Goal: Information Seeking & Learning: Learn about a topic

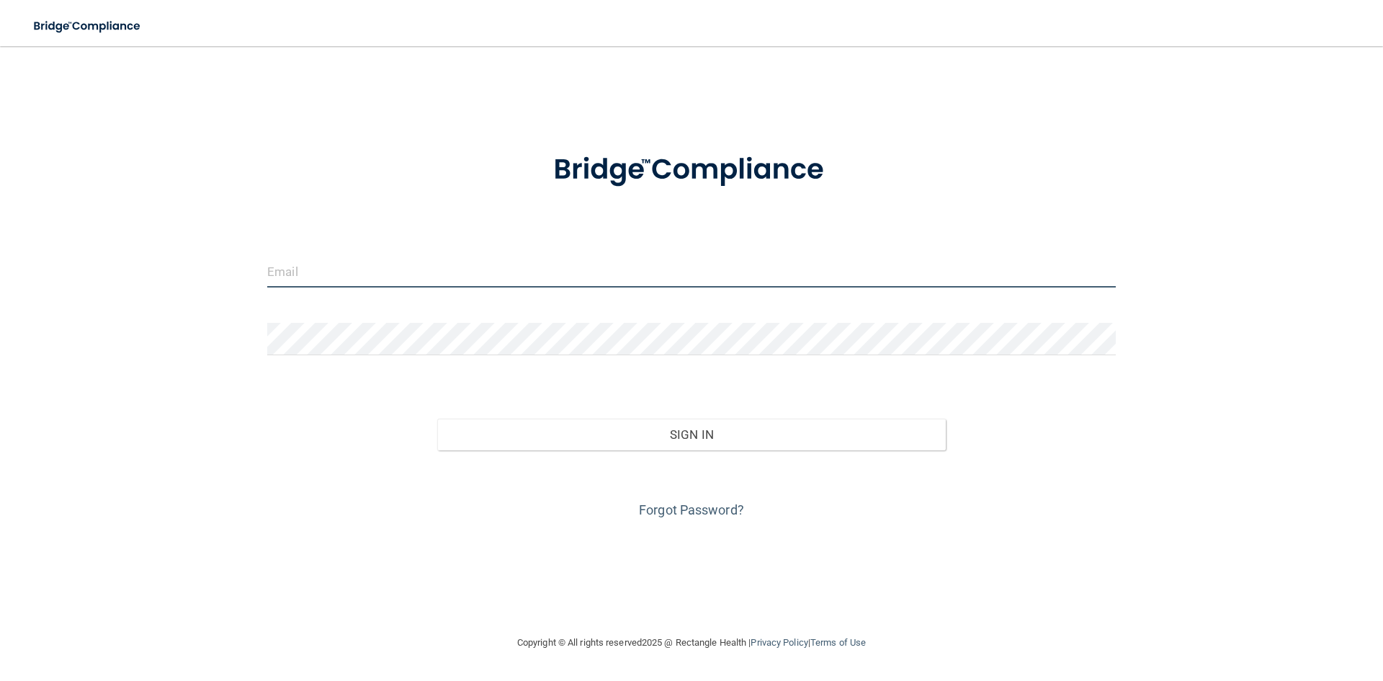
click at [346, 279] on input "email" at bounding box center [691, 271] width 848 height 32
type input "[EMAIL_ADDRESS][DOMAIN_NAME]"
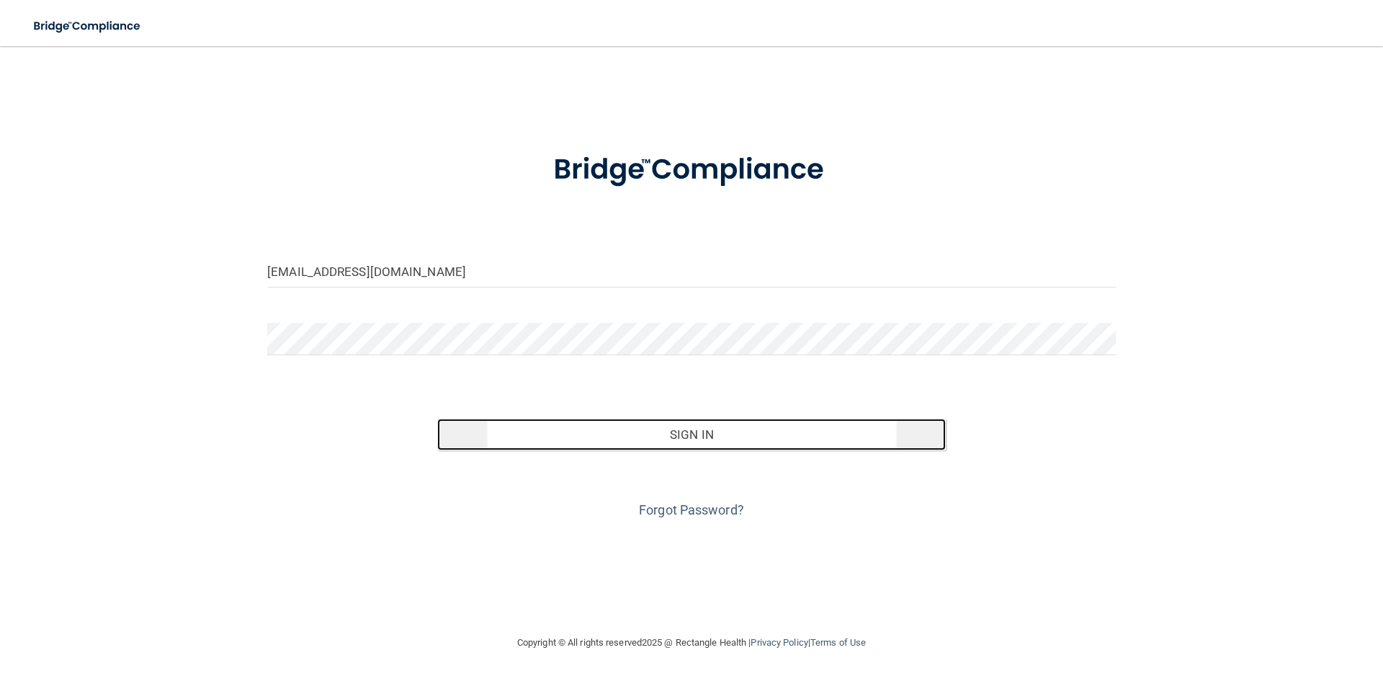
click at [537, 436] on button "Sign In" at bounding box center [691, 434] width 509 height 32
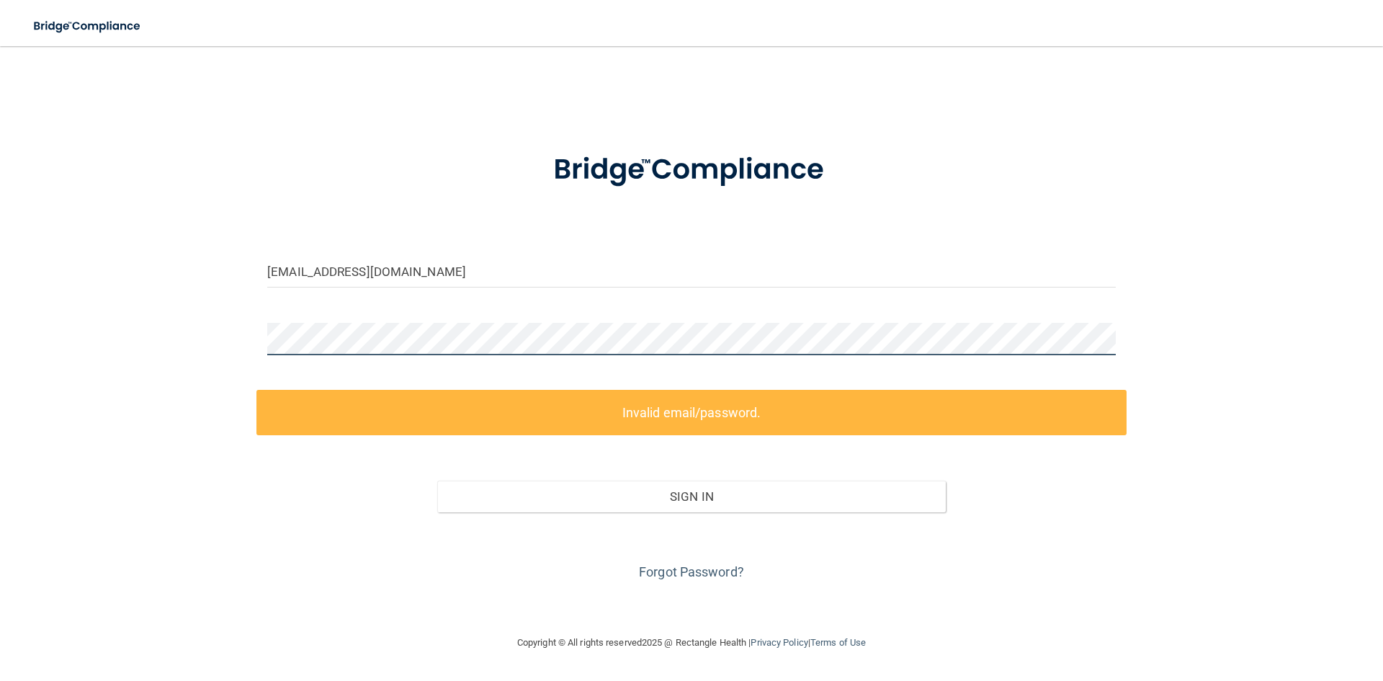
click at [216, 344] on div "claudiaposada4@gmail.com Invalid email/password. You don't have permission to a…" at bounding box center [691, 339] width 1325 height 559
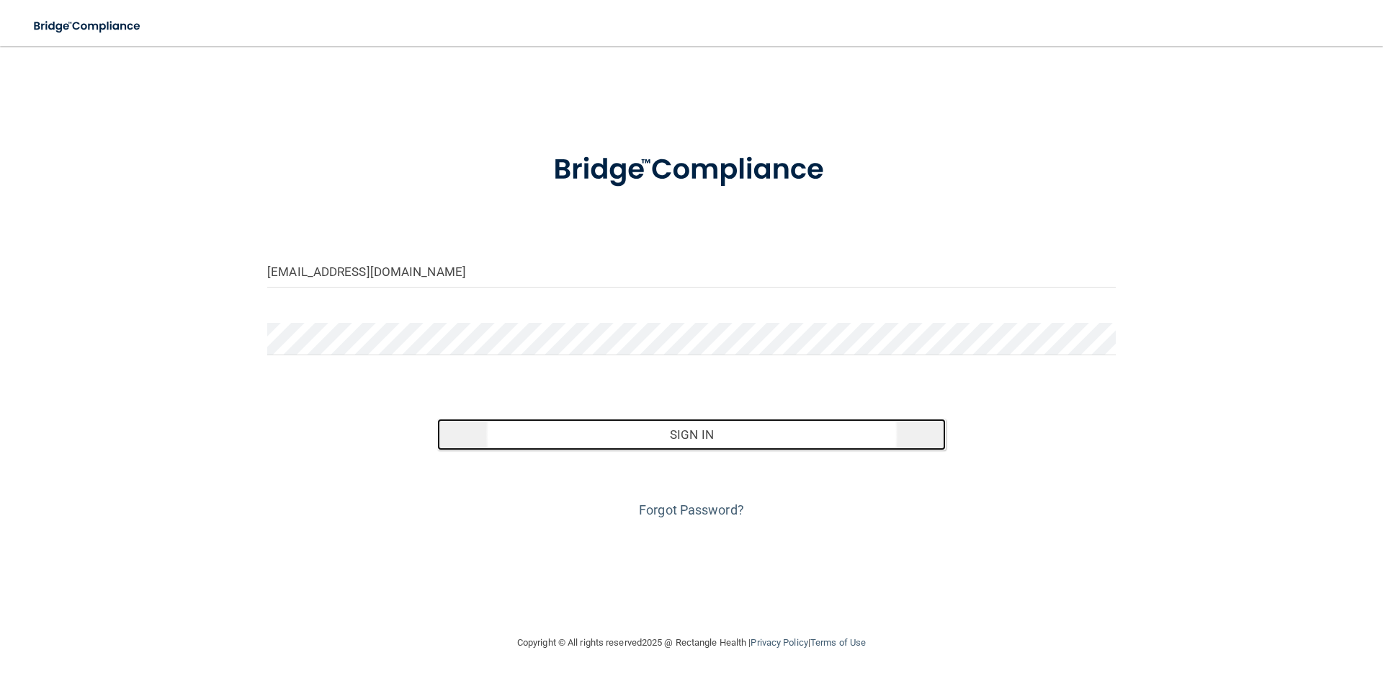
click at [753, 439] on button "Sign In" at bounding box center [691, 434] width 509 height 32
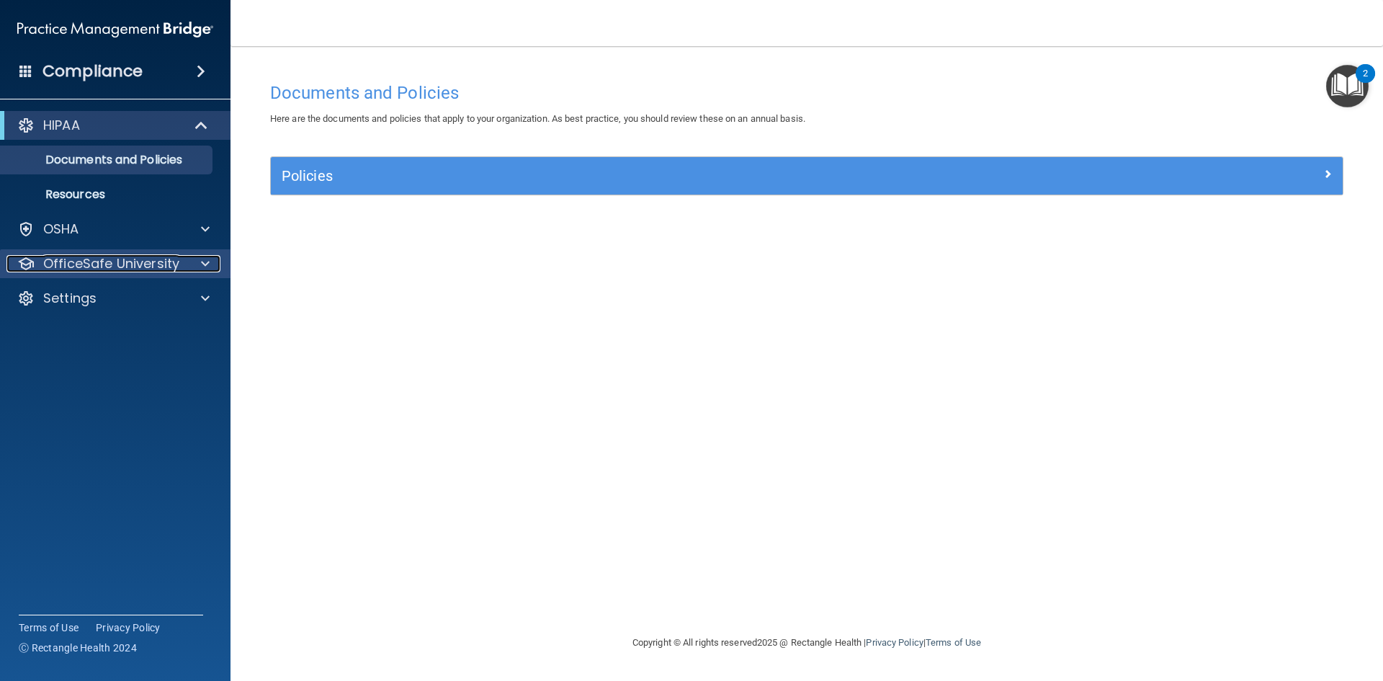
click at [104, 256] on p "OfficeSafe University" at bounding box center [111, 263] width 136 height 17
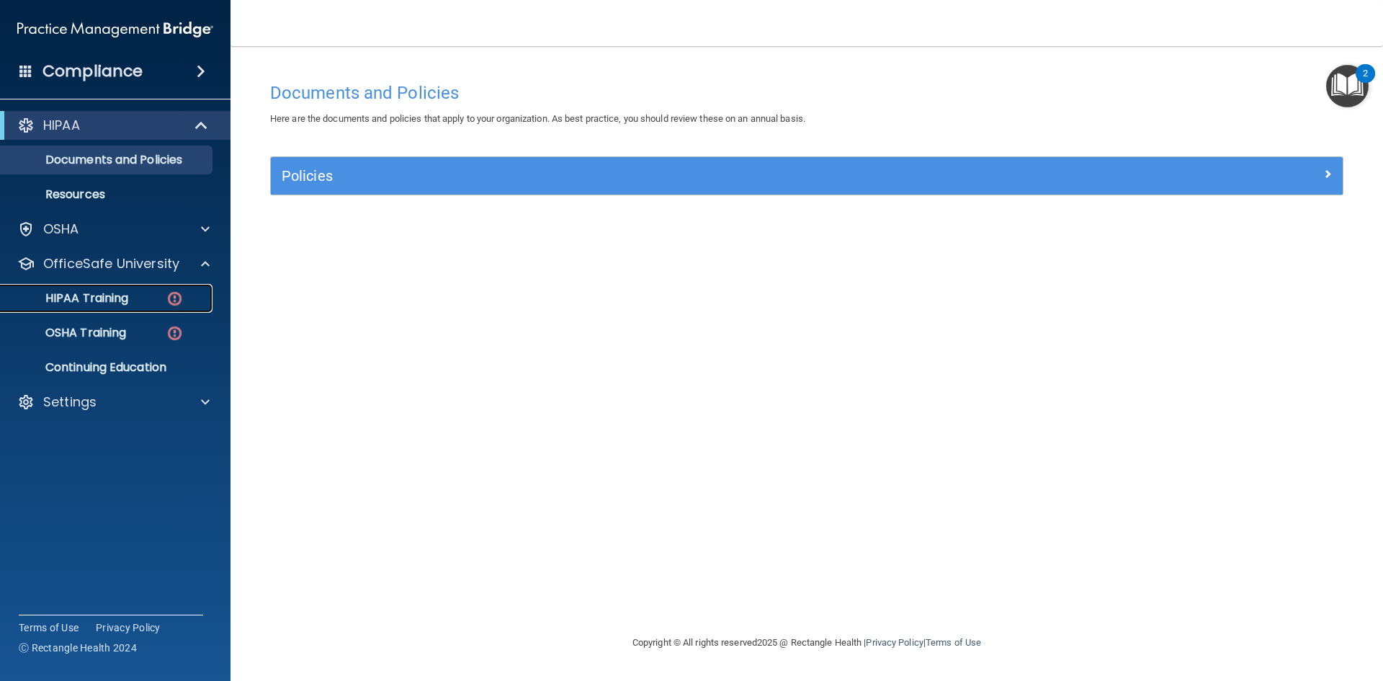
click at [118, 297] on p "HIPAA Training" at bounding box center [68, 298] width 119 height 14
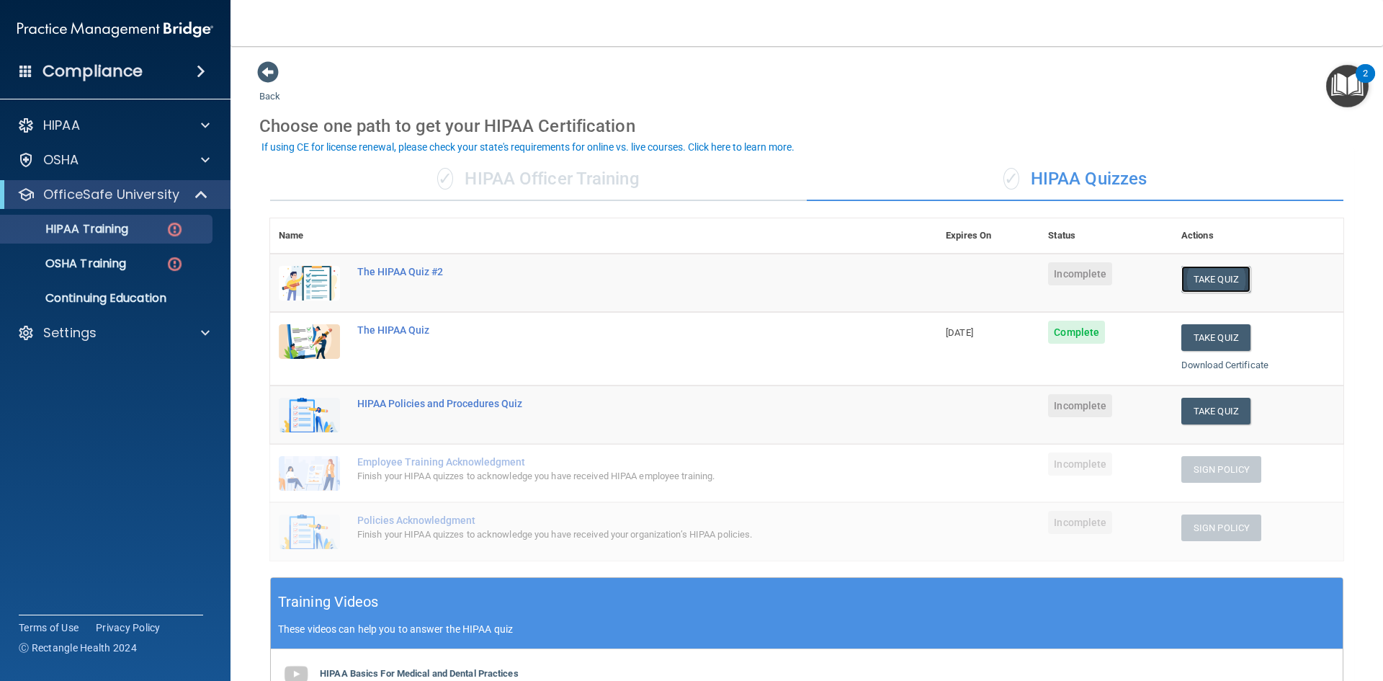
click at [1207, 275] on button "Take Quiz" at bounding box center [1215, 279] width 69 height 27
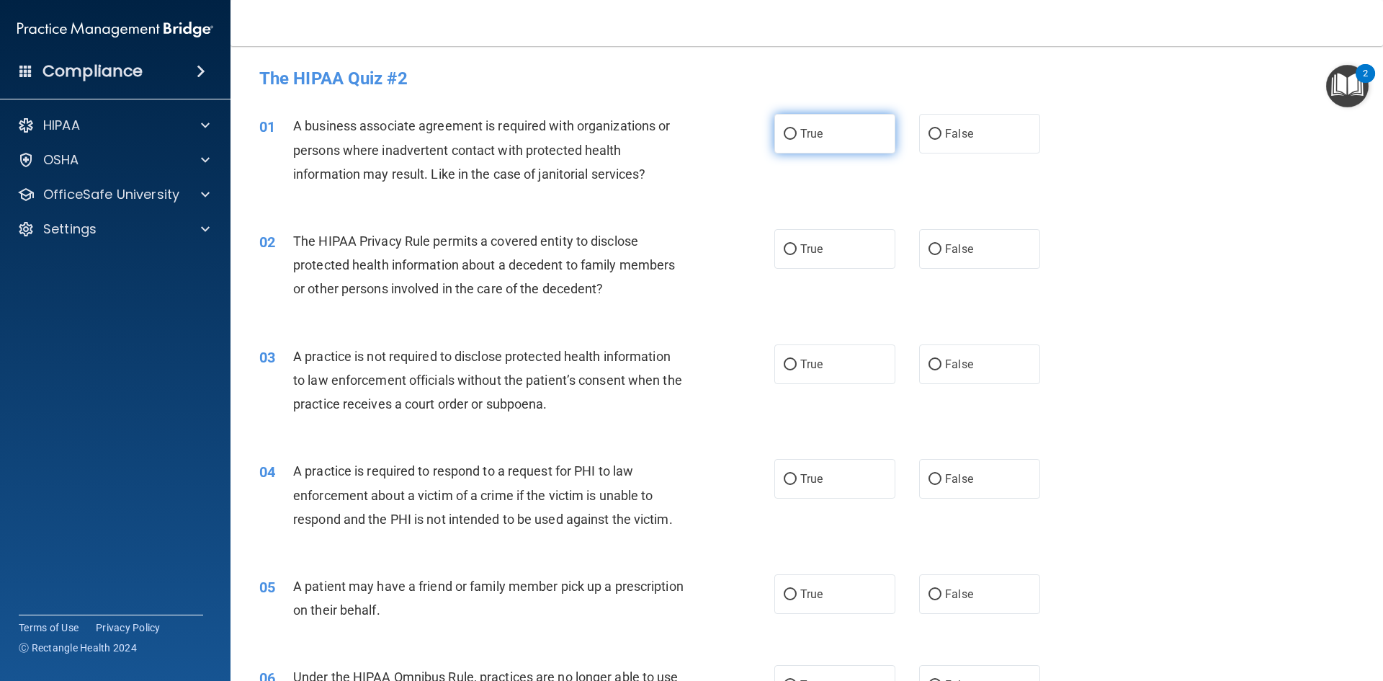
click at [800, 138] on span "True" at bounding box center [811, 134] width 22 height 14
click at [797, 138] on input "True" at bounding box center [790, 134] width 13 height 11
radio input "true"
click at [793, 250] on label "True" at bounding box center [834, 249] width 121 height 40
click at [793, 250] on input "True" at bounding box center [790, 249] width 13 height 11
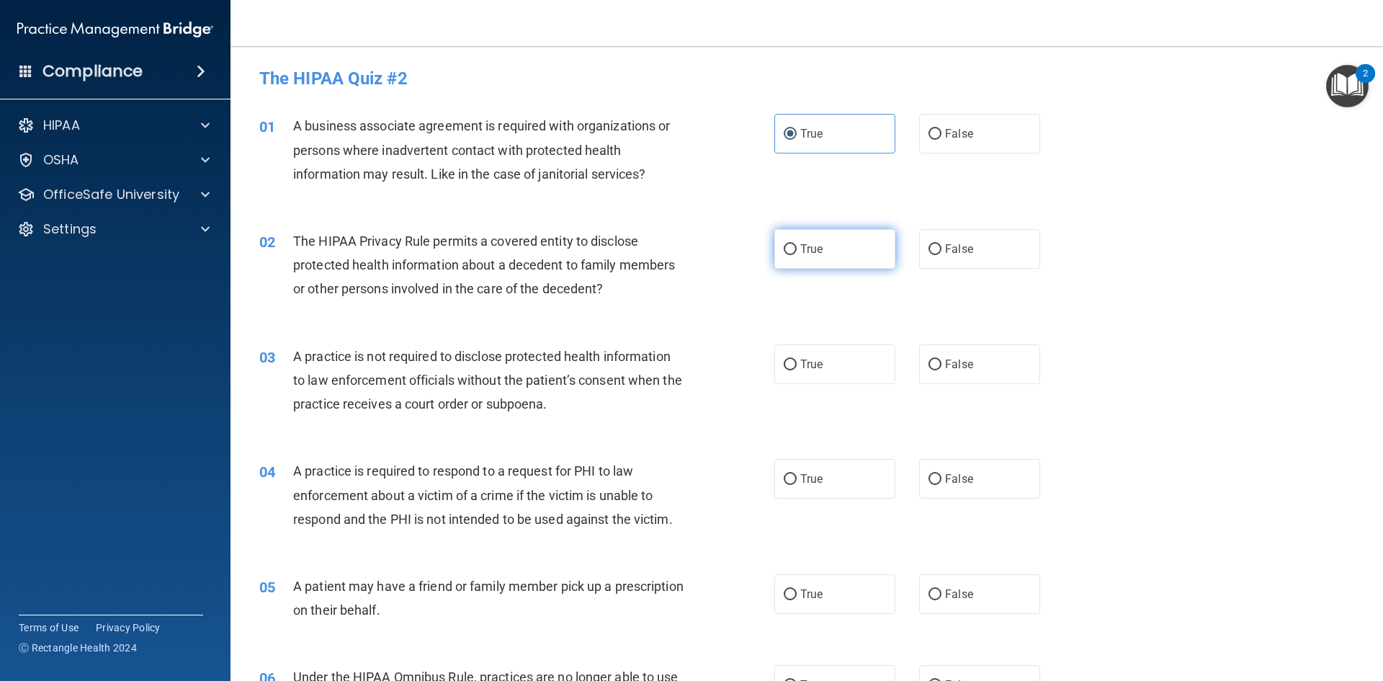
radio input "true"
click at [784, 359] on input "True" at bounding box center [790, 364] width 13 height 11
radio input "true"
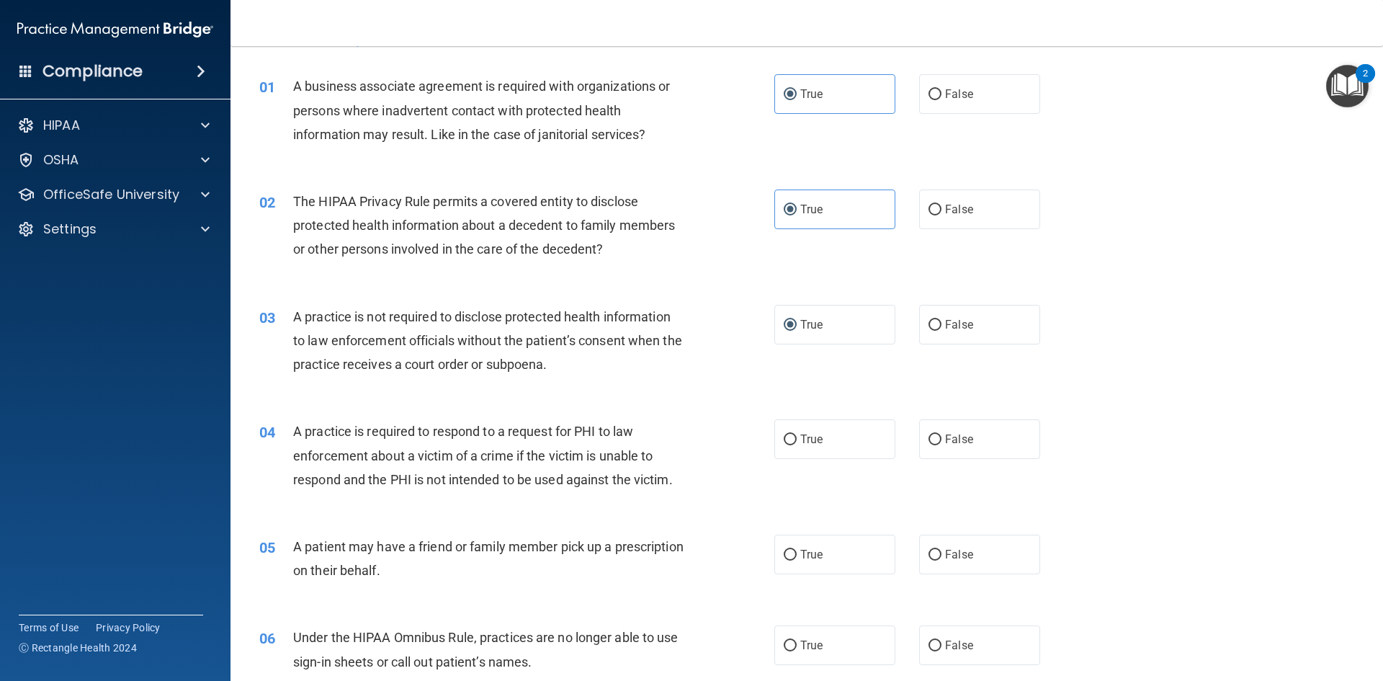
scroll to position [72, 0]
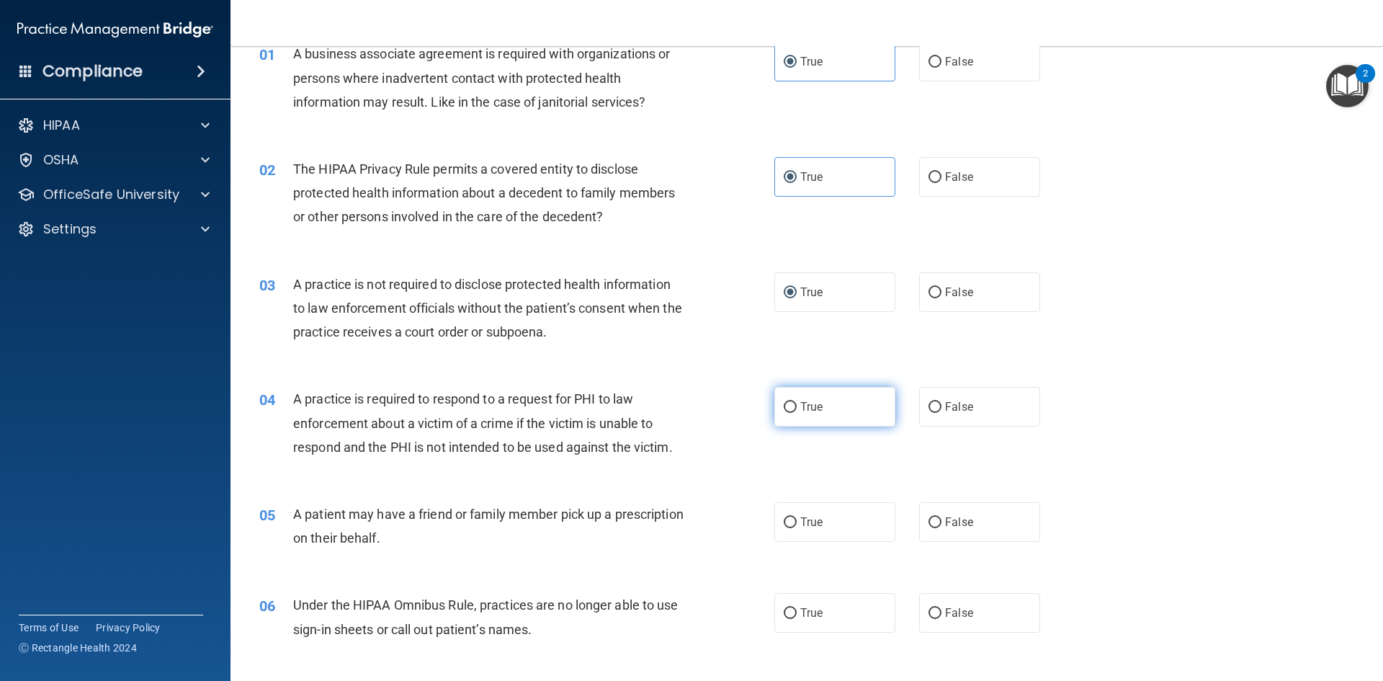
click at [784, 402] on input "True" at bounding box center [790, 407] width 13 height 11
radio input "true"
click at [786, 528] on input "True" at bounding box center [790, 522] width 13 height 11
radio input "true"
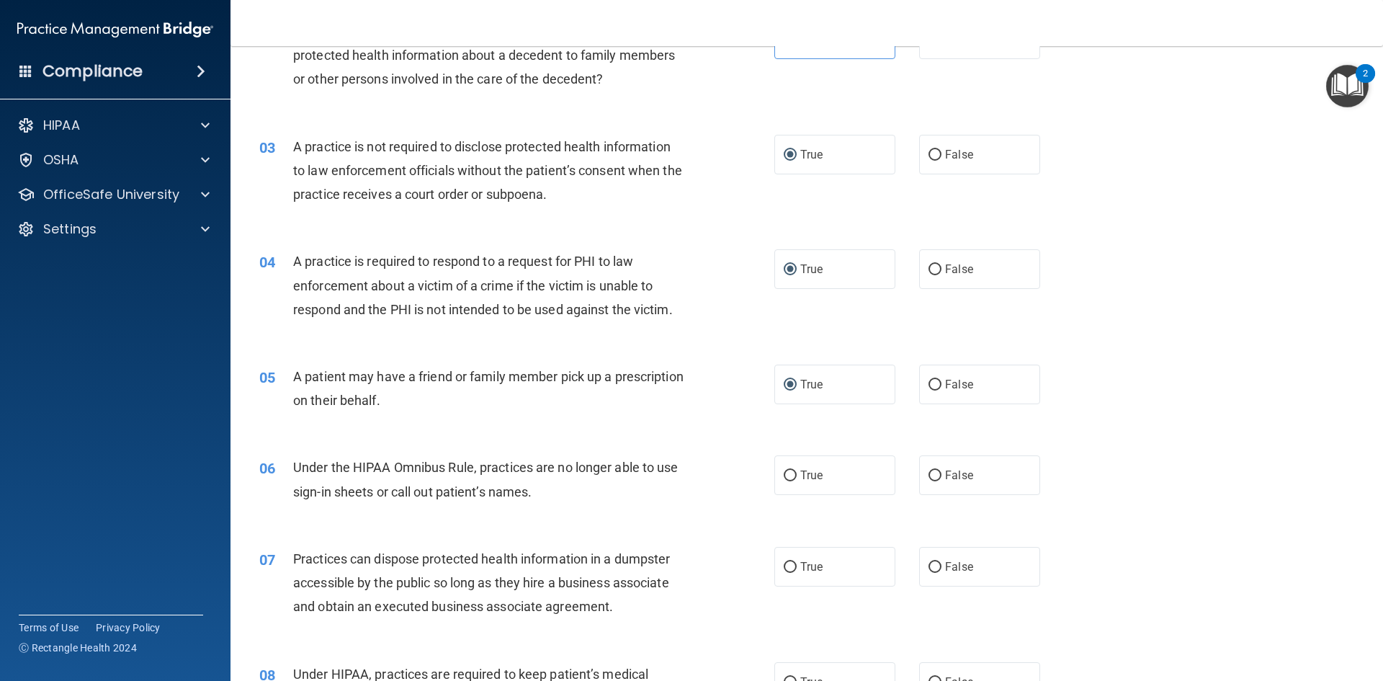
scroll to position [216, 0]
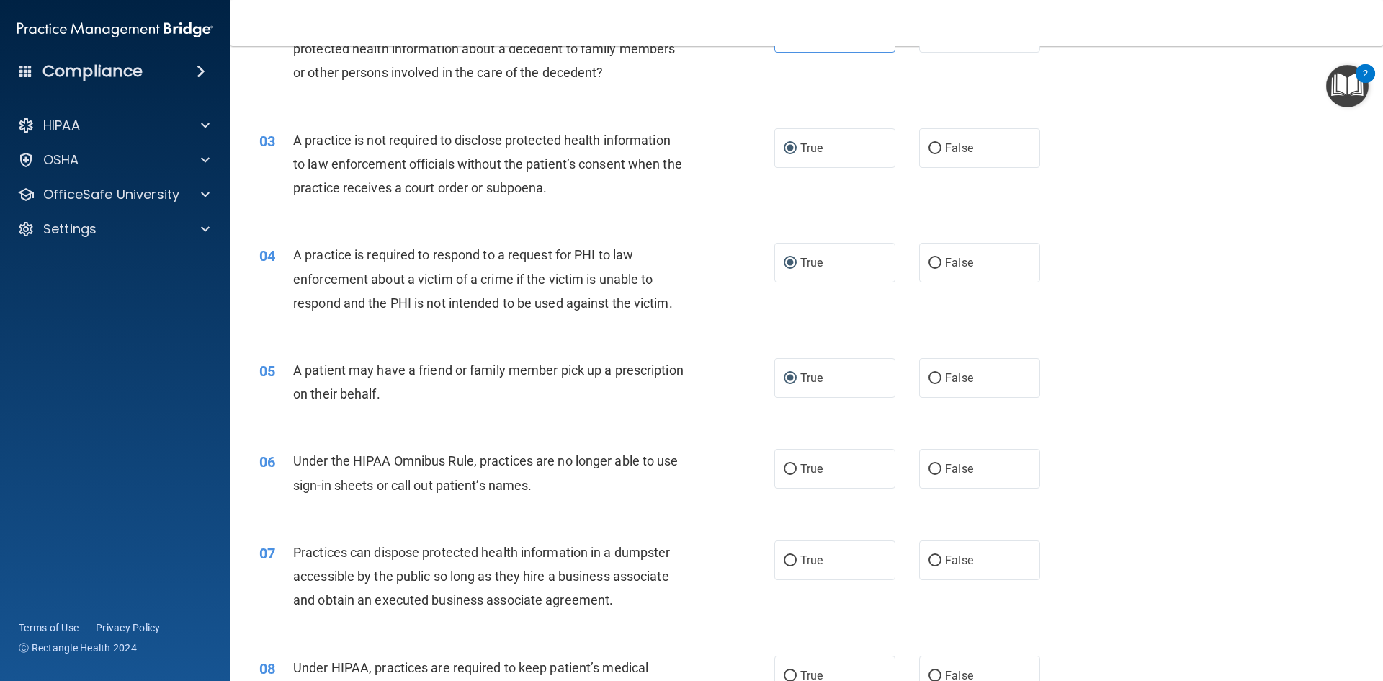
click at [799, 409] on div "05 A patient may have a friend or family member pick up a prescription on their…" at bounding box center [806, 385] width 1116 height 91
click at [799, 480] on label "True" at bounding box center [834, 469] width 121 height 40
click at [797, 475] on input "True" at bounding box center [790, 469] width 13 height 11
radio input "true"
click at [802, 552] on label "True" at bounding box center [834, 560] width 121 height 40
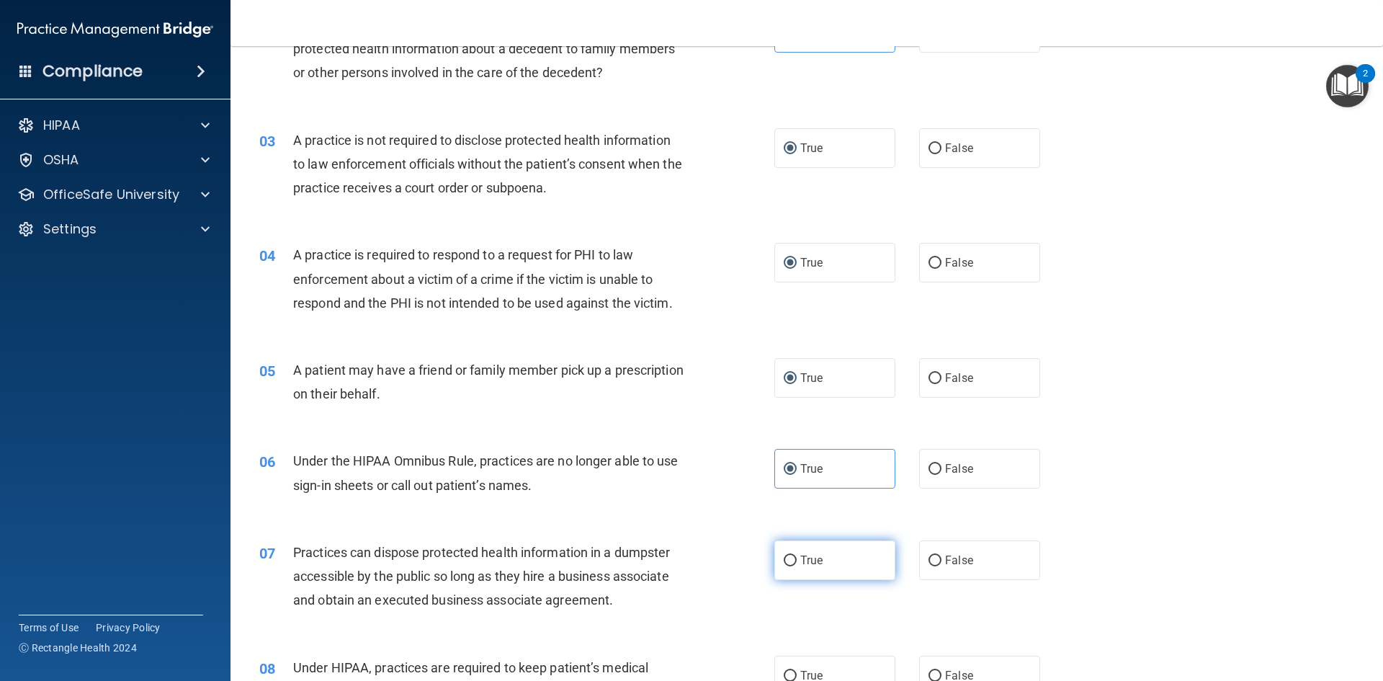
click at [797, 555] on input "True" at bounding box center [790, 560] width 13 height 11
radio input "true"
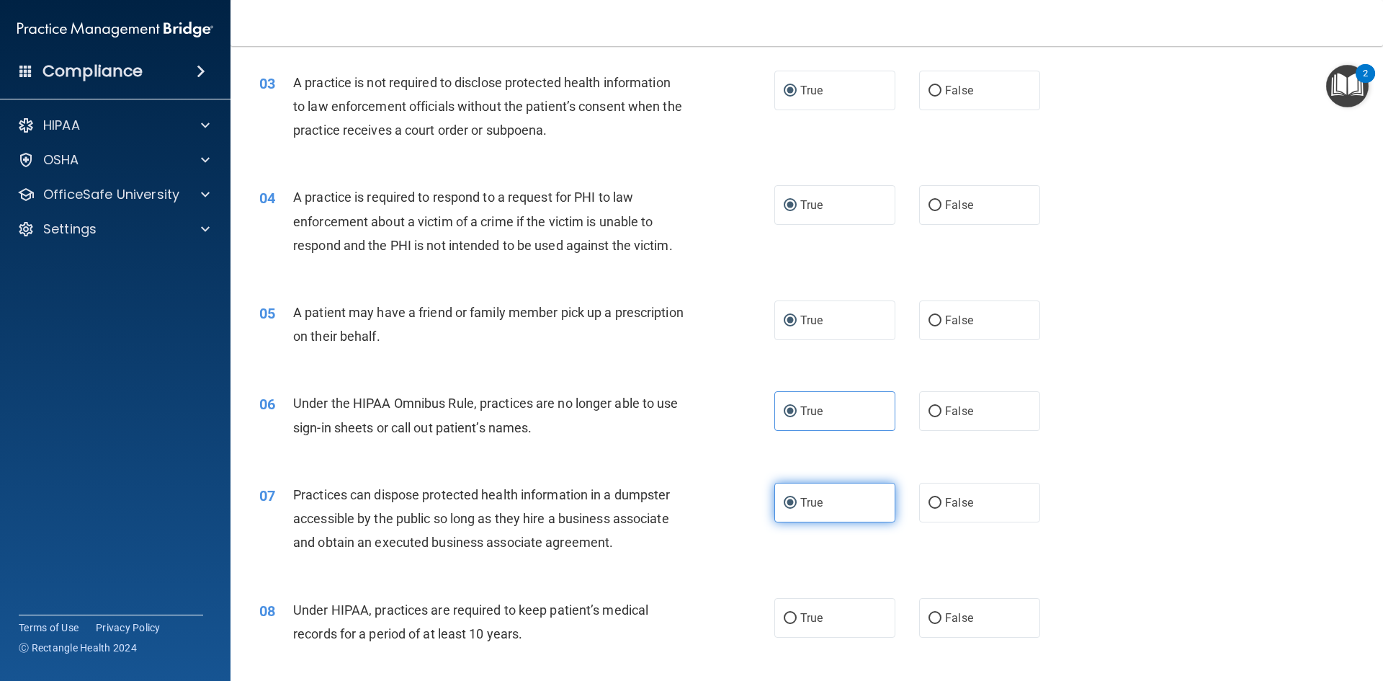
scroll to position [360, 0]
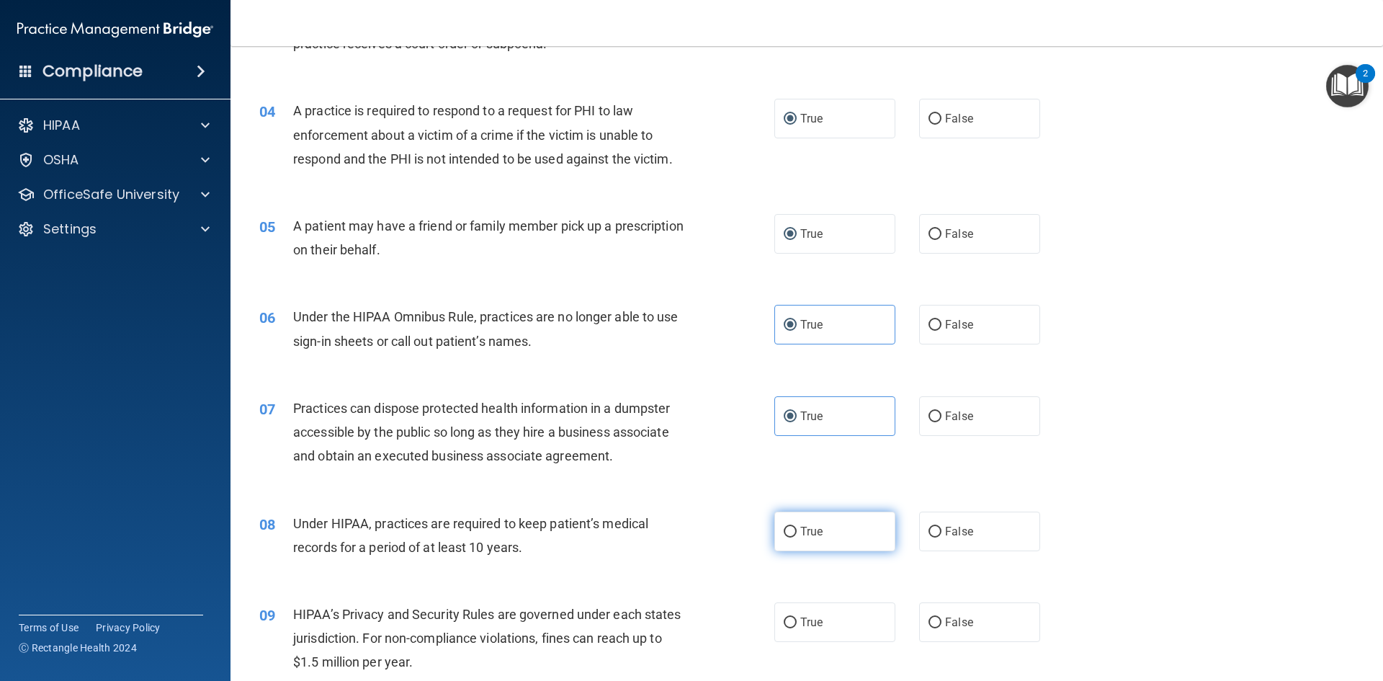
click at [802, 529] on span "True" at bounding box center [811, 531] width 22 height 14
click at [797, 529] on input "True" at bounding box center [790, 531] width 13 height 11
radio input "true"
click at [802, 613] on label "True" at bounding box center [834, 622] width 121 height 40
click at [797, 617] on input "True" at bounding box center [790, 622] width 13 height 11
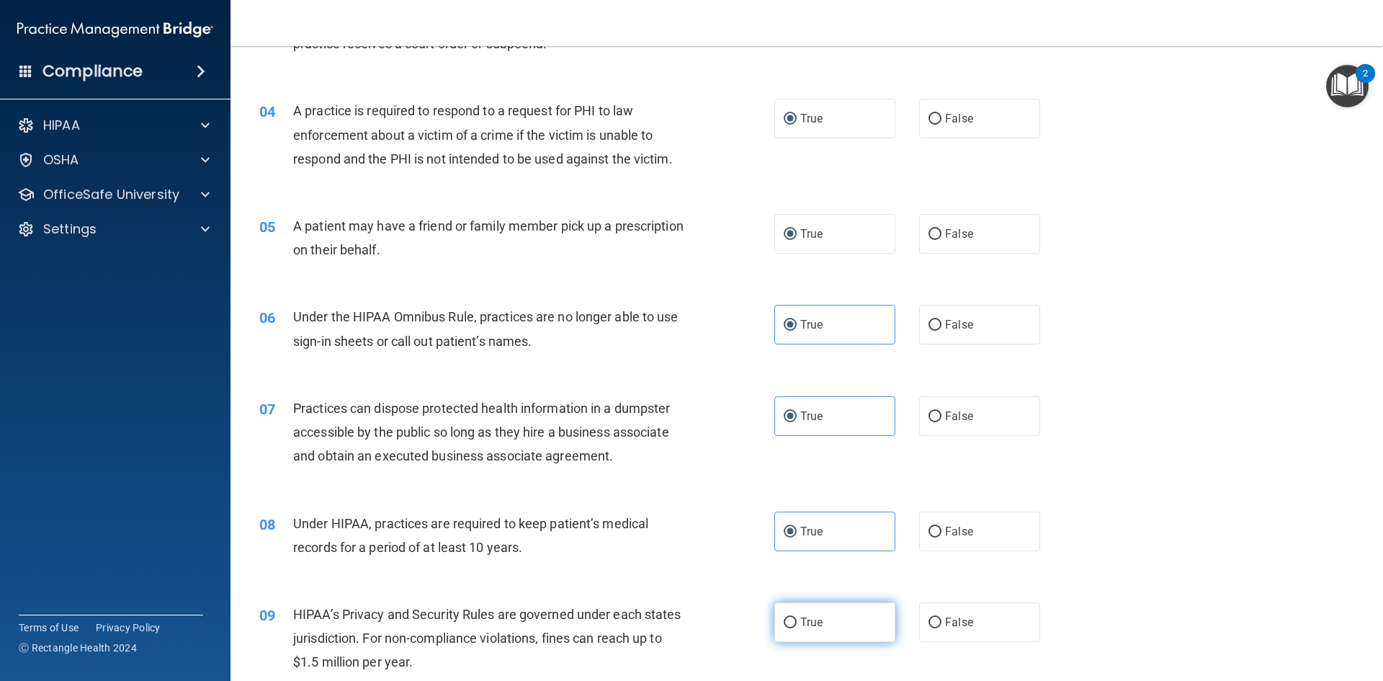
radio input "true"
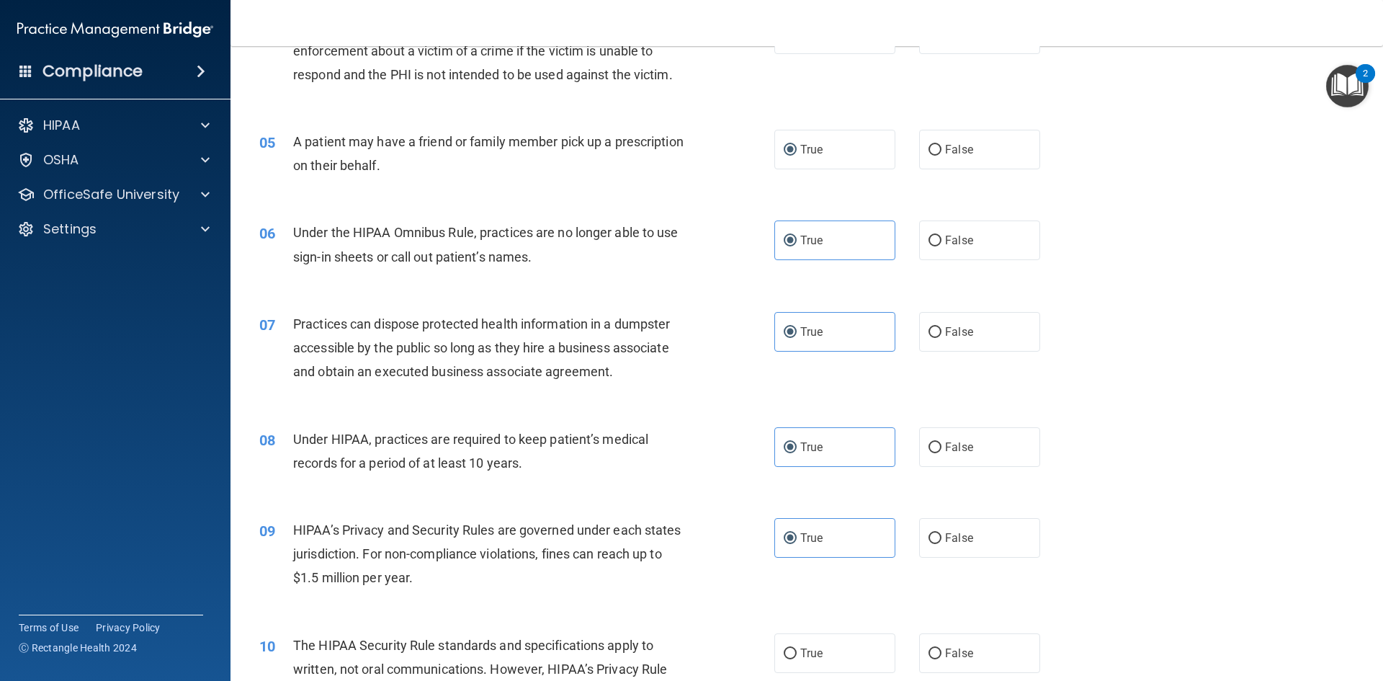
scroll to position [576, 0]
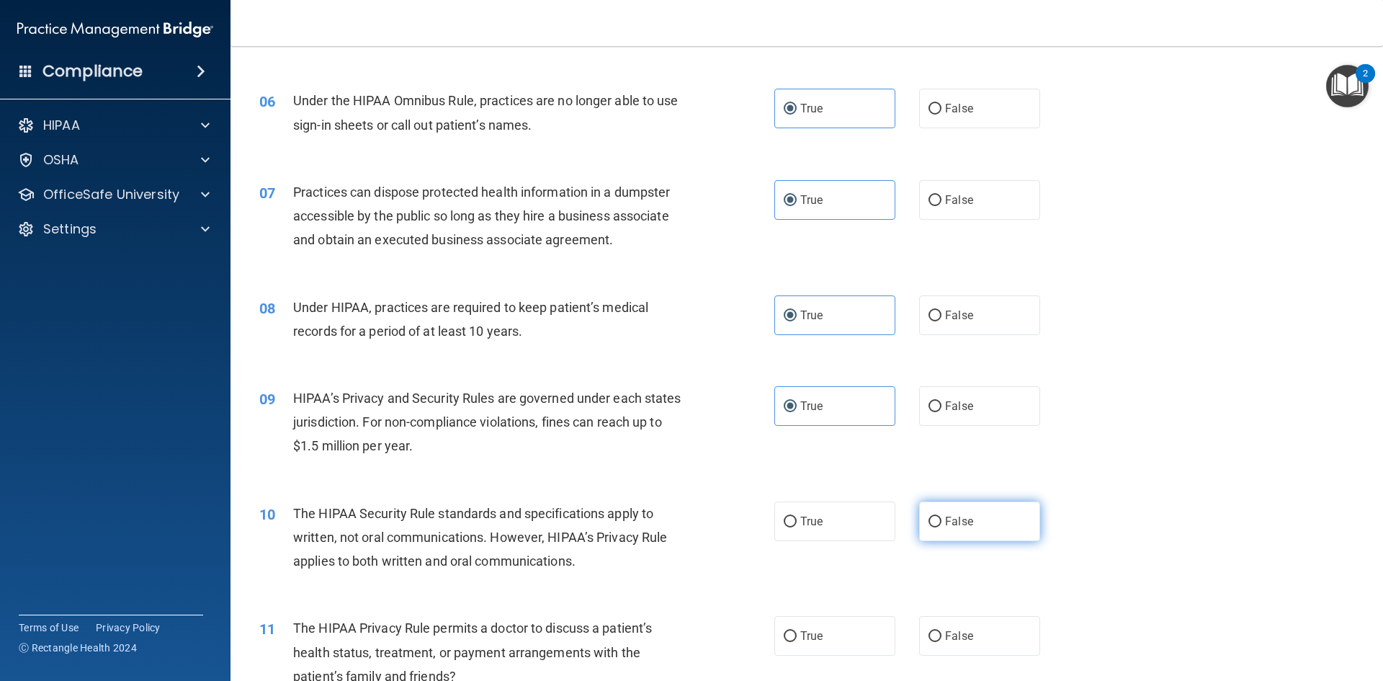
click at [934, 519] on input "False" at bounding box center [934, 521] width 13 height 11
radio input "true"
click at [801, 642] on label "True" at bounding box center [834, 636] width 121 height 40
click at [797, 642] on input "True" at bounding box center [790, 636] width 13 height 11
radio input "true"
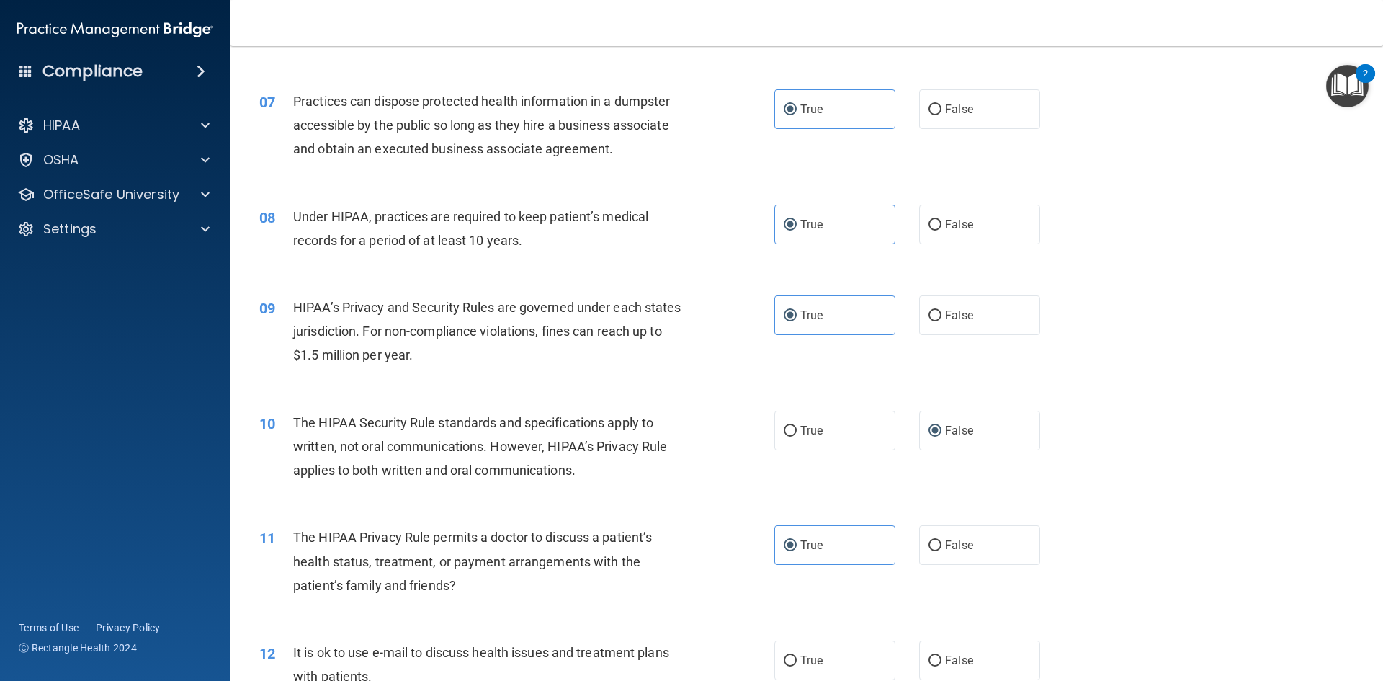
scroll to position [720, 0]
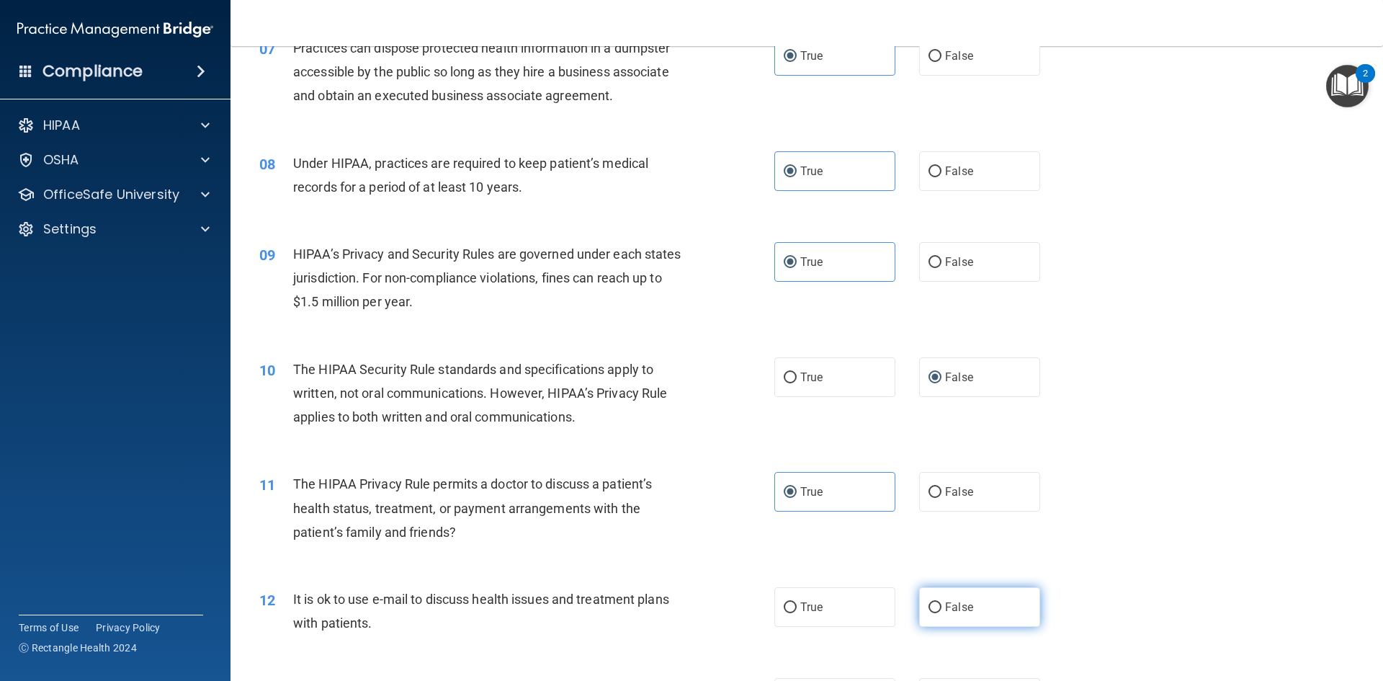
click at [958, 591] on label "False" at bounding box center [979, 607] width 121 height 40
click at [941, 602] on input "False" at bounding box center [934, 607] width 13 height 11
radio input "true"
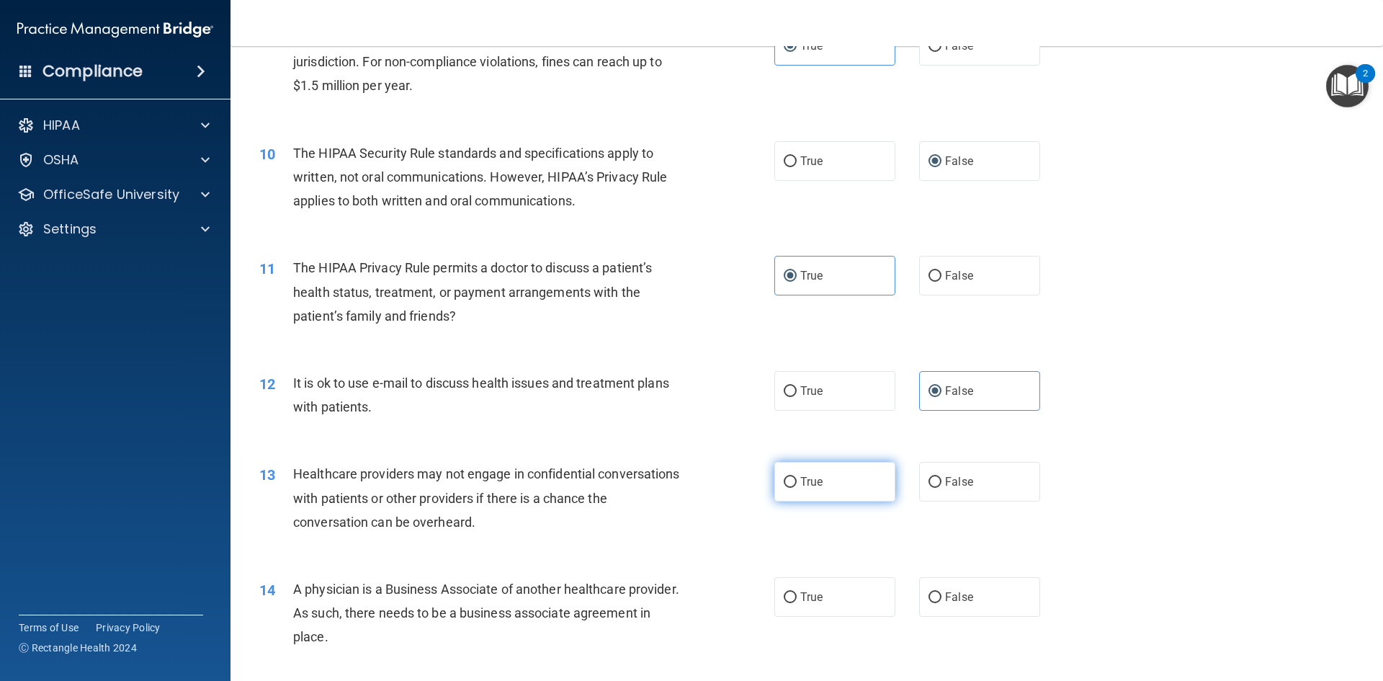
click at [806, 468] on label "True" at bounding box center [834, 482] width 121 height 40
click at [797, 477] on input "True" at bounding box center [790, 482] width 13 height 11
radio input "true"
click at [803, 599] on span "True" at bounding box center [811, 597] width 22 height 14
click at [797, 599] on input "True" at bounding box center [790, 597] width 13 height 11
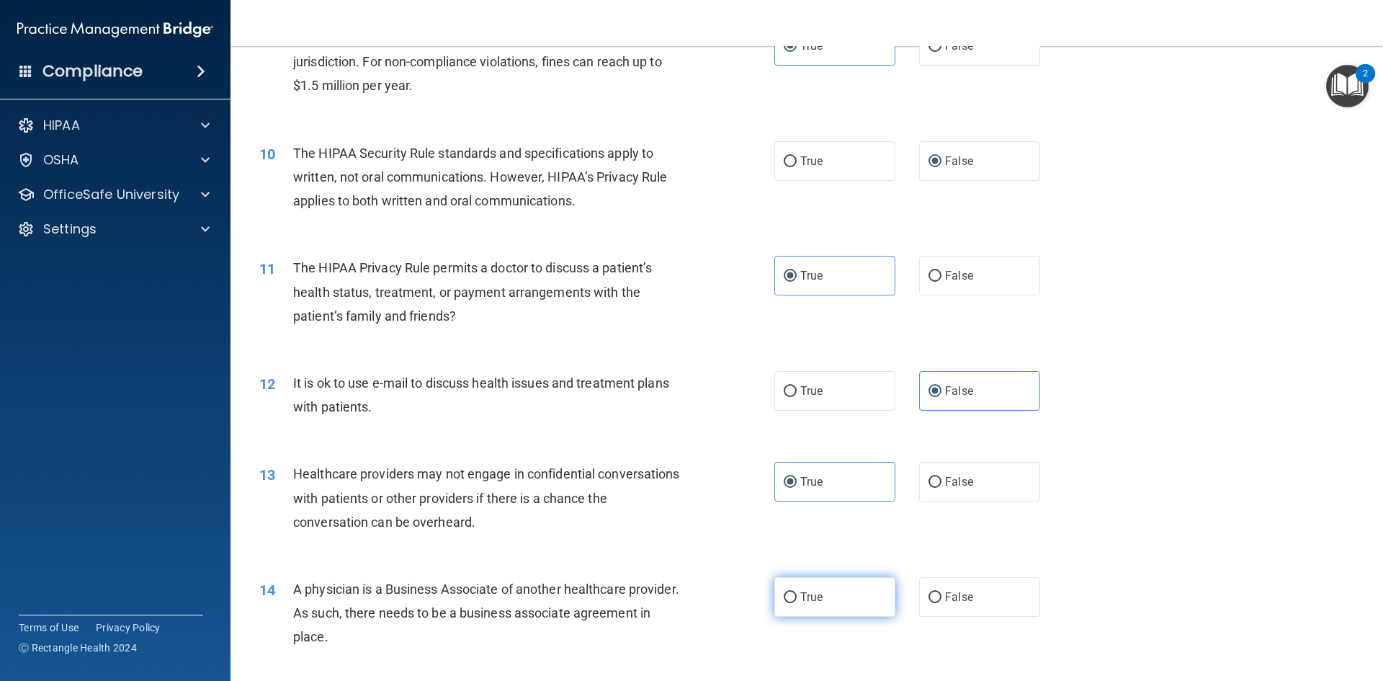
radio input "true"
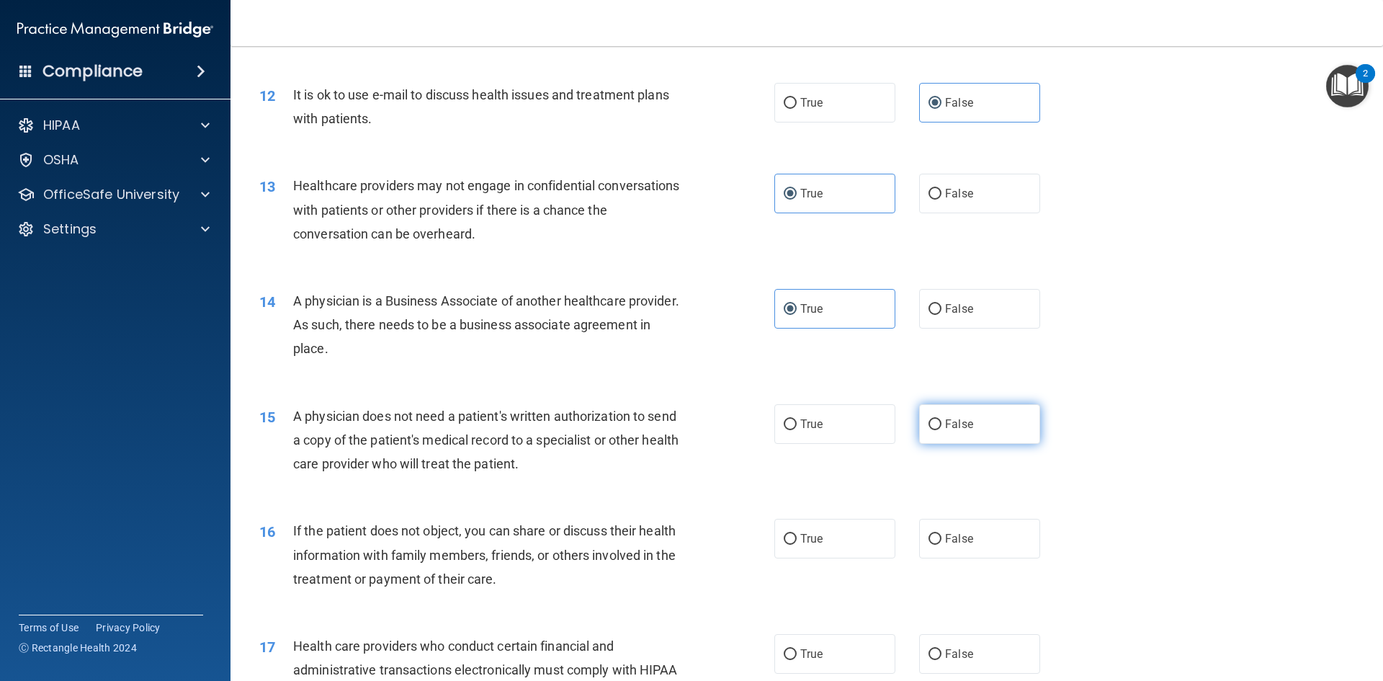
click at [938, 430] on label "False" at bounding box center [979, 424] width 121 height 40
click at [938, 430] on input "False" at bounding box center [934, 424] width 13 height 11
radio input "true"
click at [774, 534] on label "True" at bounding box center [834, 539] width 121 height 40
click at [784, 534] on input "True" at bounding box center [790, 539] width 13 height 11
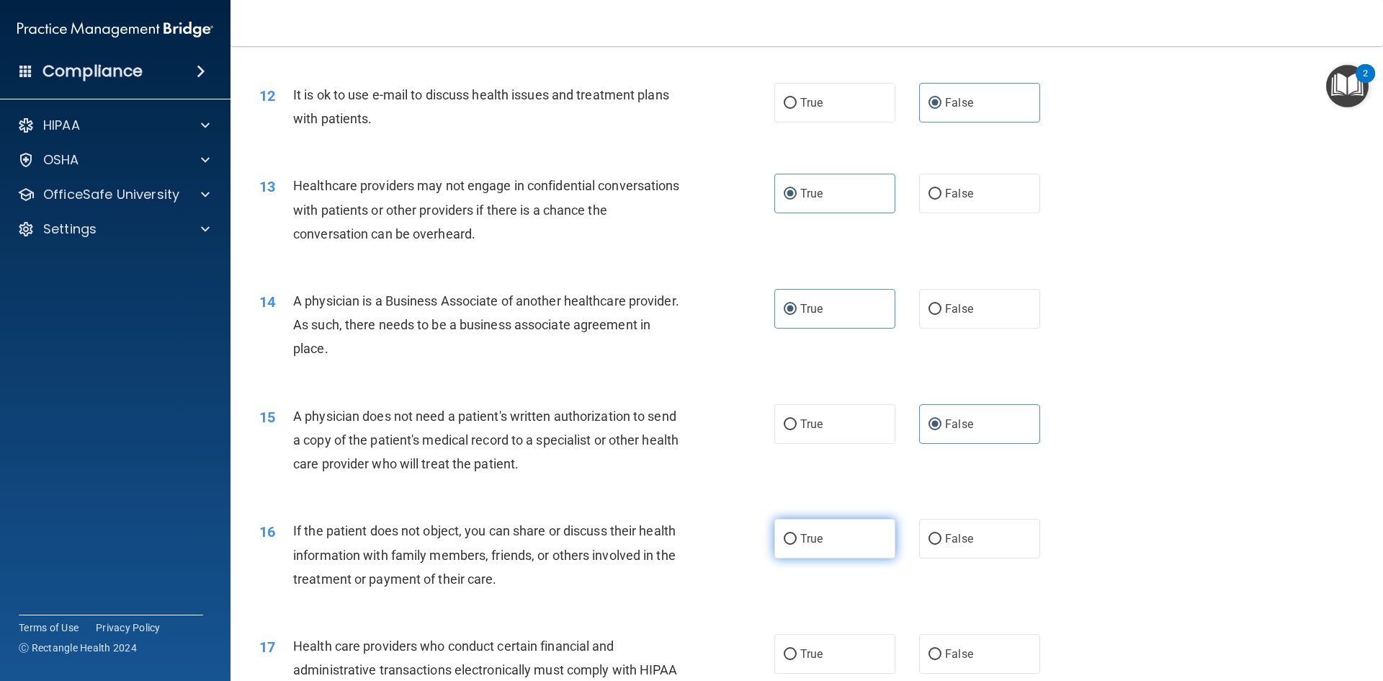
radio input "true"
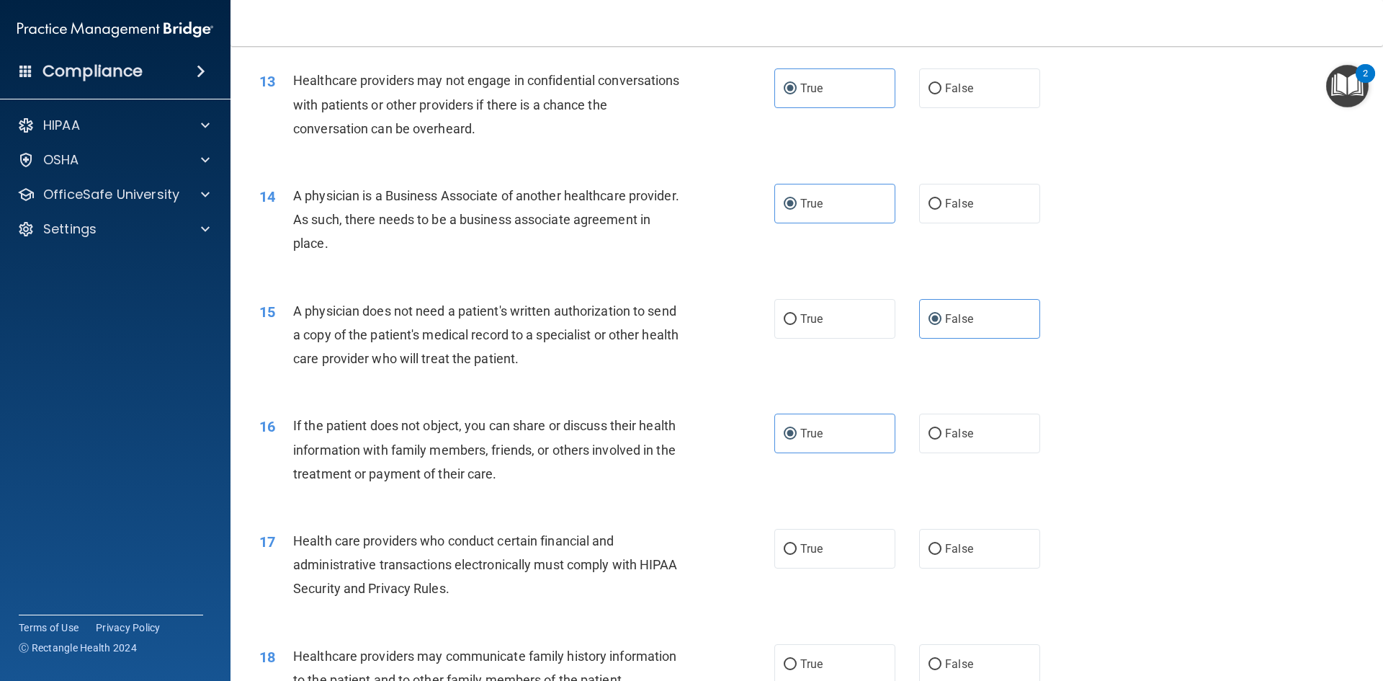
scroll to position [1440, 0]
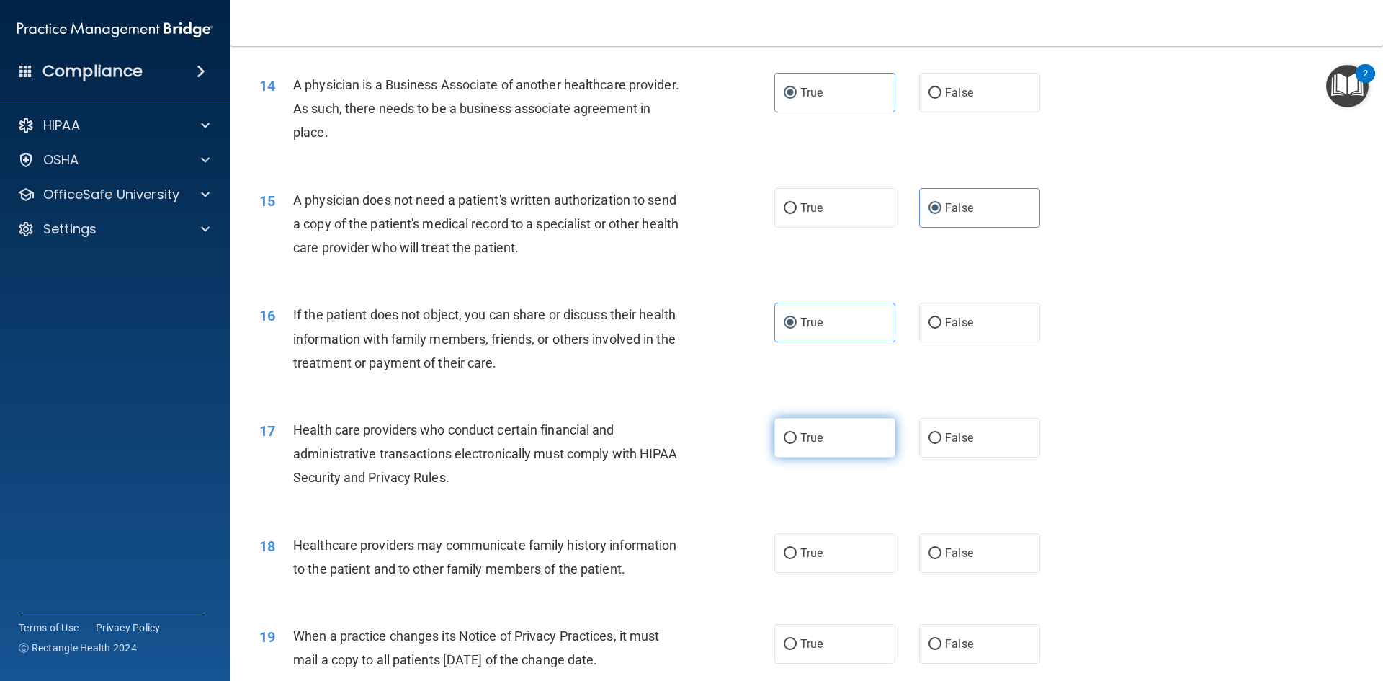
click at [827, 438] on label "True" at bounding box center [834, 438] width 121 height 40
click at [797, 438] on input "True" at bounding box center [790, 438] width 13 height 11
radio input "true"
click at [817, 542] on label "True" at bounding box center [834, 553] width 121 height 40
click at [797, 548] on input "True" at bounding box center [790, 553] width 13 height 11
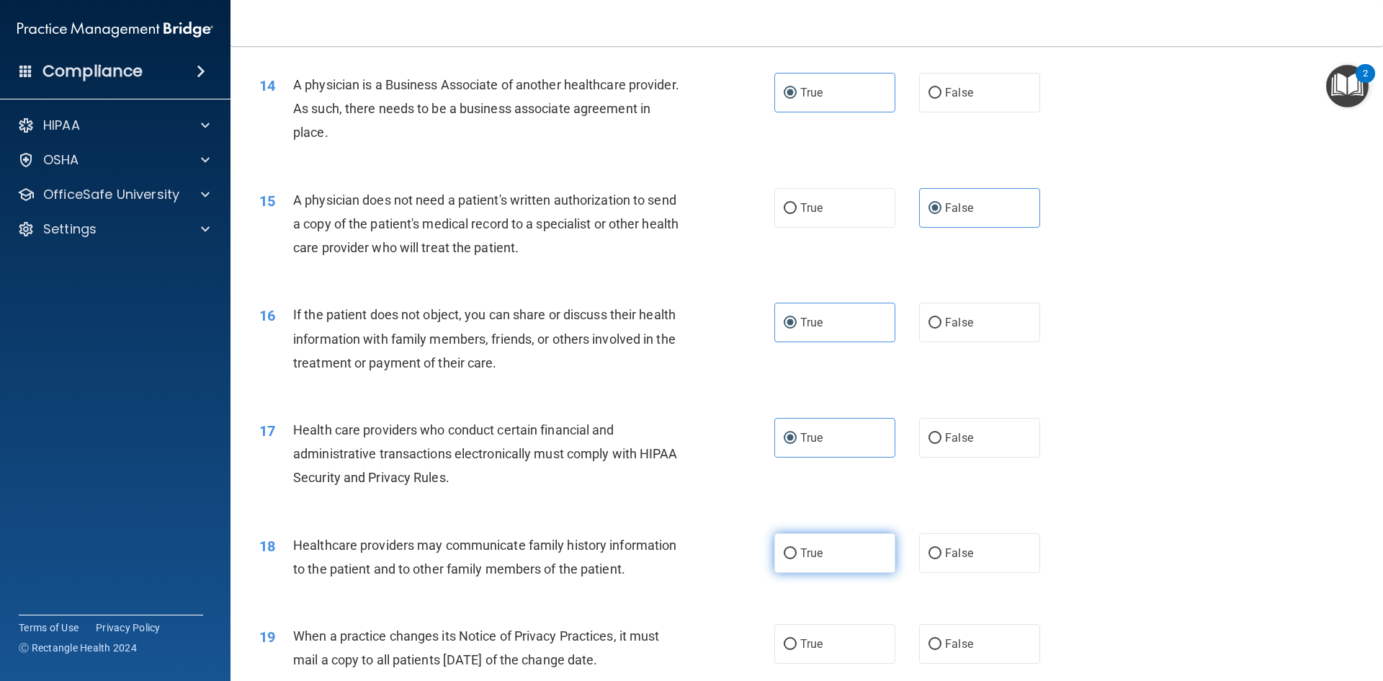
radio input "true"
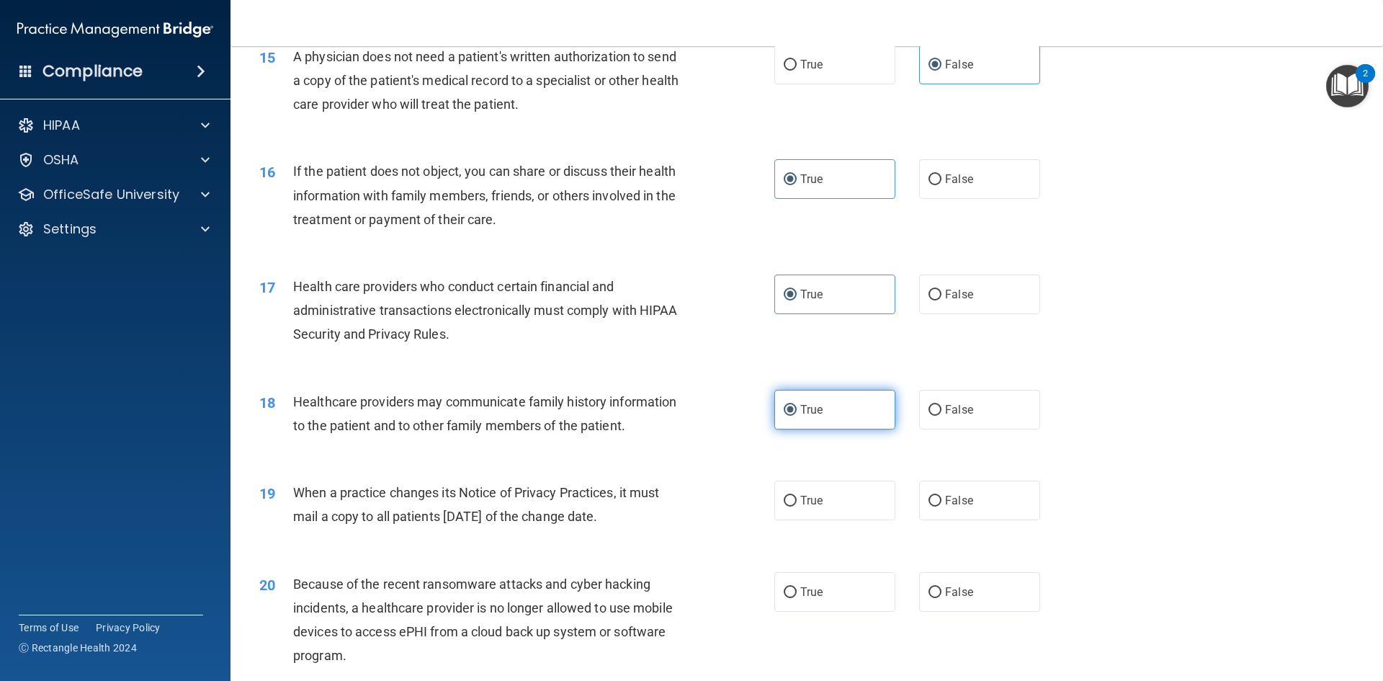
scroll to position [1584, 0]
click at [817, 515] on label "True" at bounding box center [834, 500] width 121 height 40
click at [797, 506] on input "True" at bounding box center [790, 500] width 13 height 11
radio input "true"
click at [799, 573] on label "True" at bounding box center [834, 591] width 121 height 40
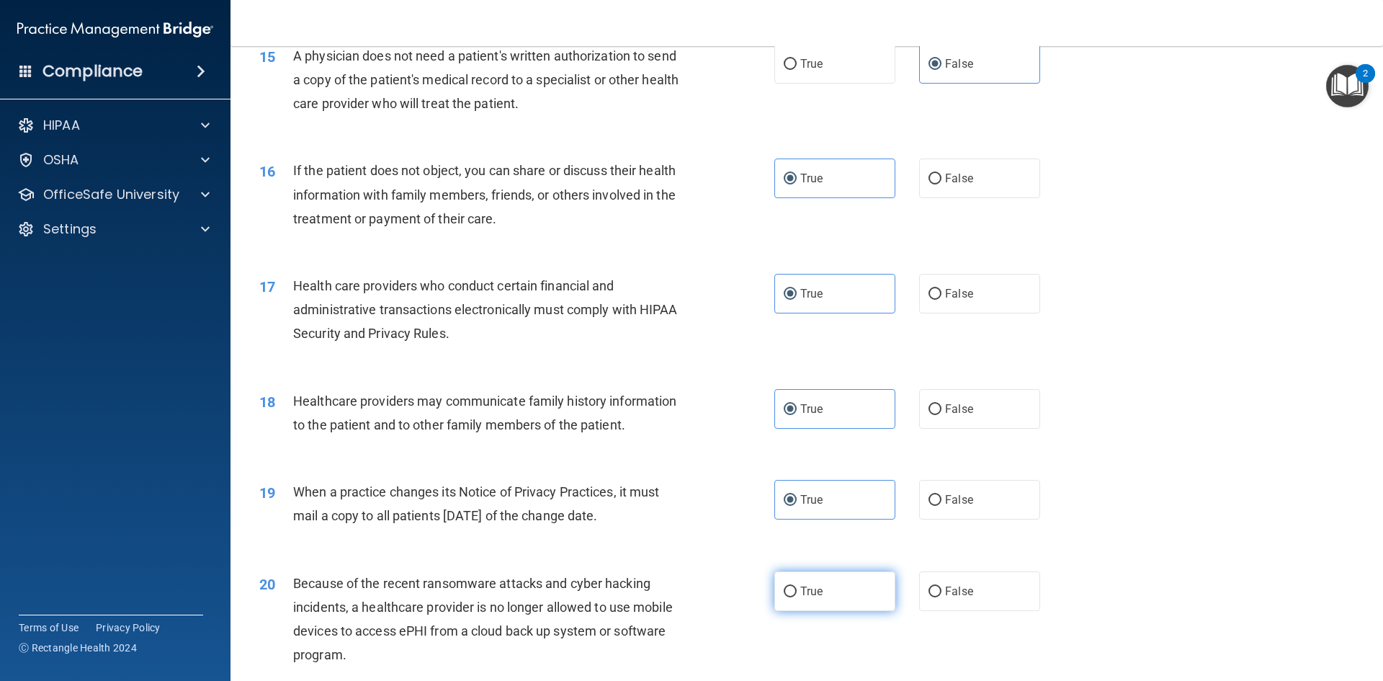
click at [797, 586] on input "True" at bounding box center [790, 591] width 13 height 11
radio input "true"
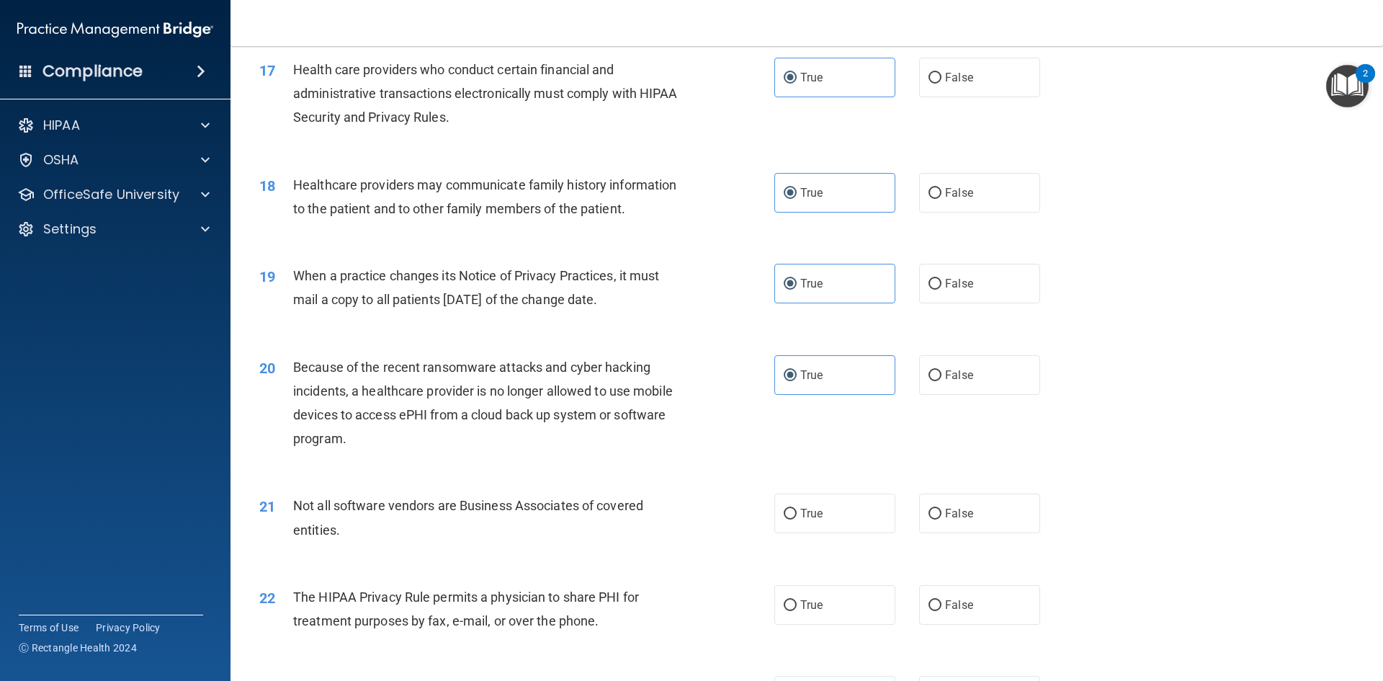
click at [794, 537] on div "21 Not all software vendors are Business Associates of covered entities. True F…" at bounding box center [806, 520] width 1116 height 91
click at [802, 513] on span "True" at bounding box center [811, 513] width 22 height 14
click at [797, 513] on input "True" at bounding box center [790, 513] width 13 height 11
radio input "true"
click at [794, 615] on label "True" at bounding box center [834, 605] width 121 height 40
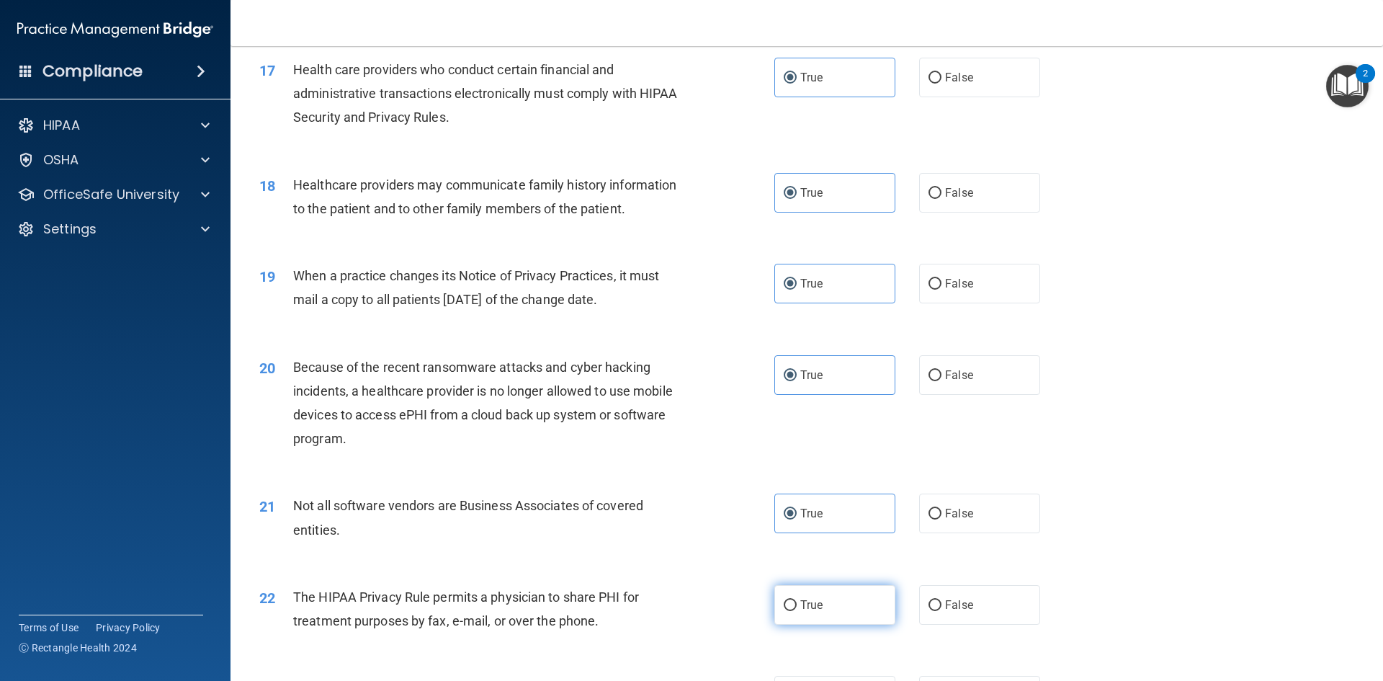
click at [794, 611] on input "True" at bounding box center [790, 605] width 13 height 11
radio input "true"
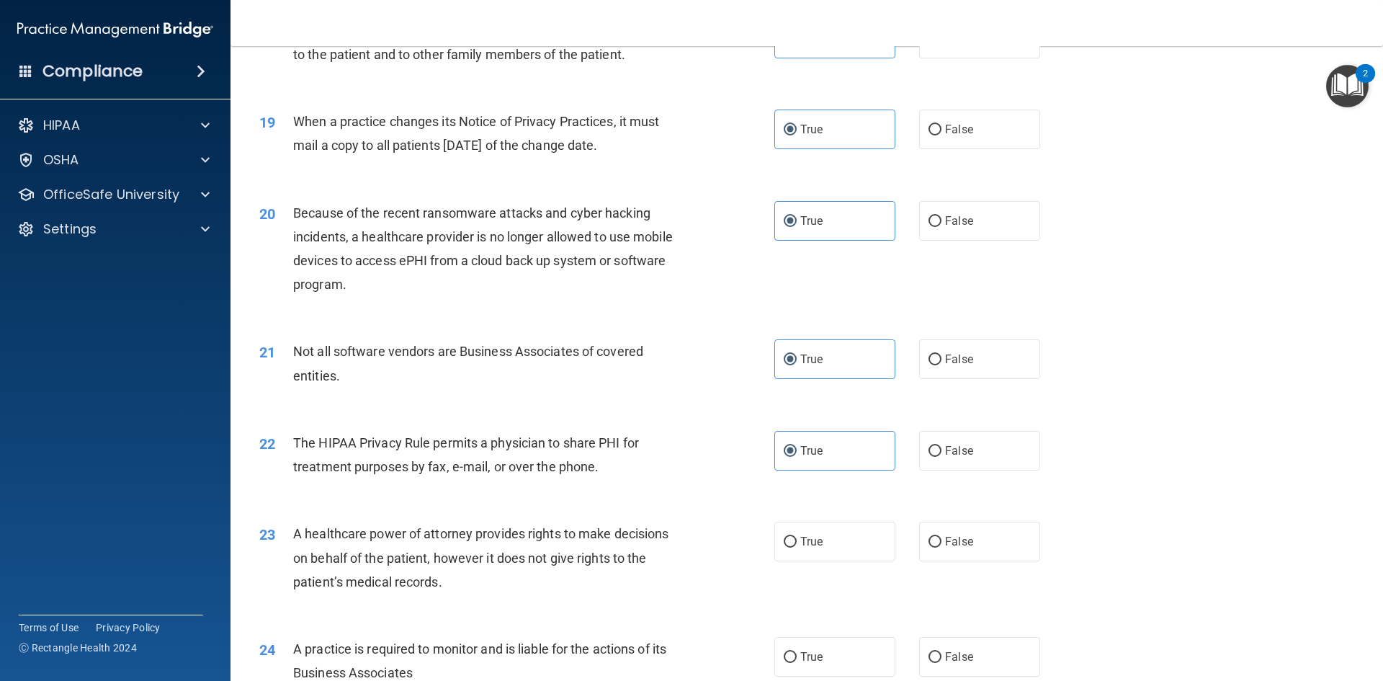
scroll to position [2089, 0]
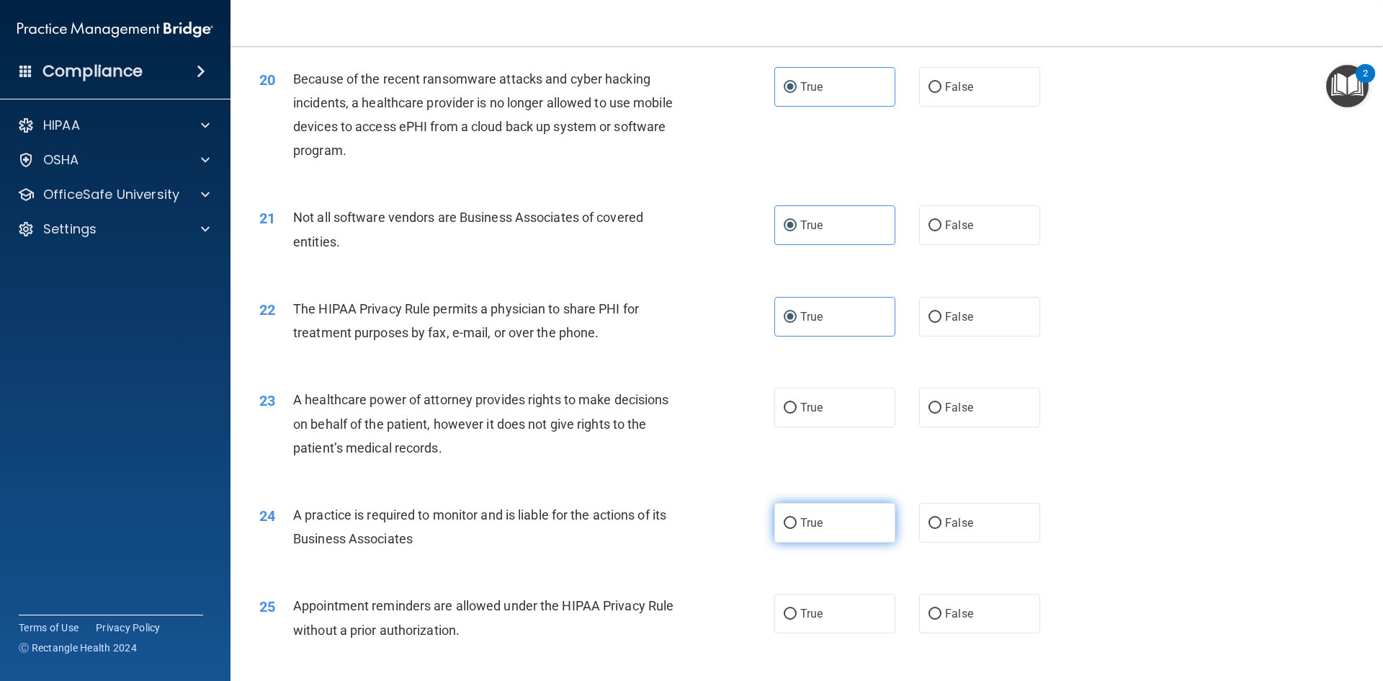
click at [815, 532] on label "True" at bounding box center [834, 523] width 121 height 40
click at [797, 529] on input "True" at bounding box center [790, 523] width 13 height 11
radio input "true"
click at [800, 619] on span "True" at bounding box center [811, 613] width 22 height 14
click at [796, 619] on input "True" at bounding box center [790, 614] width 13 height 11
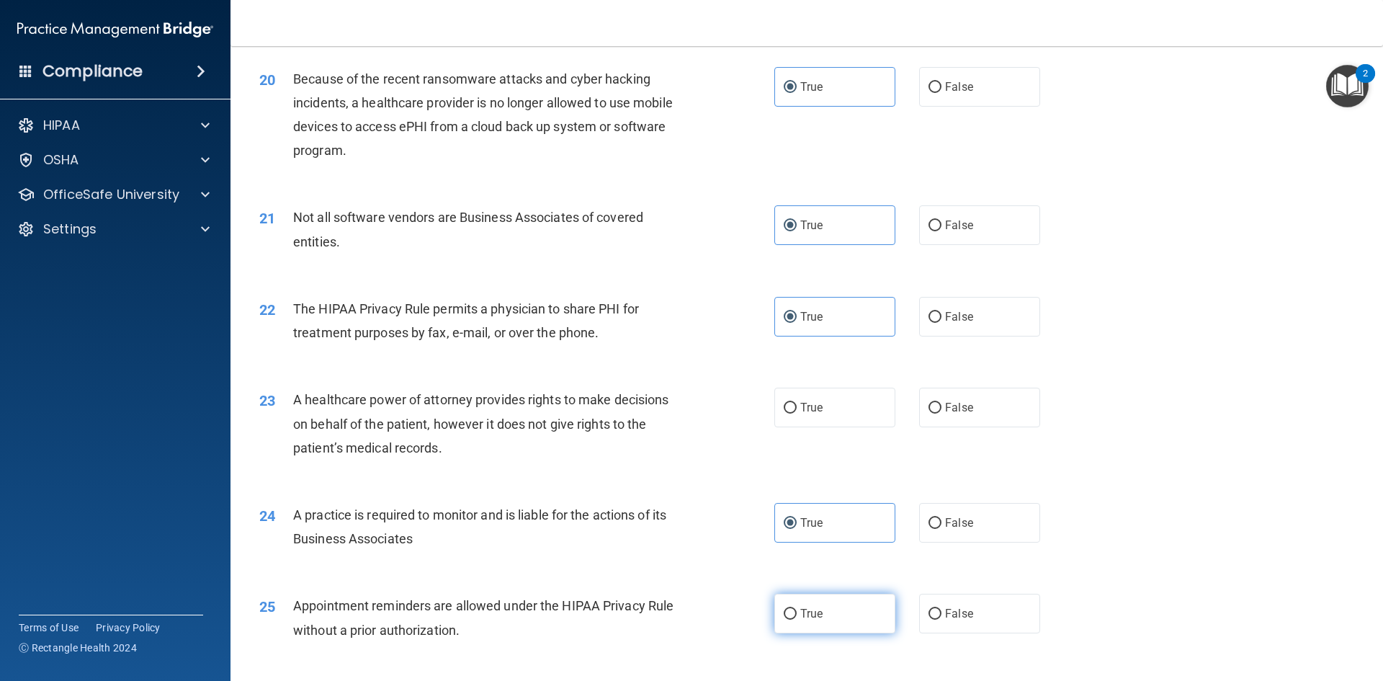
radio input "true"
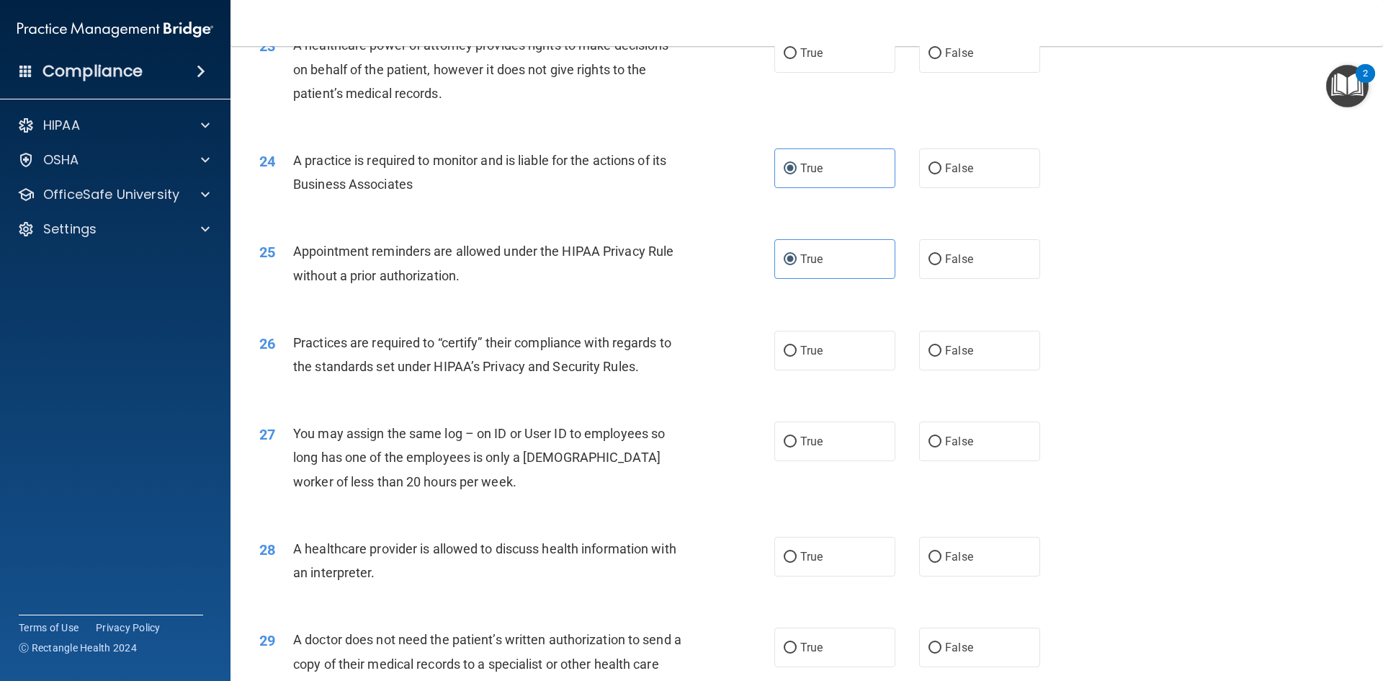
scroll to position [2449, 0]
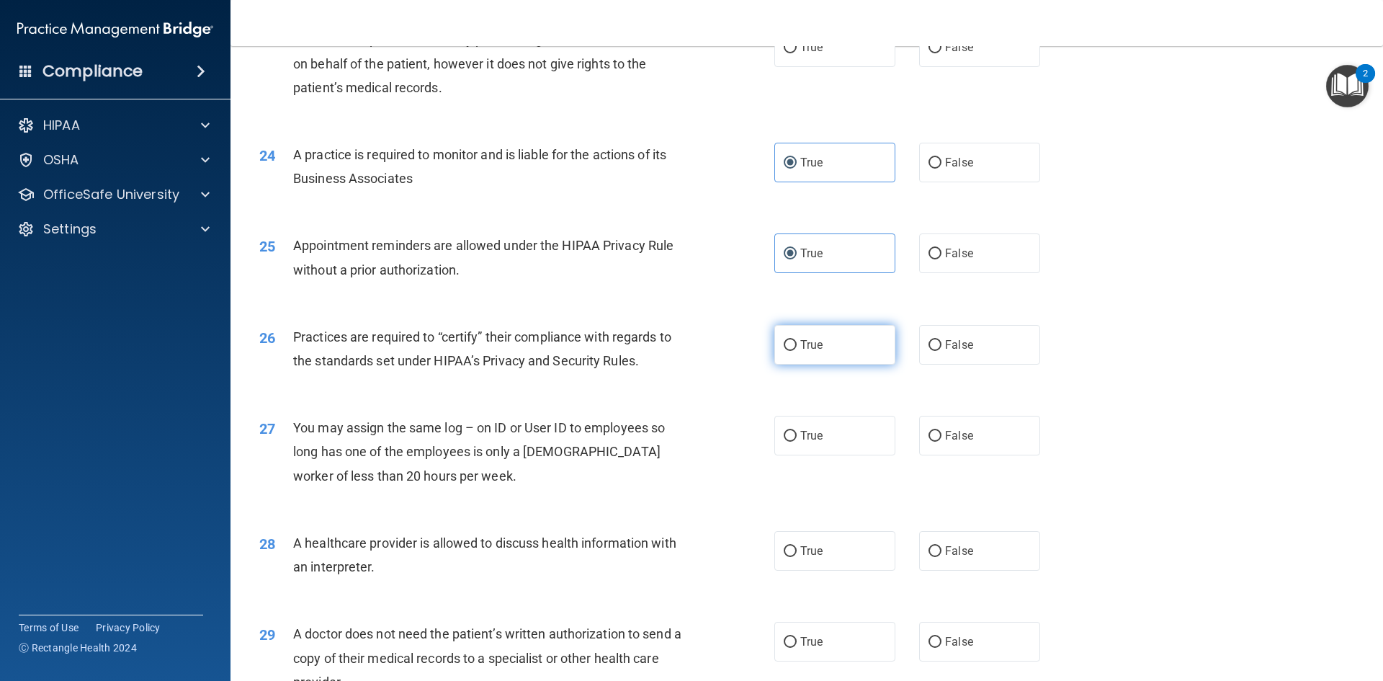
click at [796, 337] on label "True" at bounding box center [834, 345] width 121 height 40
click at [796, 340] on input "True" at bounding box center [790, 345] width 13 height 11
radio input "true"
click at [803, 423] on label "True" at bounding box center [834, 436] width 121 height 40
click at [797, 431] on input "True" at bounding box center [790, 436] width 13 height 11
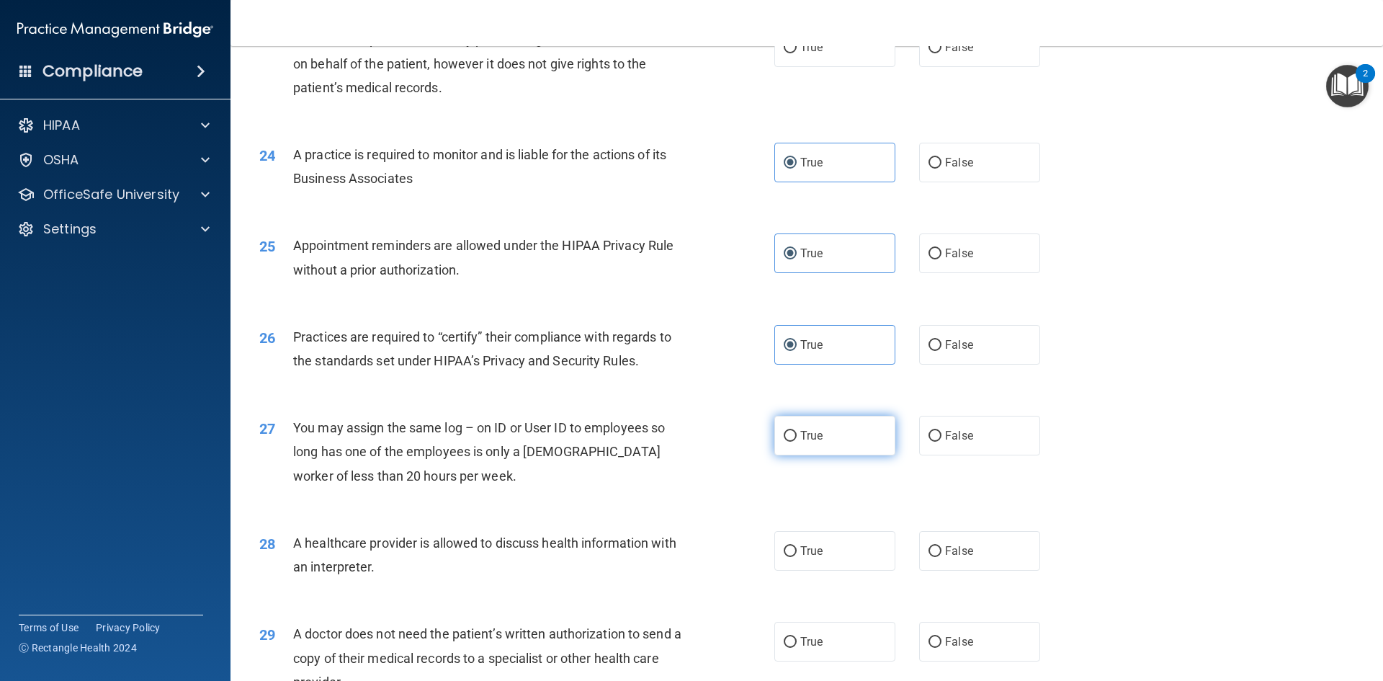
radio input "true"
click at [802, 575] on div "28 A healthcare provider is allowed to discuss health information with an inter…" at bounding box center [806, 558] width 1116 height 91
click at [802, 560] on label "True" at bounding box center [834, 551] width 121 height 40
click at [797, 557] on input "True" at bounding box center [790, 551] width 13 height 11
radio input "true"
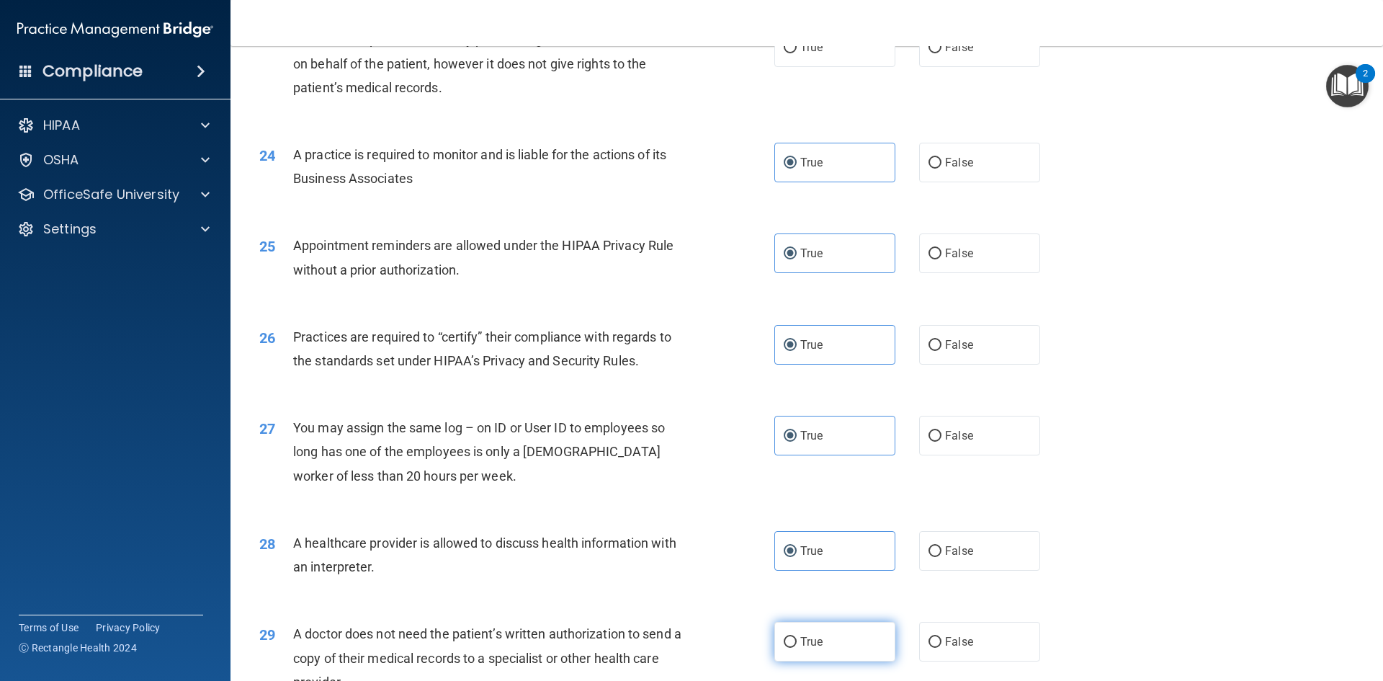
drag, startPoint x: 810, startPoint y: 664, endPoint x: 812, endPoint y: 655, distance: 8.9
click at [810, 663] on div "29 A doctor does not need the patient’s written authorization to send a copy of…" at bounding box center [806, 661] width 1116 height 115
click at [812, 634] on label "True" at bounding box center [834, 642] width 121 height 40
click at [797, 637] on input "True" at bounding box center [790, 642] width 13 height 11
radio input "true"
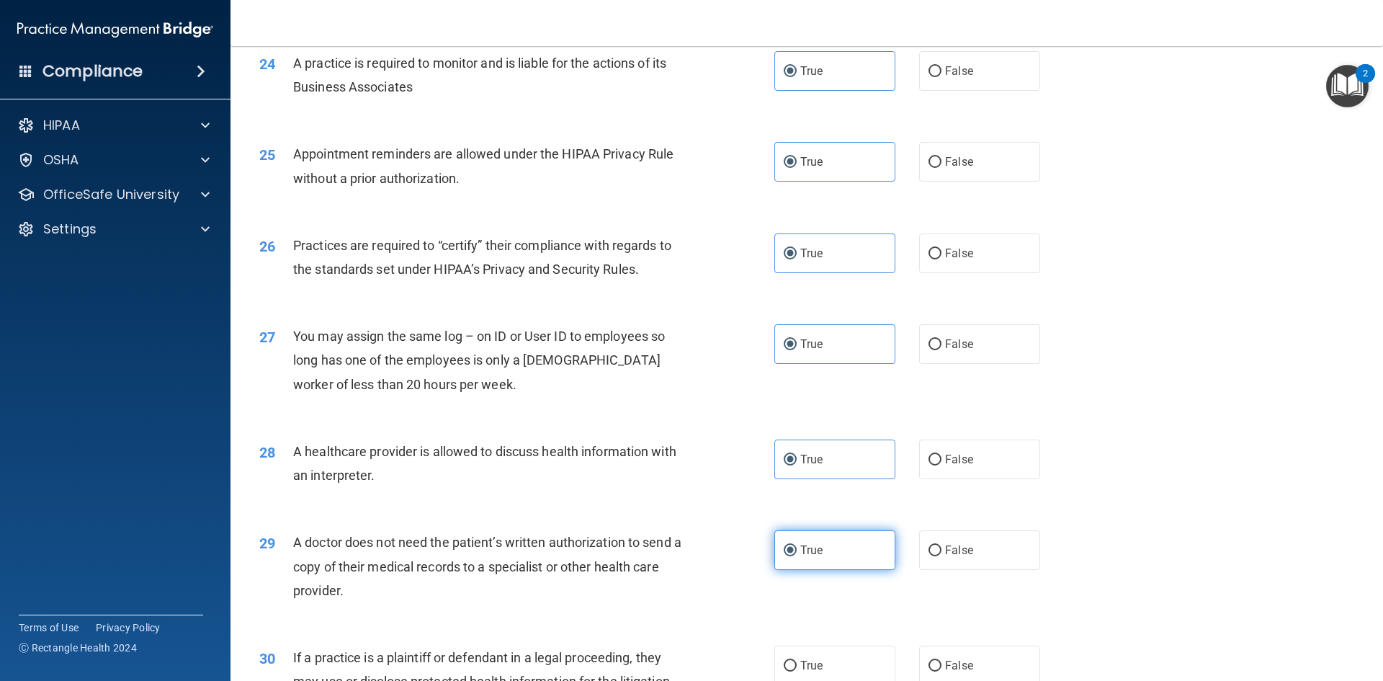
scroll to position [2665, 0]
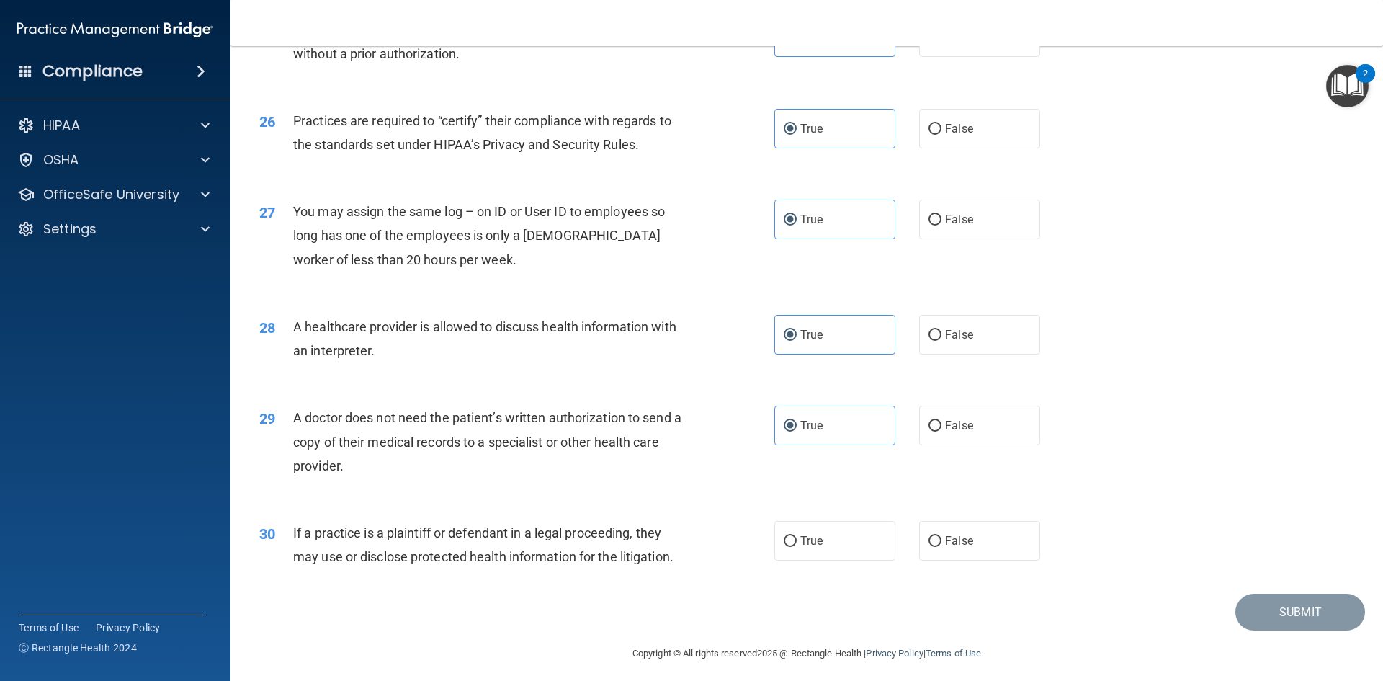
drag, startPoint x: 809, startPoint y: 510, endPoint x: 808, endPoint y: 518, distance: 8.0
click at [809, 512] on div "30 If a practice is a plaintiff or defendant in a legal proceeding, they may us…" at bounding box center [806, 548] width 1116 height 91
click at [807, 534] on span "True" at bounding box center [811, 541] width 22 height 14
click at [797, 536] on input "True" at bounding box center [790, 541] width 13 height 11
radio input "true"
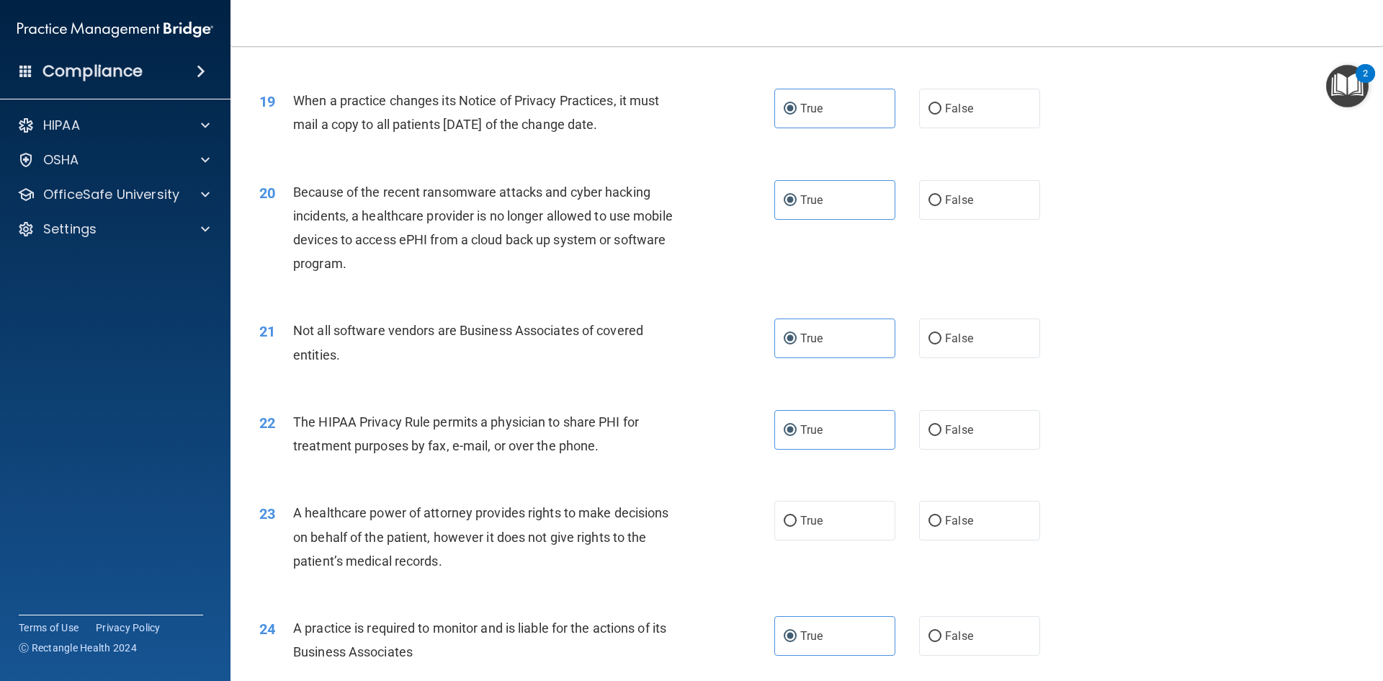
scroll to position [2017, 0]
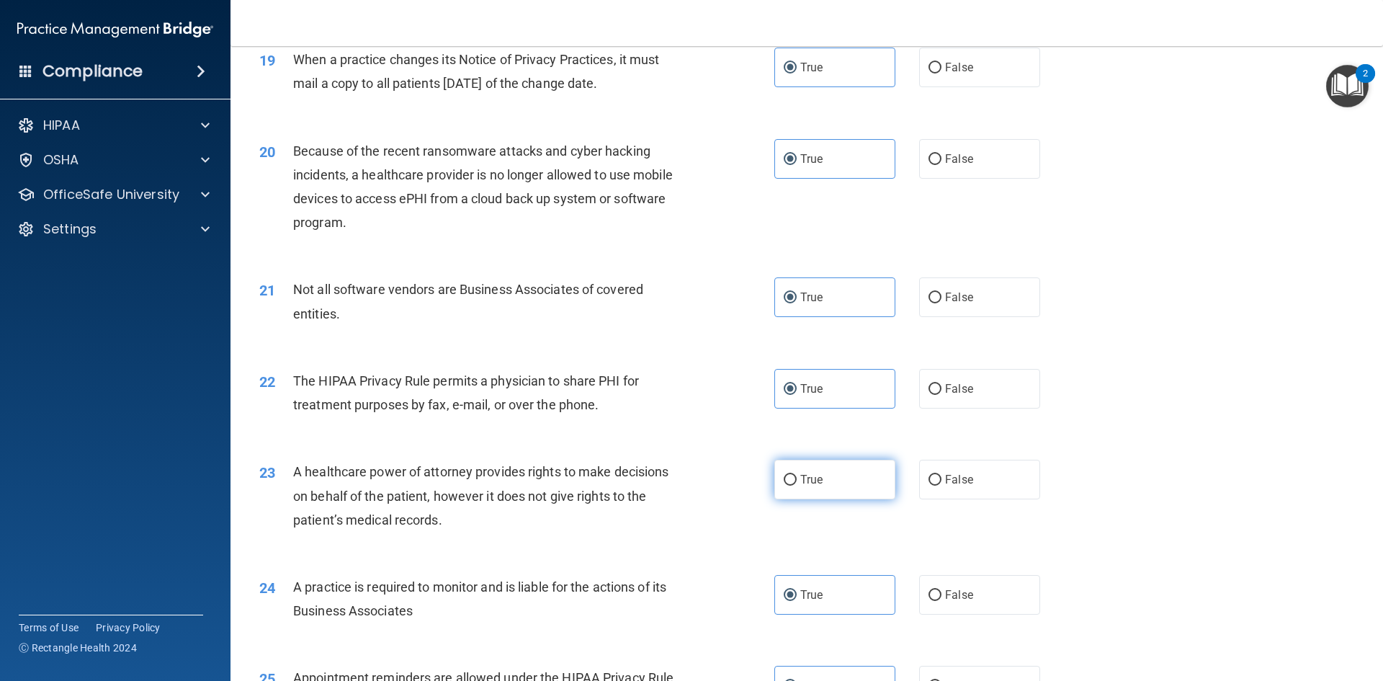
click at [838, 490] on label "True" at bounding box center [834, 480] width 121 height 40
click at [797, 485] on input "True" at bounding box center [790, 480] width 13 height 11
radio input "true"
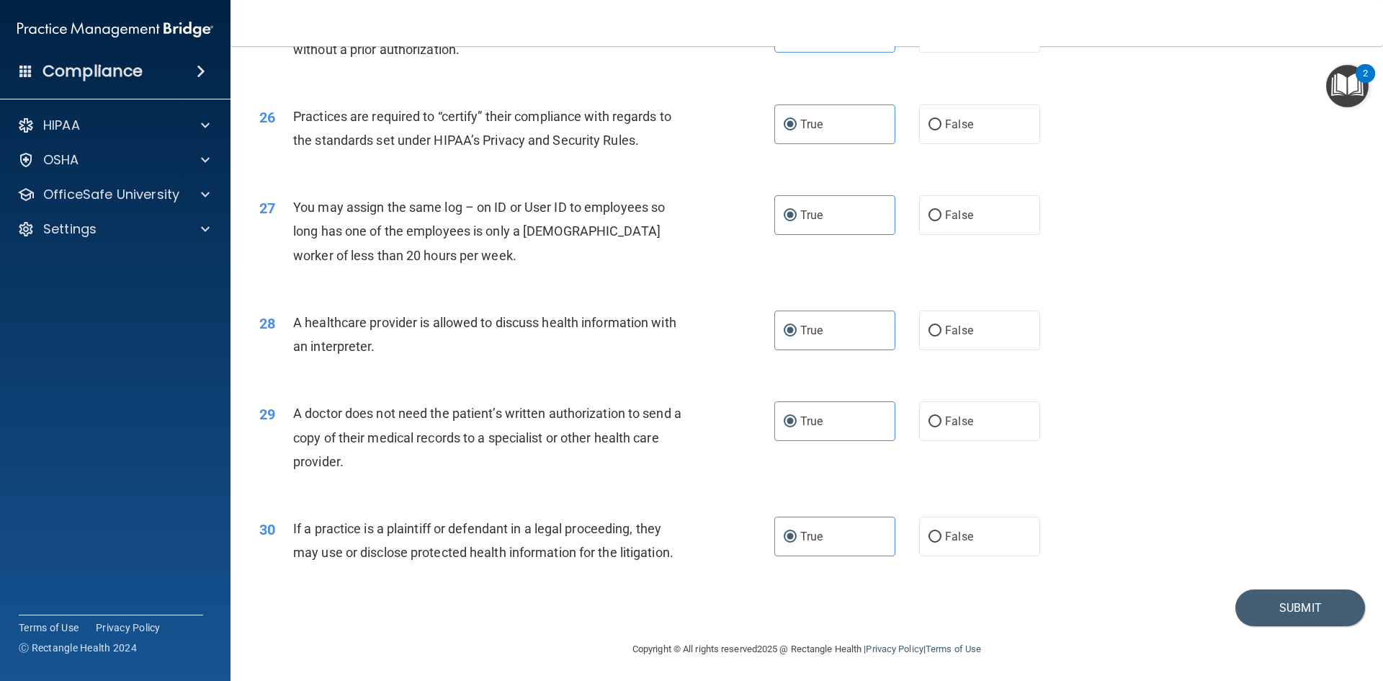
scroll to position [2672, 0]
click at [1288, 615] on button "Submit" at bounding box center [1300, 604] width 130 height 37
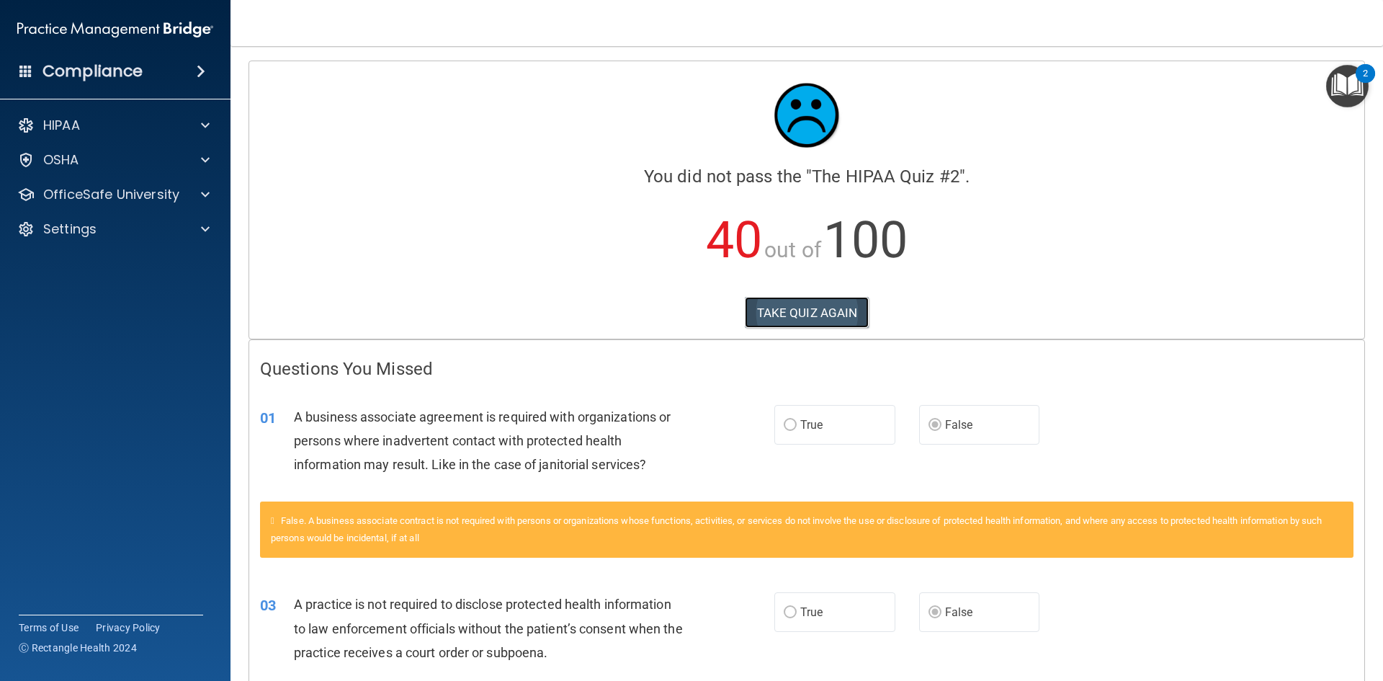
click at [769, 305] on button "TAKE QUIZ AGAIN" at bounding box center [807, 313] width 125 height 32
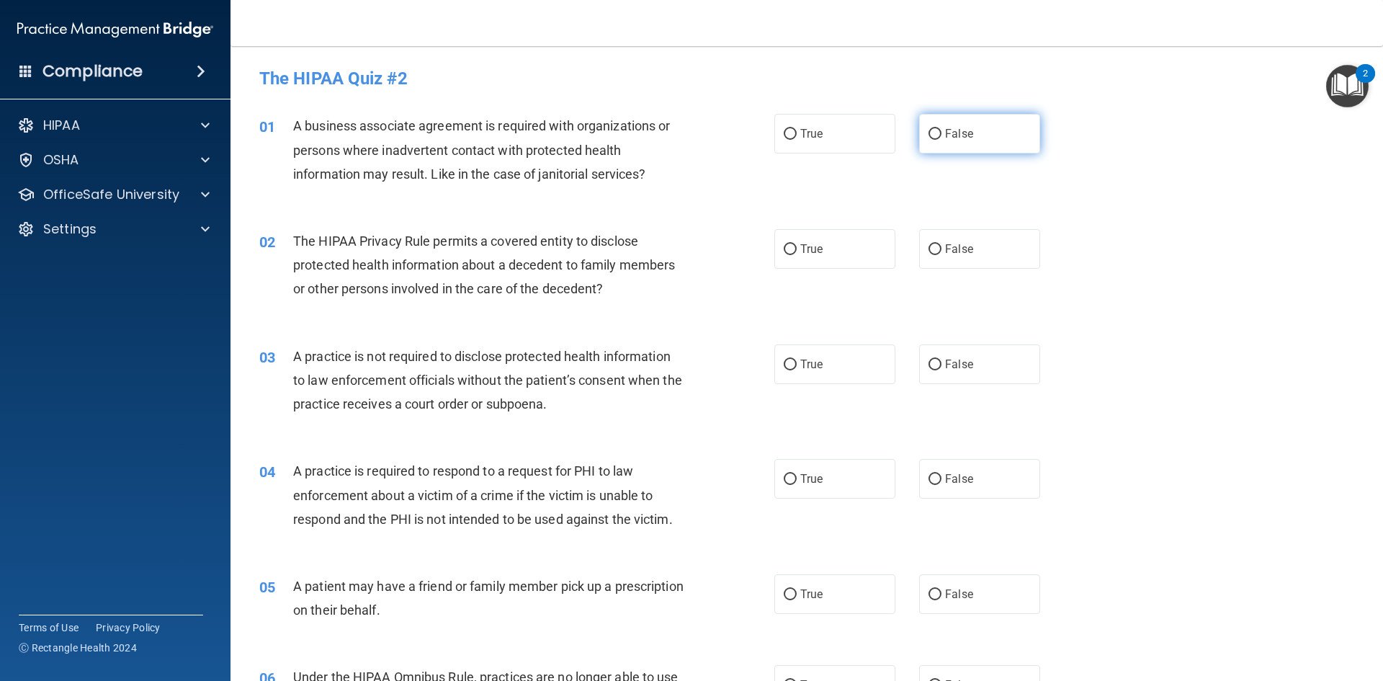
click at [949, 125] on label "False" at bounding box center [979, 134] width 121 height 40
click at [941, 129] on input "False" at bounding box center [934, 134] width 13 height 11
radio input "true"
click at [800, 244] on span "True" at bounding box center [811, 249] width 22 height 14
click at [797, 244] on input "True" at bounding box center [790, 249] width 13 height 11
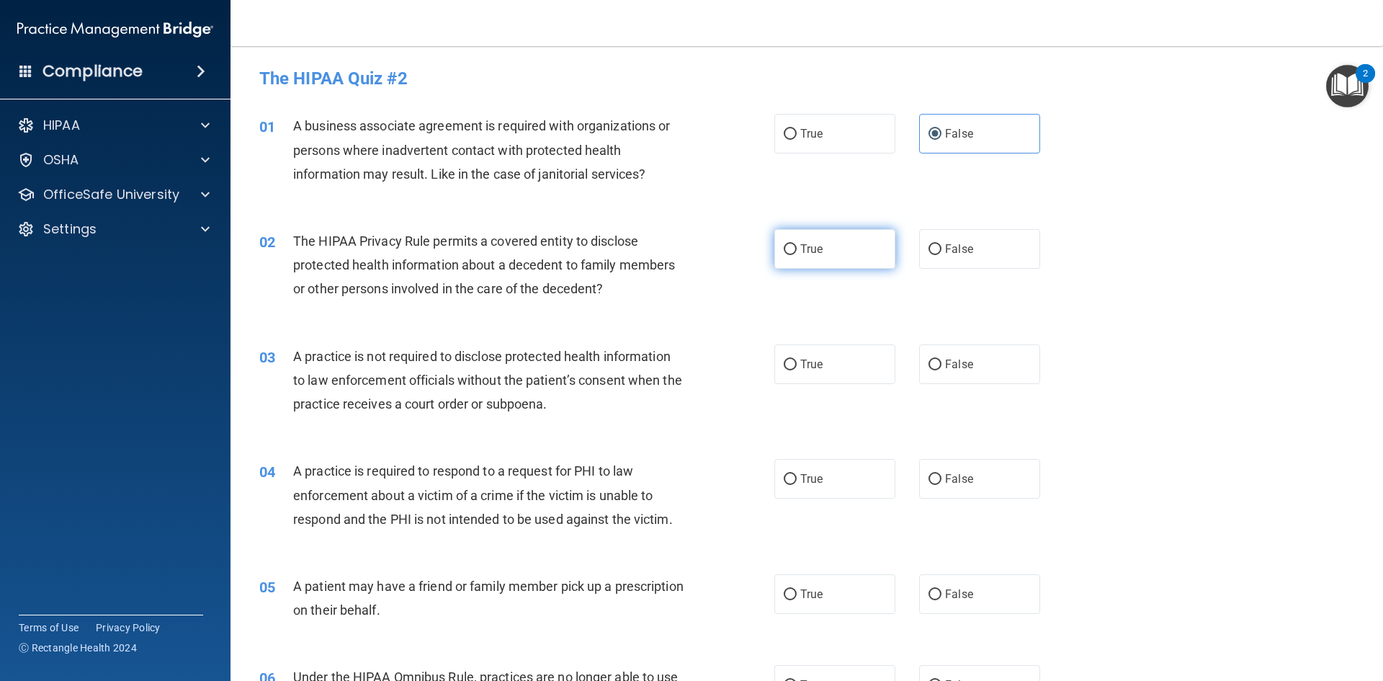
radio input "true"
click at [937, 377] on label "False" at bounding box center [979, 364] width 121 height 40
click at [937, 370] on input "False" at bounding box center [934, 364] width 13 height 11
radio input "true"
click at [812, 464] on label "True" at bounding box center [834, 479] width 121 height 40
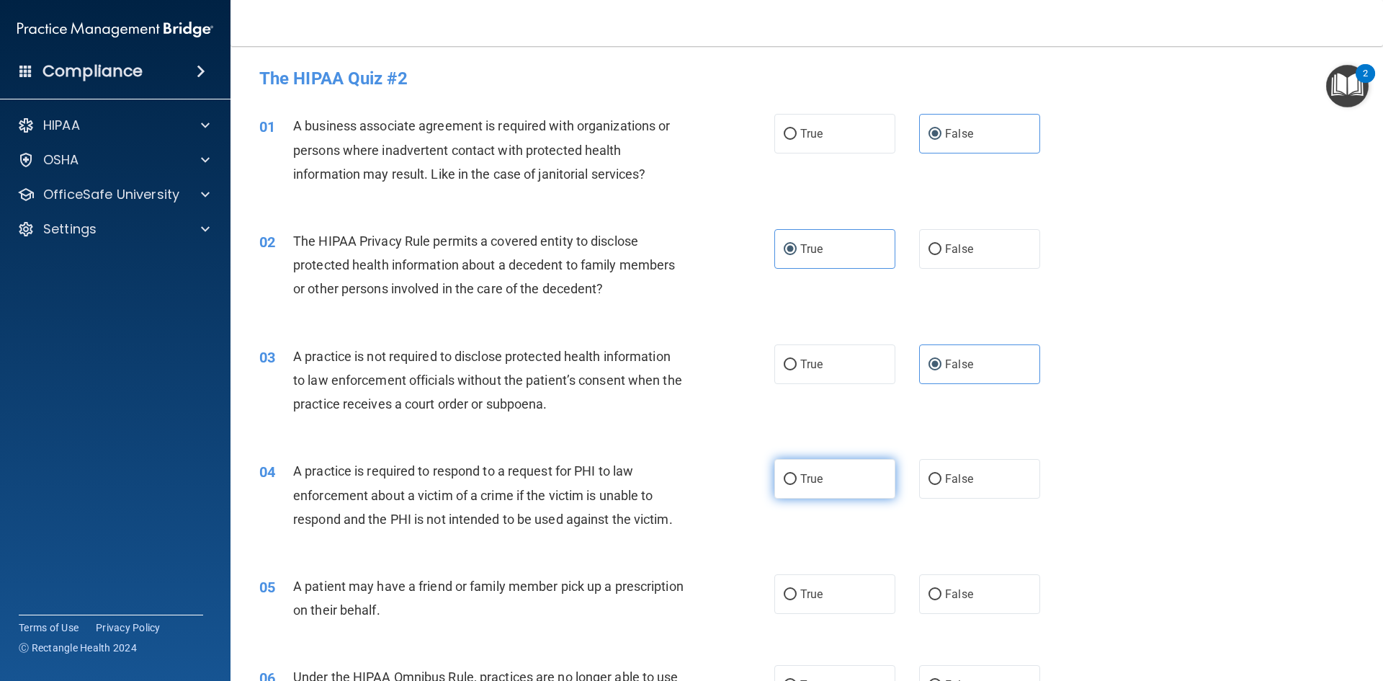
click at [797, 474] on input "True" at bounding box center [790, 479] width 13 height 11
radio input "true"
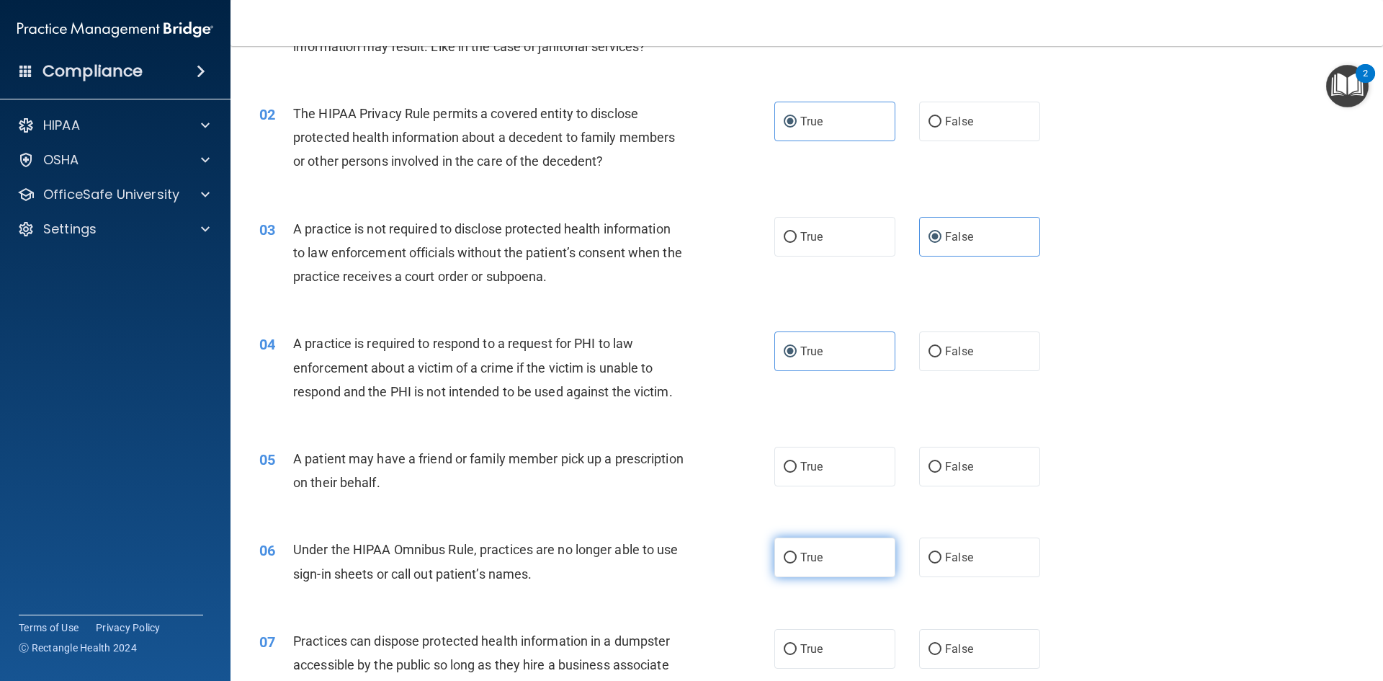
scroll to position [144, 0]
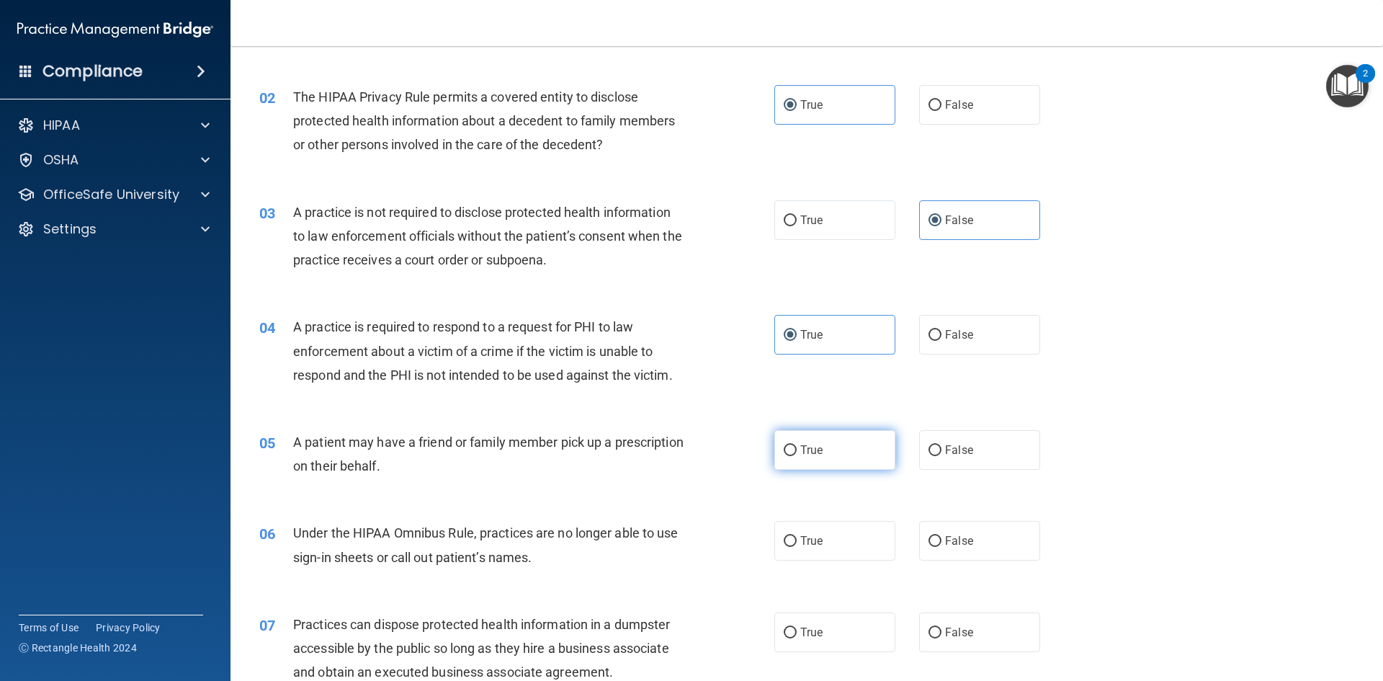
click at [810, 445] on span "True" at bounding box center [811, 450] width 22 height 14
click at [797, 445] on input "True" at bounding box center [790, 450] width 13 height 11
radio input "true"
click at [956, 544] on span "False" at bounding box center [959, 541] width 28 height 14
click at [941, 544] on input "False" at bounding box center [934, 541] width 13 height 11
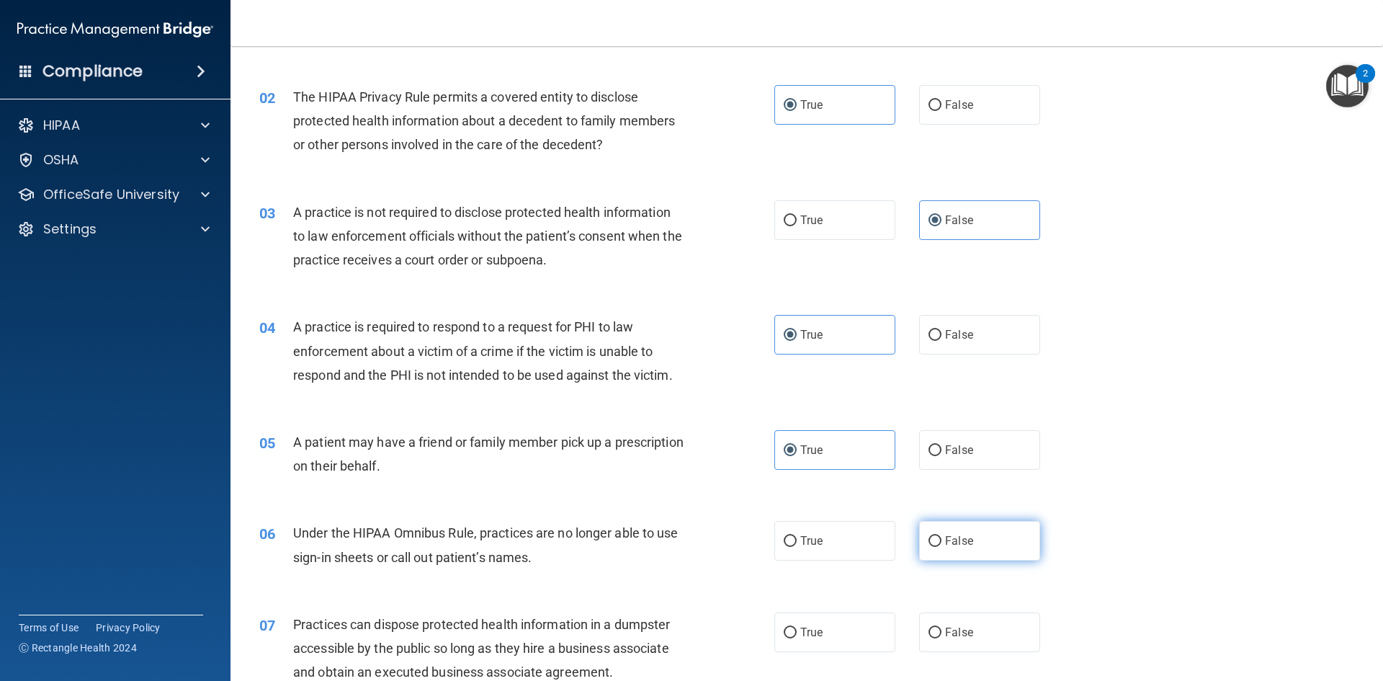
radio input "true"
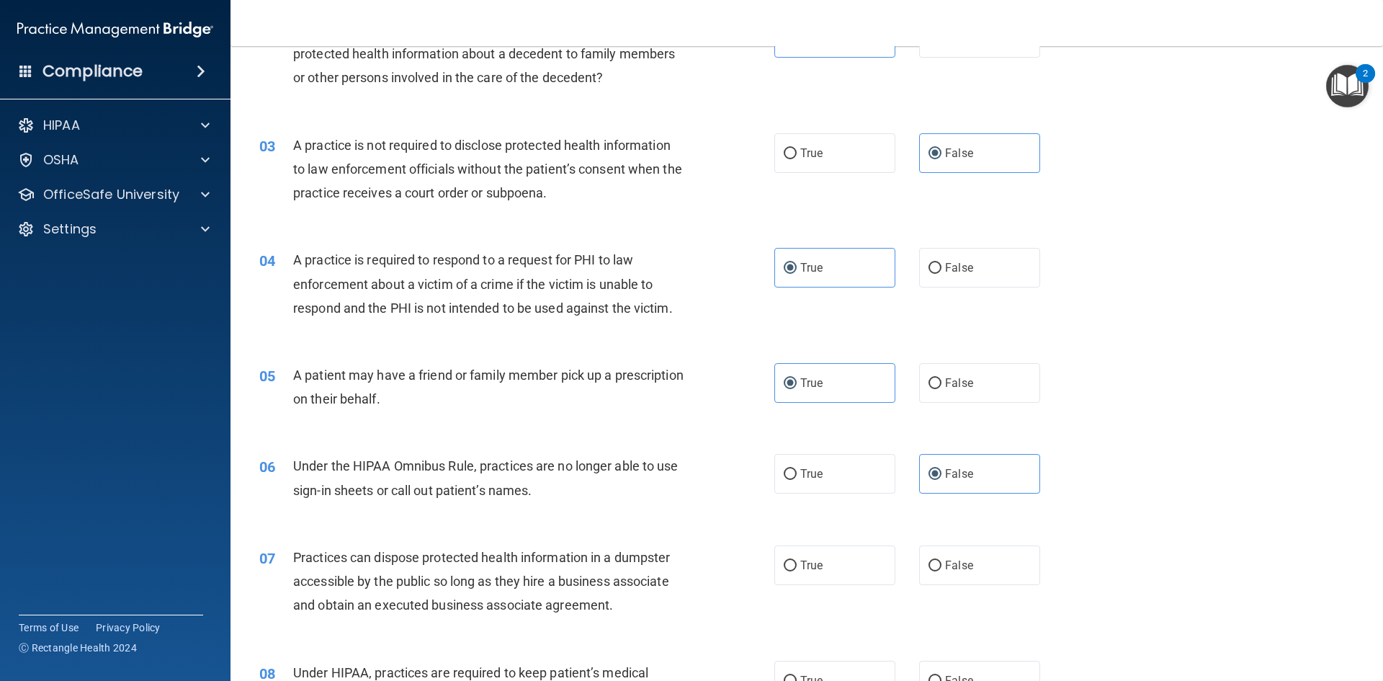
scroll to position [288, 0]
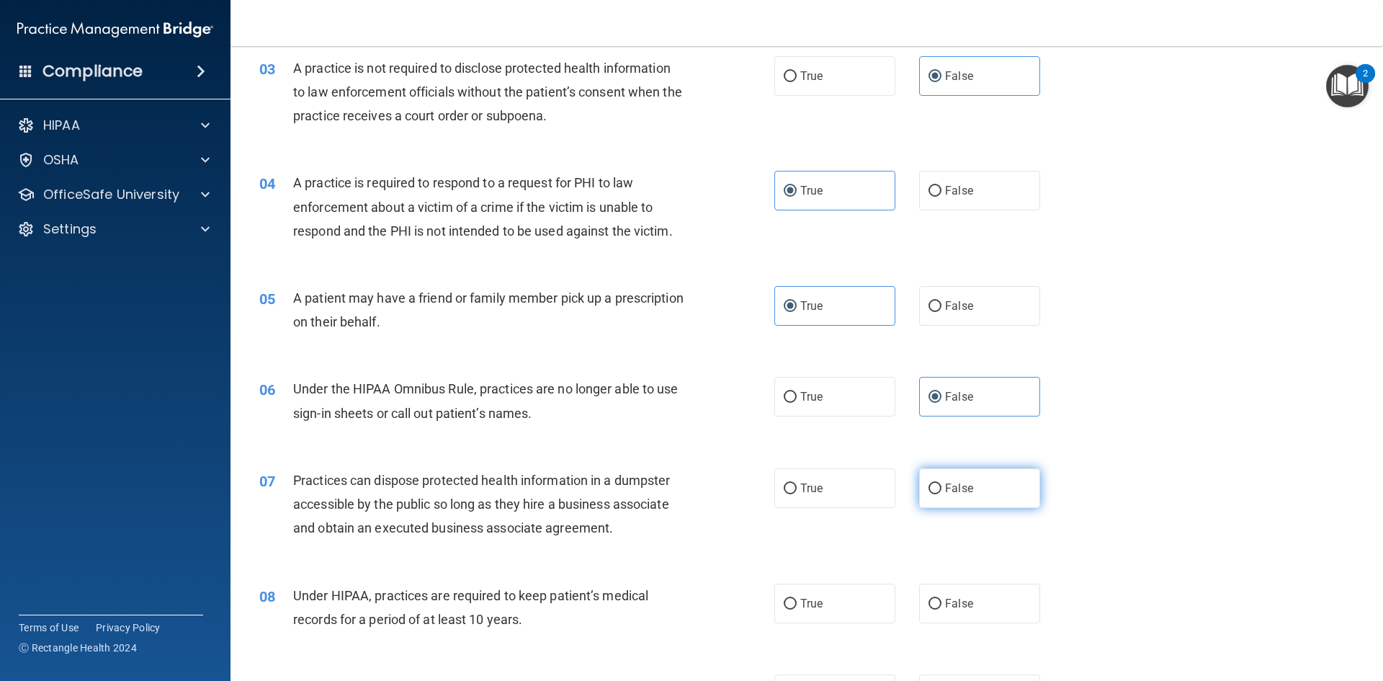
click at [961, 502] on label "False" at bounding box center [979, 488] width 121 height 40
click at [941, 494] on input "False" at bounding box center [934, 488] width 13 height 11
radio input "true"
click at [967, 611] on label "False" at bounding box center [979, 603] width 121 height 40
click at [941, 609] on input "False" at bounding box center [934, 604] width 13 height 11
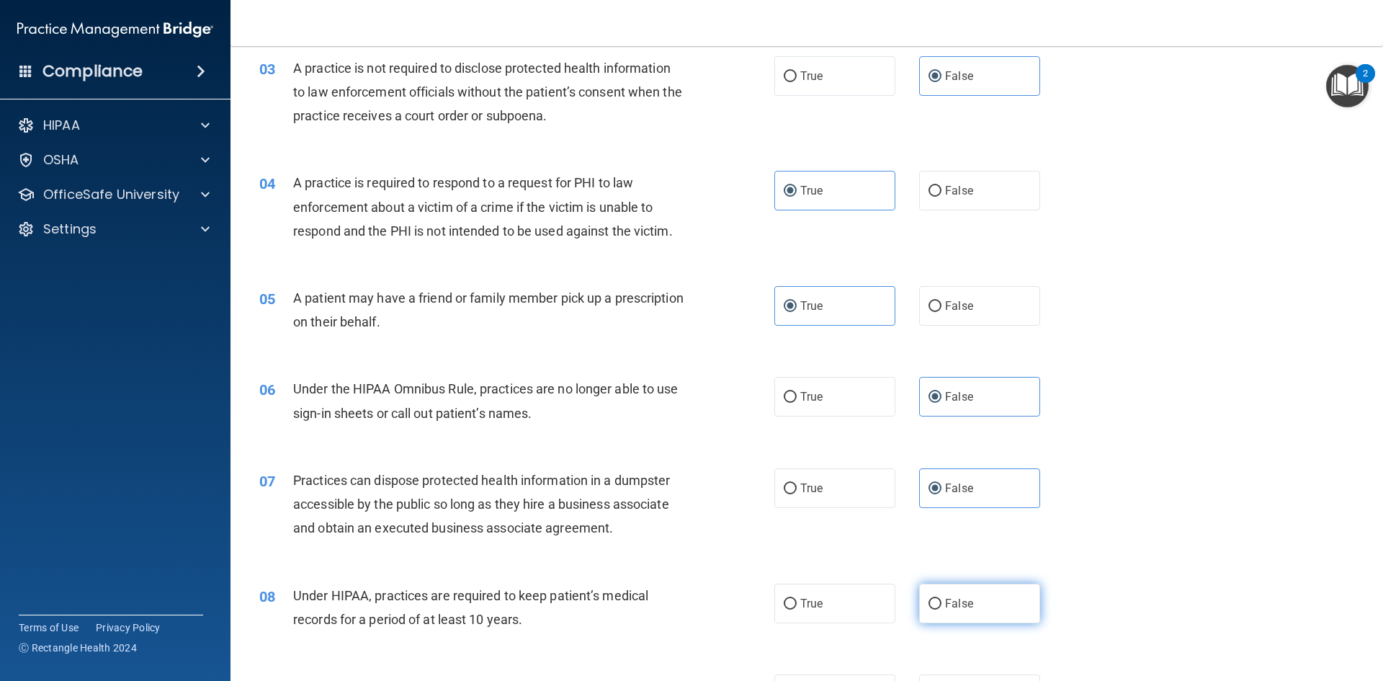
radio input "true"
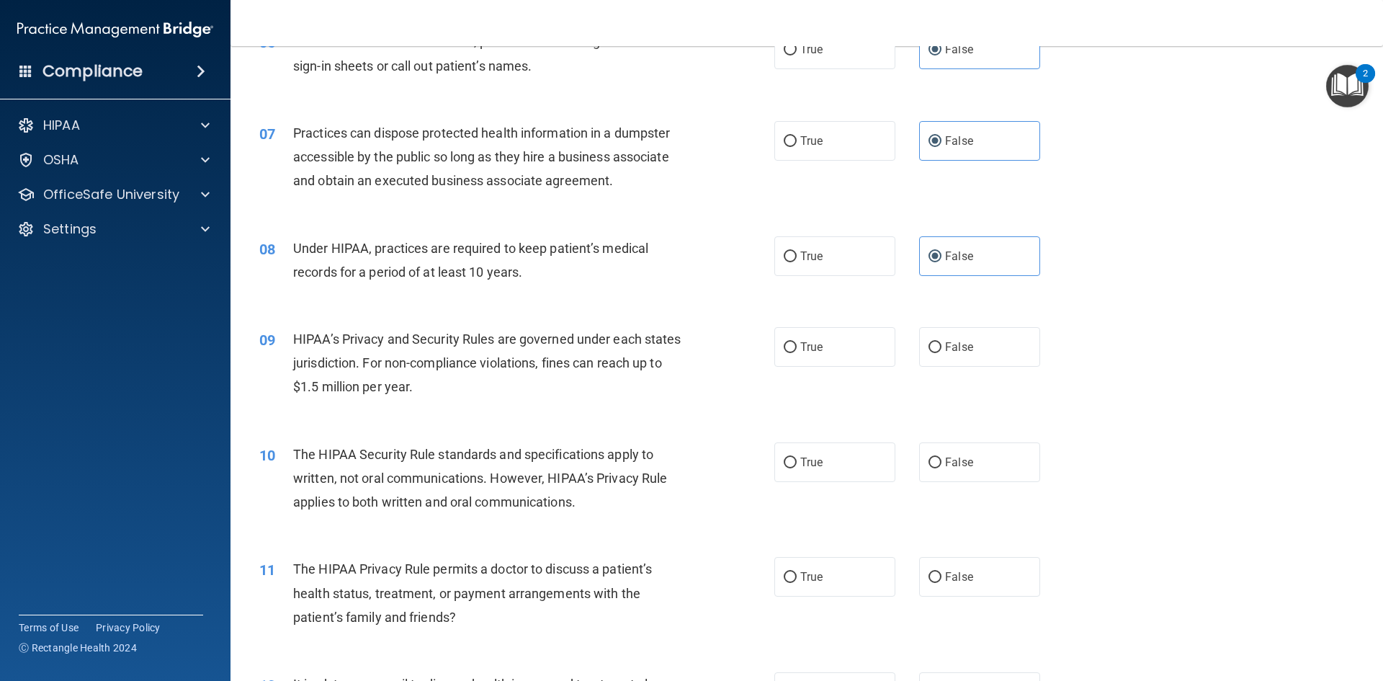
scroll to position [648, 0]
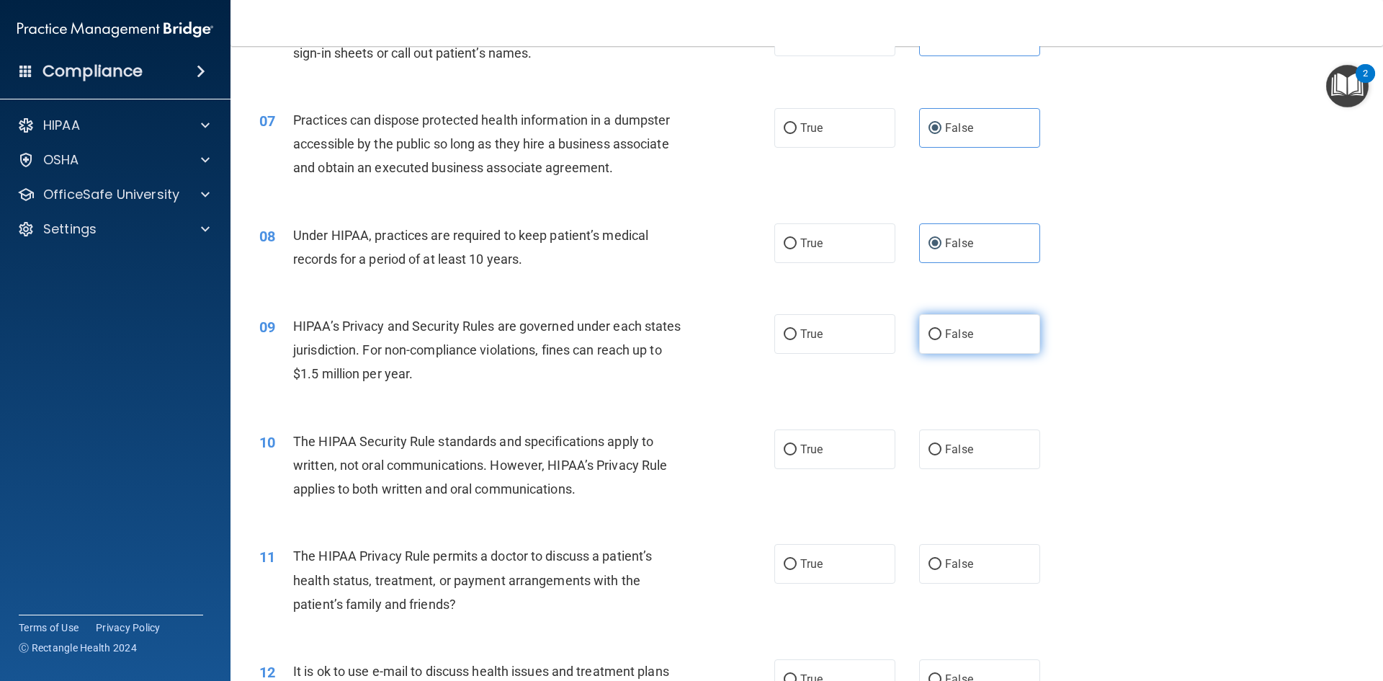
click at [952, 345] on label "False" at bounding box center [979, 334] width 121 height 40
click at [941, 340] on input "False" at bounding box center [934, 334] width 13 height 11
radio input "true"
click at [854, 456] on label "True" at bounding box center [834, 449] width 121 height 40
click at [797, 455] on input "True" at bounding box center [790, 449] width 13 height 11
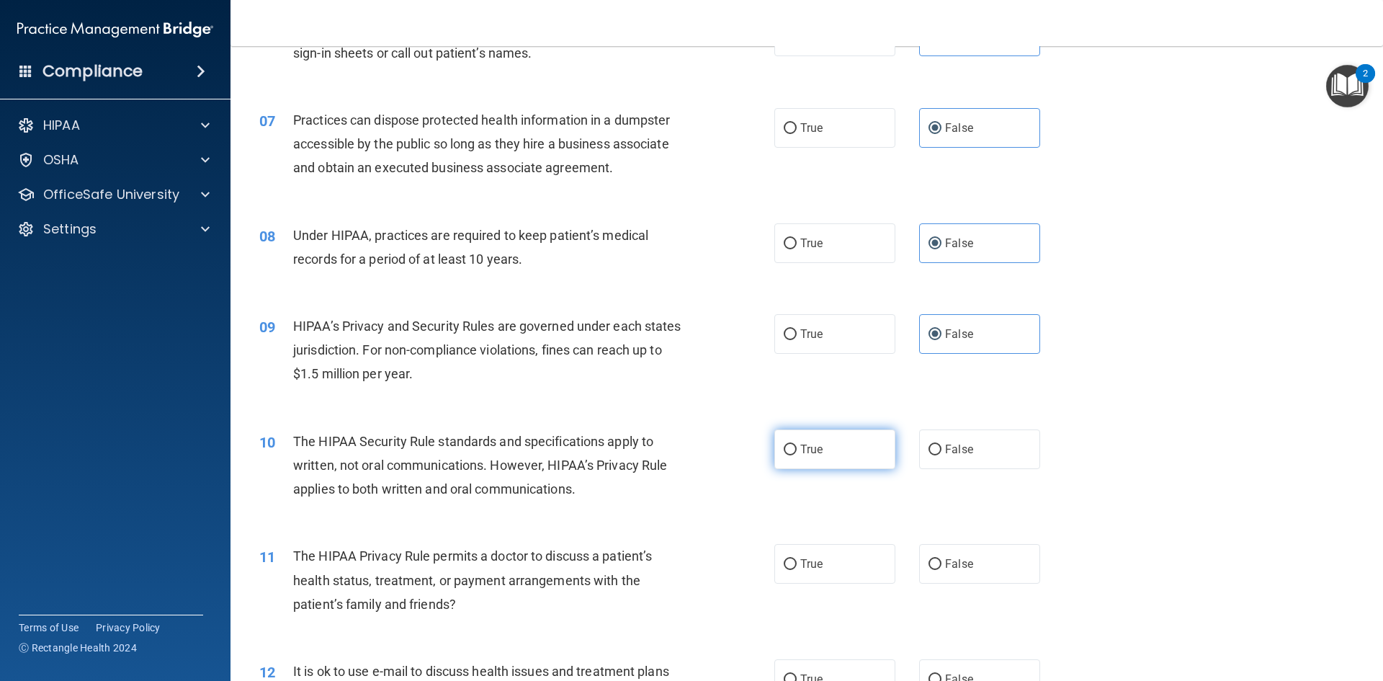
radio input "true"
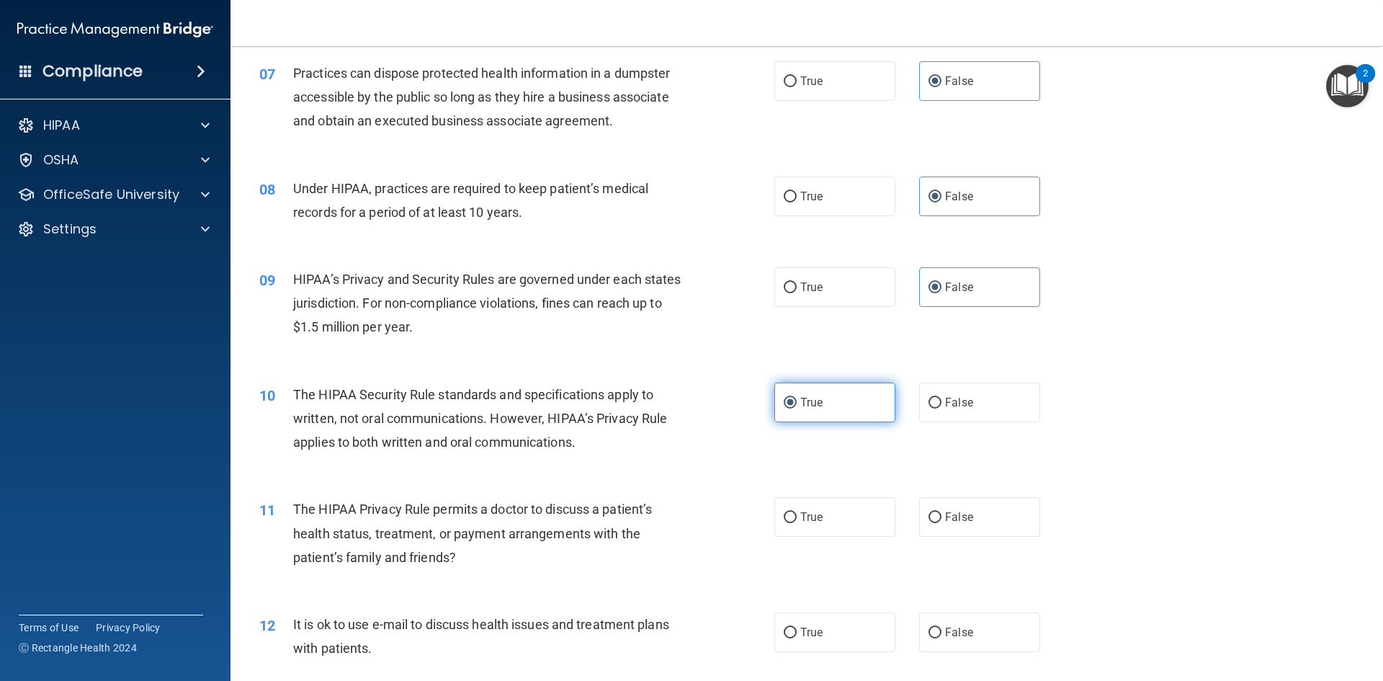
scroll to position [720, 0]
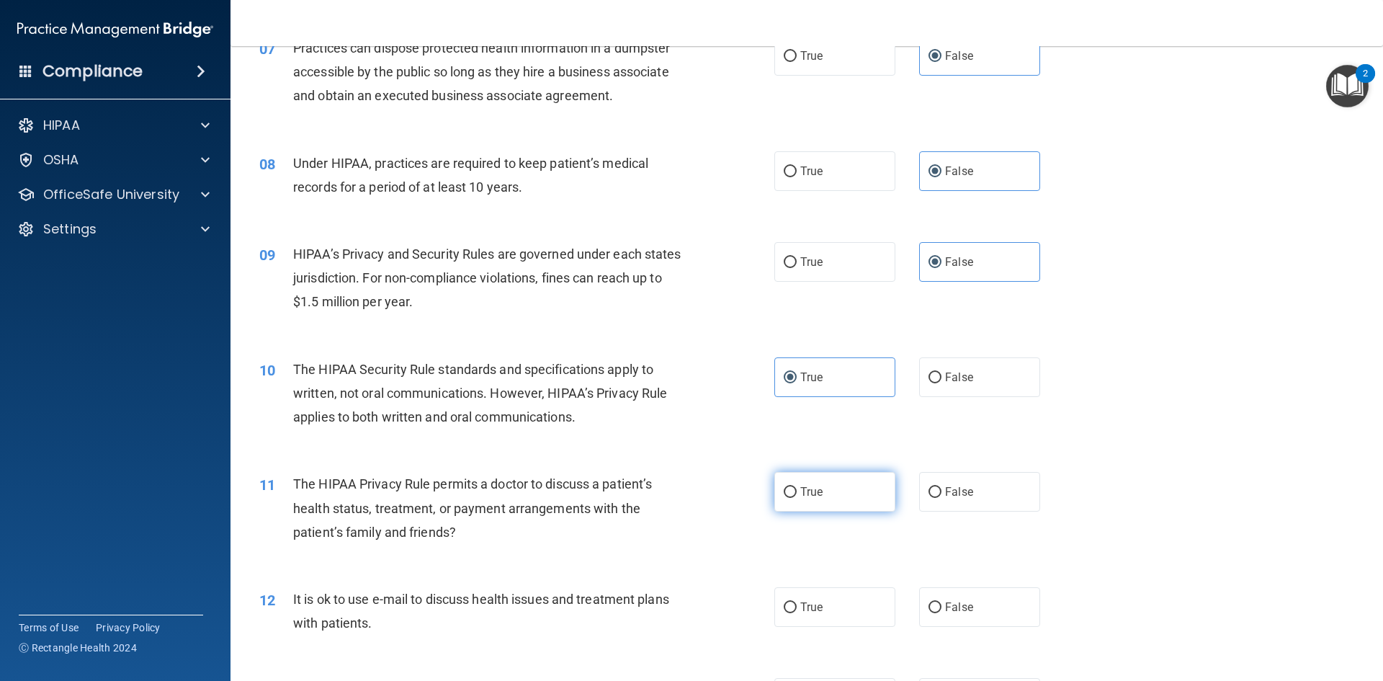
click at [839, 478] on label "True" at bounding box center [834, 492] width 121 height 40
click at [797, 487] on input "True" at bounding box center [790, 492] width 13 height 11
radio input "true"
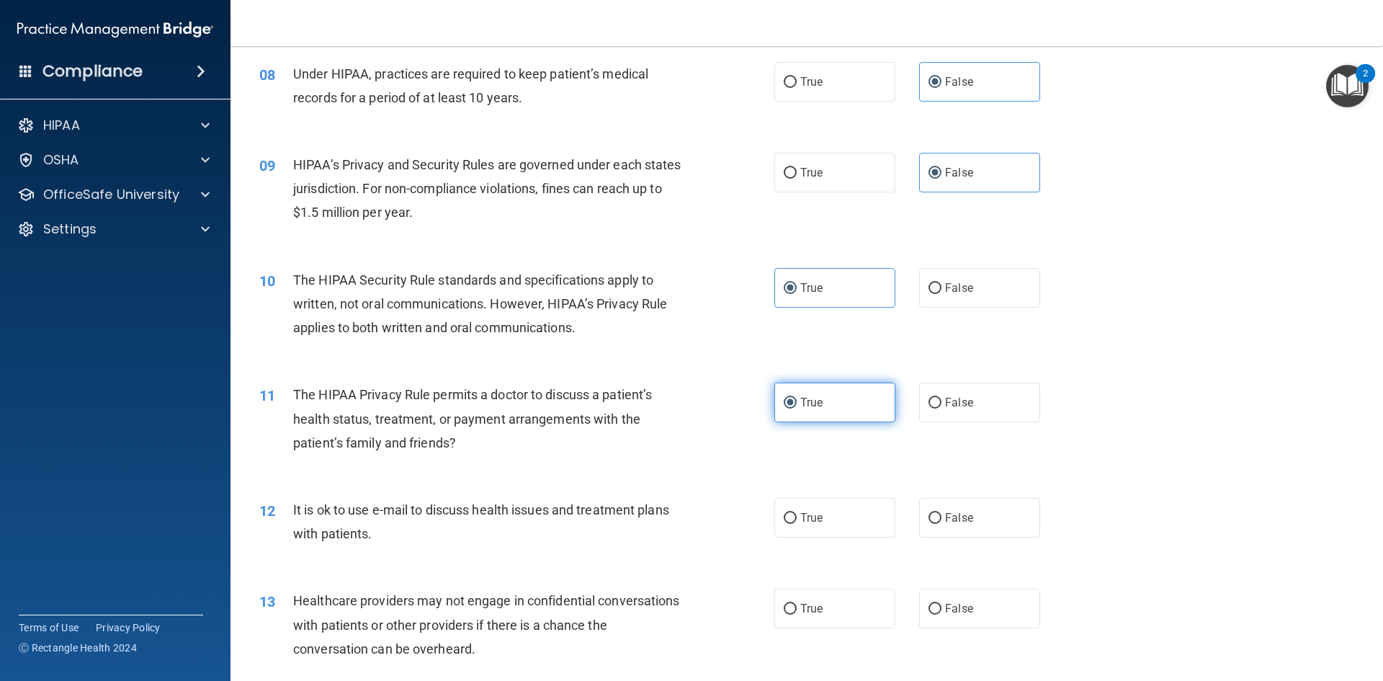
scroll to position [864, 0]
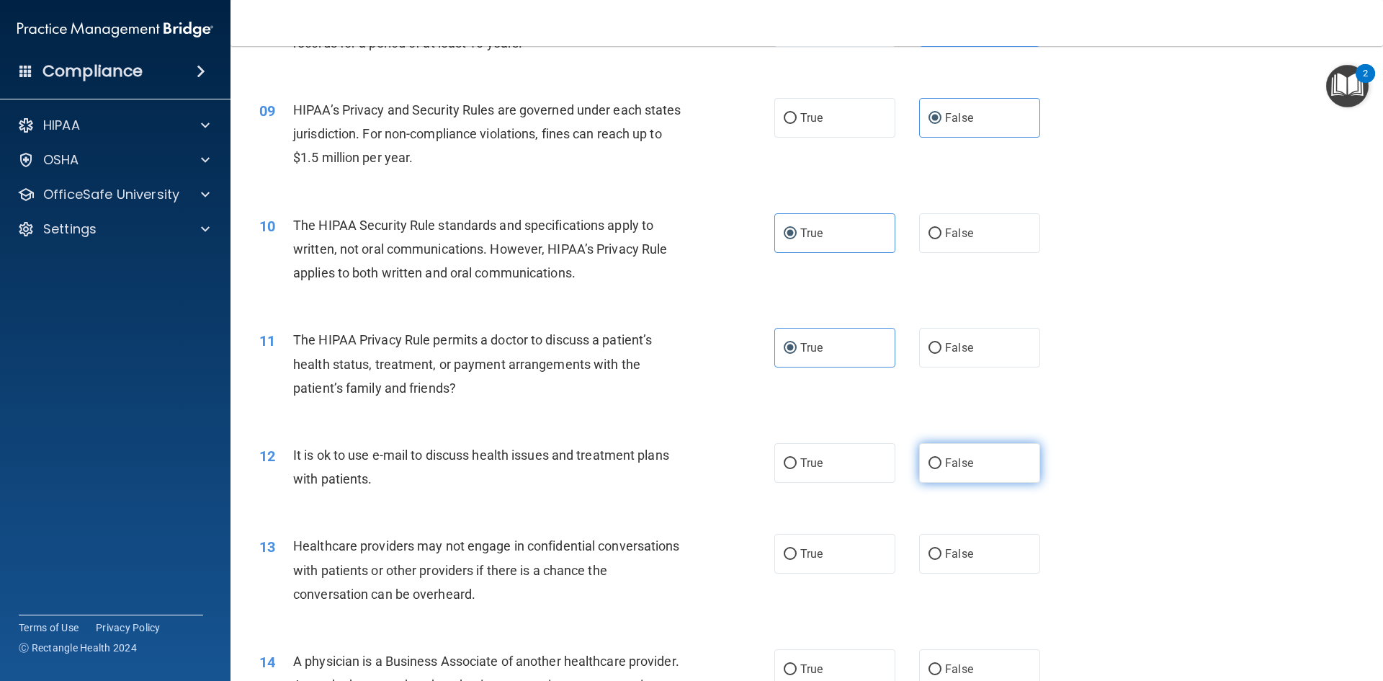
click at [975, 465] on label "False" at bounding box center [979, 463] width 121 height 40
click at [941, 465] on input "False" at bounding box center [934, 463] width 13 height 11
radio input "true"
click at [856, 462] on label "True" at bounding box center [834, 463] width 121 height 40
click at [797, 462] on input "True" at bounding box center [790, 463] width 13 height 11
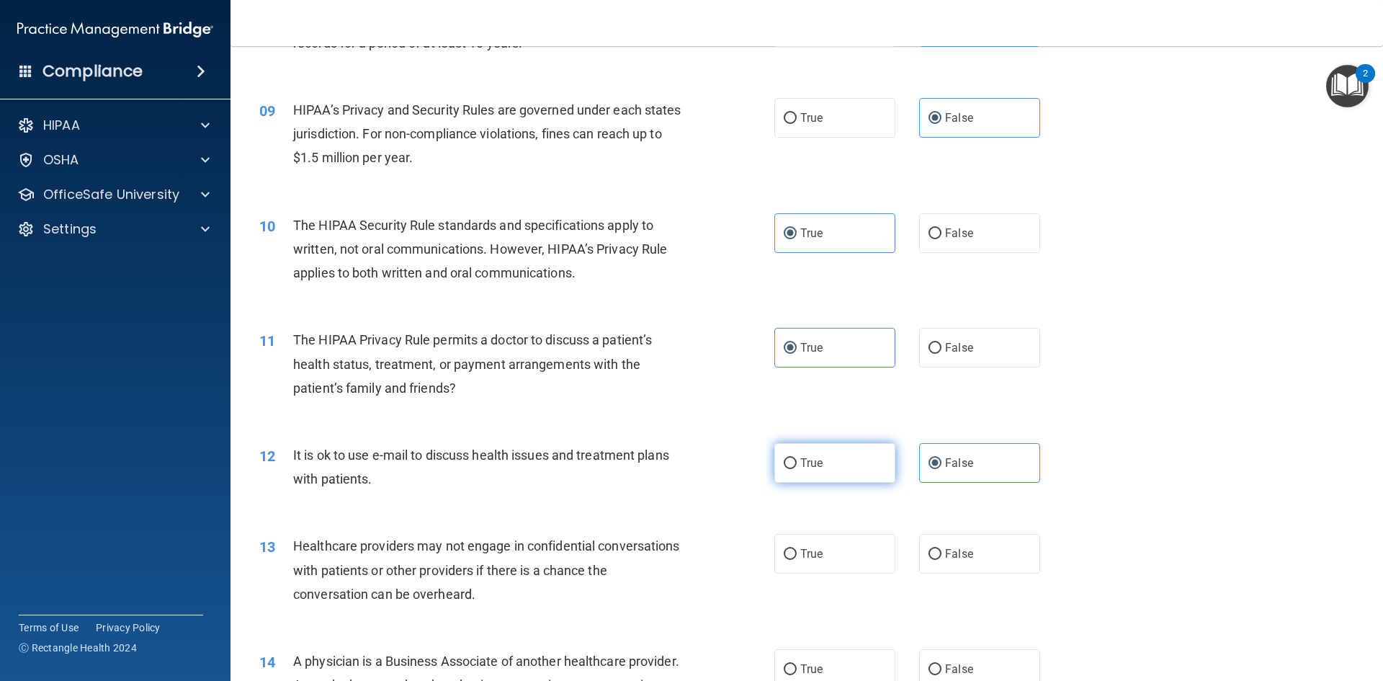
radio input "true"
radio input "false"
click at [945, 560] on span "False" at bounding box center [959, 554] width 28 height 14
click at [938, 560] on input "False" at bounding box center [934, 554] width 13 height 11
radio input "true"
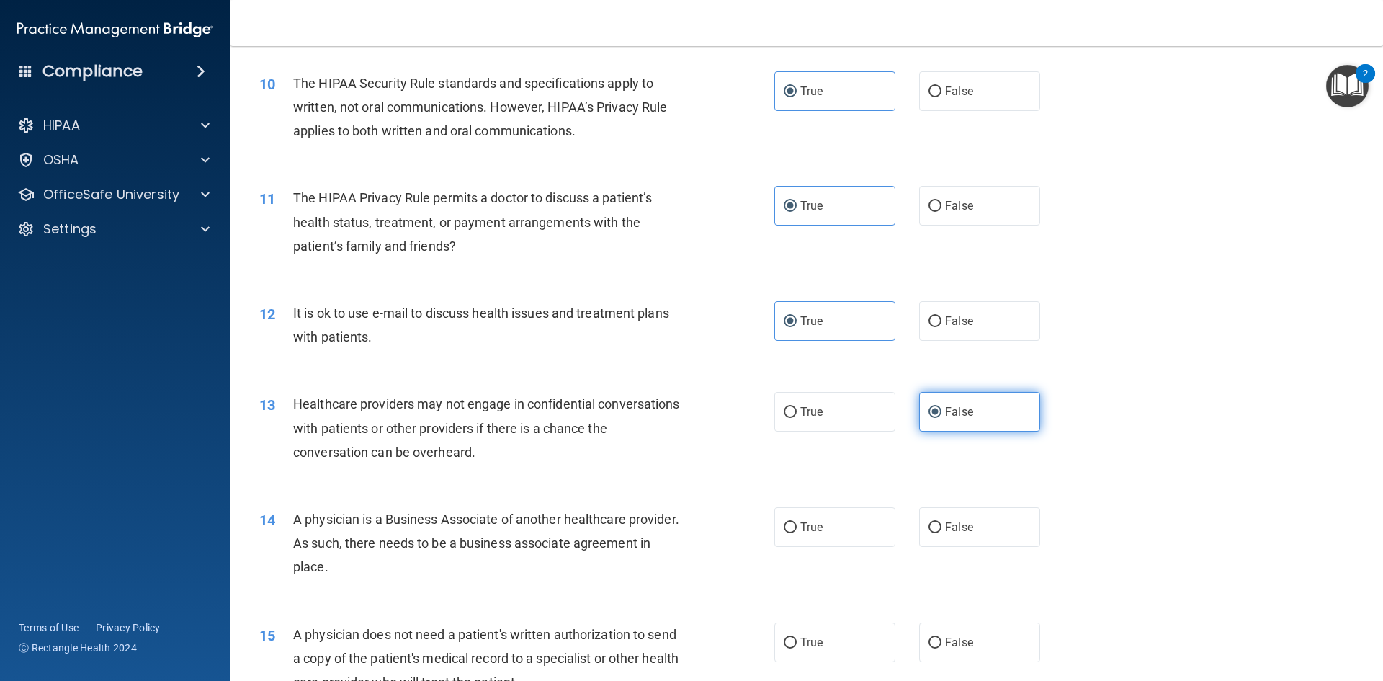
scroll to position [1008, 0]
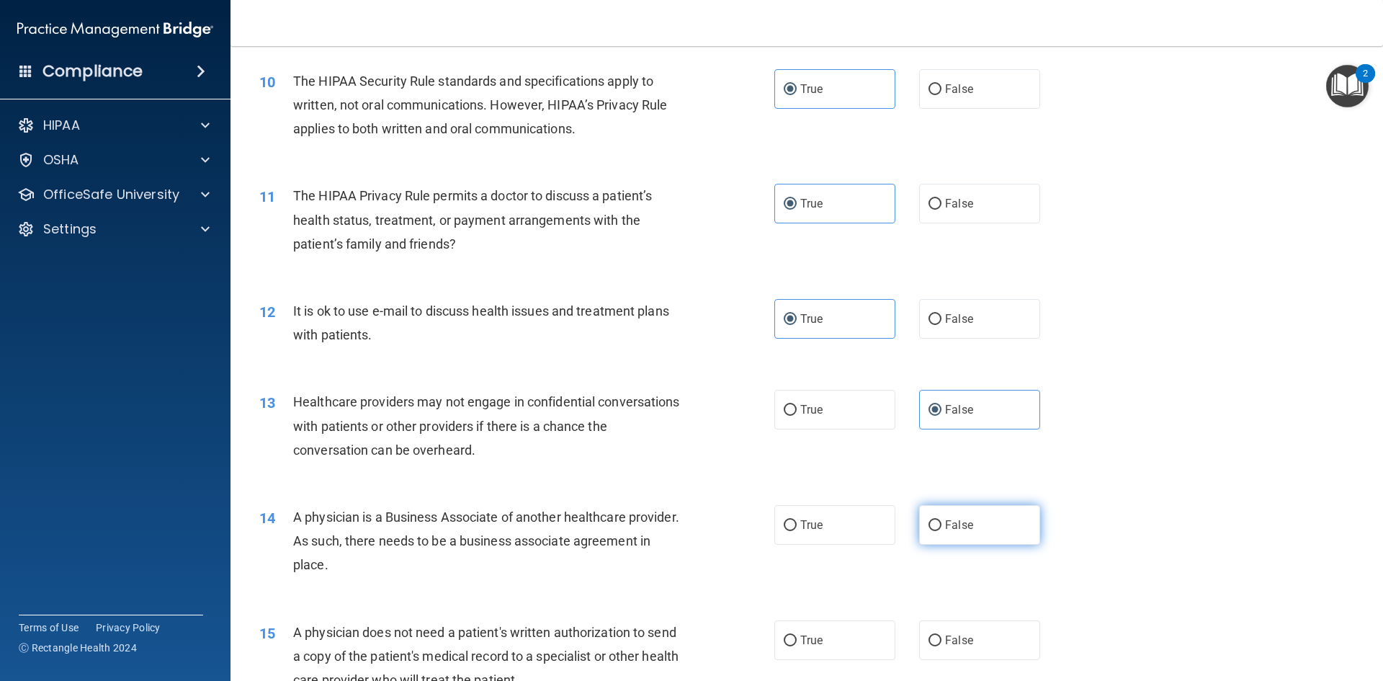
click at [936, 513] on label "False" at bounding box center [979, 525] width 121 height 40
click at [936, 520] on input "False" at bounding box center [934, 525] width 13 height 11
radio input "true"
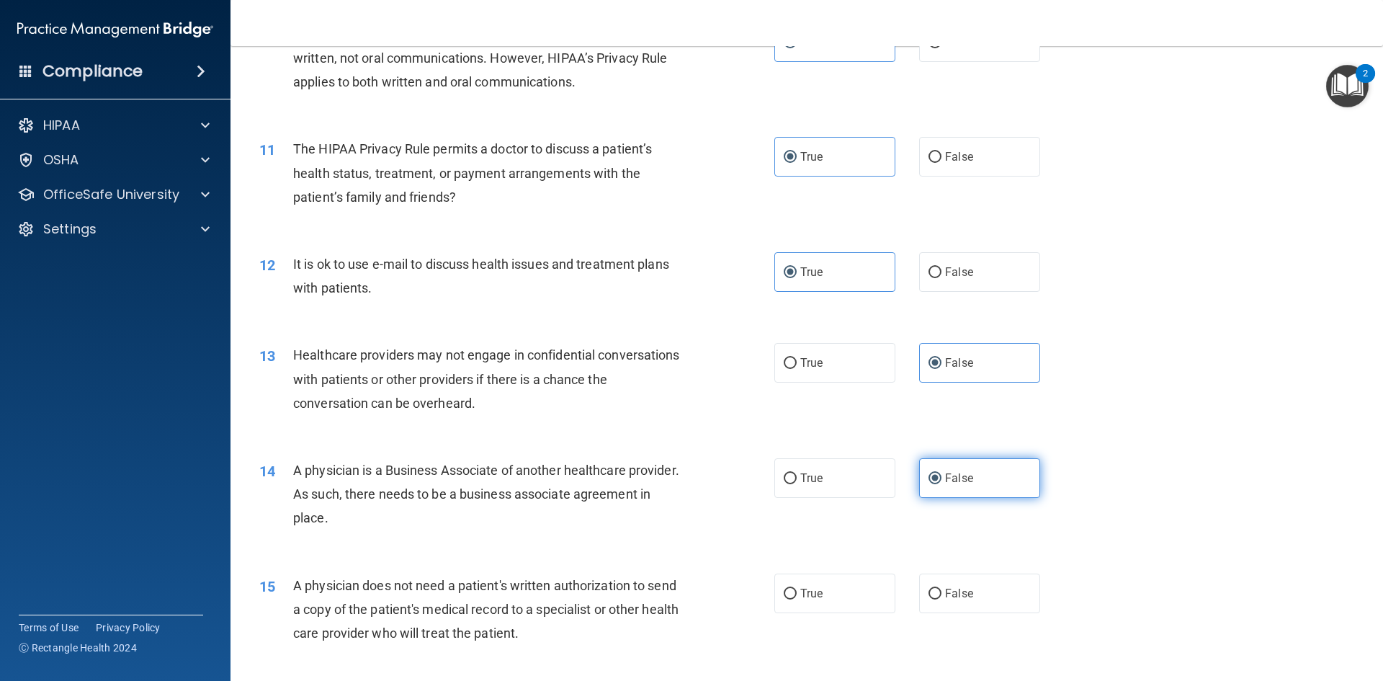
scroll to position [1080, 0]
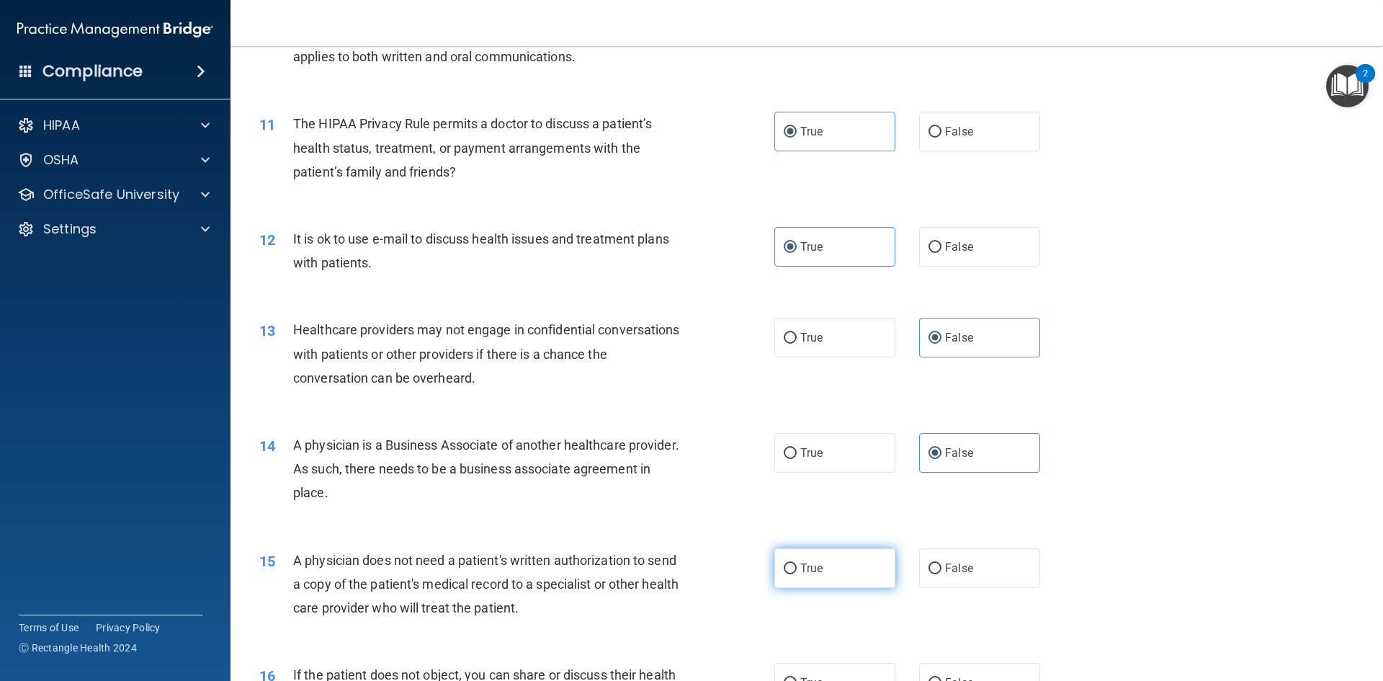
click at [846, 568] on label "True" at bounding box center [834, 568] width 121 height 40
click at [797, 568] on input "True" at bounding box center [790, 568] width 13 height 11
radio input "true"
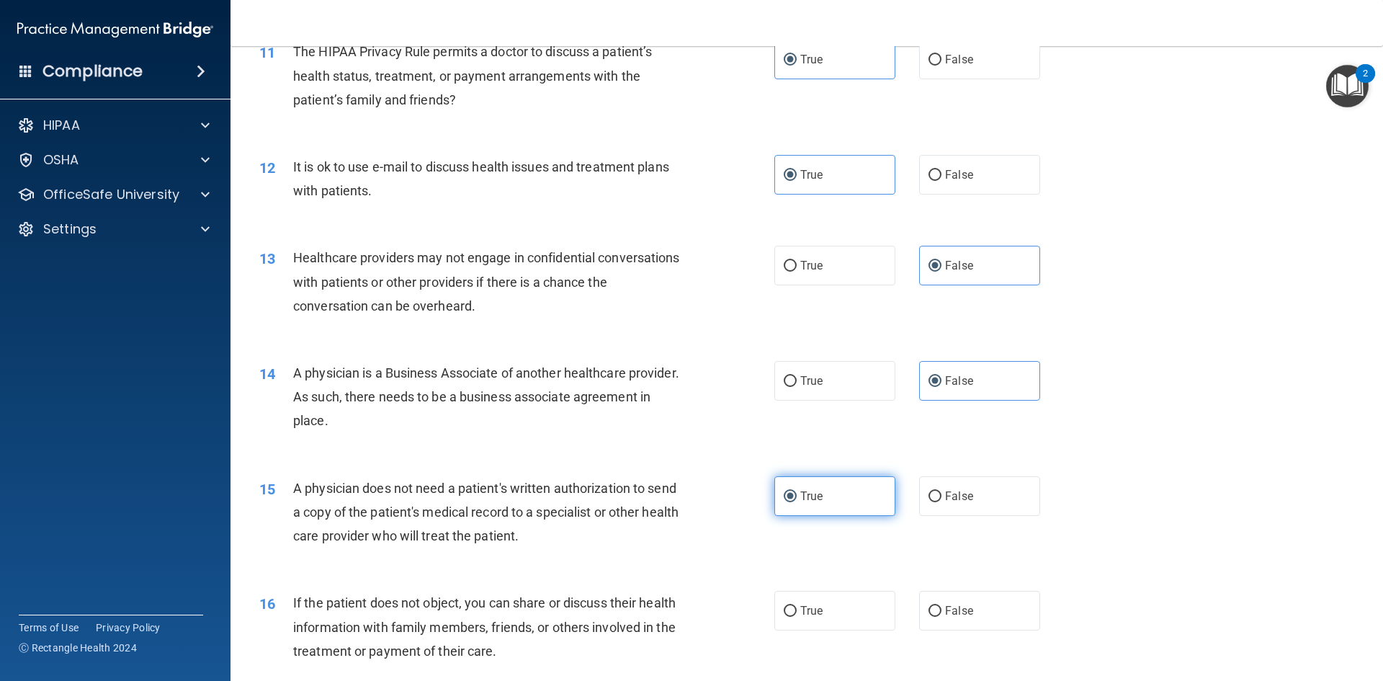
scroll to position [1224, 0]
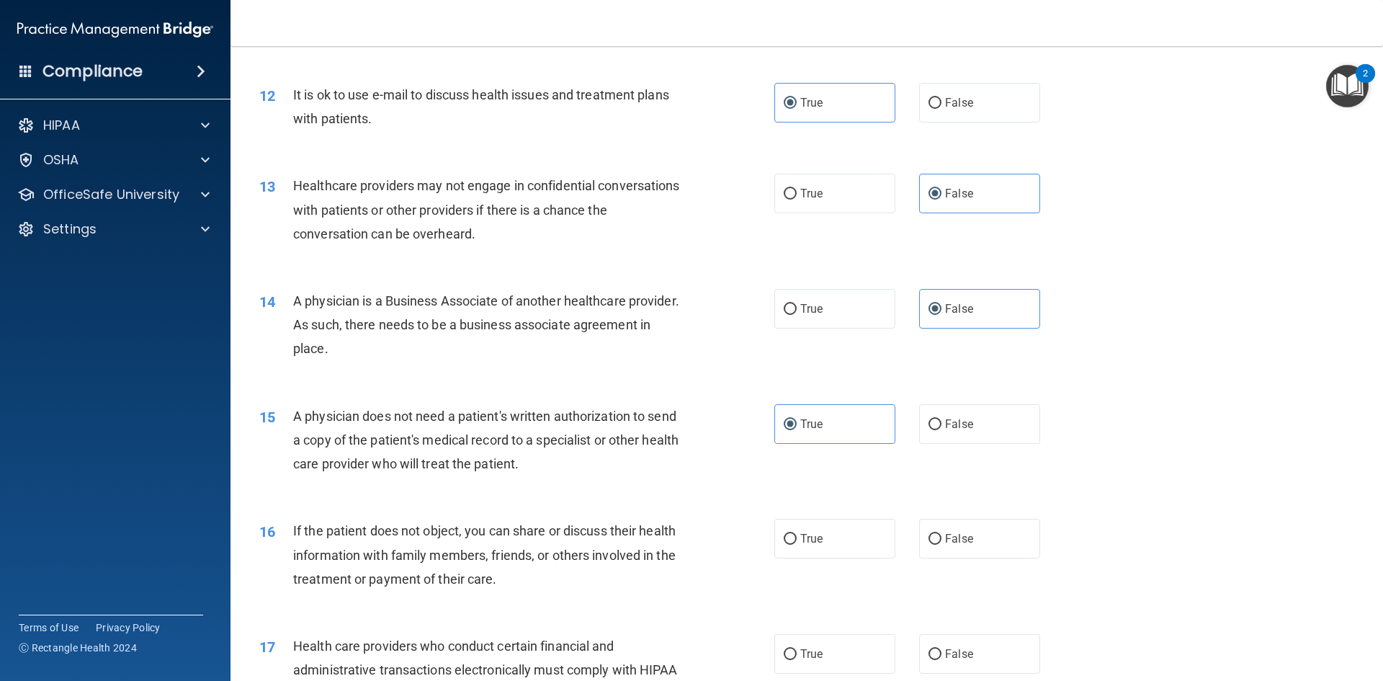
click at [842, 561] on div "16 If the patient does not object, you can share or discuss their health inform…" at bounding box center [806, 558] width 1116 height 115
click at [840, 545] on label "True" at bounding box center [834, 539] width 121 height 40
click at [797, 544] on input "True" at bounding box center [790, 539] width 13 height 11
radio input "true"
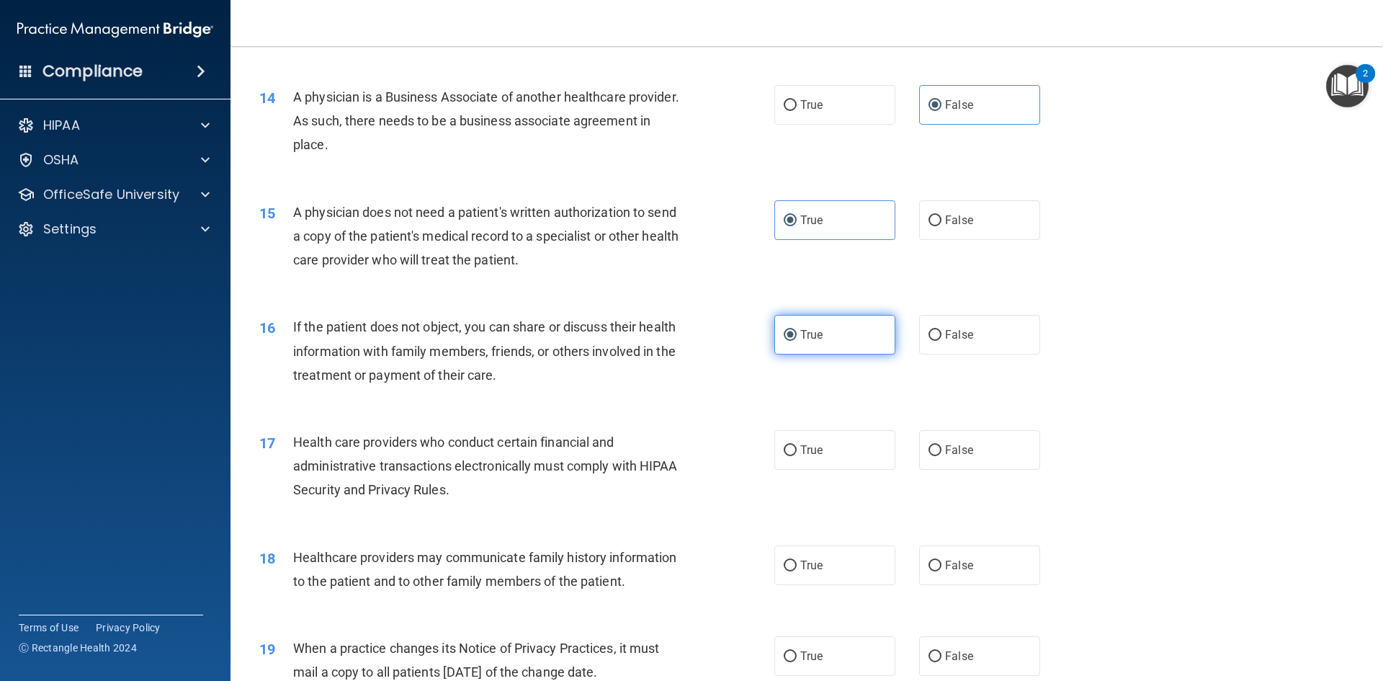
scroll to position [1440, 0]
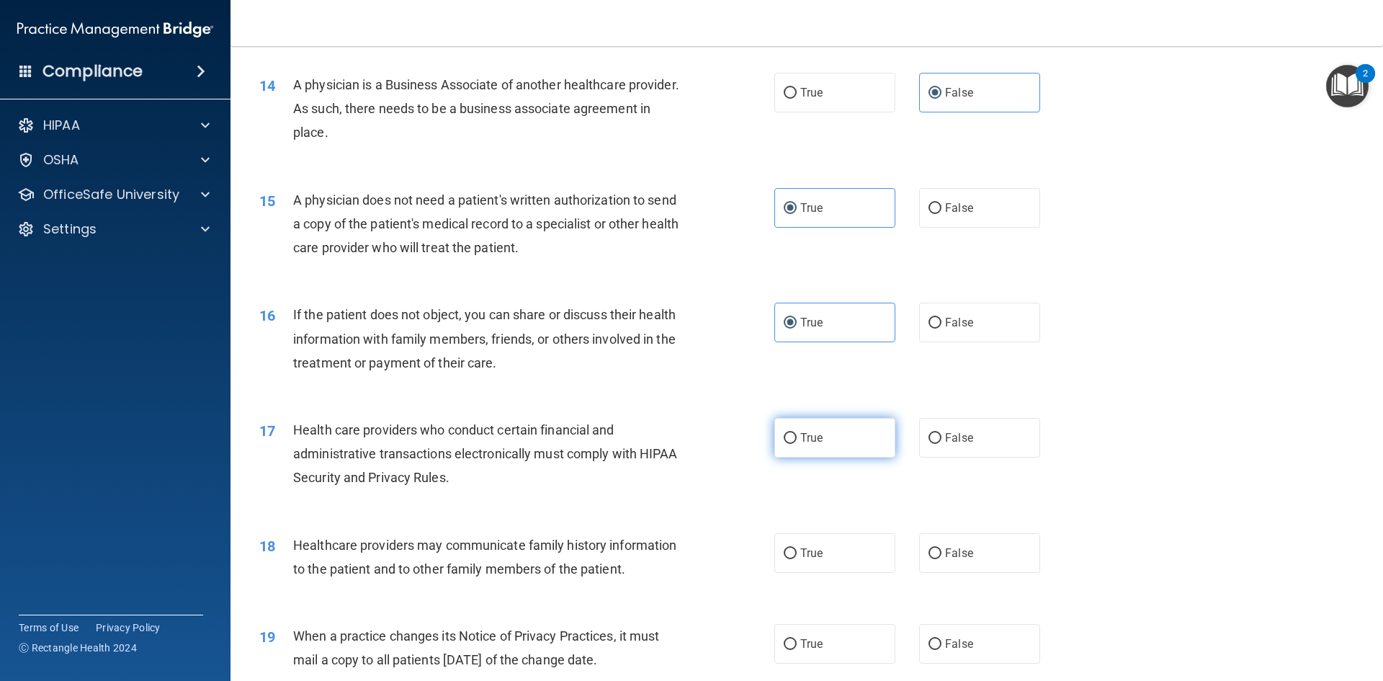
click at [804, 422] on label "True" at bounding box center [834, 438] width 121 height 40
click at [797, 433] on input "True" at bounding box center [790, 438] width 13 height 11
radio input "true"
click at [945, 547] on span "False" at bounding box center [959, 553] width 28 height 14
click at [941, 548] on input "False" at bounding box center [934, 553] width 13 height 11
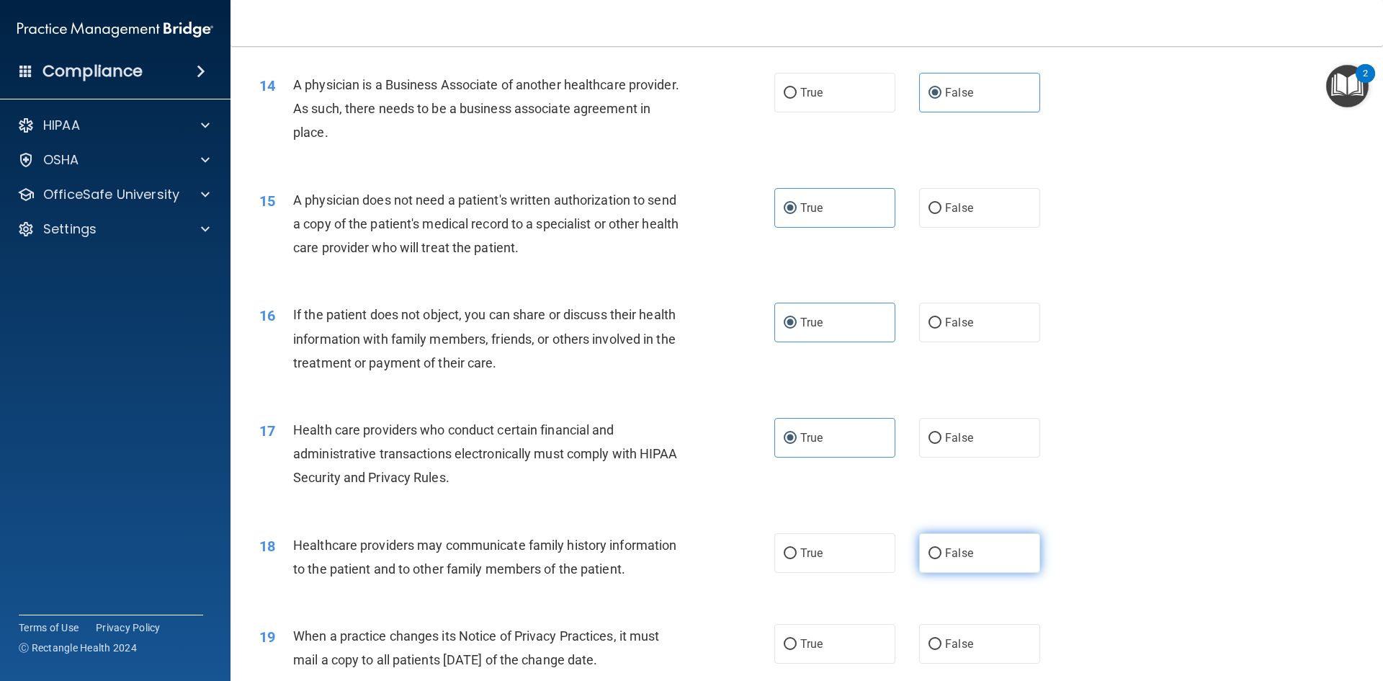
radio input "true"
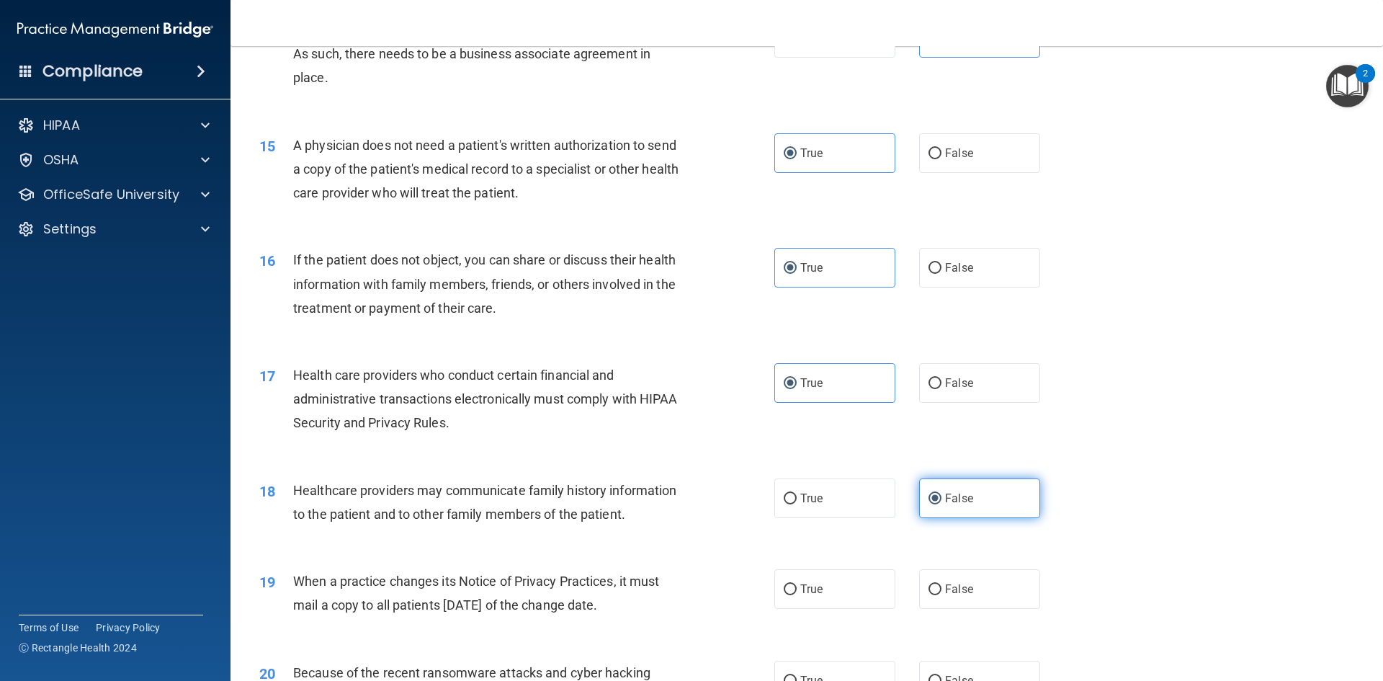
scroll to position [1584, 0]
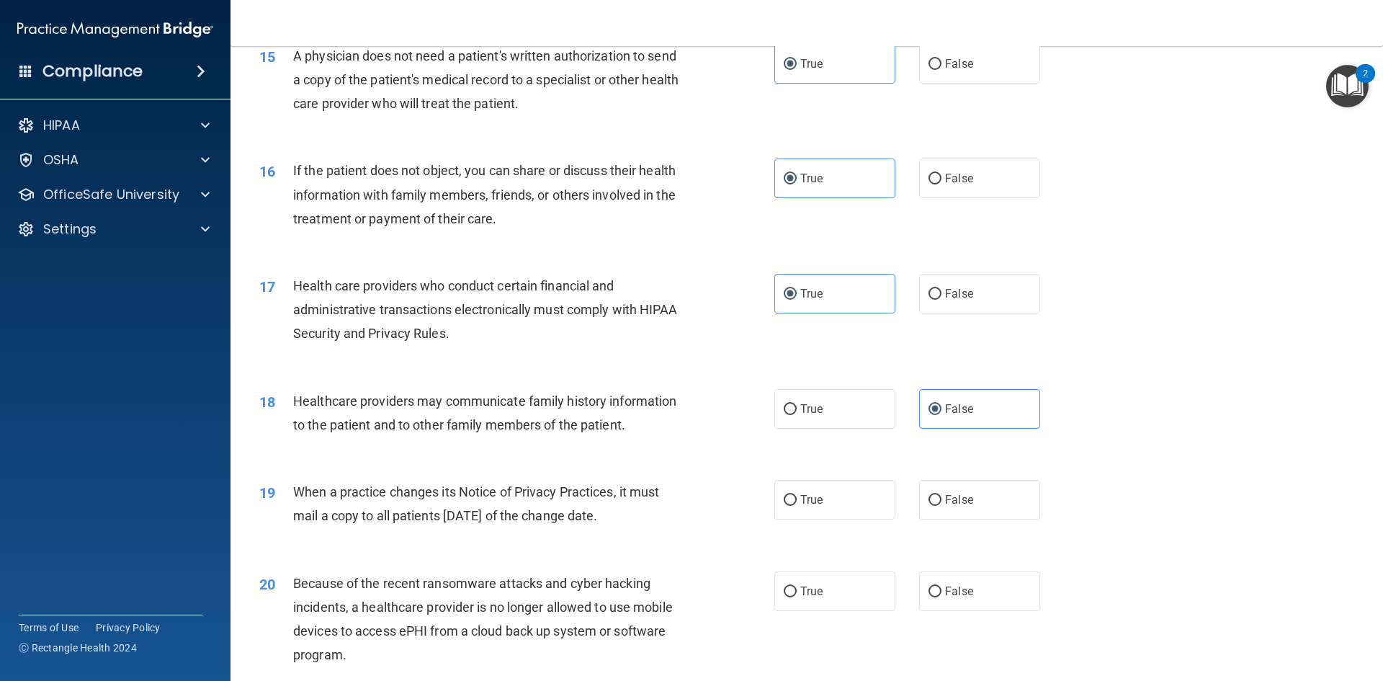
click at [952, 532] on div "19 When a practice changes its Notice of Privacy Practices, it must mail a copy…" at bounding box center [806, 507] width 1116 height 91
click at [952, 516] on label "False" at bounding box center [979, 500] width 121 height 40
click at [941, 506] on input "False" at bounding box center [934, 500] width 13 height 11
radio input "true"
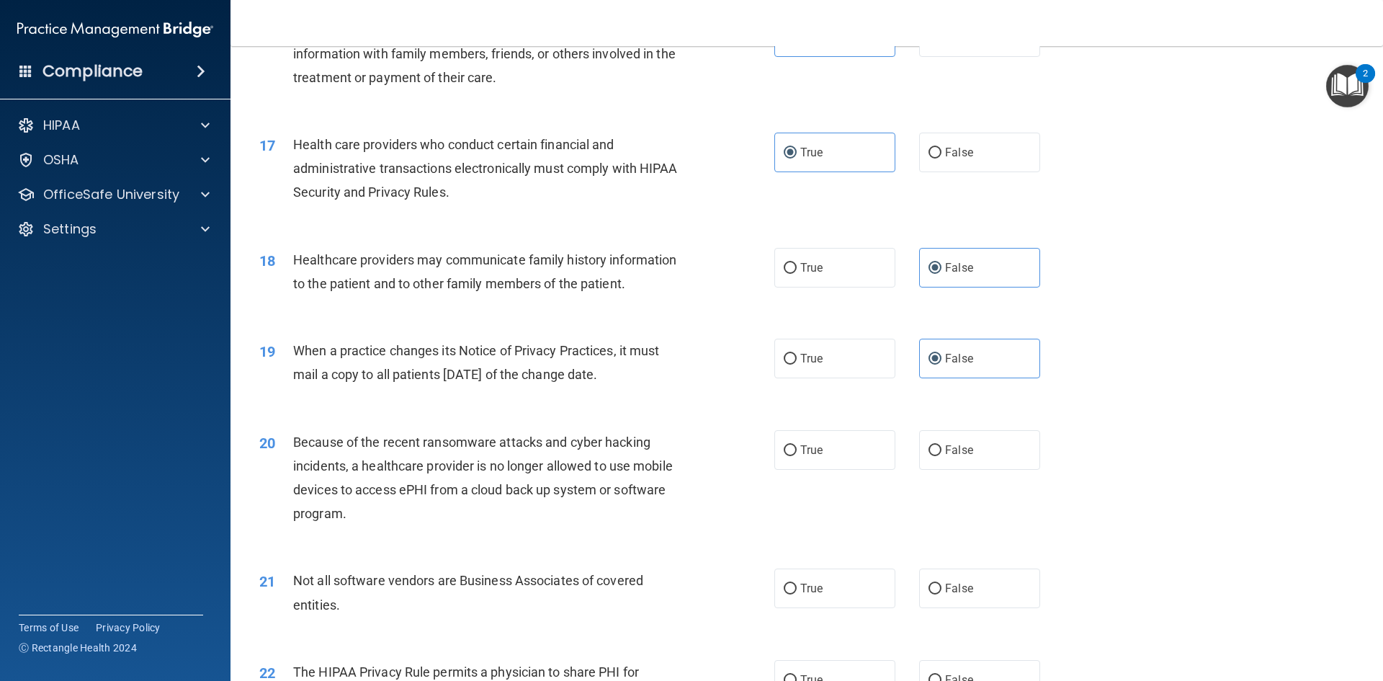
scroll to position [1729, 0]
click at [949, 449] on span "False" at bounding box center [959, 447] width 28 height 14
click at [941, 449] on input "False" at bounding box center [934, 447] width 13 height 11
radio input "true"
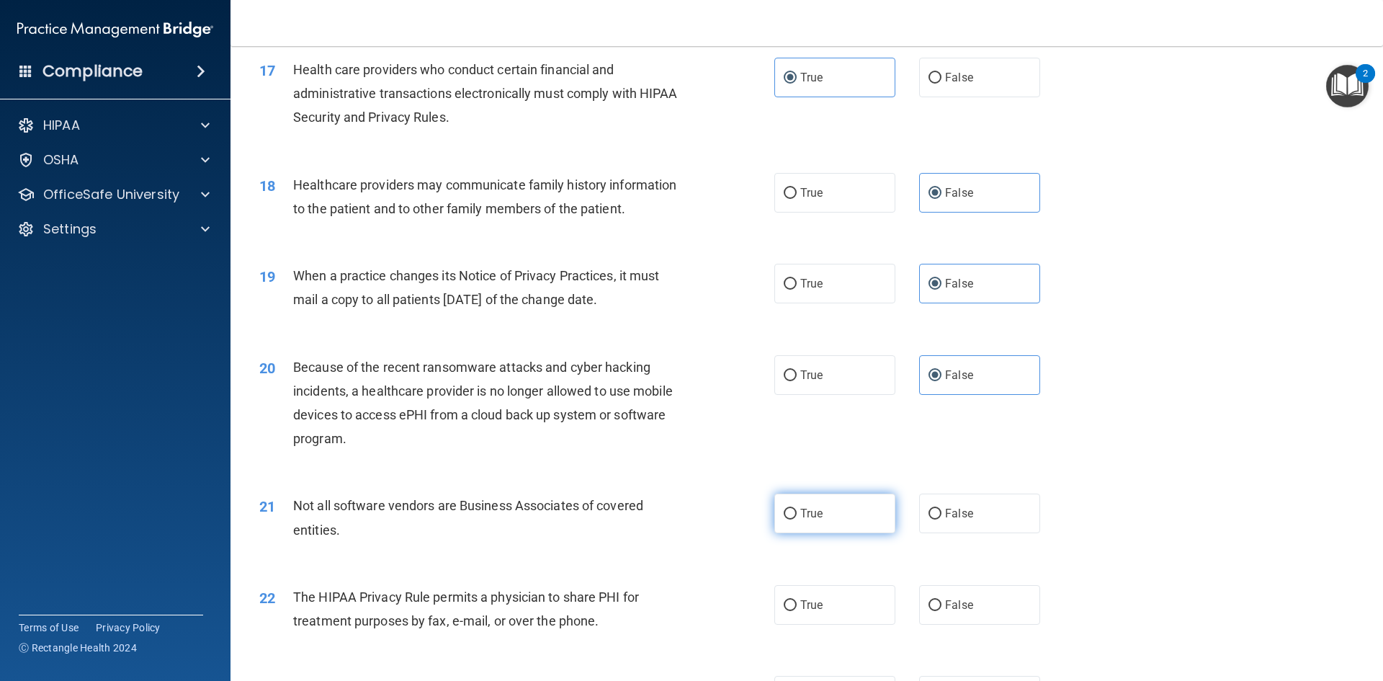
click at [837, 523] on label "True" at bounding box center [834, 513] width 121 height 40
click at [797, 519] on input "True" at bounding box center [790, 513] width 13 height 11
radio input "true"
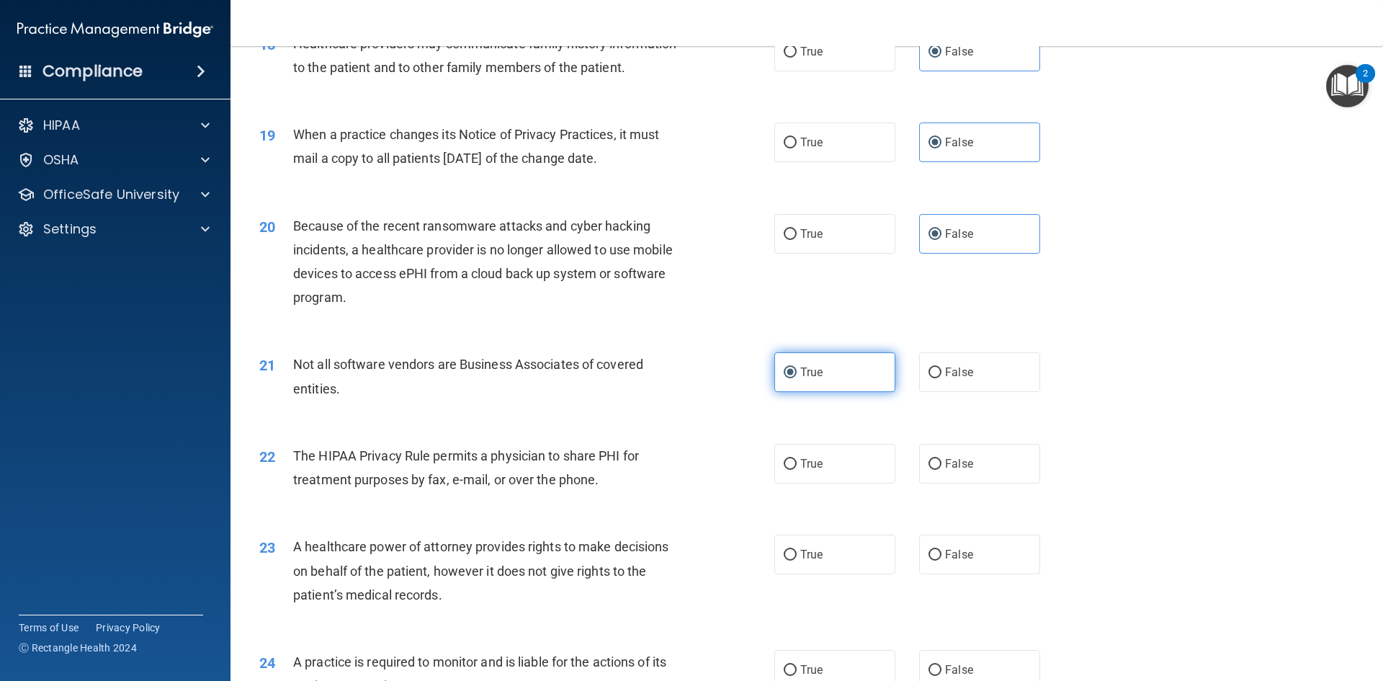
scroll to position [1945, 0]
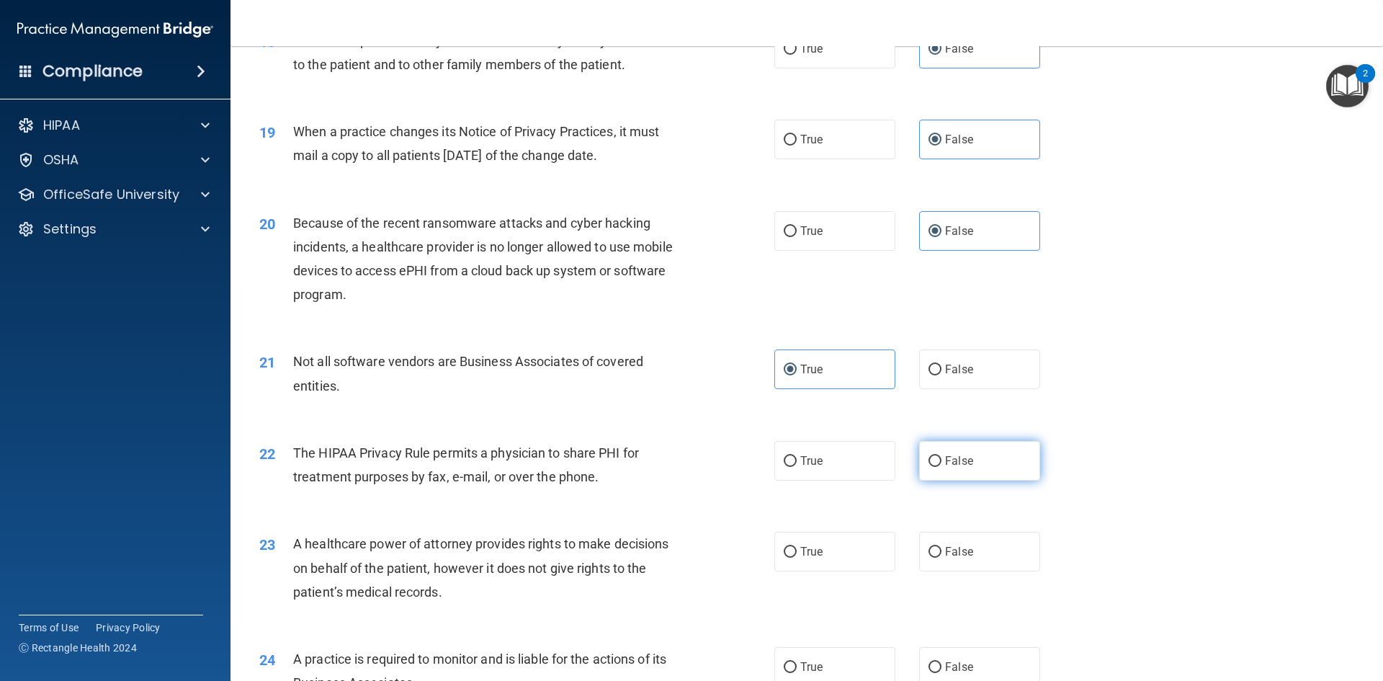
click at [931, 472] on label "False" at bounding box center [979, 461] width 121 height 40
click at [931, 467] on input "False" at bounding box center [934, 461] width 13 height 11
radio input "true"
click at [852, 454] on label "True" at bounding box center [834, 461] width 121 height 40
click at [797, 456] on input "True" at bounding box center [790, 461] width 13 height 11
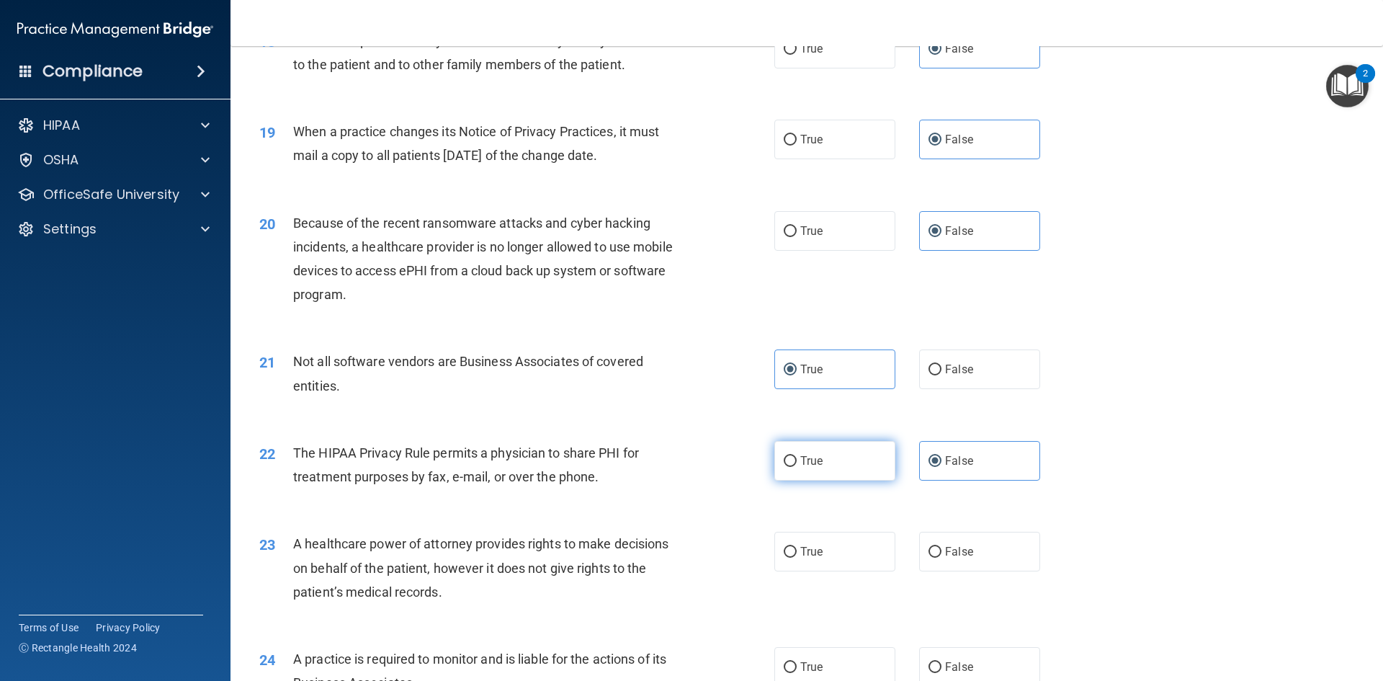
radio input "true"
radio input "false"
click at [945, 547] on span "False" at bounding box center [959, 551] width 28 height 14
click at [939, 547] on input "False" at bounding box center [934, 552] width 13 height 11
radio input "true"
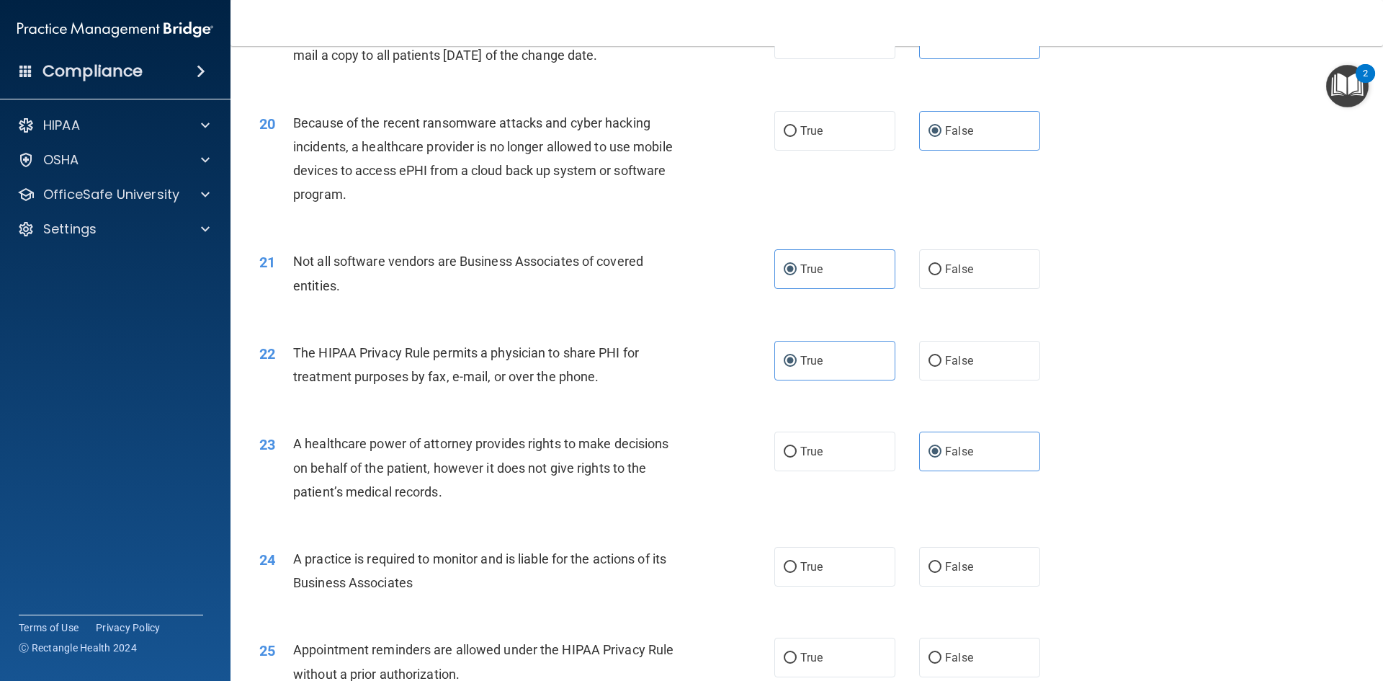
scroll to position [2089, 0]
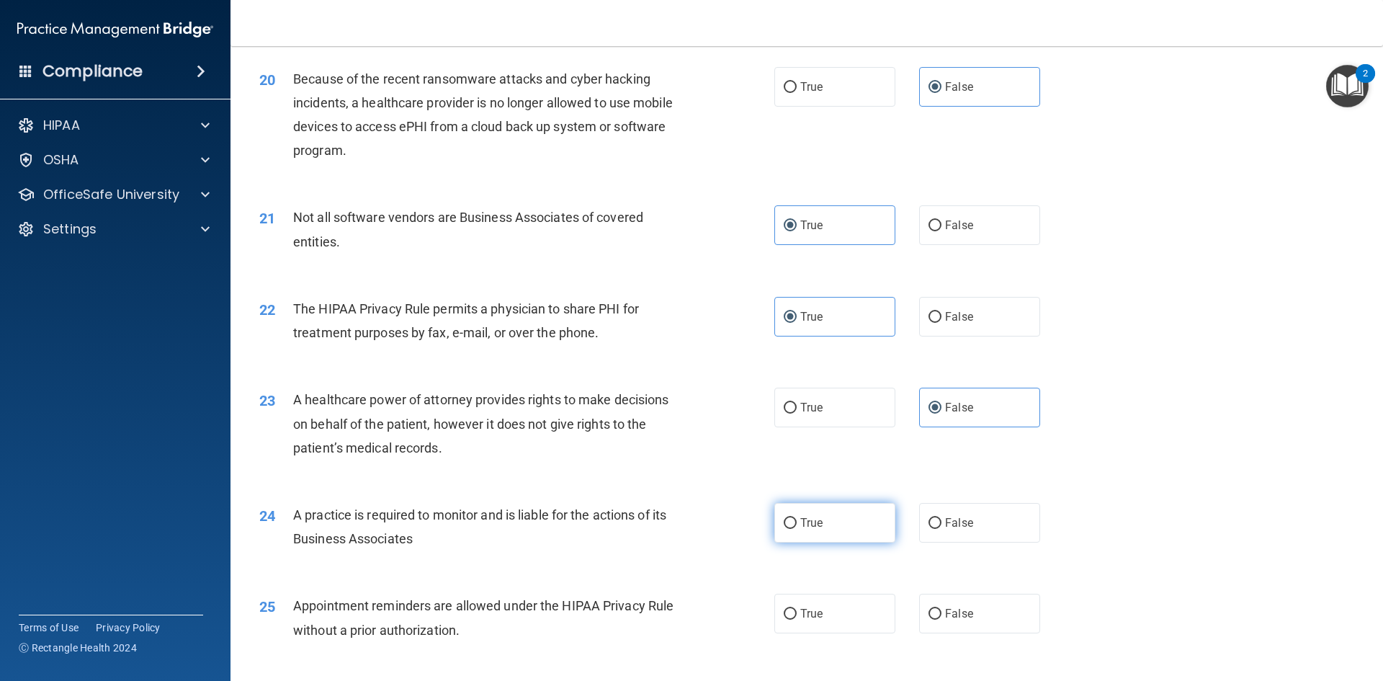
click at [849, 528] on label "True" at bounding box center [834, 523] width 121 height 40
click at [797, 528] on input "True" at bounding box center [790, 523] width 13 height 11
radio input "true"
click at [832, 610] on label "True" at bounding box center [834, 613] width 121 height 40
click at [797, 610] on input "True" at bounding box center [790, 614] width 13 height 11
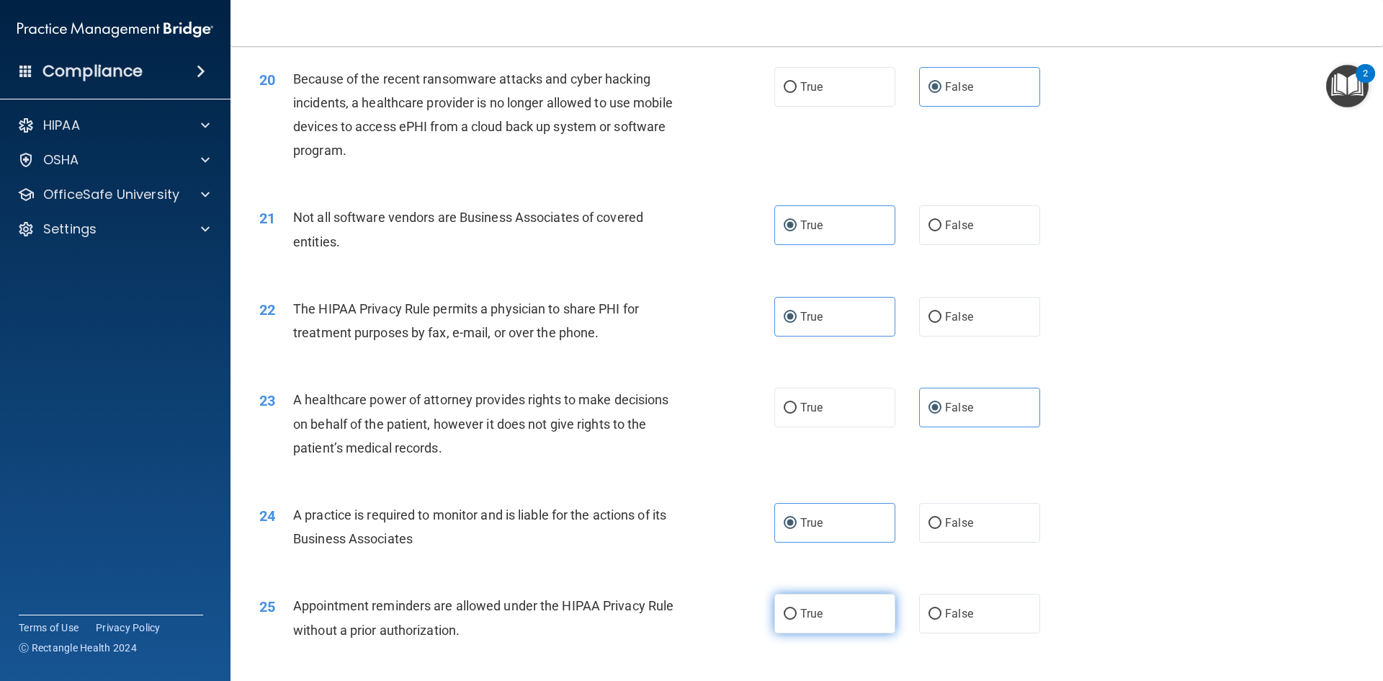
radio input "true"
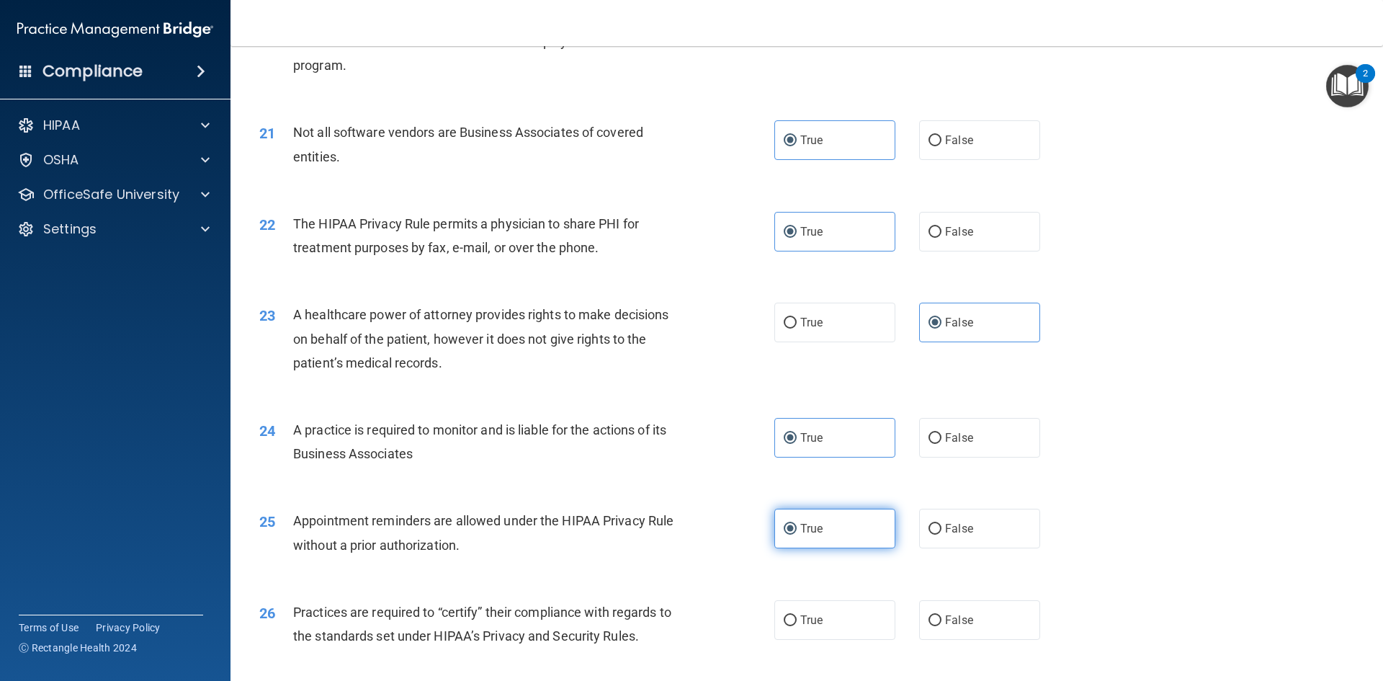
scroll to position [2305, 0]
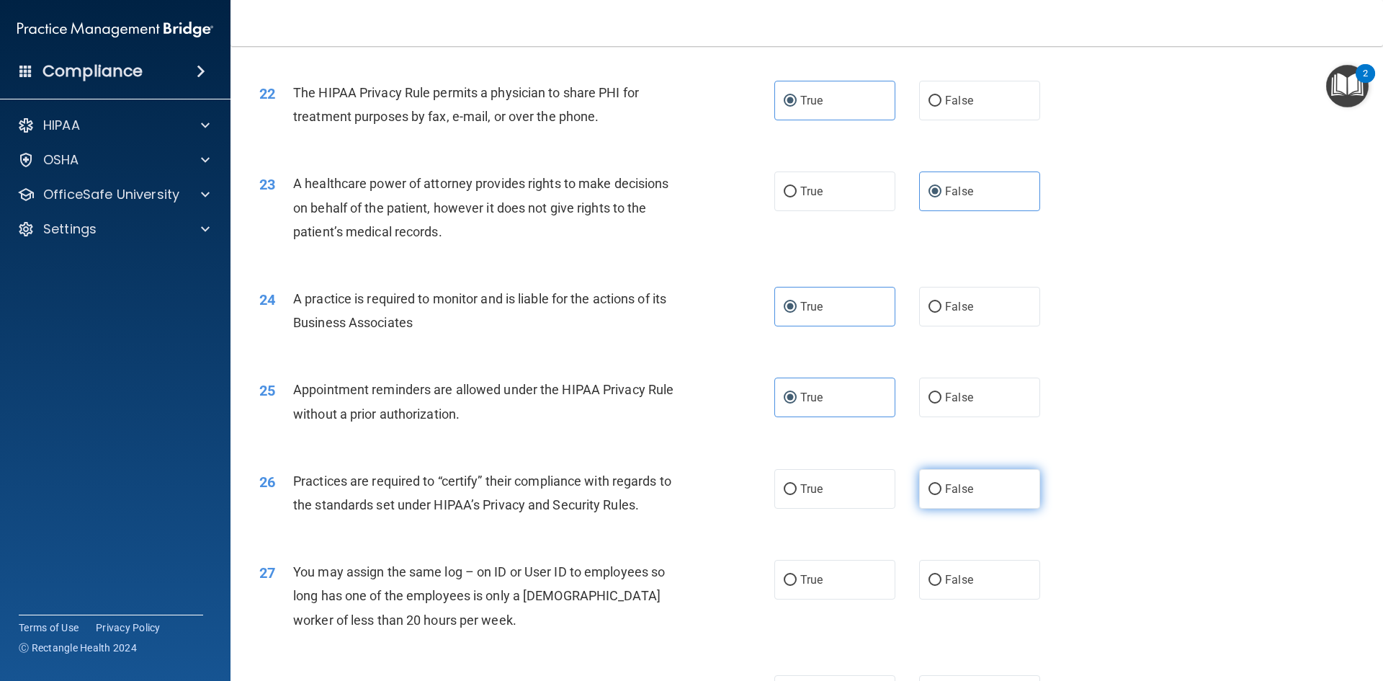
click at [935, 501] on label "False" at bounding box center [979, 489] width 121 height 40
click at [935, 495] on input "False" at bounding box center [934, 489] width 13 height 11
radio input "true"
drag, startPoint x: 946, startPoint y: 566, endPoint x: 946, endPoint y: 587, distance: 20.9
click at [946, 577] on label "False" at bounding box center [979, 580] width 121 height 40
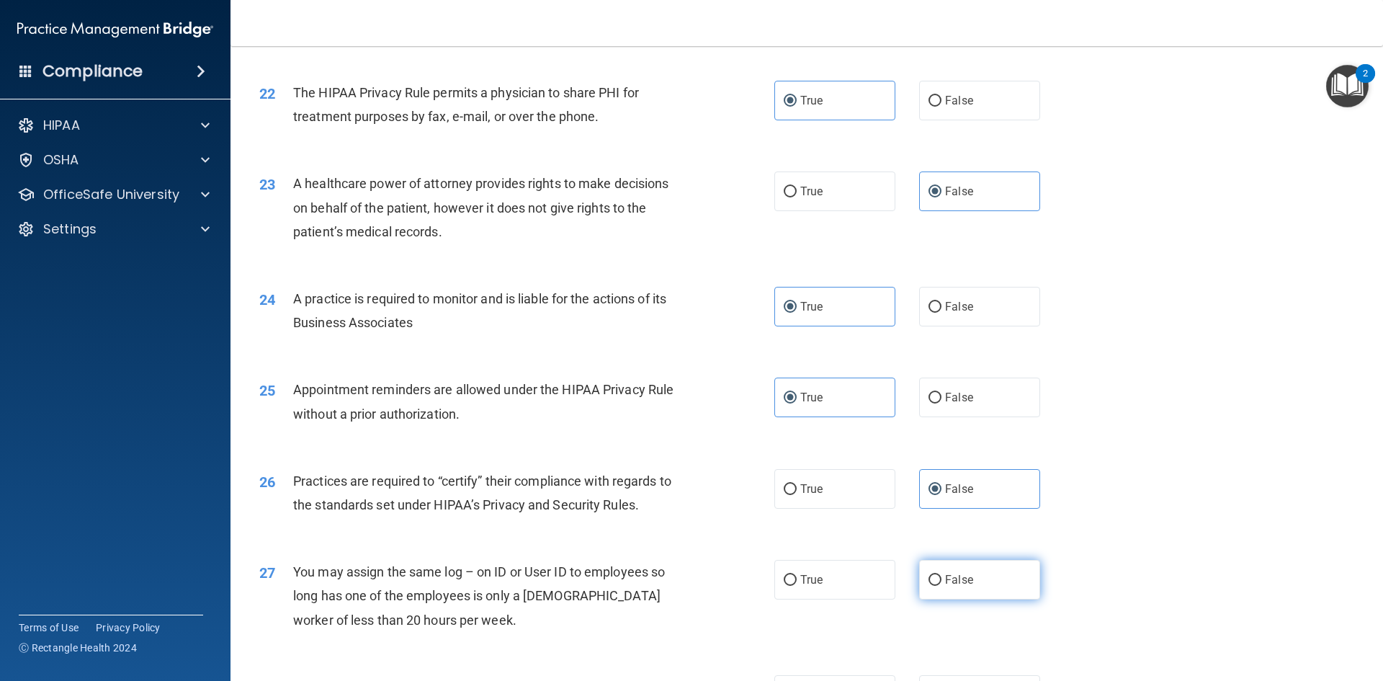
click at [941, 577] on input "False" at bounding box center [934, 580] width 13 height 11
radio input "true"
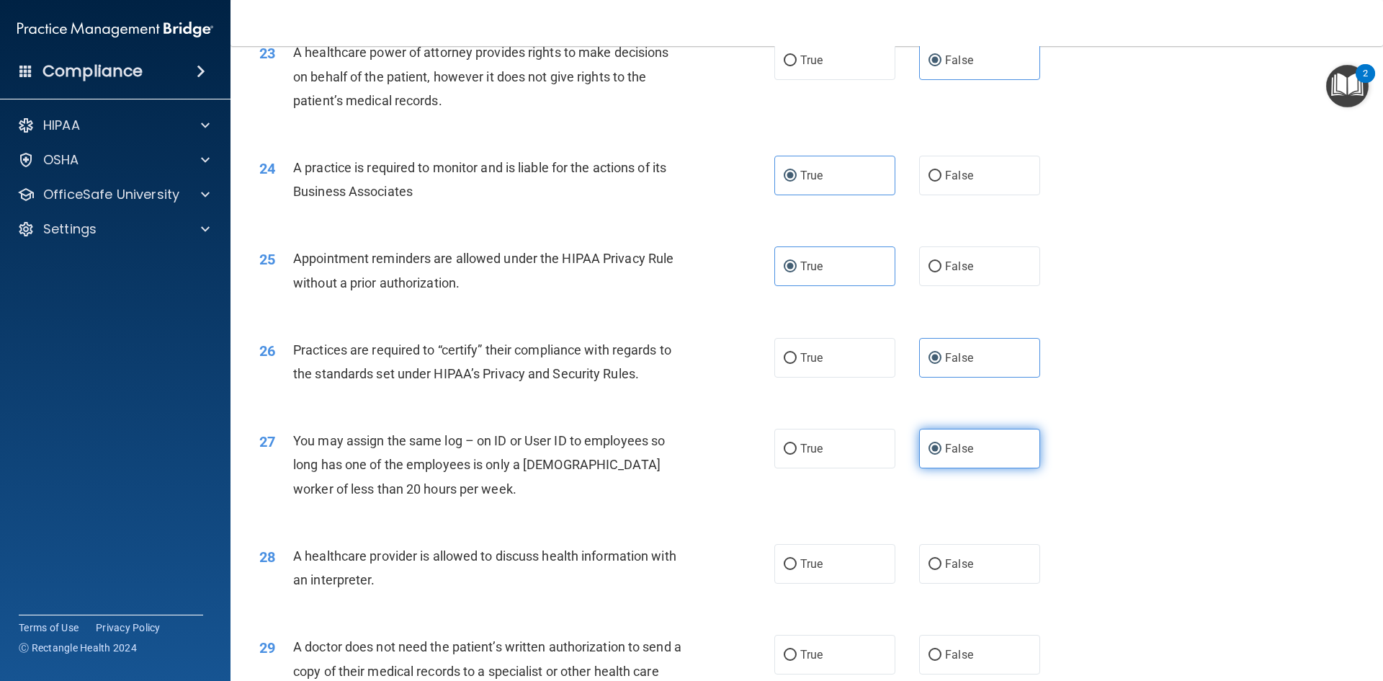
scroll to position [2593, 0]
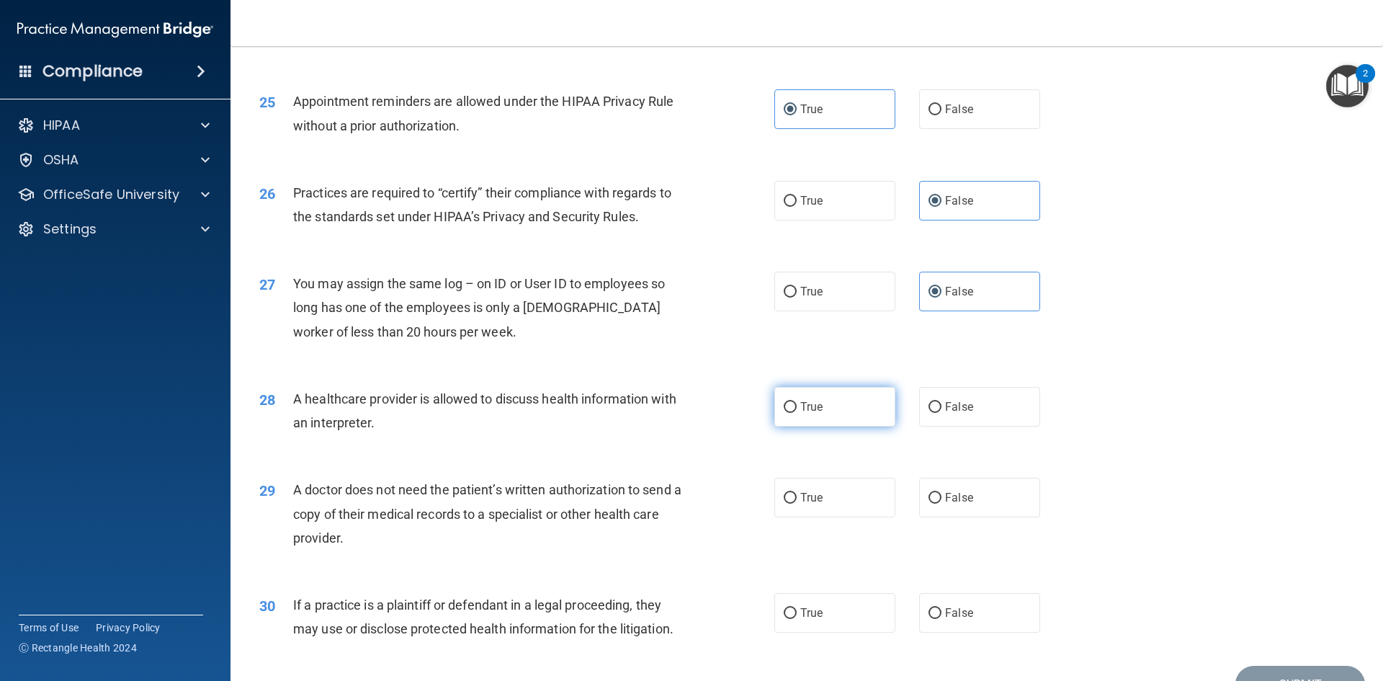
click at [840, 417] on label "True" at bounding box center [834, 407] width 121 height 40
click at [797, 413] on input "True" at bounding box center [790, 407] width 13 height 11
radio input "true"
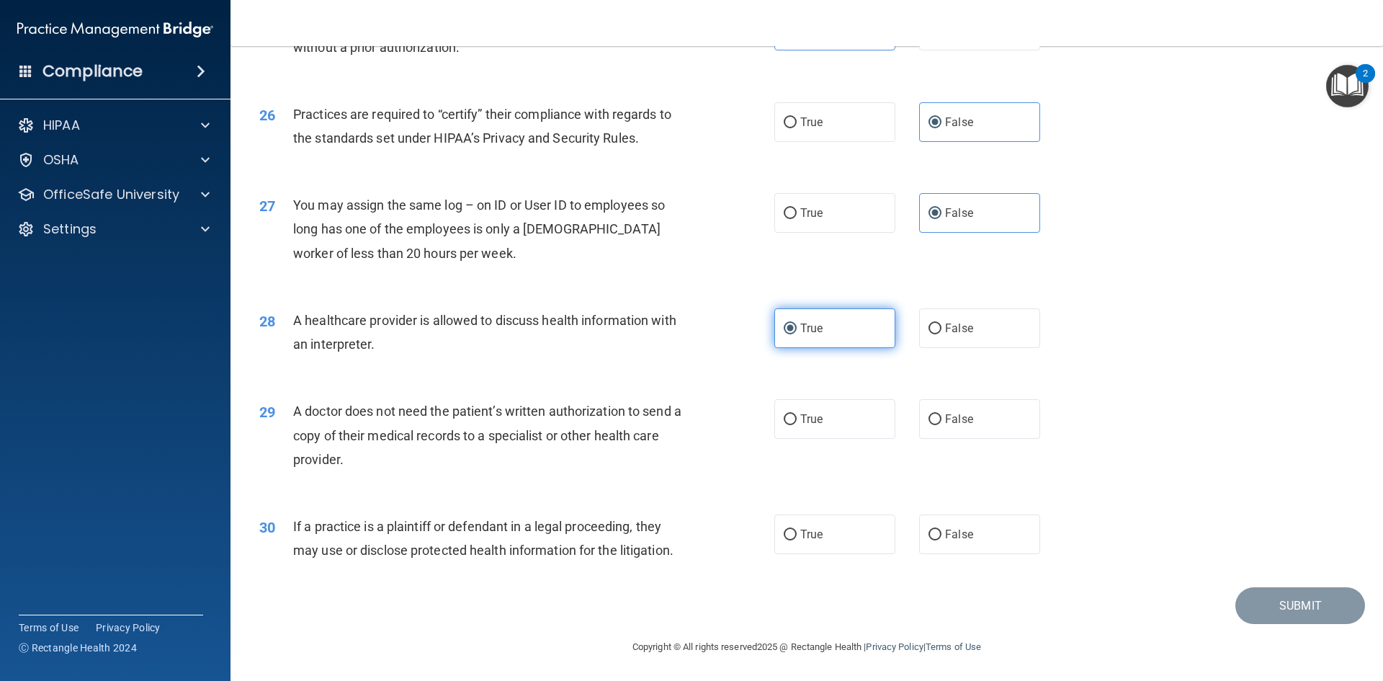
scroll to position [2672, 0]
click at [840, 417] on label "True" at bounding box center [834, 418] width 121 height 40
click at [797, 417] on input "True" at bounding box center [790, 418] width 13 height 11
radio input "true"
click at [825, 507] on div "30 If a practice is a plaintiff or defendant in a legal proceeding, they may us…" at bounding box center [806, 541] width 1116 height 91
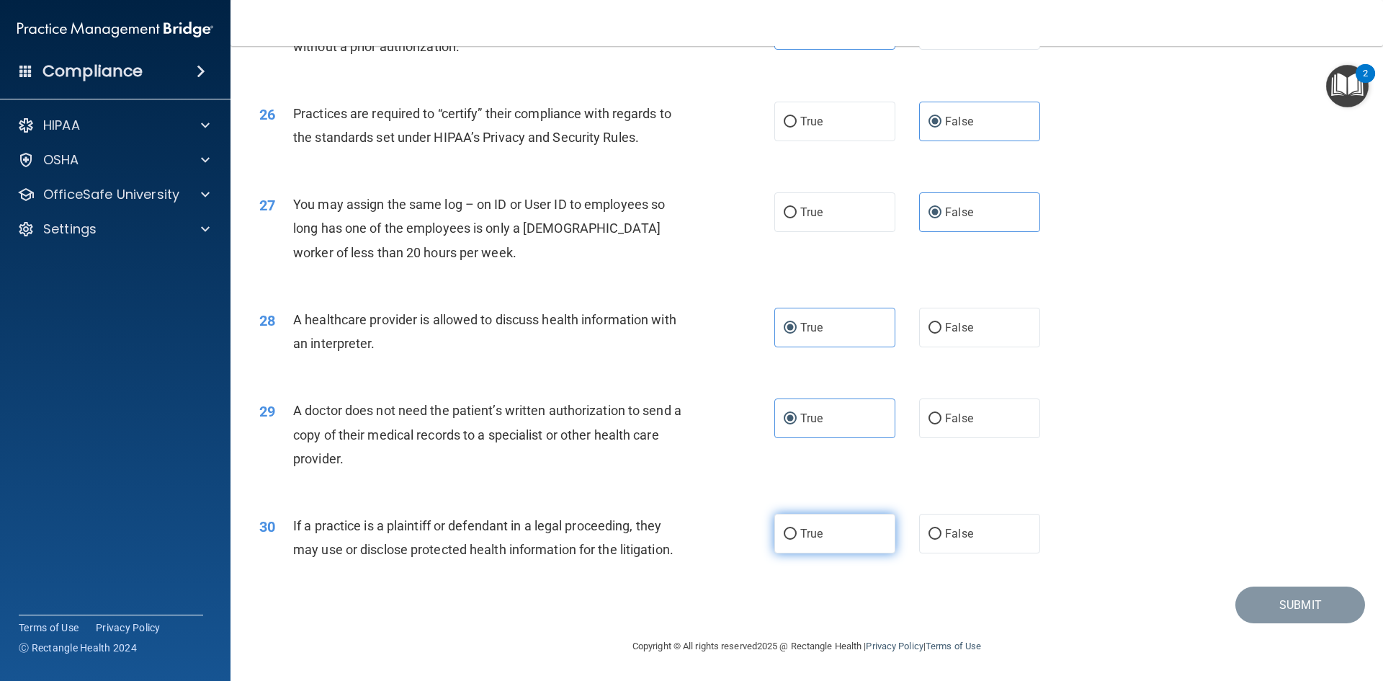
click at [840, 551] on label "True" at bounding box center [834, 534] width 121 height 40
click at [797, 539] on input "True" at bounding box center [790, 534] width 13 height 11
radio input "true"
click at [840, 529] on label "True" at bounding box center [834, 534] width 121 height 40
click at [797, 529] on input "True" at bounding box center [790, 534] width 13 height 11
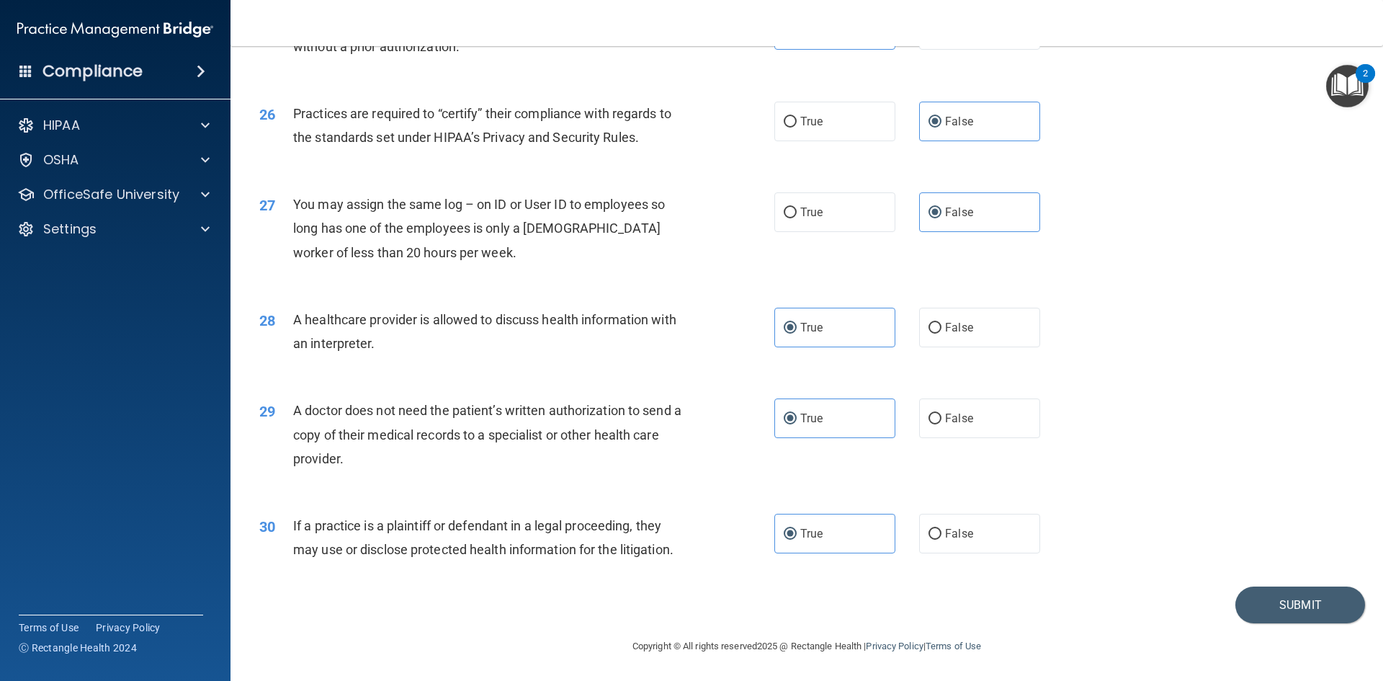
click at [1294, 628] on footer "Copyright © All rights reserved 2025 @ Rectangle Health | Privacy Policy | Term…" at bounding box center [806, 644] width 1095 height 43
click at [1284, 580] on div "30 If a practice is a plaintiff or defendant in a legal proceeding, they may us…" at bounding box center [806, 541] width 1116 height 91
click at [1289, 616] on button "Submit" at bounding box center [1300, 604] width 130 height 37
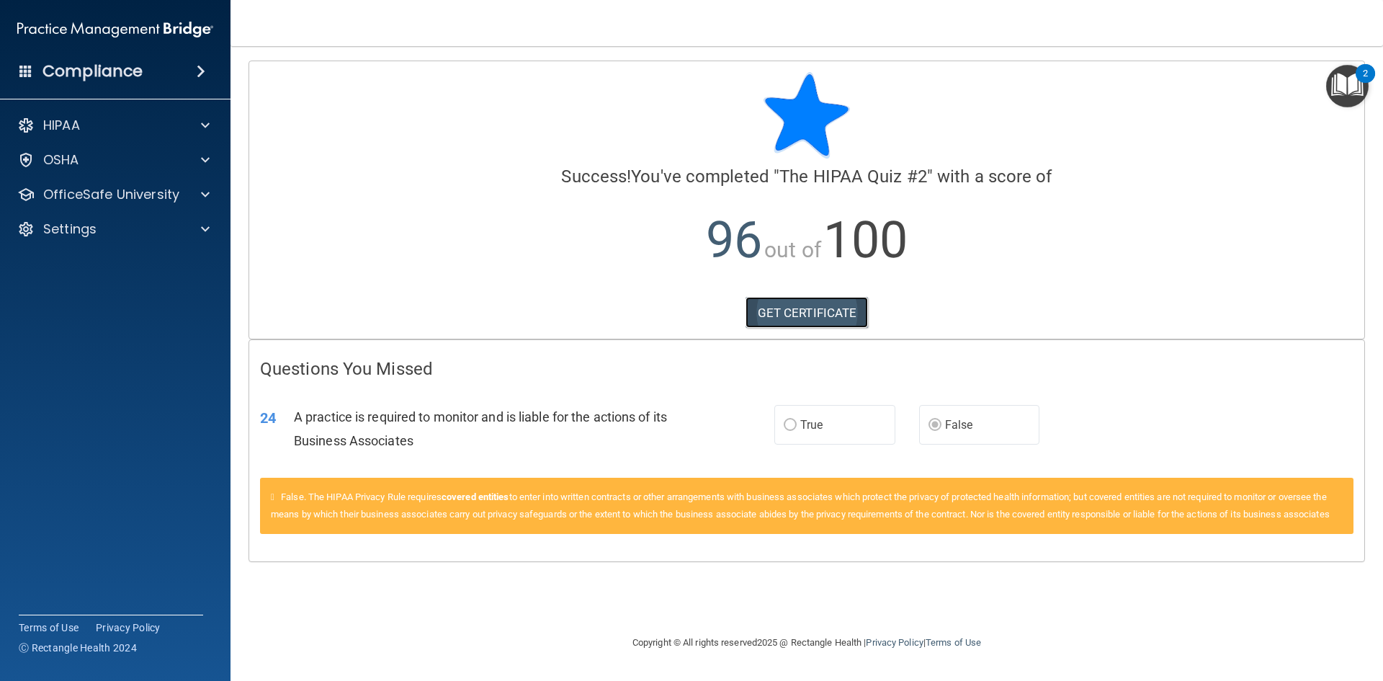
click at [784, 314] on link "GET CERTIFICATE" at bounding box center [806, 313] width 123 height 32
click at [42, 125] on div "HIPAA" at bounding box center [95, 125] width 179 height 17
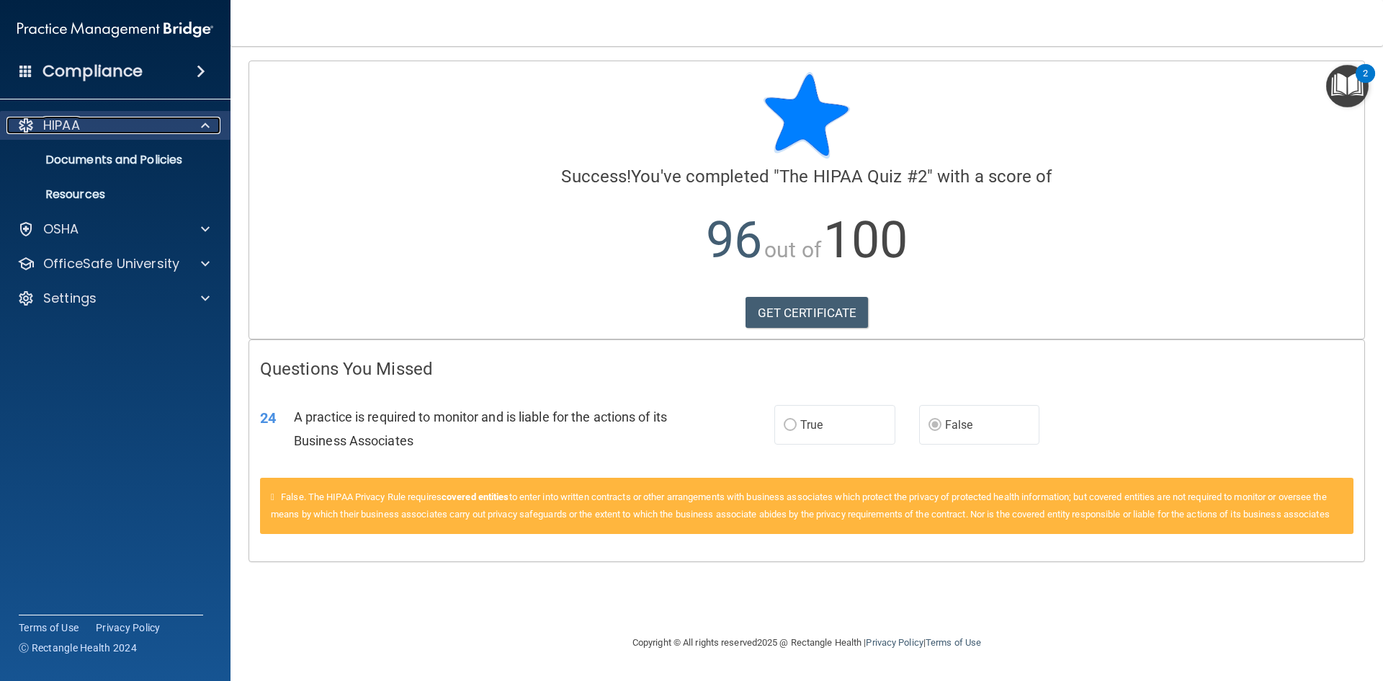
click at [42, 125] on div "HIPAA" at bounding box center [95, 125] width 179 height 17
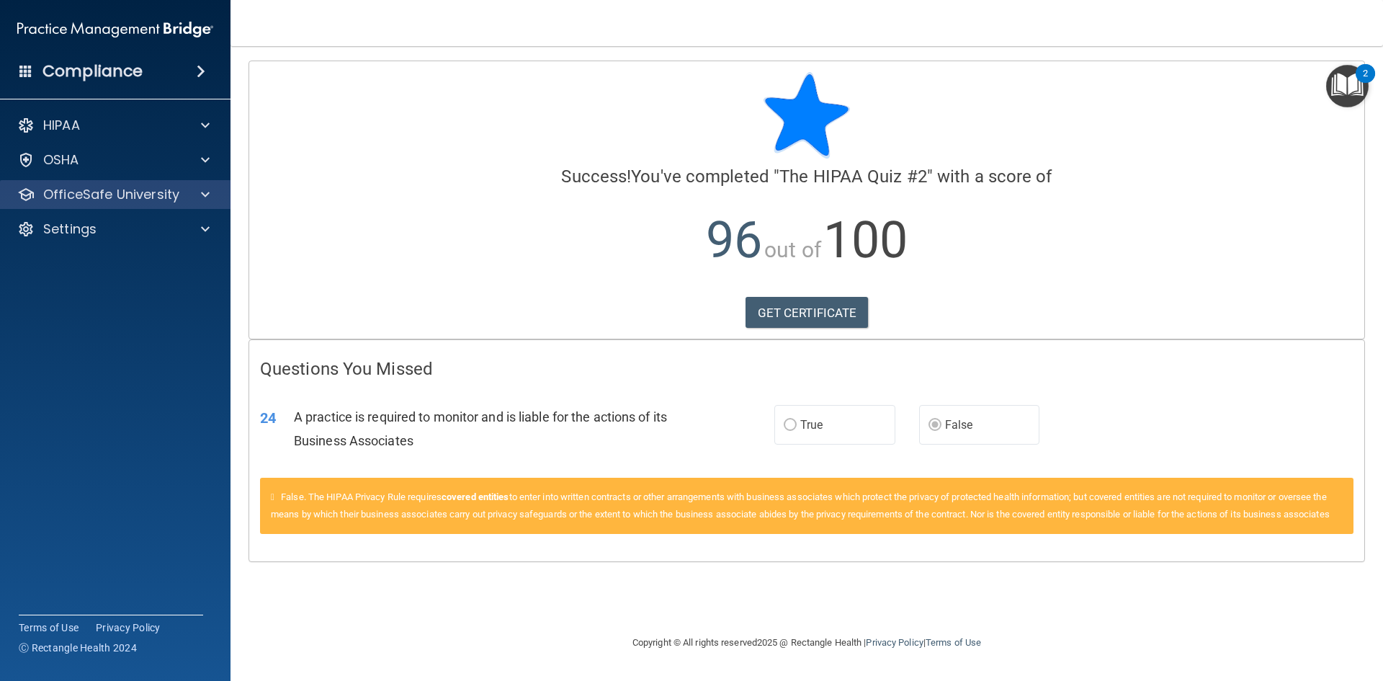
click at [103, 205] on div "OfficeSafe University" at bounding box center [115, 194] width 231 height 29
click at [156, 194] on p "OfficeSafe University" at bounding box center [111, 194] width 136 height 17
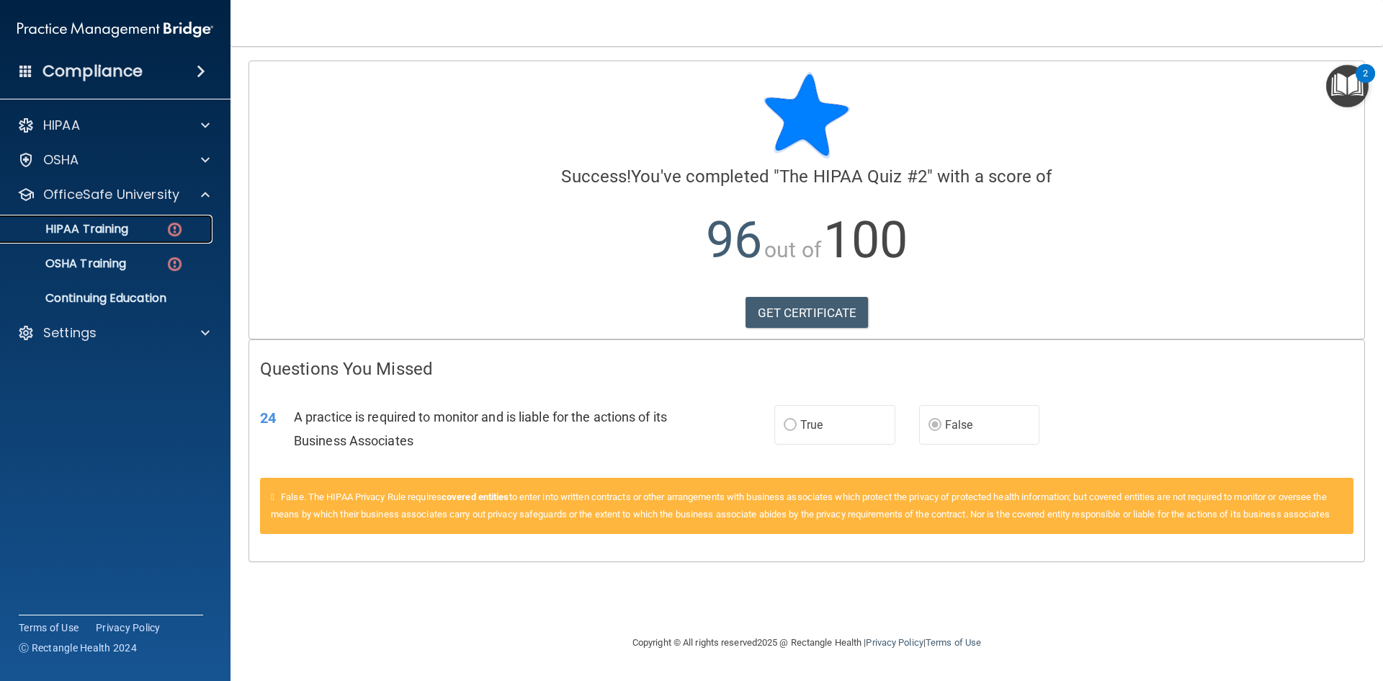
click at [143, 233] on div "HIPAA Training" at bounding box center [107, 229] width 197 height 14
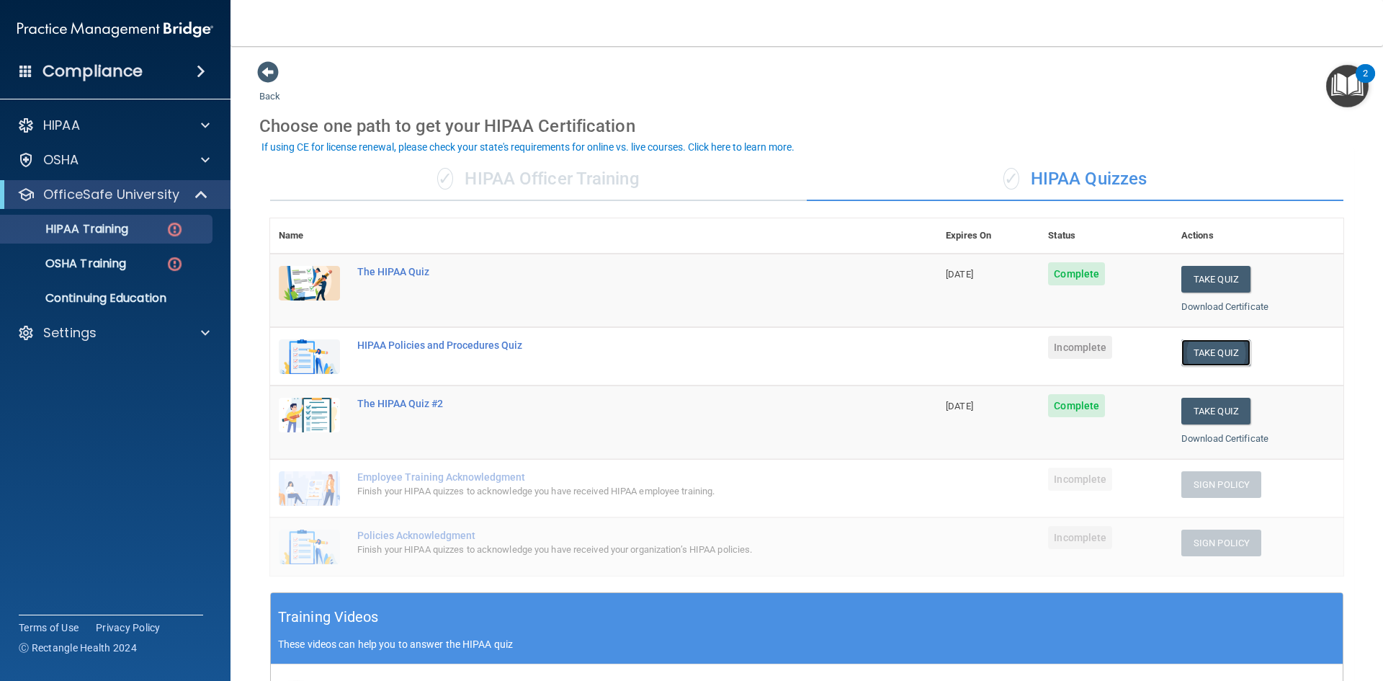
click at [1191, 352] on button "Take Quiz" at bounding box center [1215, 352] width 69 height 27
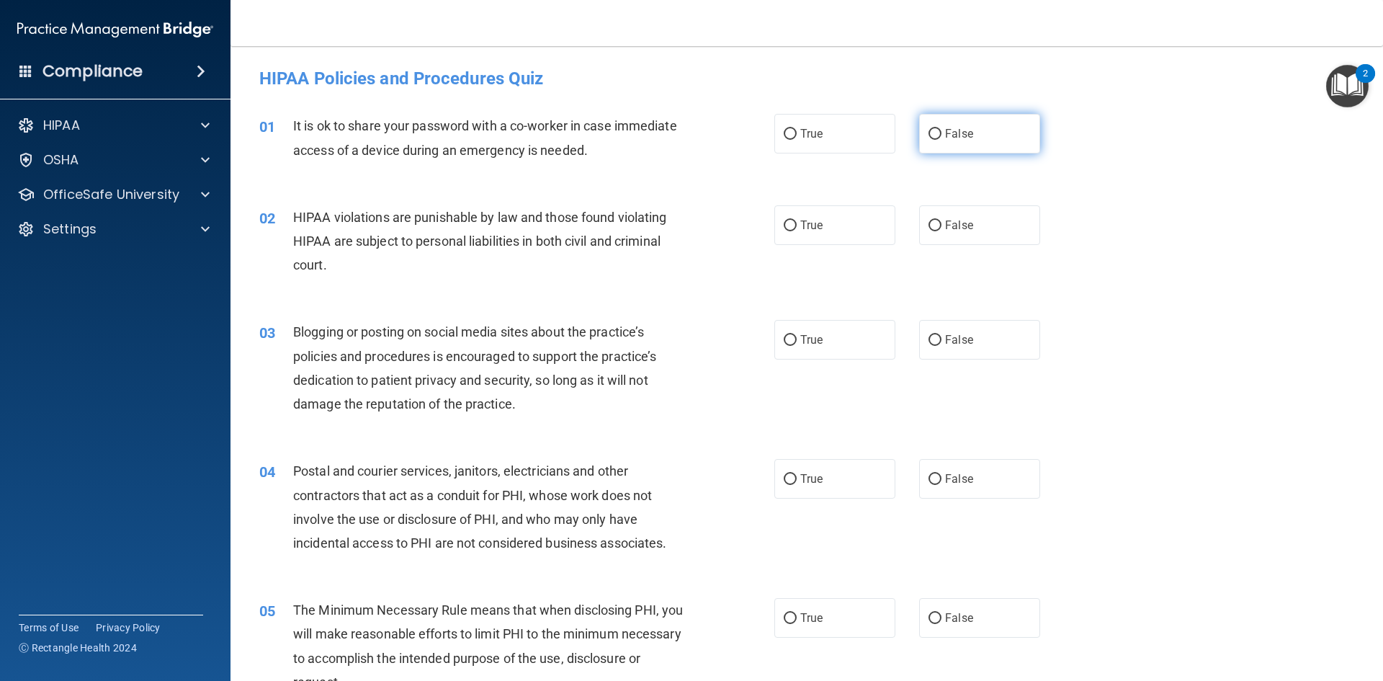
click at [954, 134] on span "False" at bounding box center [959, 134] width 28 height 14
click at [941, 134] on input "False" at bounding box center [934, 134] width 13 height 11
radio input "true"
click at [784, 223] on input "True" at bounding box center [790, 225] width 13 height 11
radio input "true"
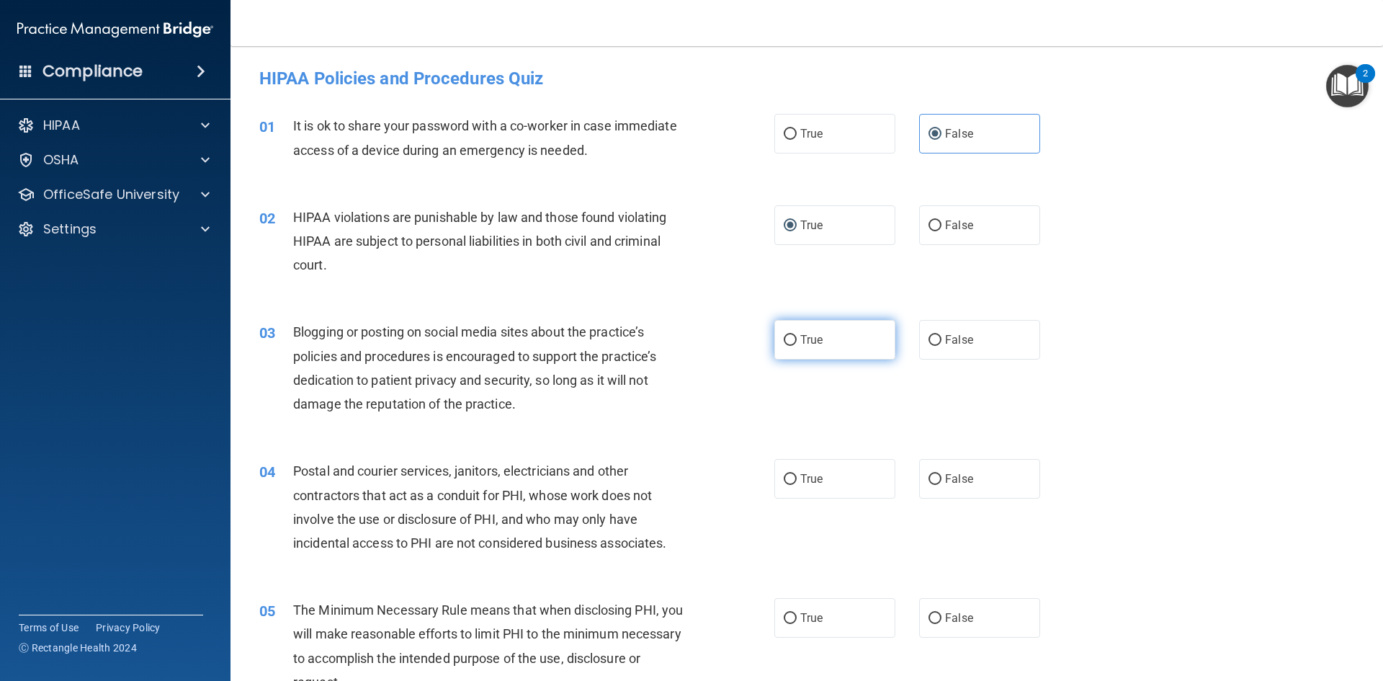
click at [805, 351] on label "True" at bounding box center [834, 340] width 121 height 40
click at [797, 346] on input "True" at bounding box center [790, 340] width 13 height 11
radio input "true"
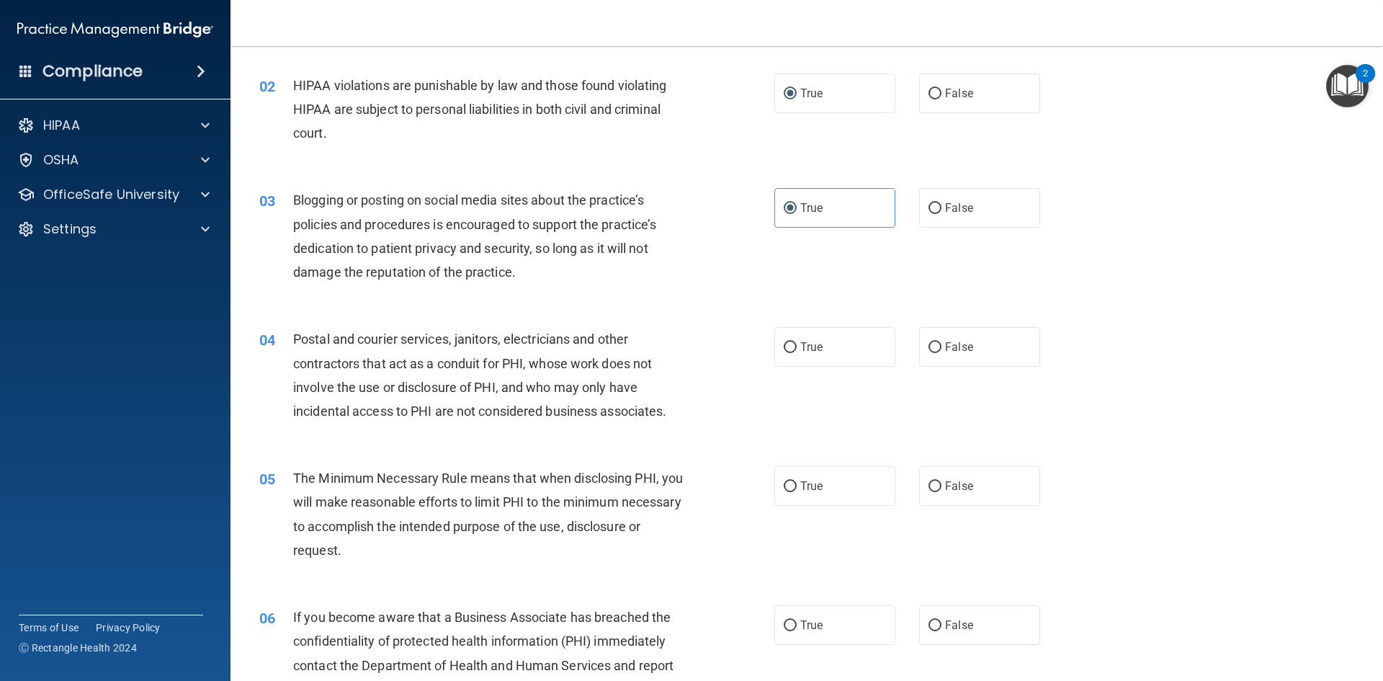
scroll to position [144, 0]
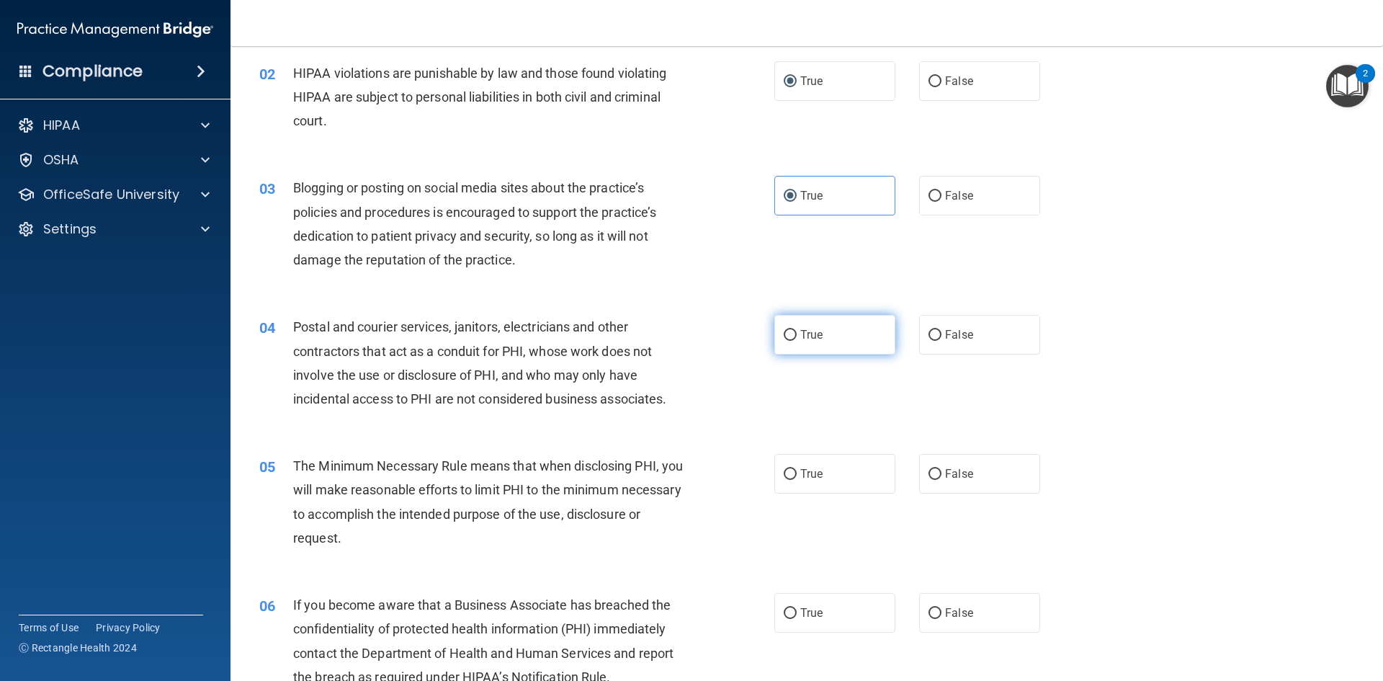
click at [808, 342] on label "True" at bounding box center [834, 335] width 121 height 40
click at [797, 341] on input "True" at bounding box center [790, 335] width 13 height 11
radio input "true"
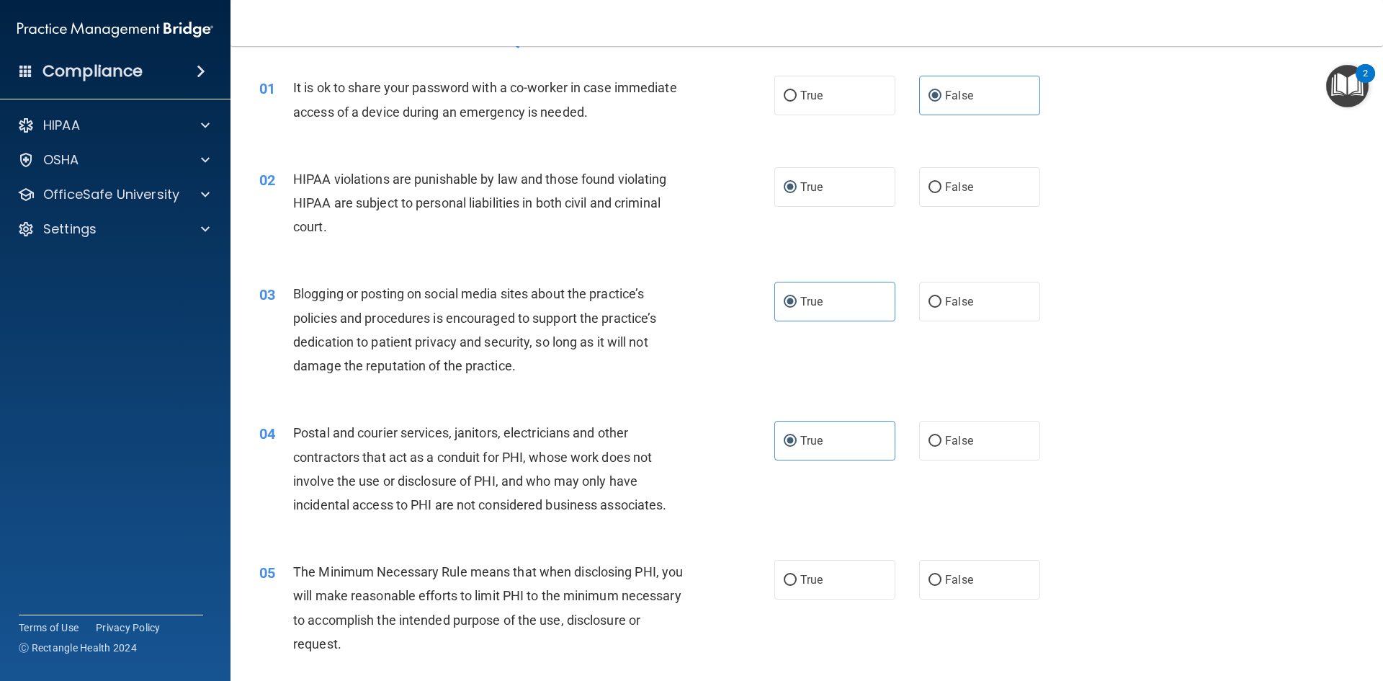
scroll to position [72, 0]
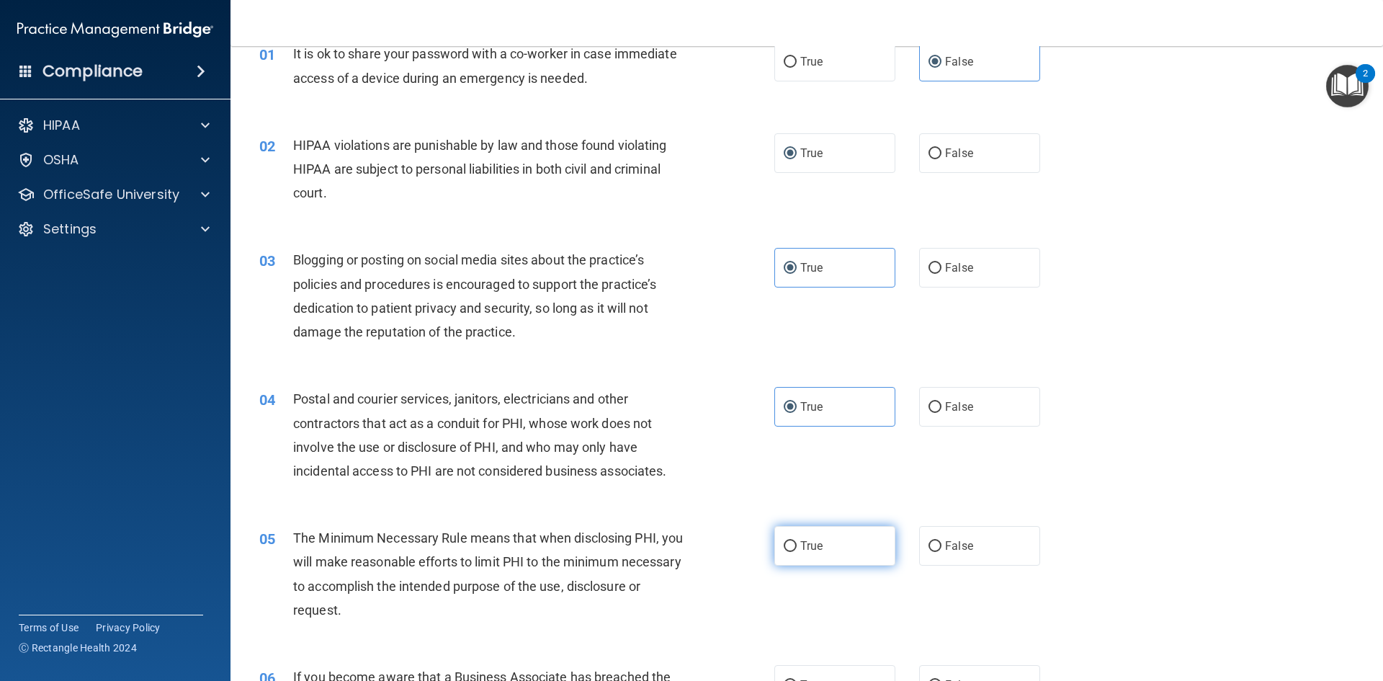
click at [817, 537] on label "True" at bounding box center [834, 546] width 121 height 40
click at [797, 541] on input "True" at bounding box center [790, 546] width 13 height 11
radio input "true"
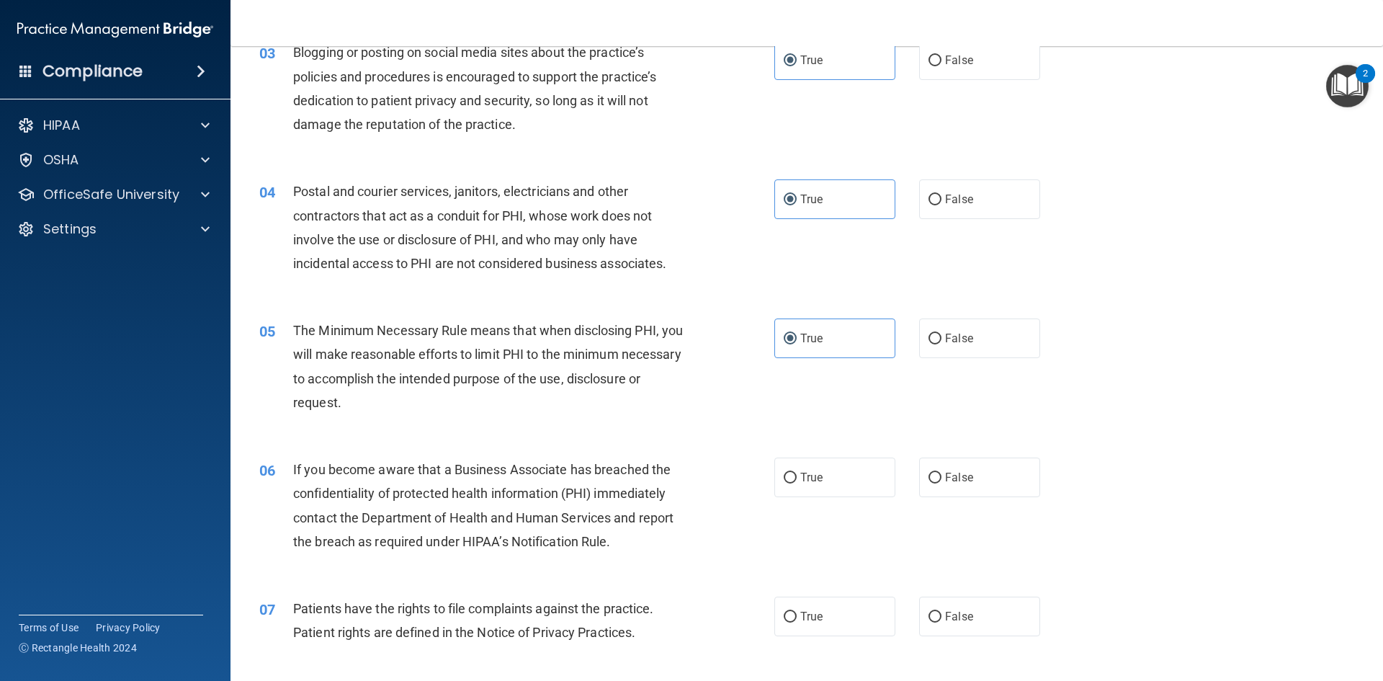
scroll to position [288, 0]
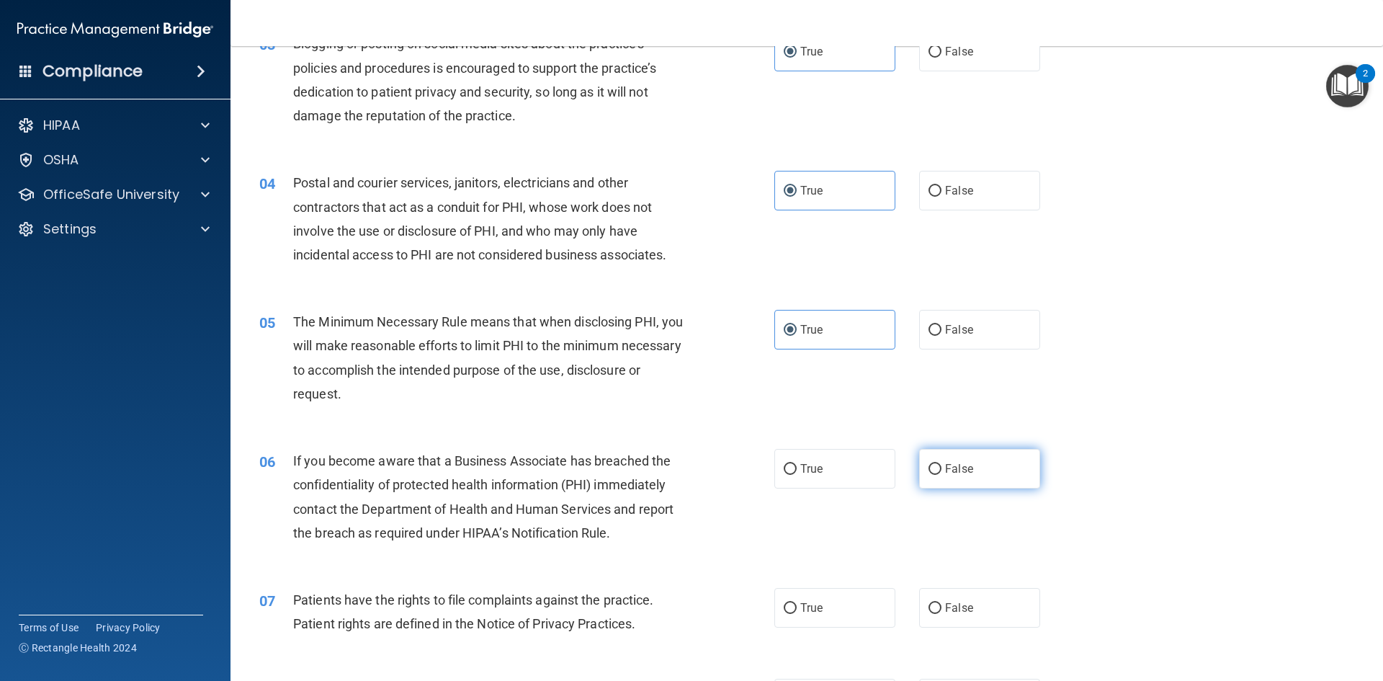
click at [912, 469] on div "True False" at bounding box center [919, 469] width 290 height 40
click at [850, 466] on label "True" at bounding box center [834, 469] width 121 height 40
click at [797, 466] on input "True" at bounding box center [790, 469] width 13 height 11
radio input "true"
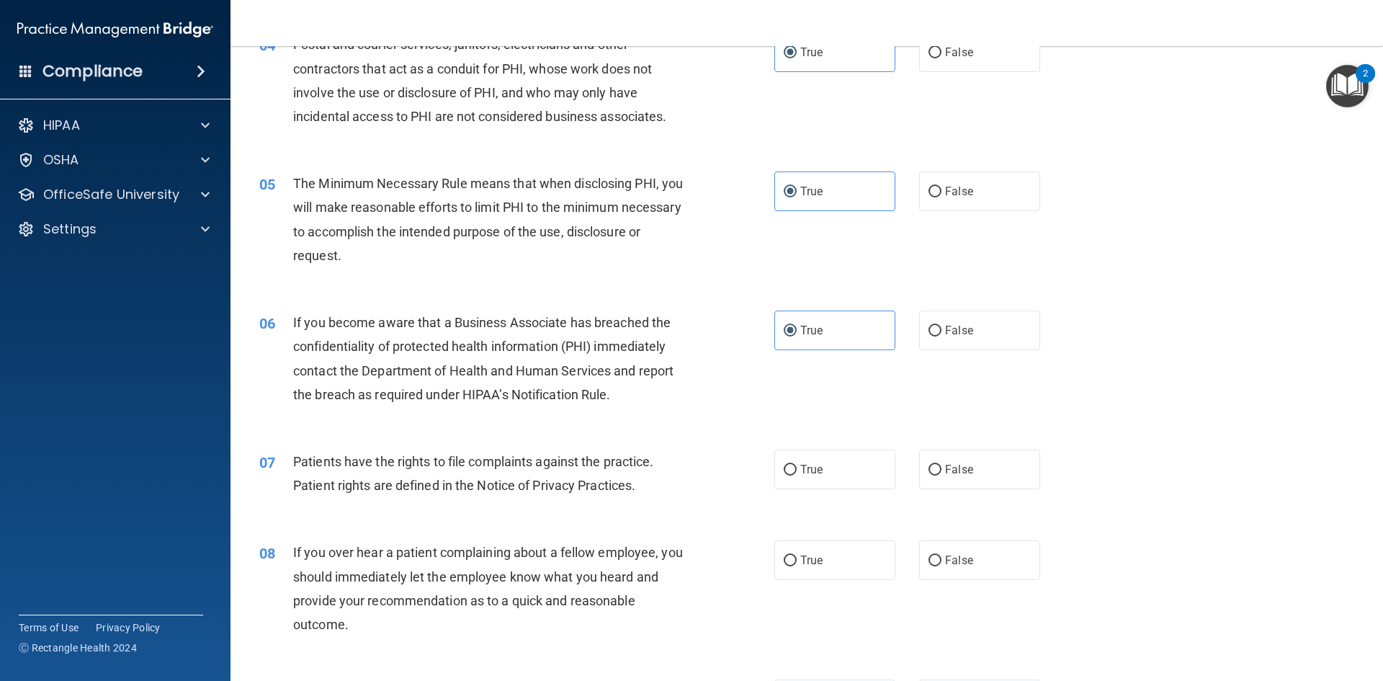
scroll to position [432, 0]
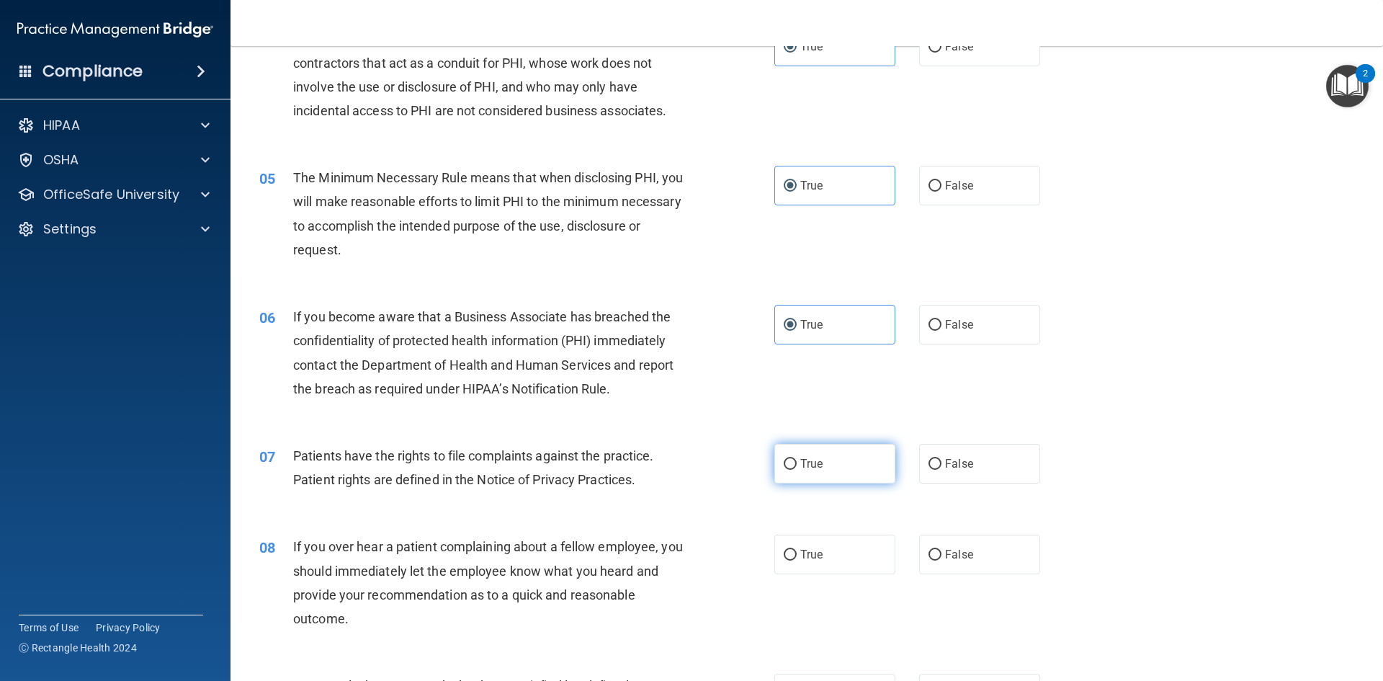
click at [825, 452] on label "True" at bounding box center [834, 464] width 121 height 40
click at [797, 459] on input "True" at bounding box center [790, 464] width 13 height 11
radio input "true"
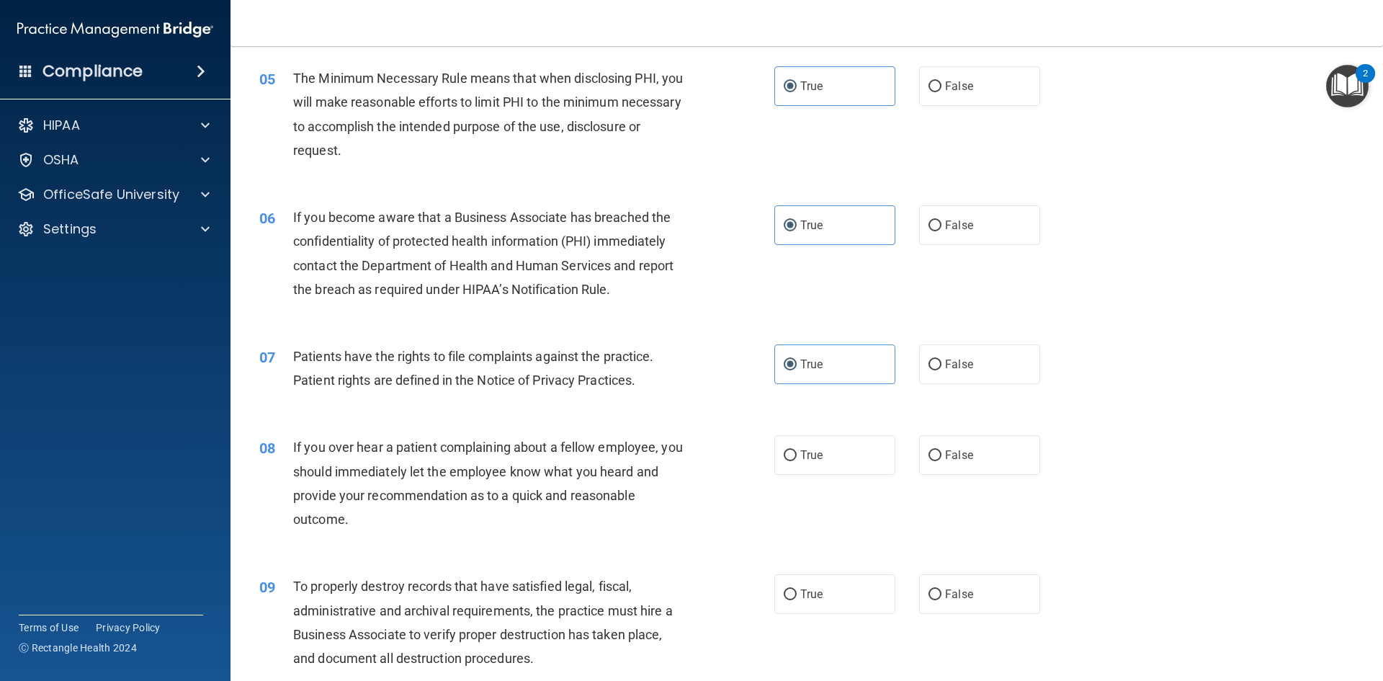
scroll to position [576, 0]
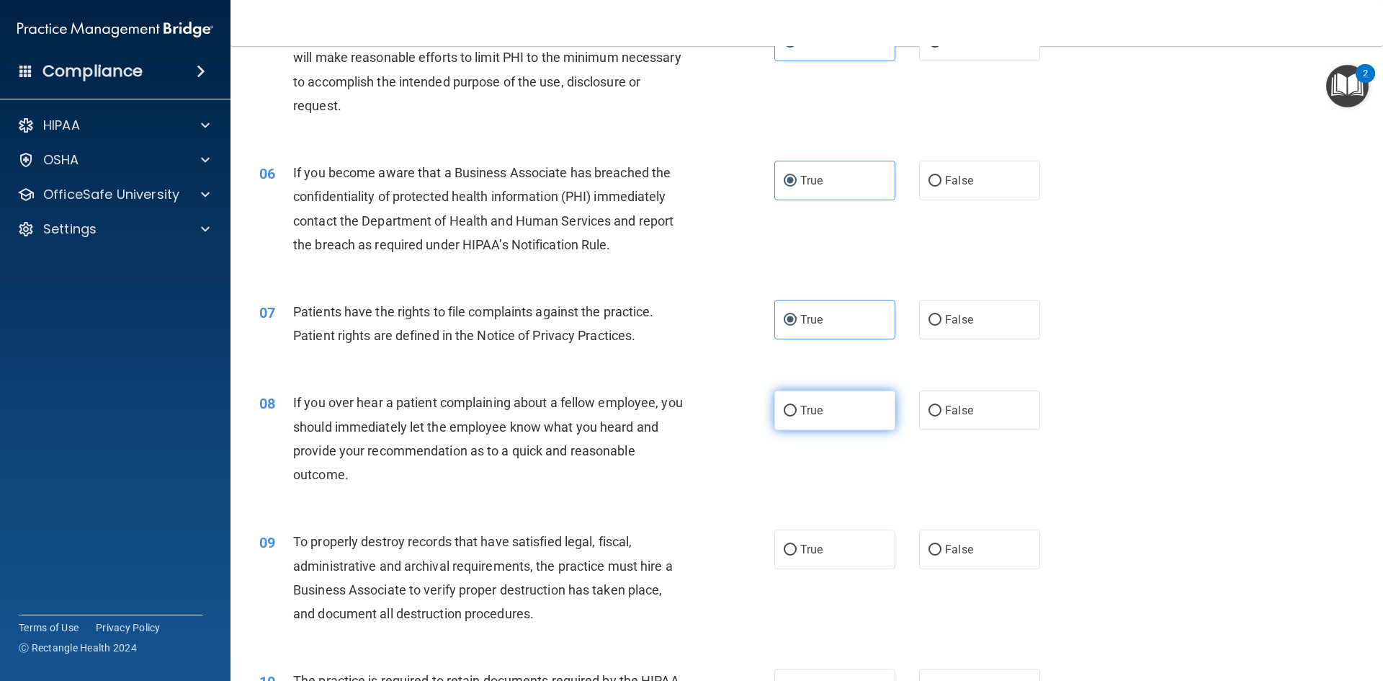
click at [807, 408] on span "True" at bounding box center [811, 410] width 22 height 14
click at [797, 408] on input "True" at bounding box center [790, 410] width 13 height 11
radio input "true"
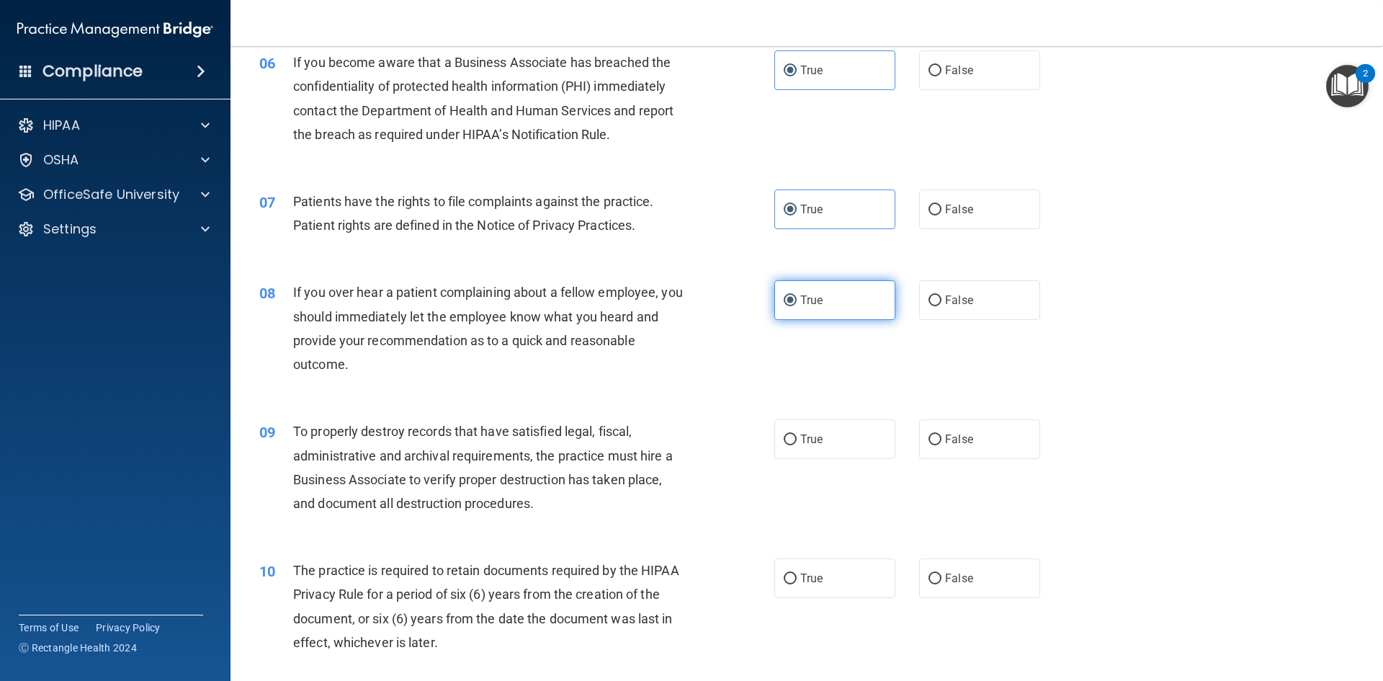
scroll to position [720, 0]
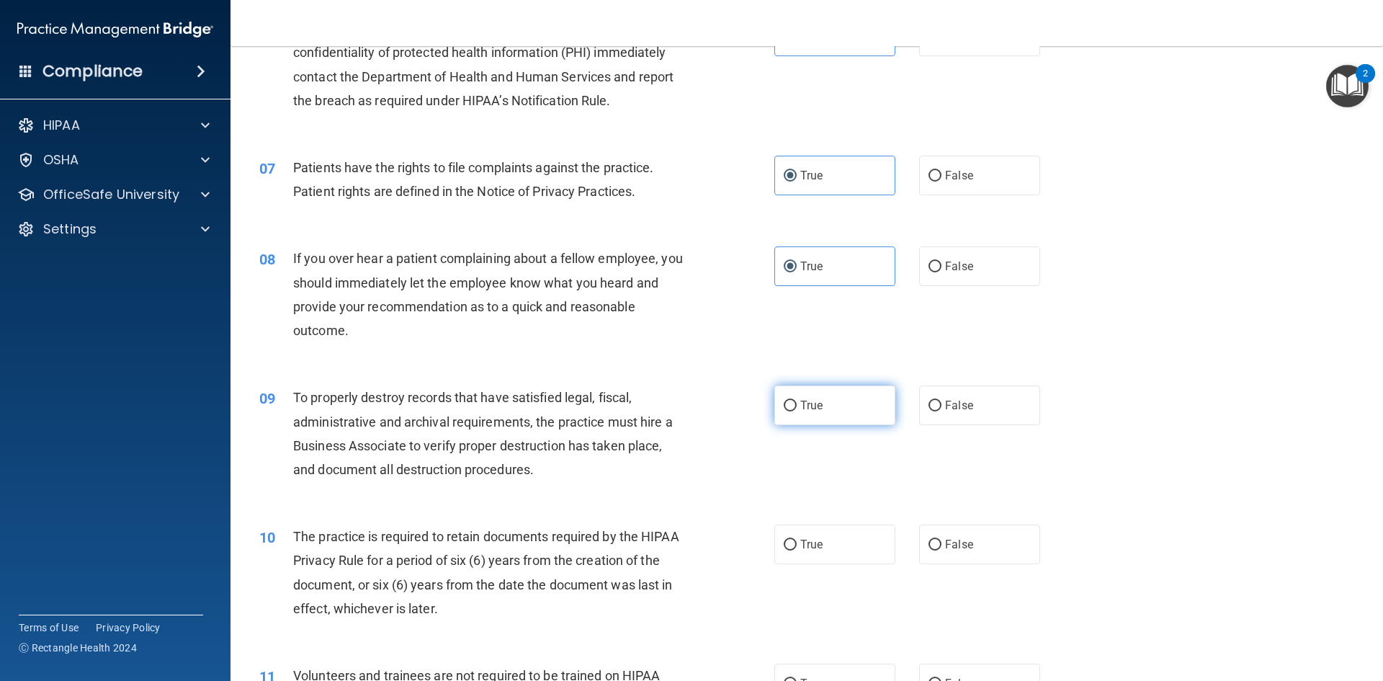
click at [807, 408] on span "True" at bounding box center [811, 405] width 22 height 14
click at [797, 408] on input "True" at bounding box center [790, 405] width 13 height 11
radio input "true"
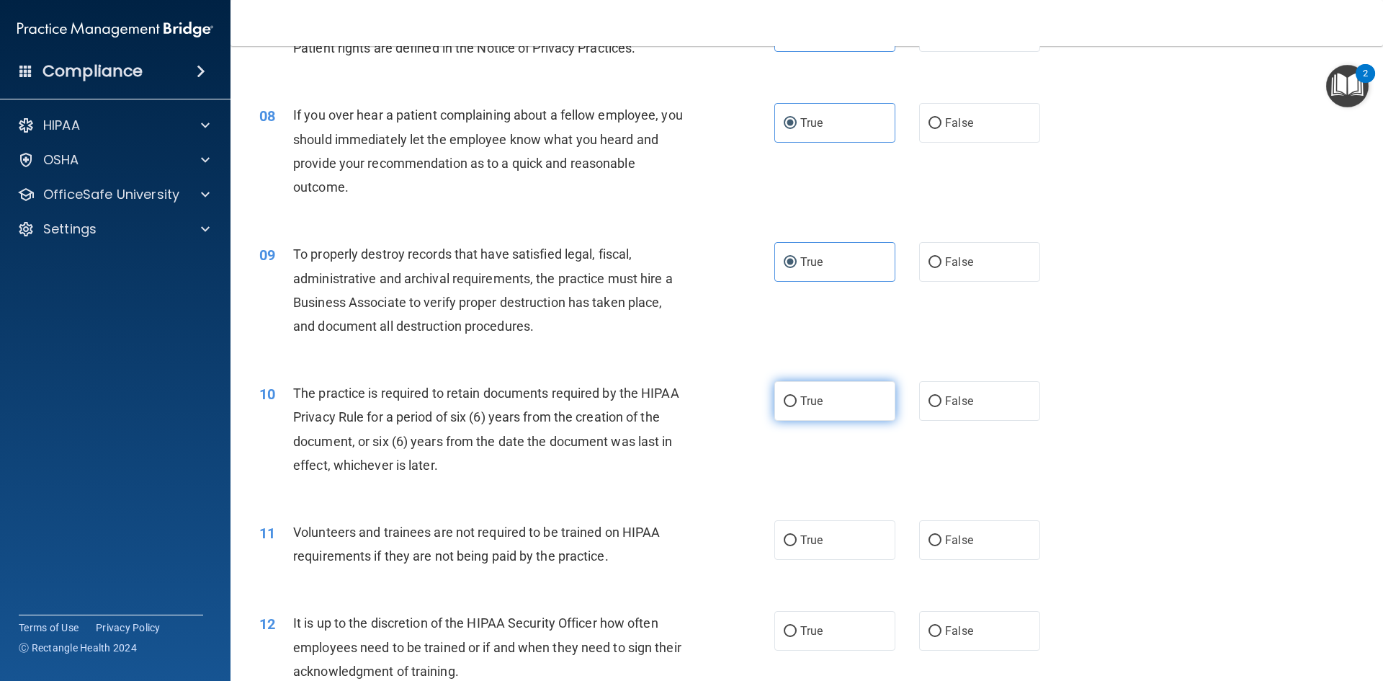
scroll to position [864, 0]
click at [812, 400] on span "True" at bounding box center [811, 400] width 22 height 14
click at [797, 400] on input "True" at bounding box center [790, 400] width 13 height 11
radio input "true"
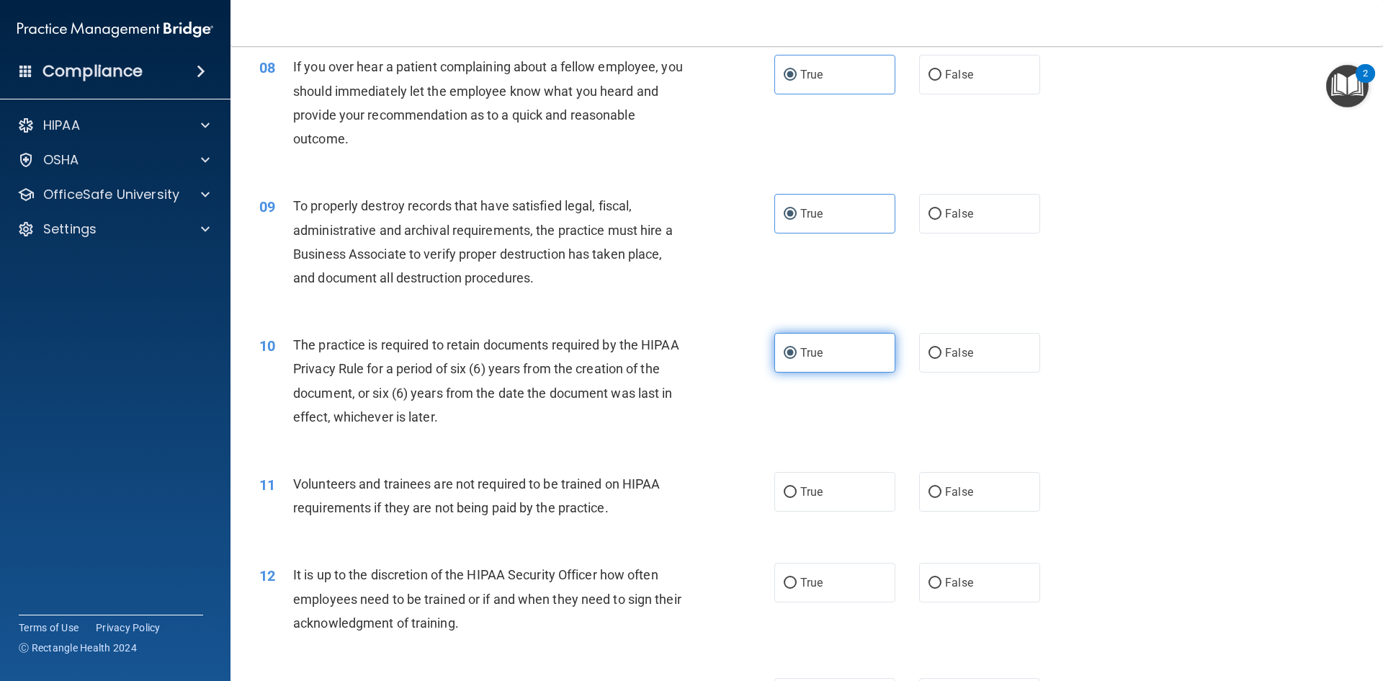
scroll to position [936, 0]
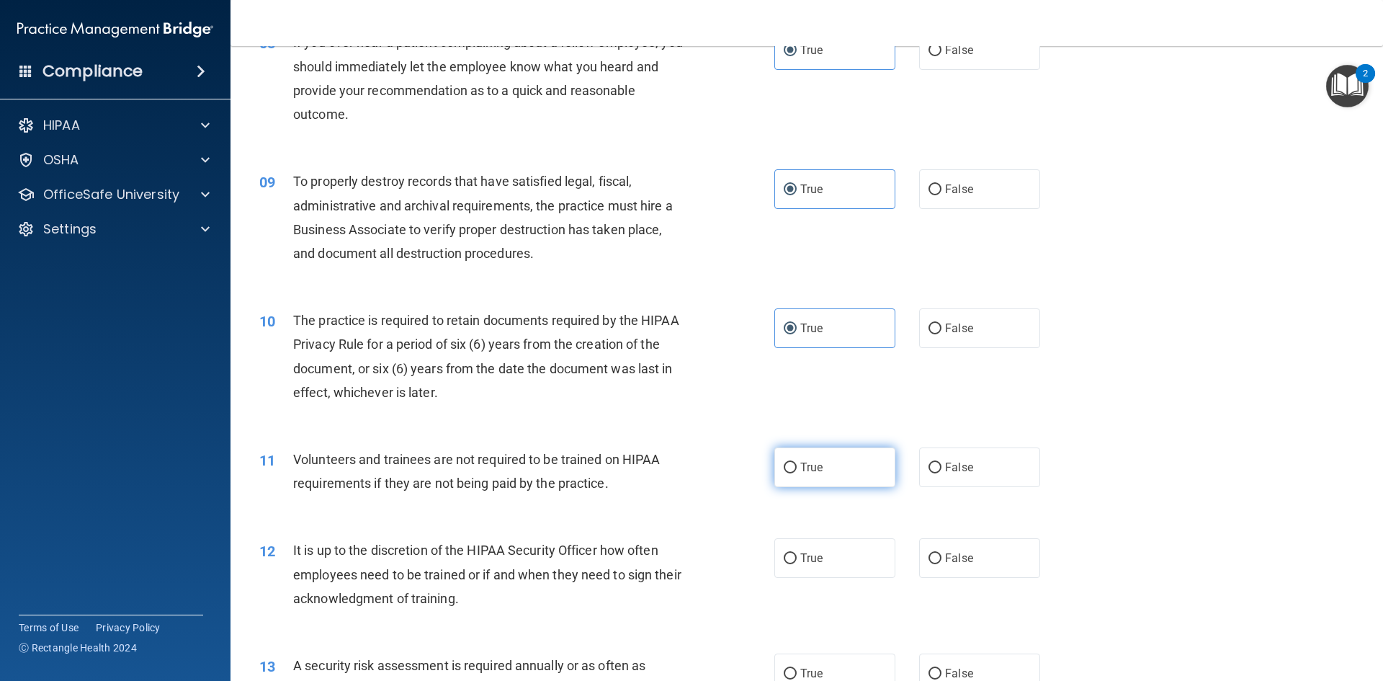
click at [813, 460] on span "True" at bounding box center [811, 467] width 22 height 14
click at [797, 462] on input "True" at bounding box center [790, 467] width 13 height 11
radio input "true"
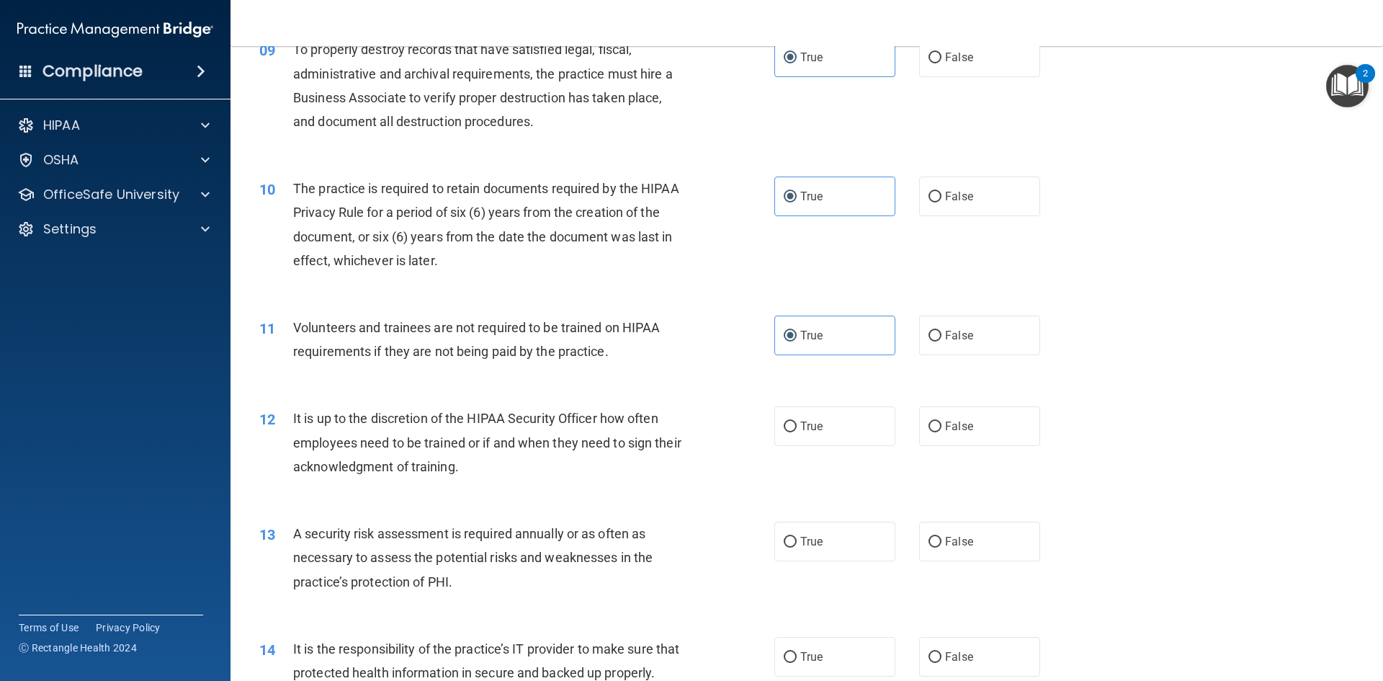
scroll to position [1080, 0]
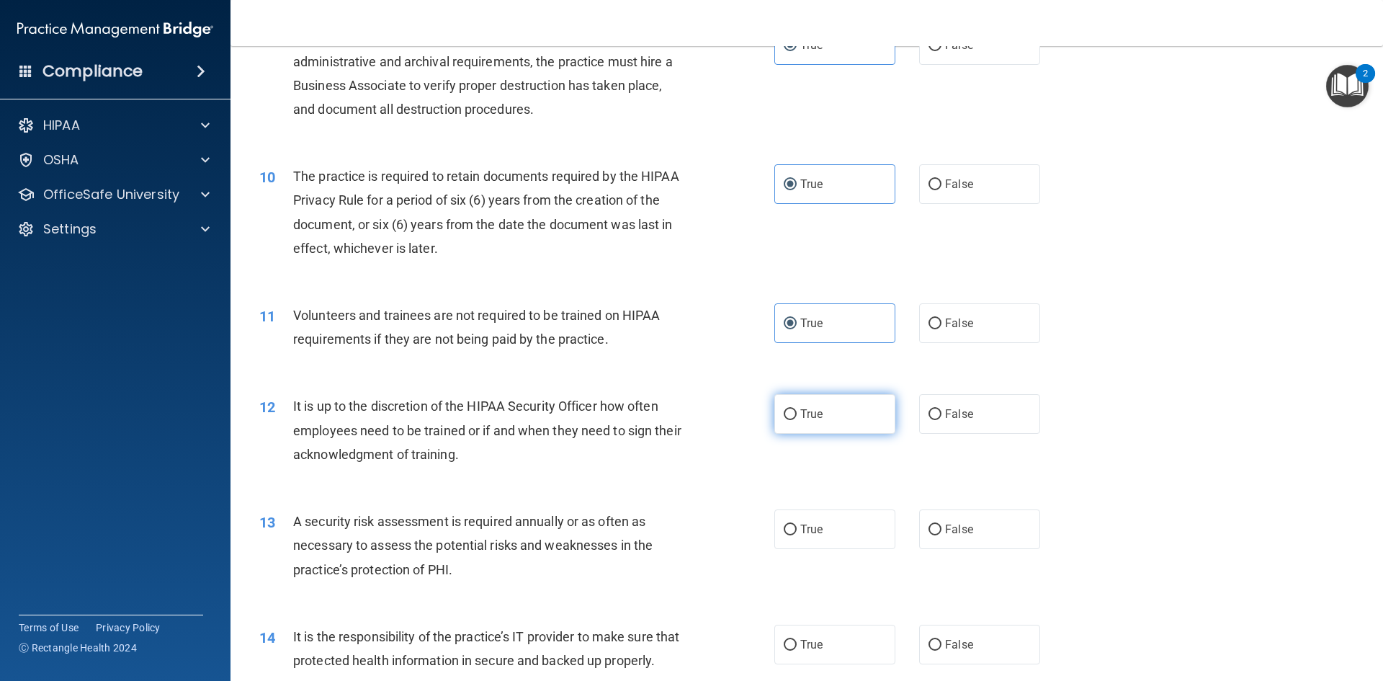
click at [827, 417] on label "True" at bounding box center [834, 414] width 121 height 40
click at [797, 417] on input "True" at bounding box center [790, 414] width 13 height 11
radio input "true"
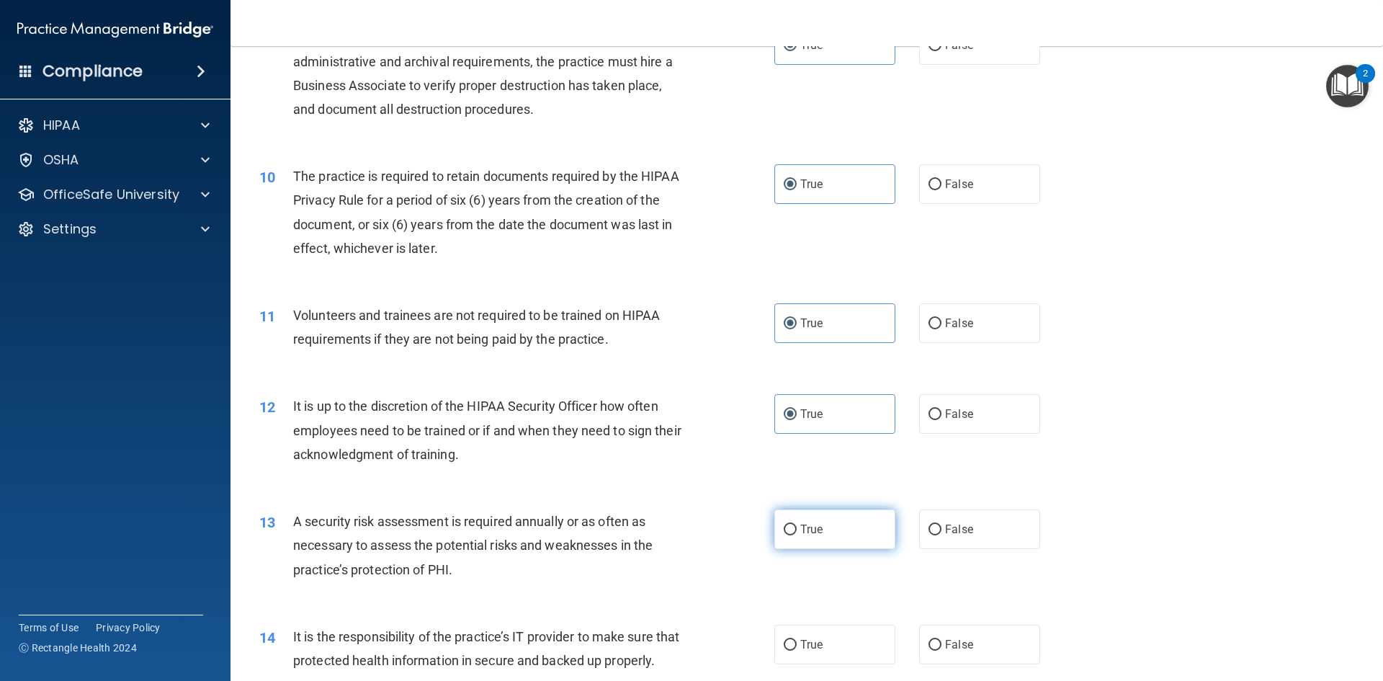
click at [812, 530] on span "True" at bounding box center [811, 529] width 22 height 14
click at [797, 530] on input "True" at bounding box center [790, 529] width 13 height 11
radio input "true"
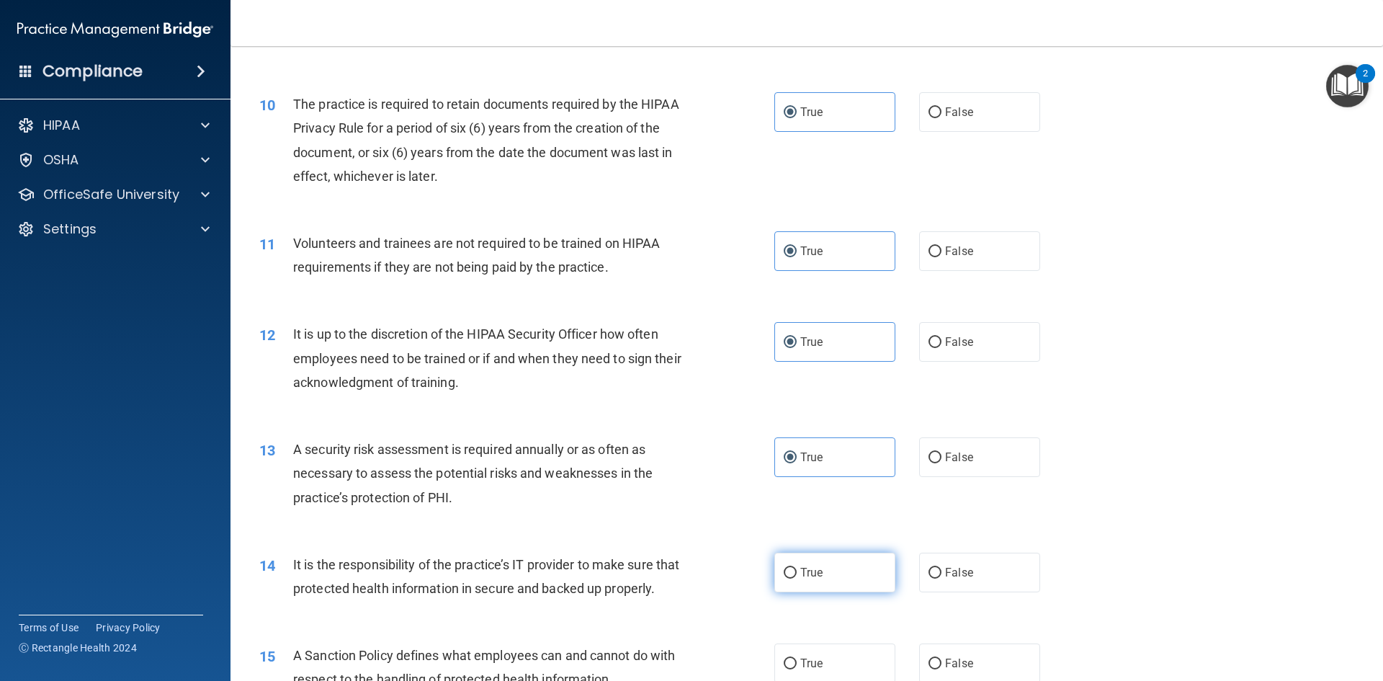
click at [812, 560] on label "True" at bounding box center [834, 572] width 121 height 40
click at [797, 568] on input "True" at bounding box center [790, 573] width 13 height 11
radio input "true"
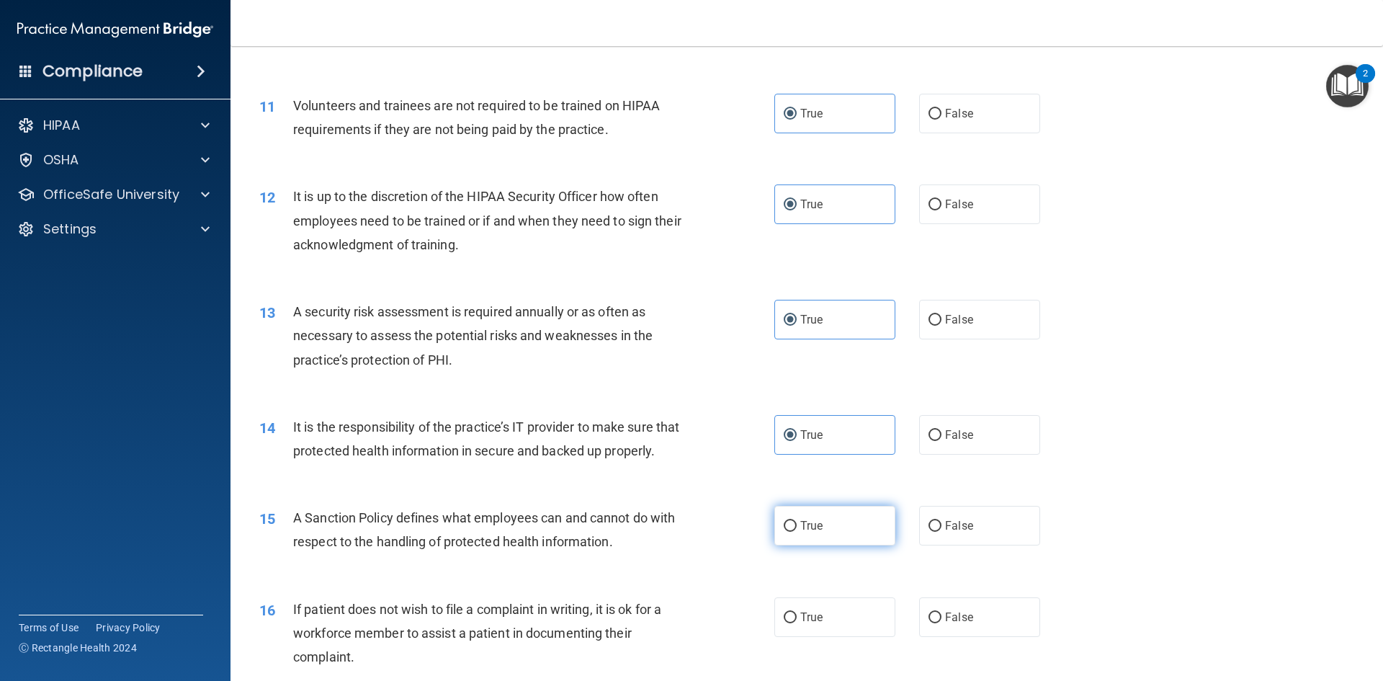
scroll to position [1296, 0]
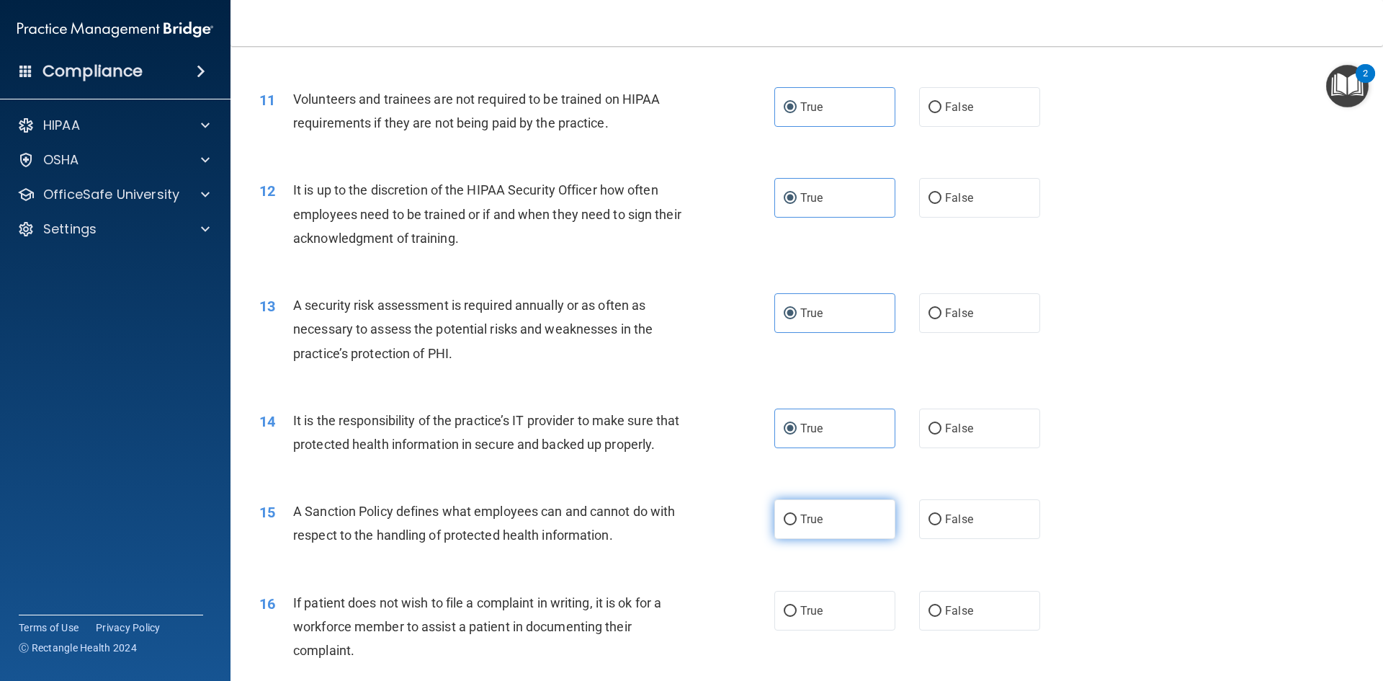
click at [816, 530] on label "True" at bounding box center [834, 519] width 121 height 40
click at [797, 525] on input "True" at bounding box center [790, 519] width 13 height 11
radio input "true"
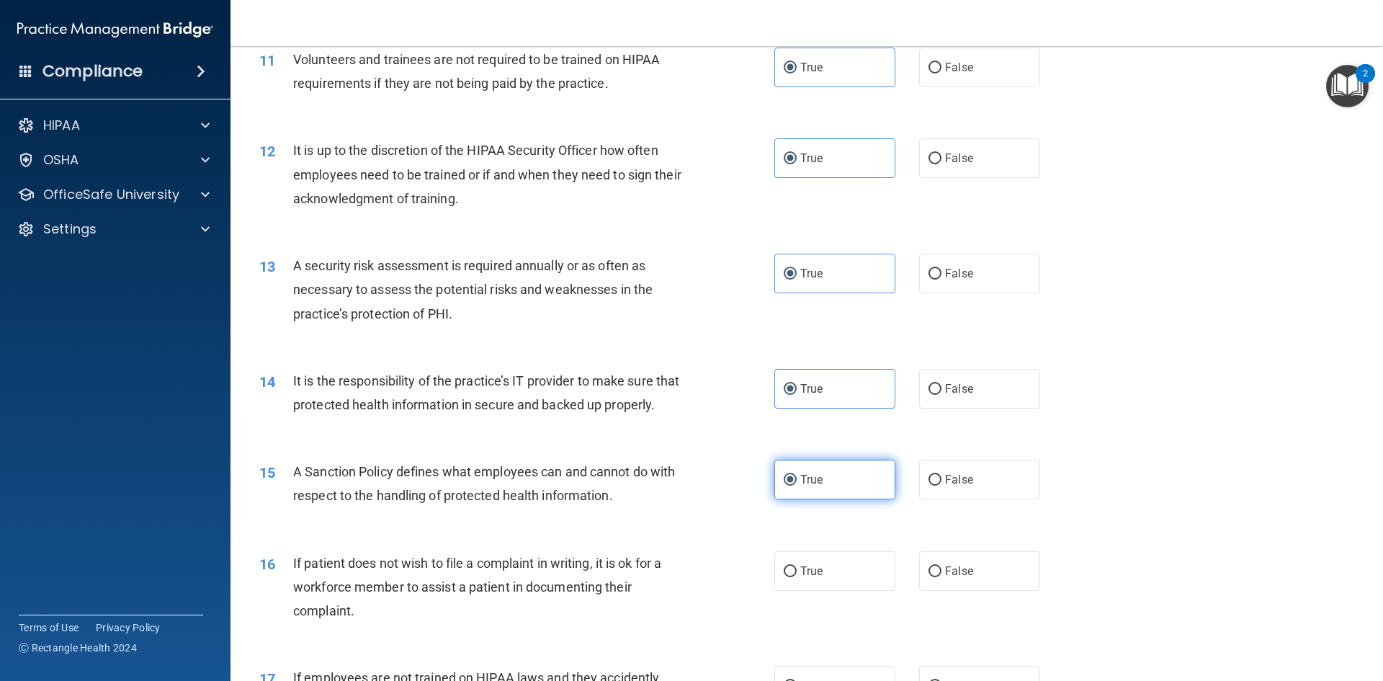
scroll to position [1368, 0]
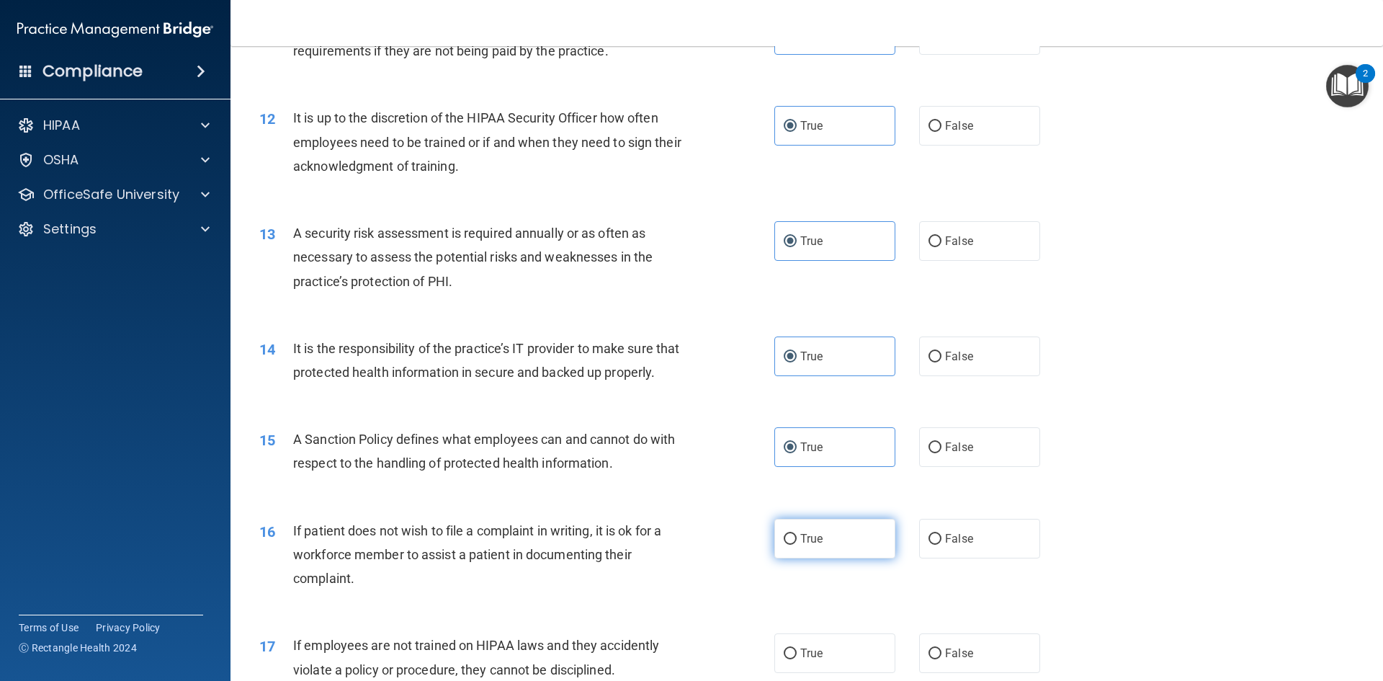
click at [812, 545] on span "True" at bounding box center [811, 539] width 22 height 14
click at [797, 544] on input "True" at bounding box center [790, 539] width 13 height 11
radio input "true"
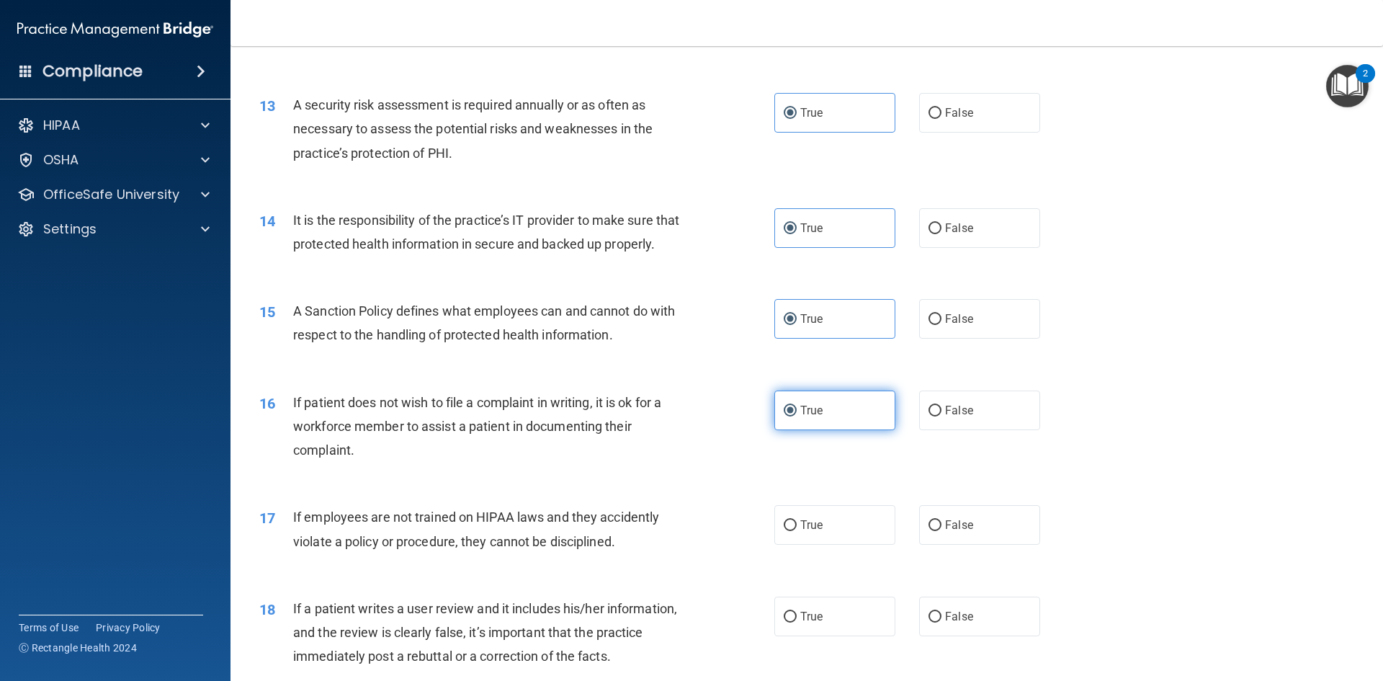
scroll to position [1512, 0]
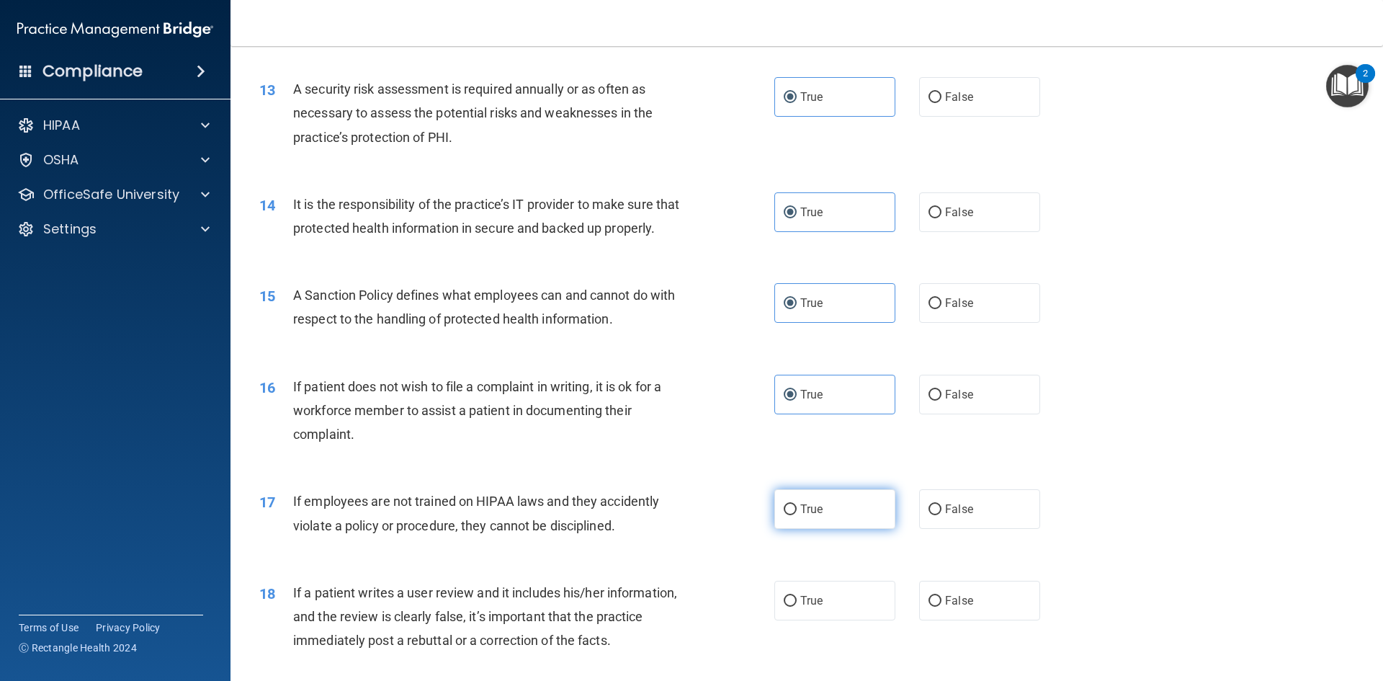
click at [819, 529] on label "True" at bounding box center [834, 509] width 121 height 40
click at [797, 515] on input "True" at bounding box center [790, 509] width 13 height 11
radio input "true"
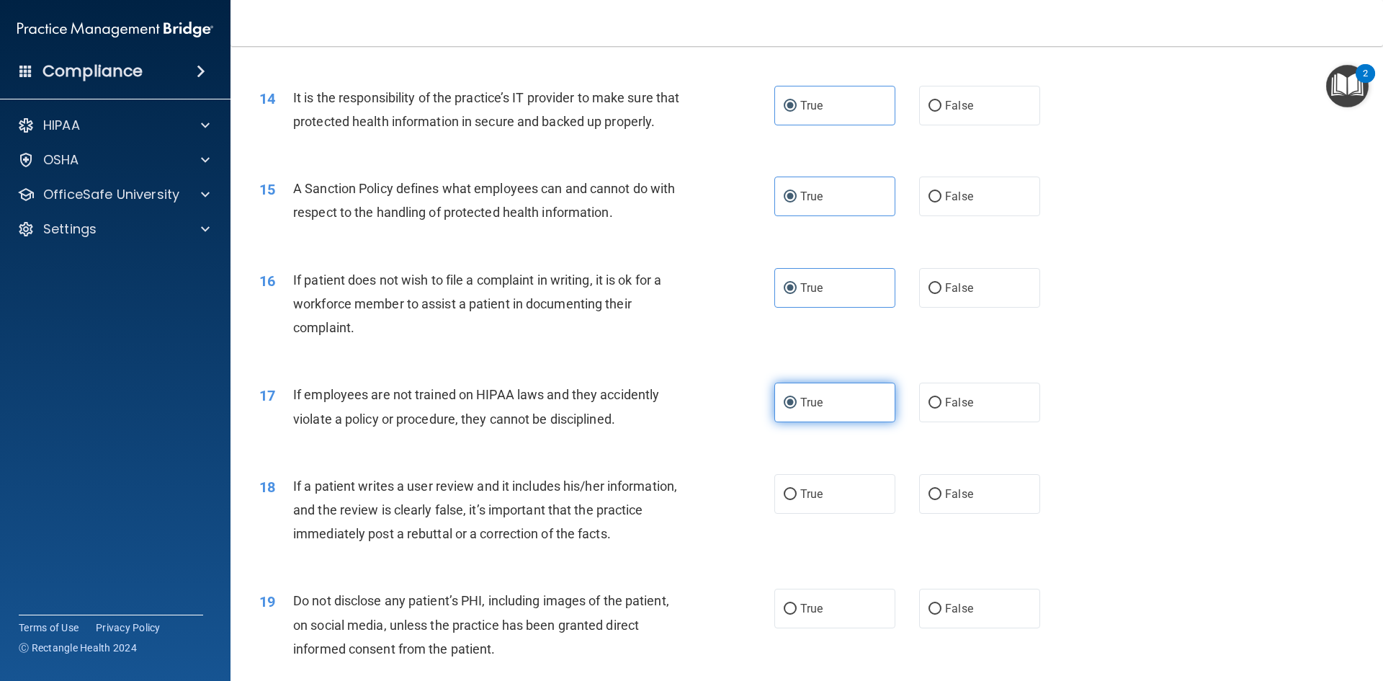
scroll to position [1657, 0]
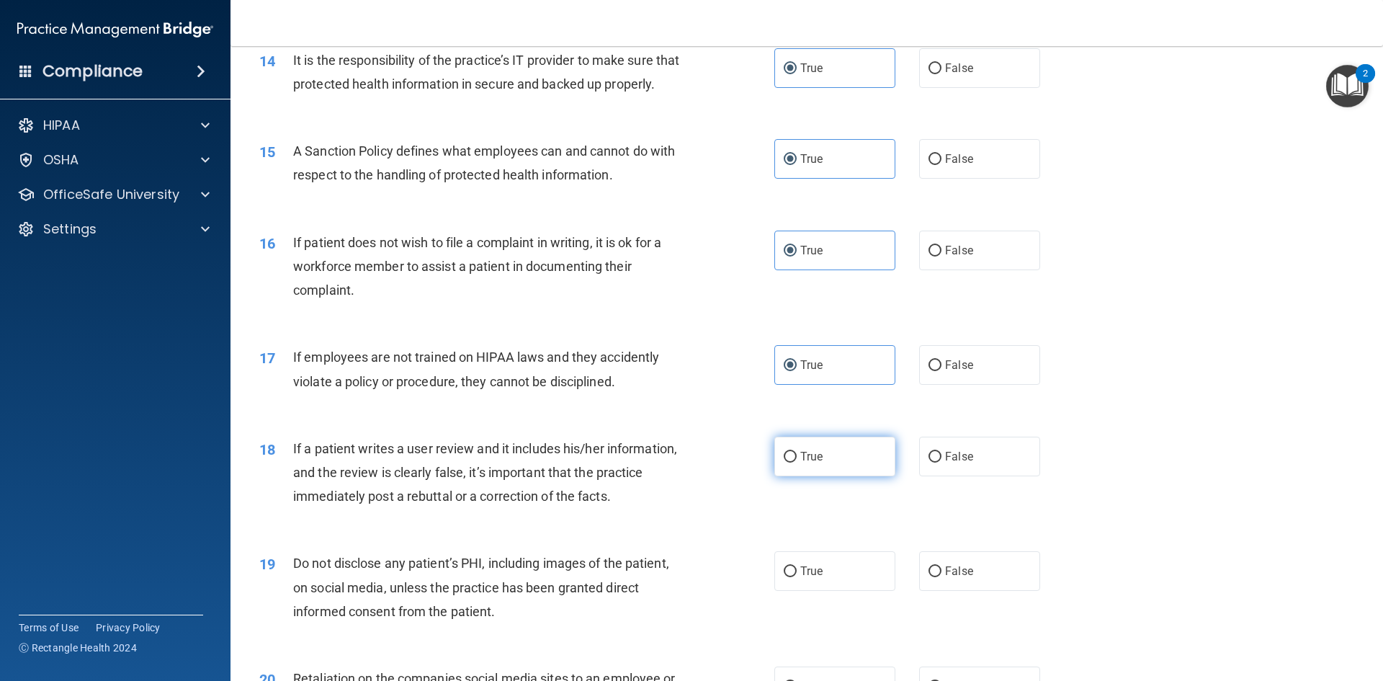
click at [819, 476] on label "True" at bounding box center [834, 456] width 121 height 40
click at [797, 462] on input "True" at bounding box center [790, 457] width 13 height 11
radio input "true"
click at [809, 587] on label "True" at bounding box center [834, 571] width 121 height 40
click at [806, 578] on span "True" at bounding box center [811, 571] width 22 height 14
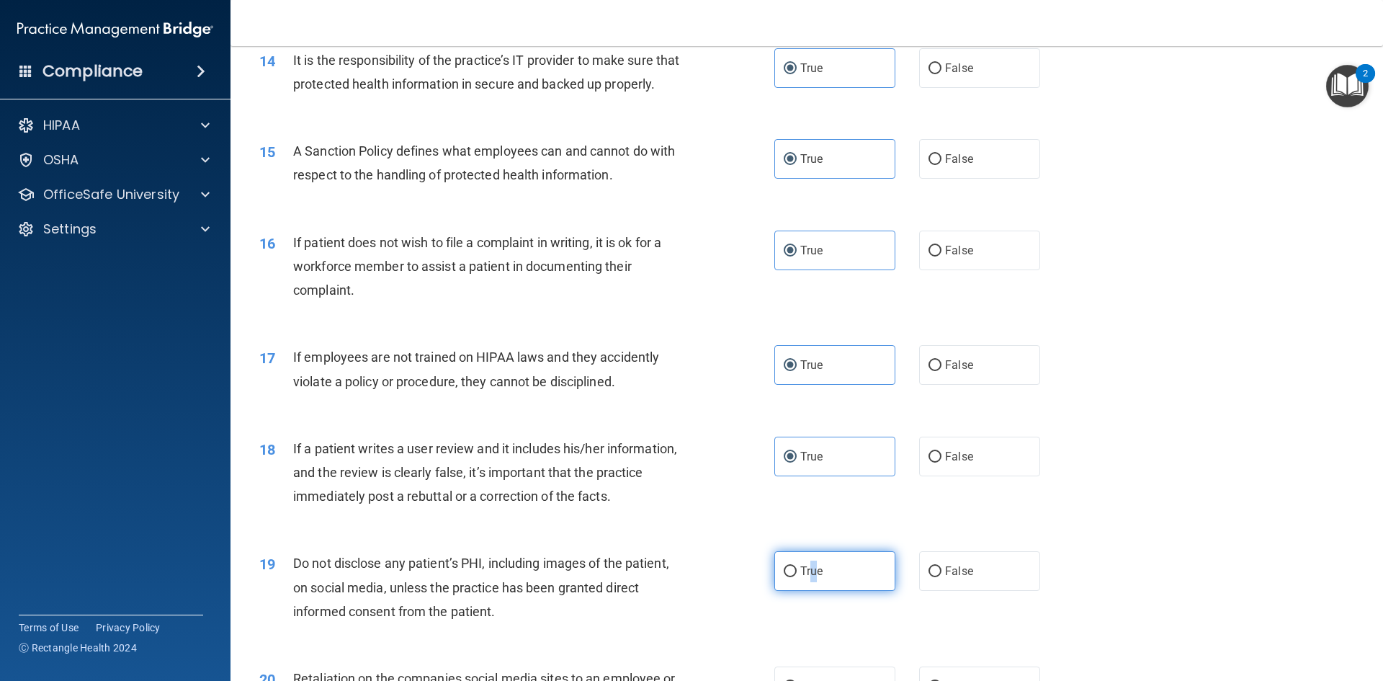
click at [797, 577] on input "True" at bounding box center [790, 571] width 13 height 11
radio input "true"
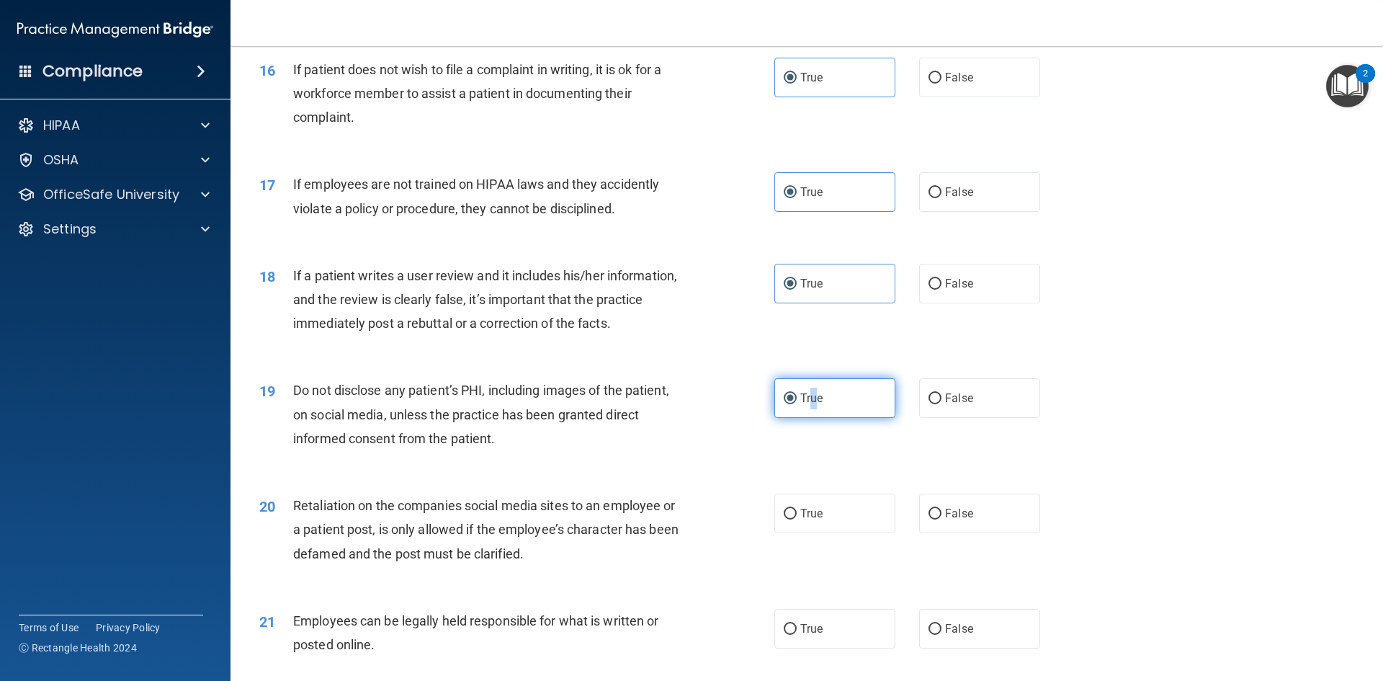
scroll to position [1873, 0]
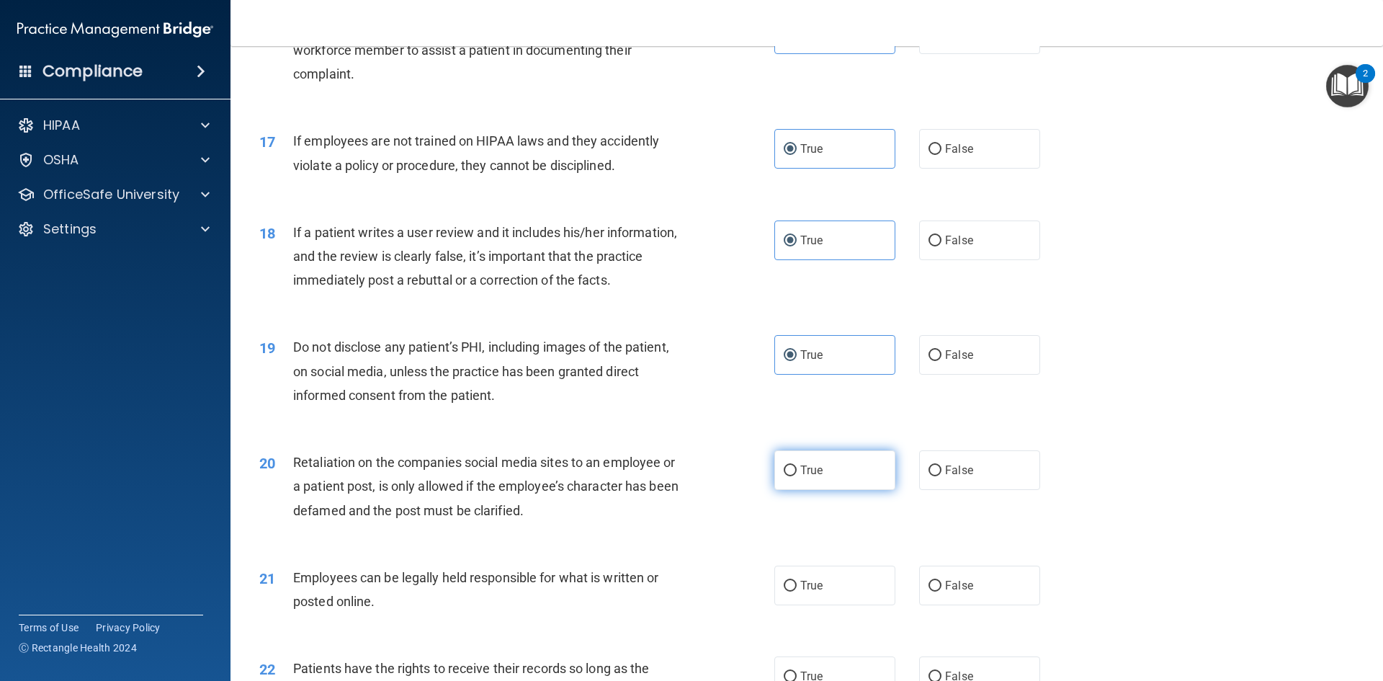
click at [794, 481] on label "True" at bounding box center [834, 470] width 121 height 40
click at [794, 476] on input "True" at bounding box center [790, 470] width 13 height 11
radio input "true"
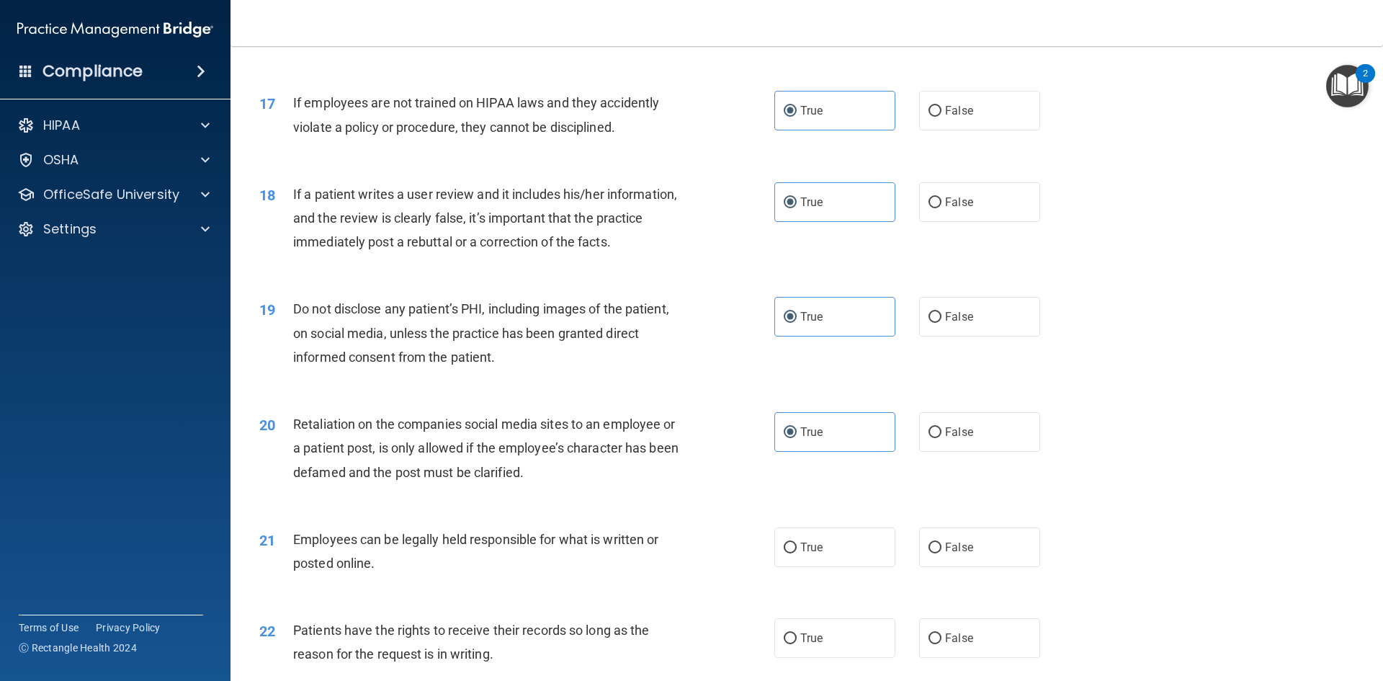
scroll to position [1945, 0]
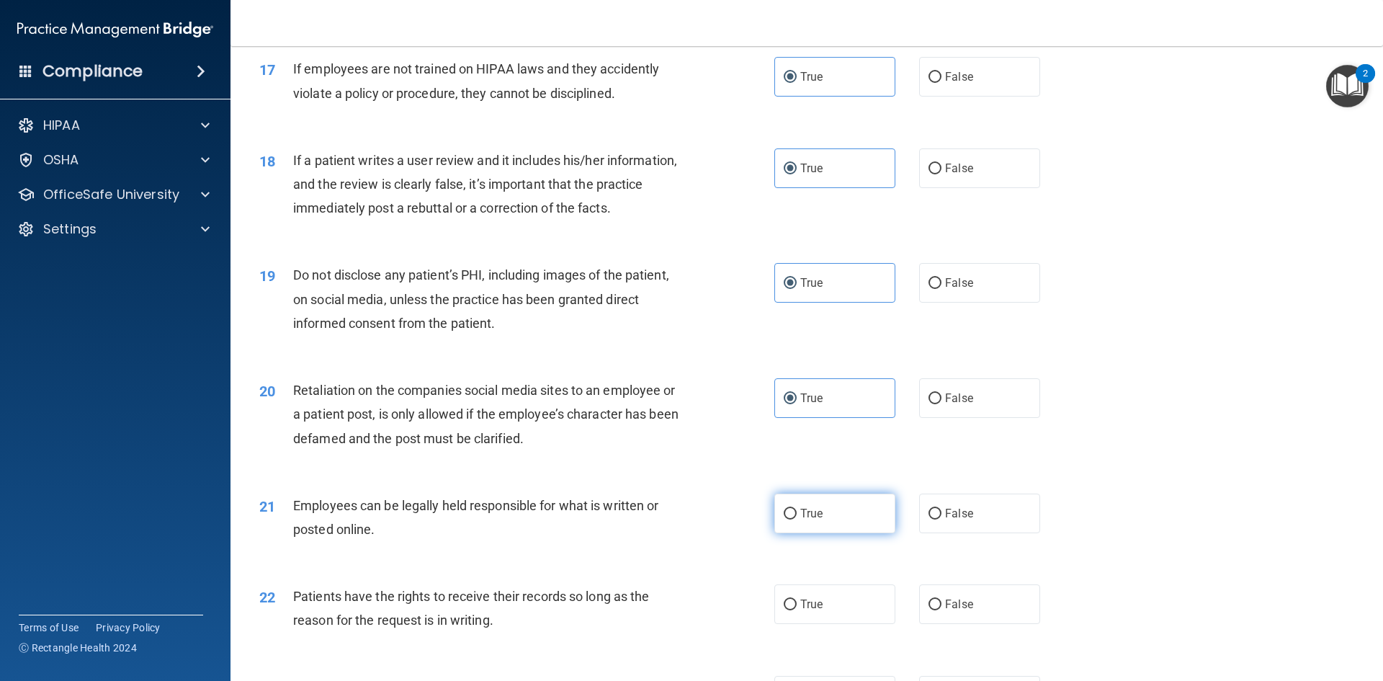
click at [822, 533] on label "True" at bounding box center [834, 513] width 121 height 40
click at [797, 519] on input "True" at bounding box center [790, 513] width 13 height 11
radio input "true"
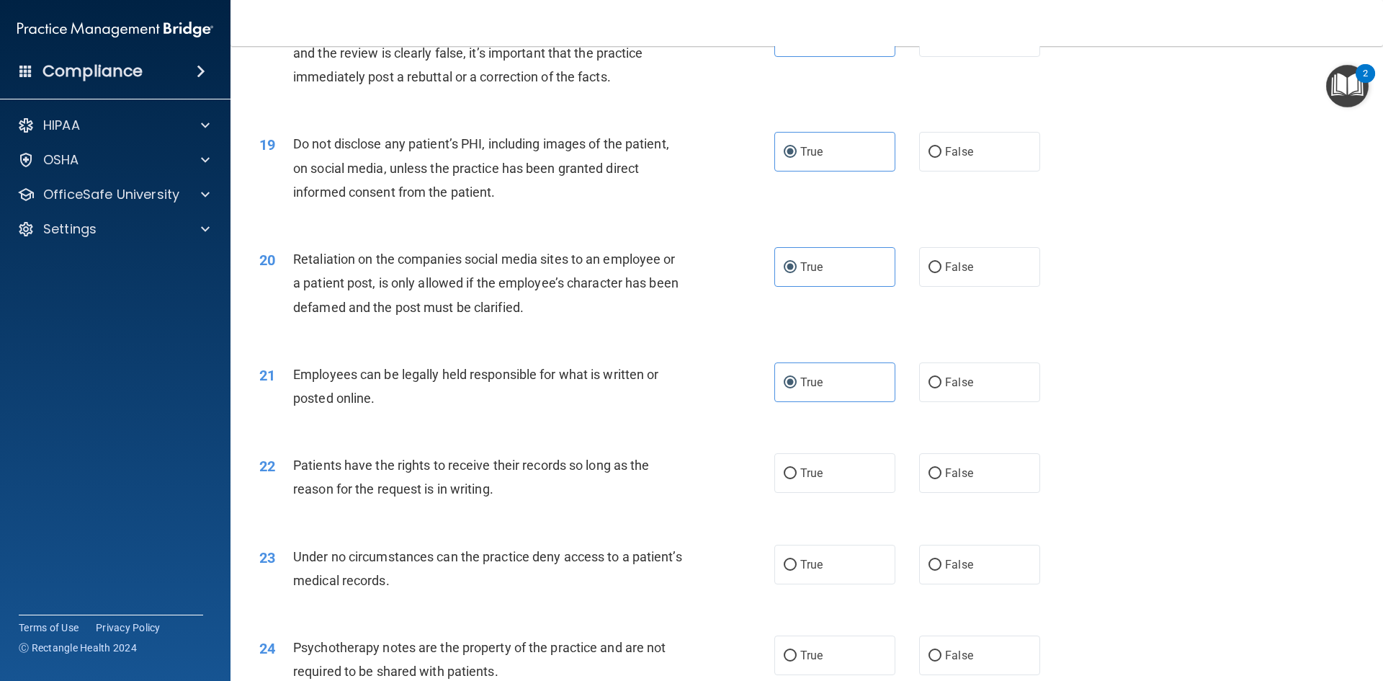
scroll to position [2089, 0]
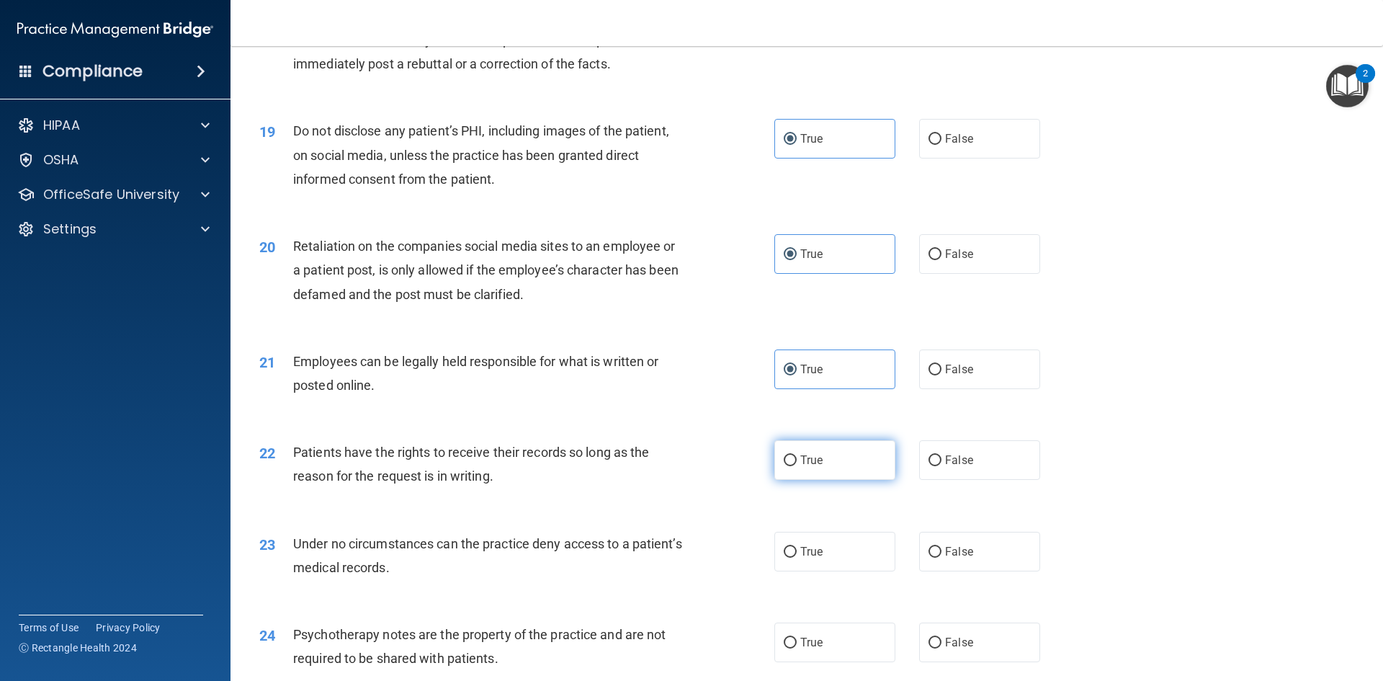
click at [830, 469] on label "True" at bounding box center [834, 460] width 121 height 40
click at [797, 466] on input "True" at bounding box center [790, 460] width 13 height 11
radio input "true"
click at [815, 563] on label "True" at bounding box center [834, 552] width 121 height 40
click at [797, 557] on input "True" at bounding box center [790, 552] width 13 height 11
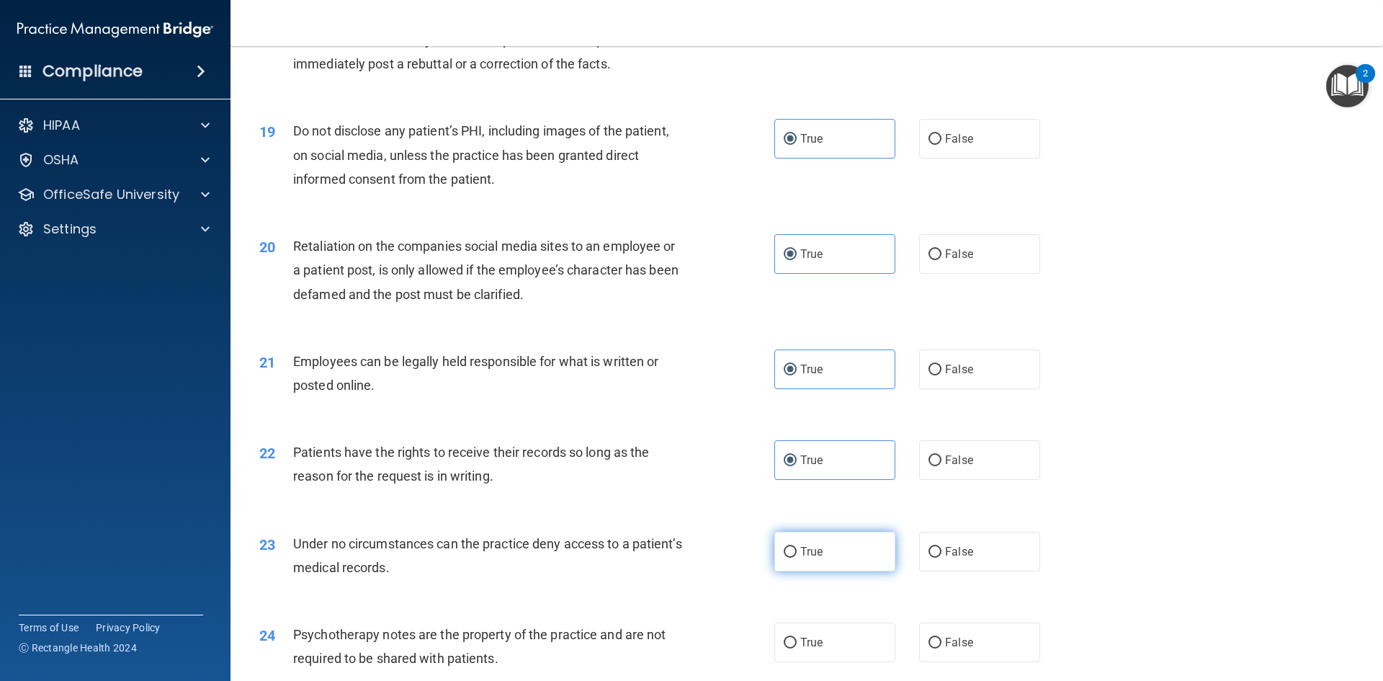
radio input "true"
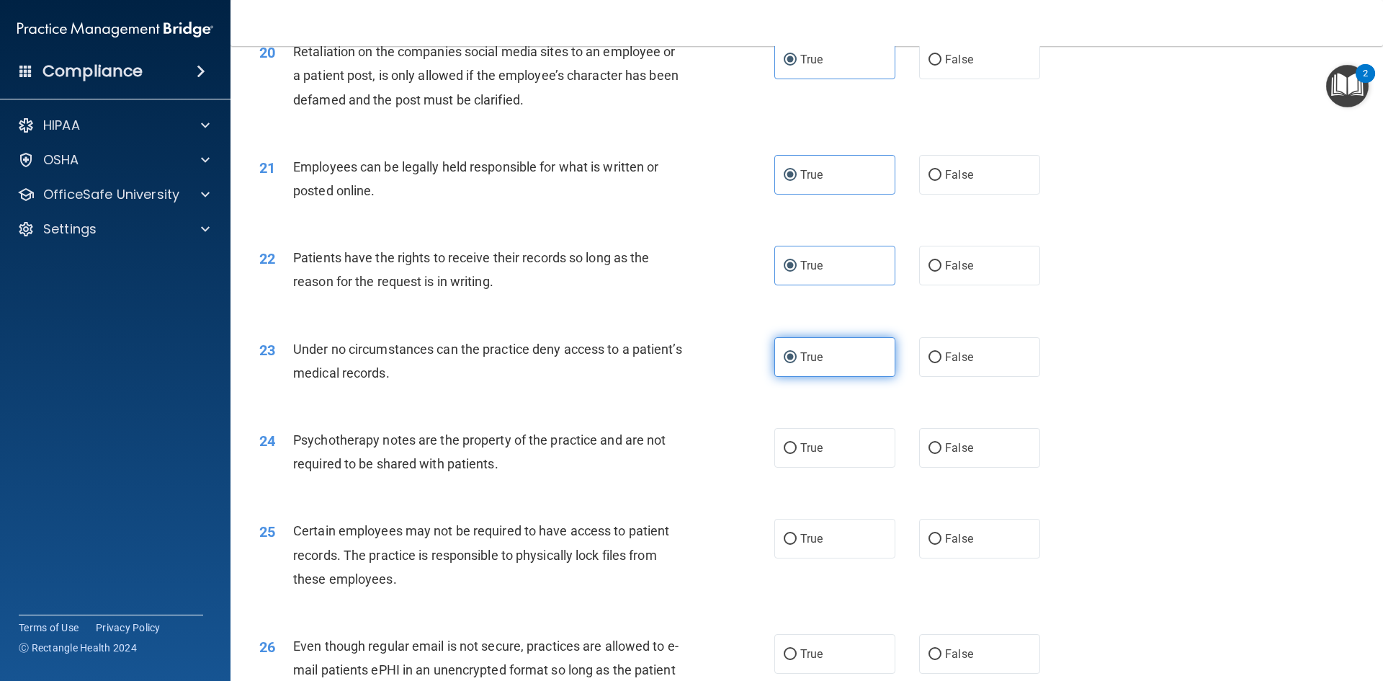
scroll to position [2305, 0]
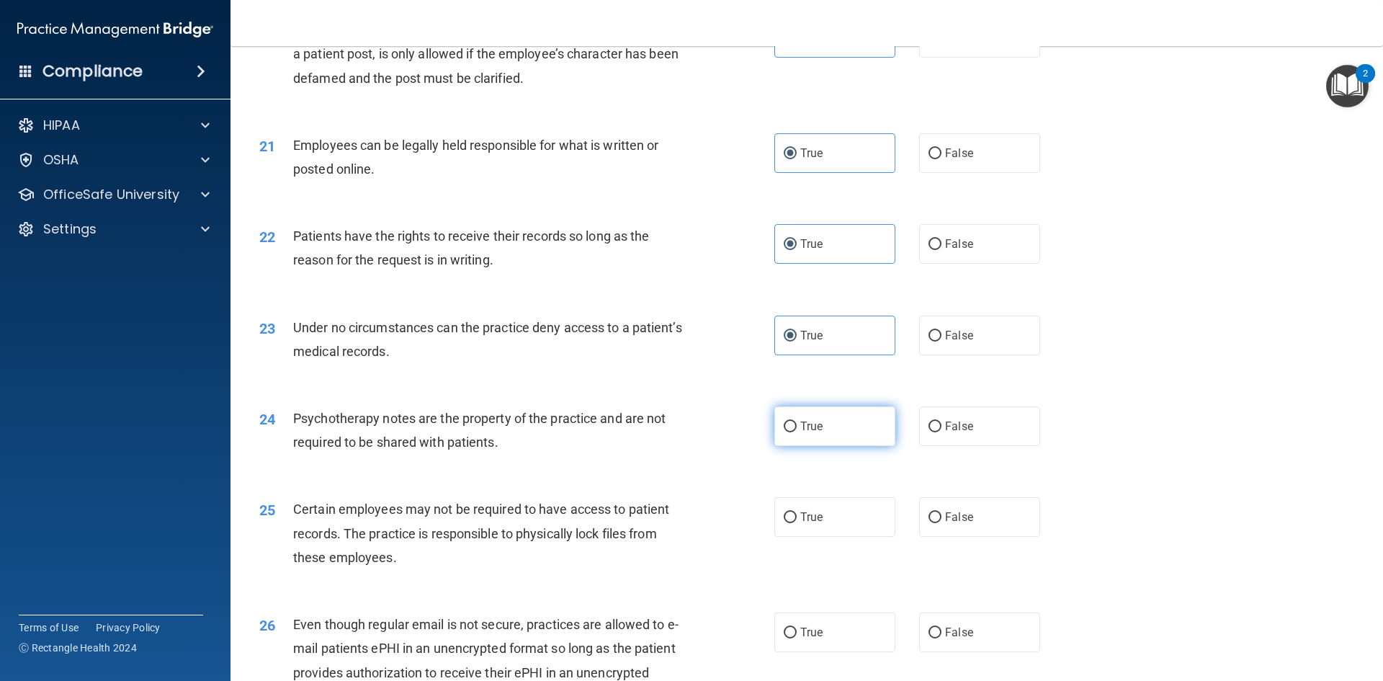
click at [784, 432] on input "True" at bounding box center [790, 426] width 13 height 11
radio input "true"
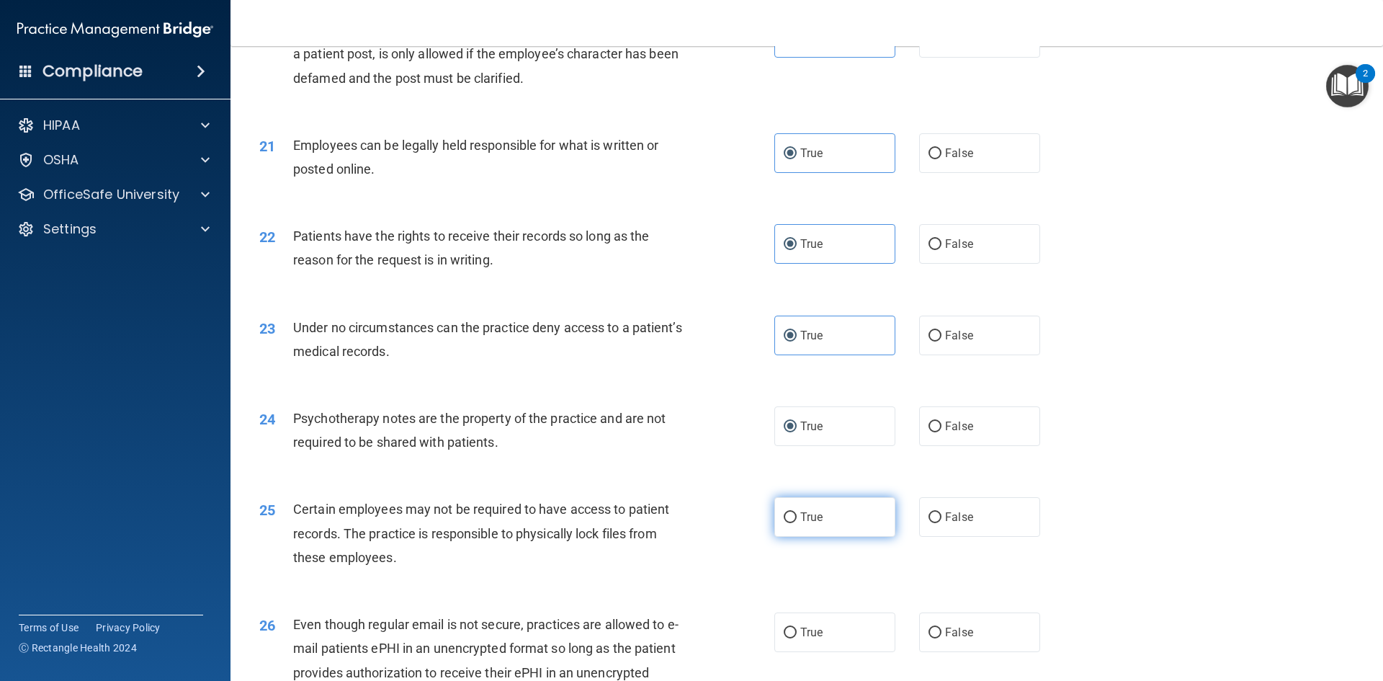
click at [848, 537] on label "True" at bounding box center [834, 517] width 121 height 40
click at [797, 523] on input "True" at bounding box center [790, 517] width 13 height 11
radio input "true"
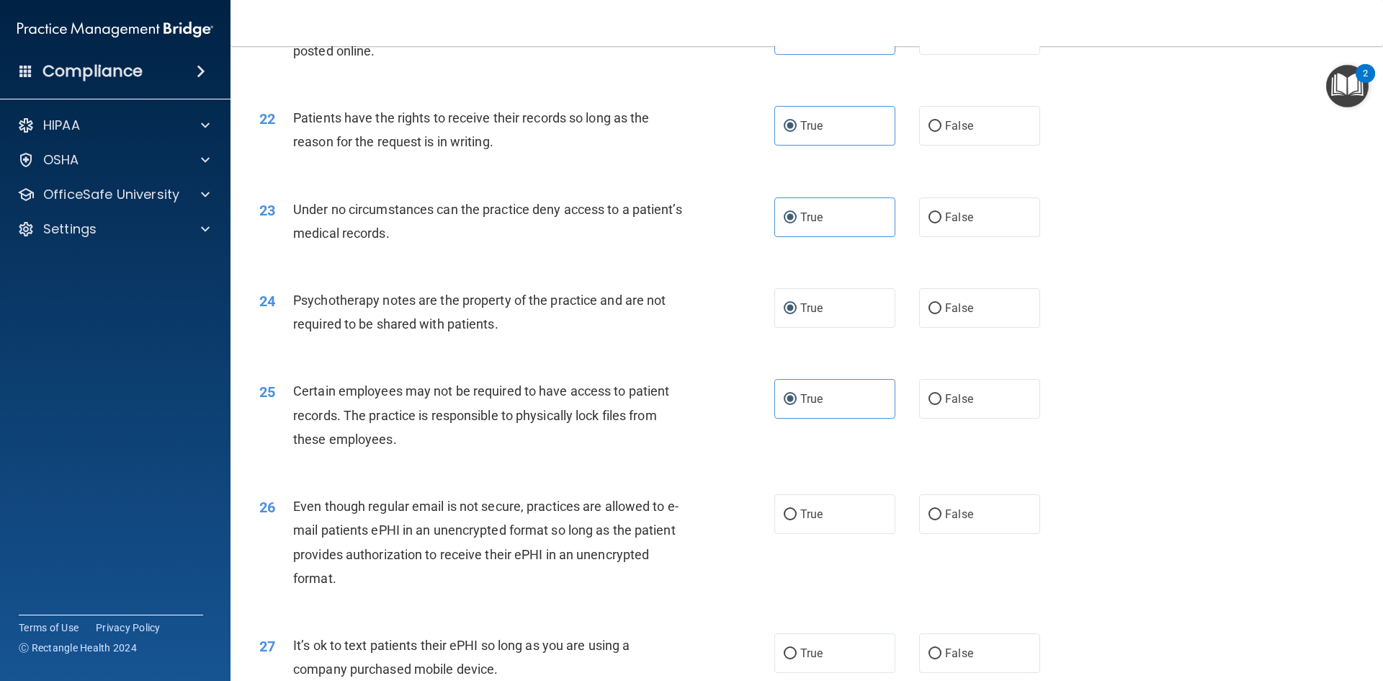
scroll to position [2449, 0]
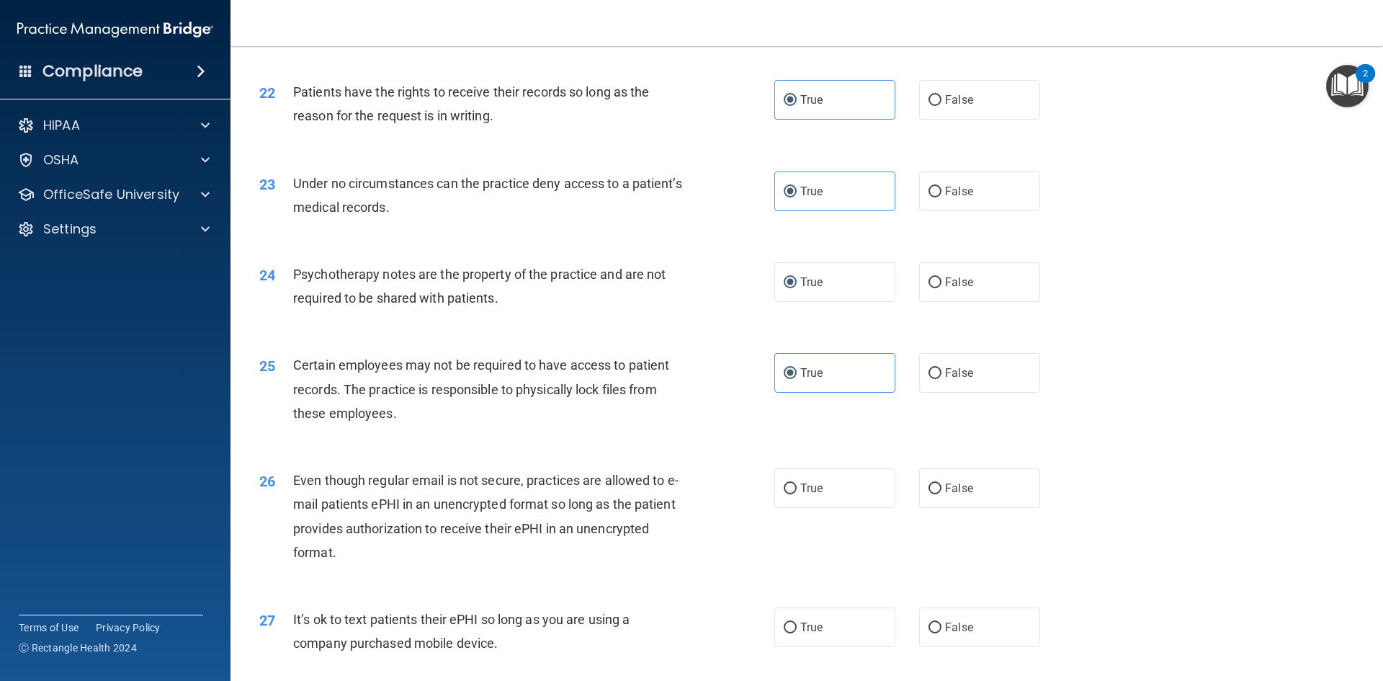
click at [803, 450] on div "25 Certain employees may not be required to have access to patient records. The…" at bounding box center [806, 392] width 1116 height 115
click at [802, 495] on span "True" at bounding box center [811, 488] width 22 height 14
click at [797, 494] on input "True" at bounding box center [790, 488] width 13 height 11
radio input "true"
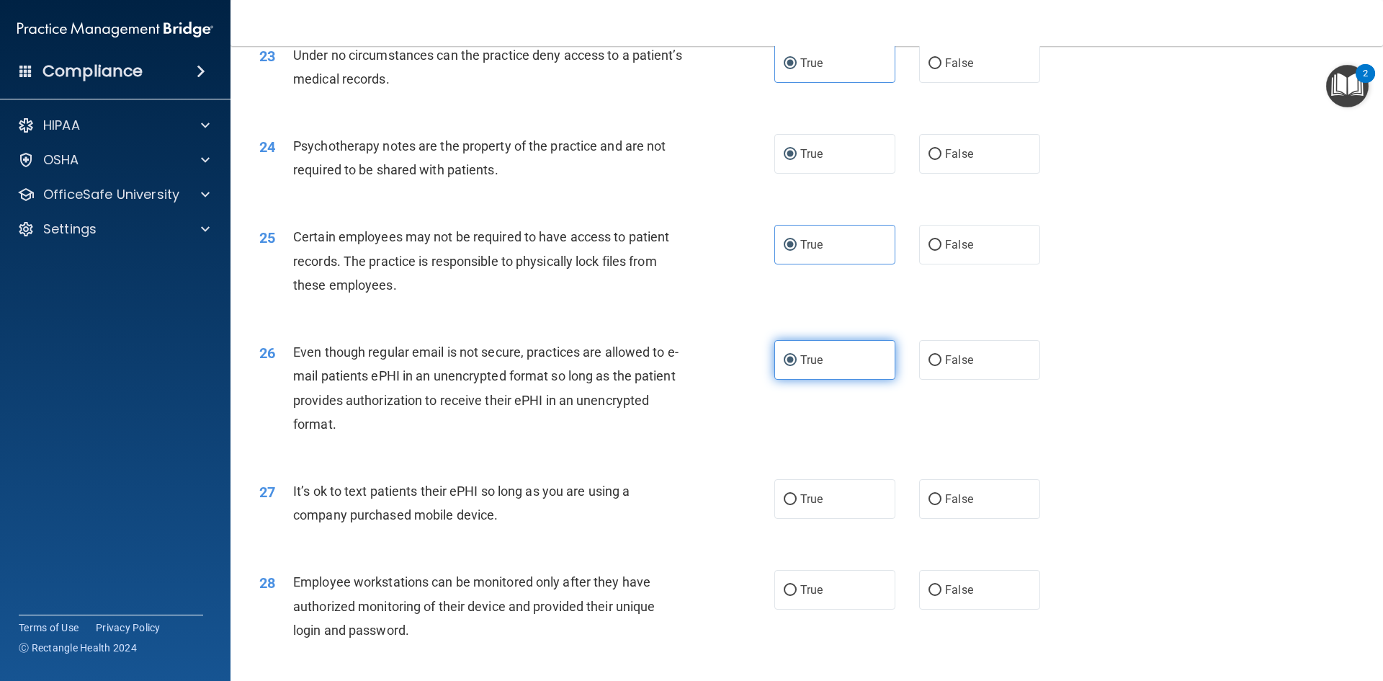
scroll to position [2593, 0]
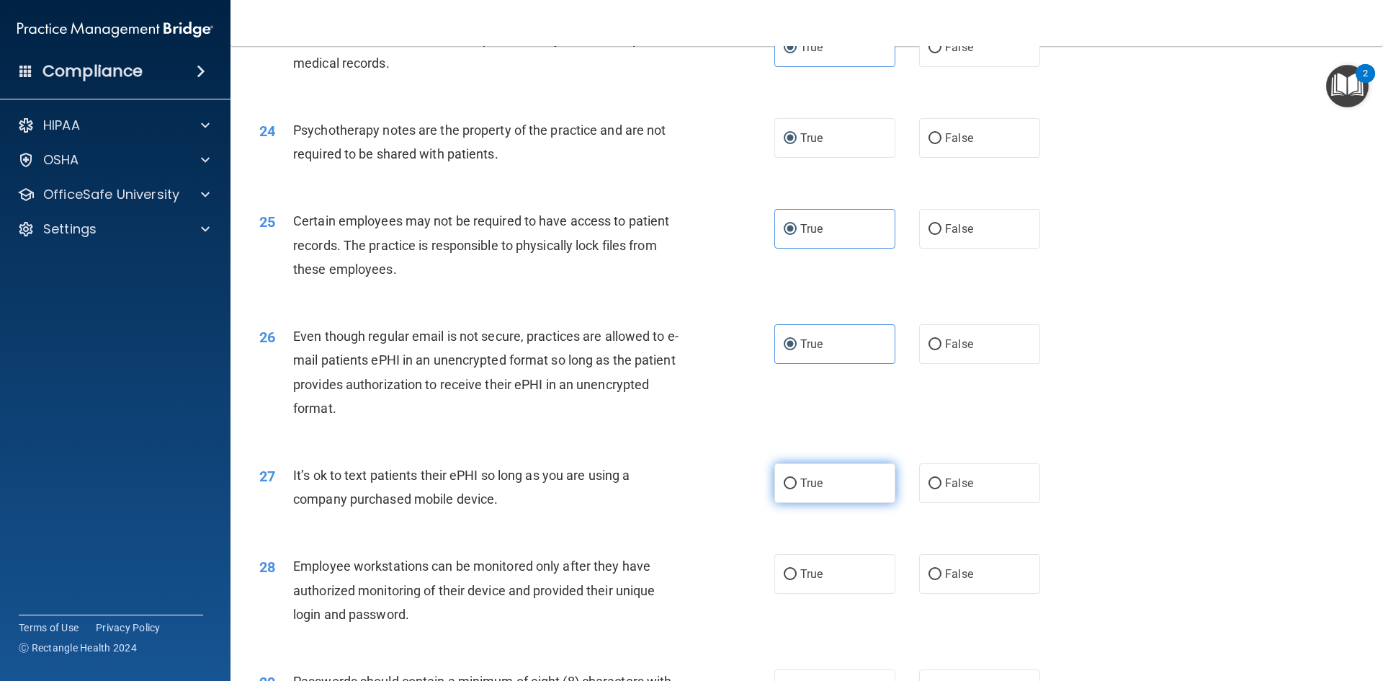
click at [815, 503] on label "True" at bounding box center [834, 483] width 121 height 40
click at [797, 489] on input "True" at bounding box center [790, 483] width 13 height 11
radio input "true"
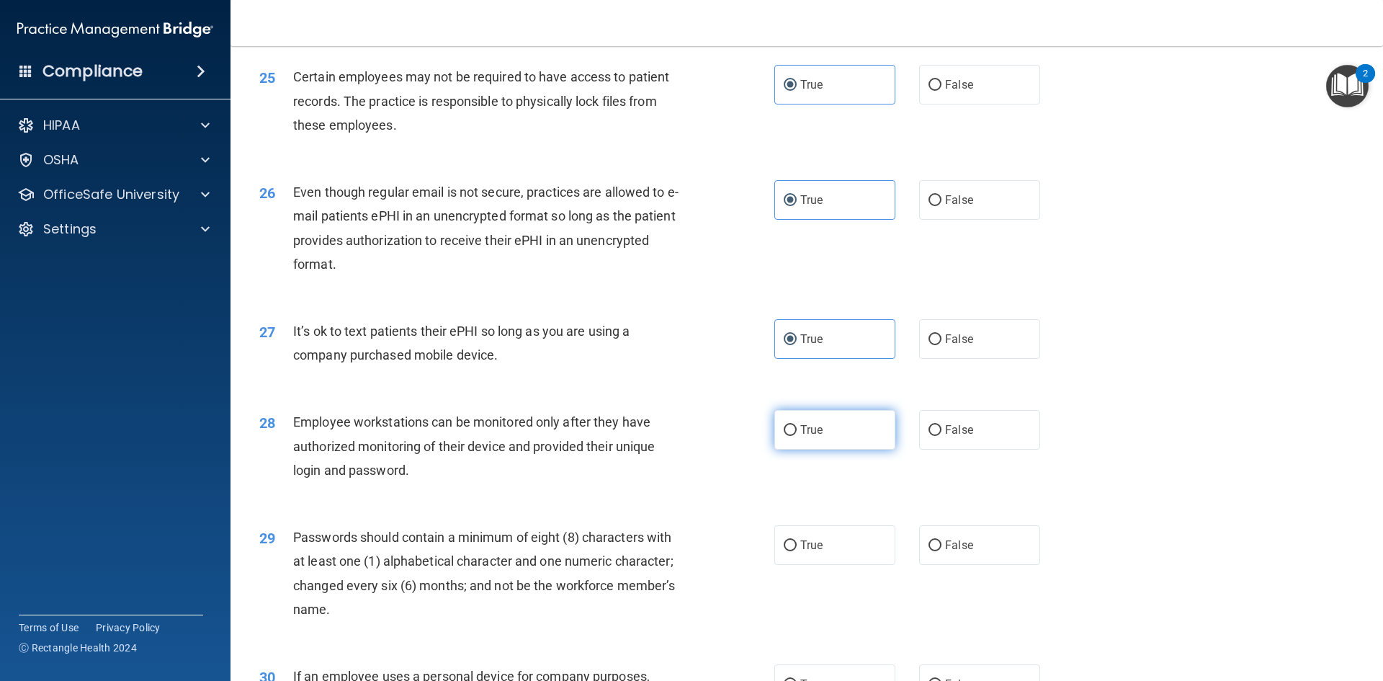
click at [812, 436] on span "True" at bounding box center [811, 430] width 22 height 14
click at [797, 436] on input "True" at bounding box center [790, 430] width 13 height 11
radio input "true"
click at [817, 552] on span "True" at bounding box center [811, 545] width 22 height 14
click at [797, 551] on input "True" at bounding box center [790, 545] width 13 height 11
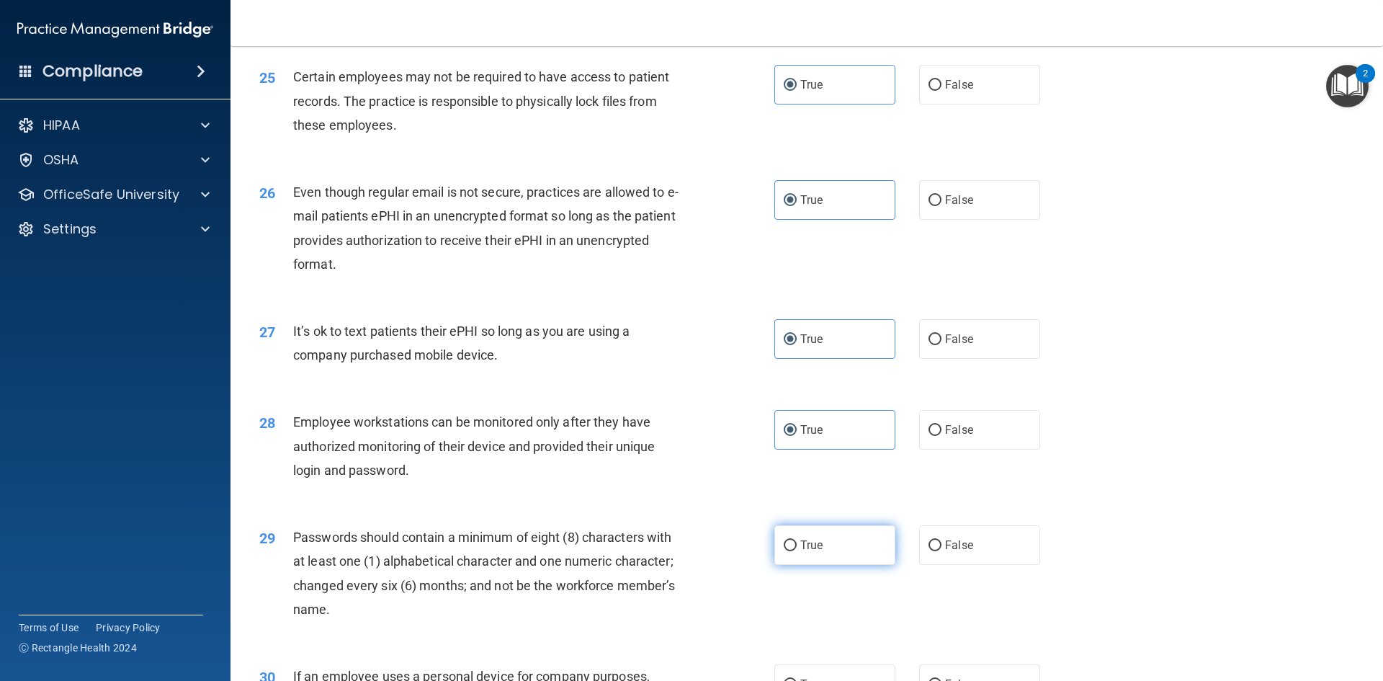
radio input "true"
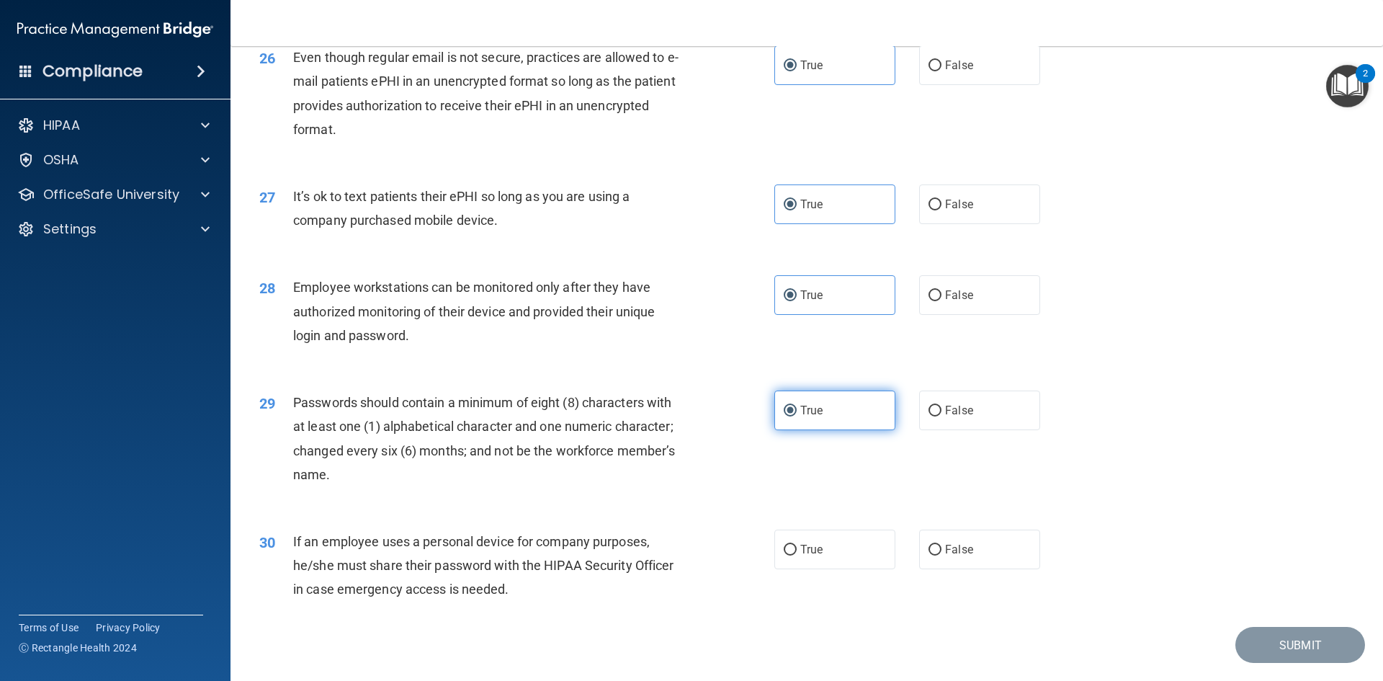
scroll to position [2881, 0]
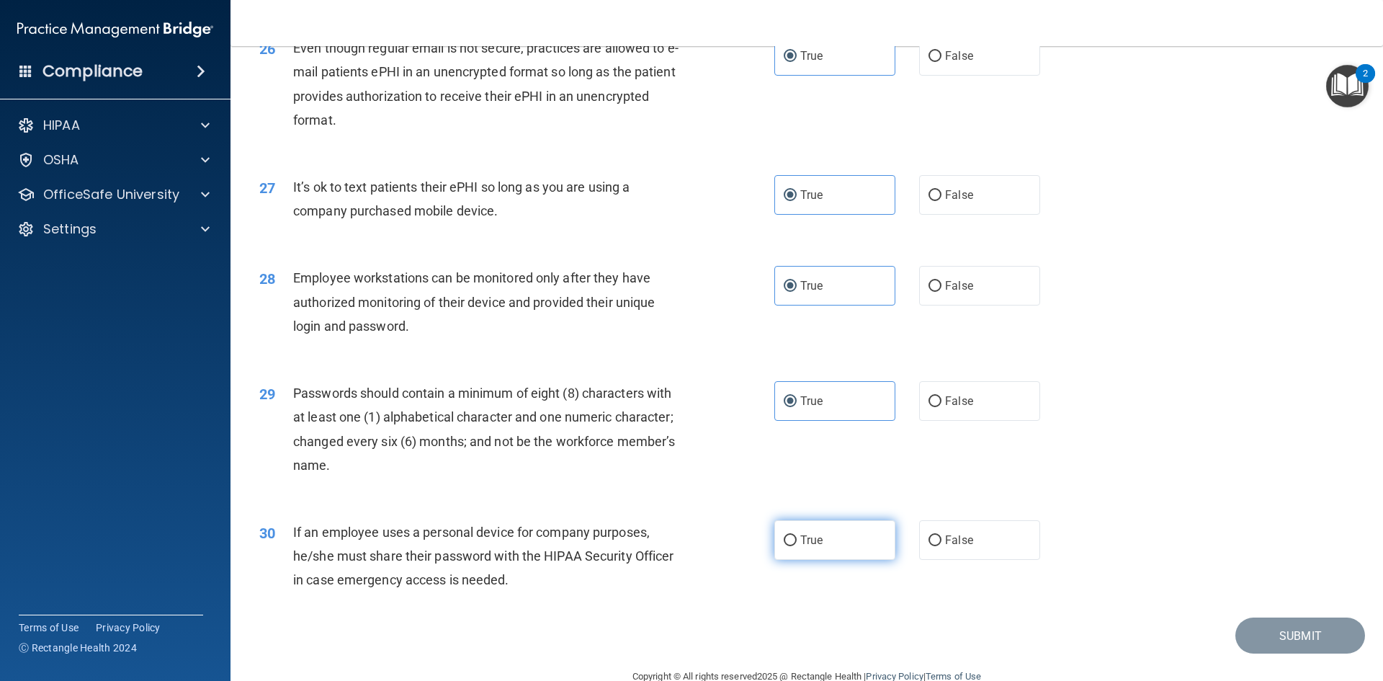
click at [813, 560] on label "True" at bounding box center [834, 540] width 121 height 40
click at [797, 546] on input "True" at bounding box center [790, 540] width 13 height 11
radio input "true"
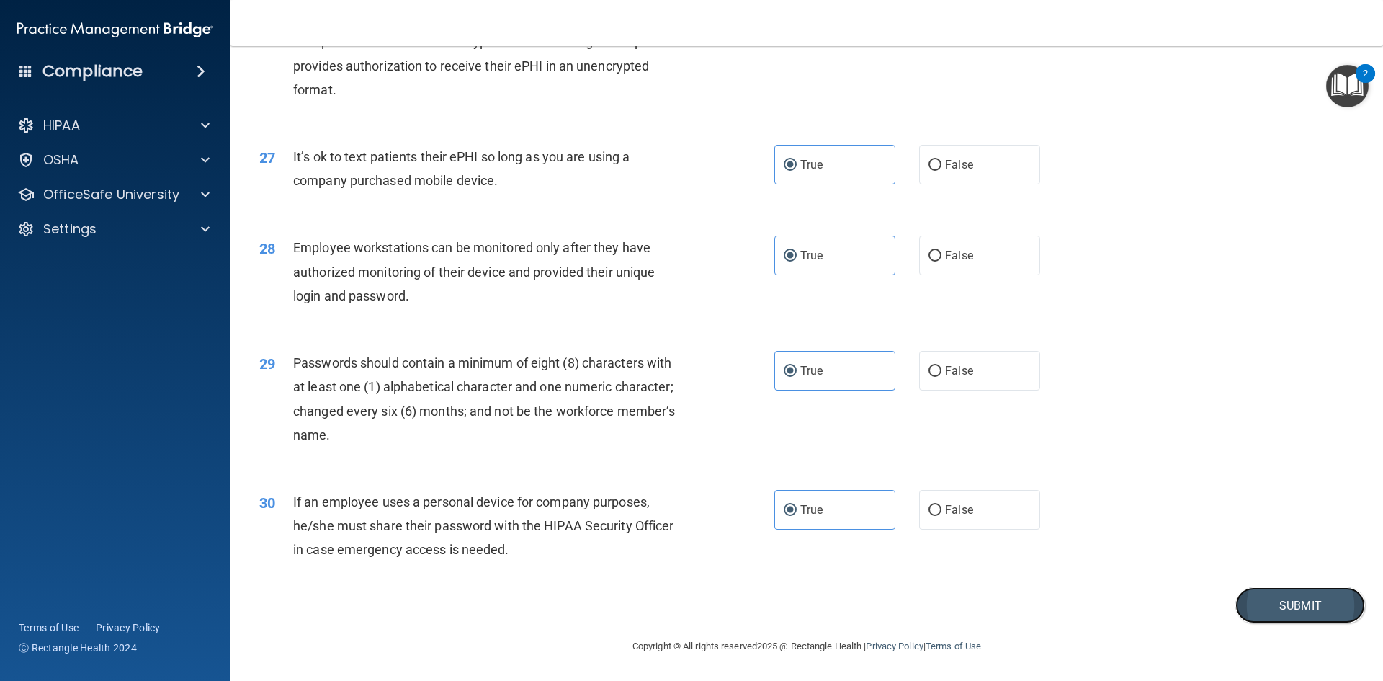
click at [1304, 617] on button "Submit" at bounding box center [1300, 605] width 130 height 37
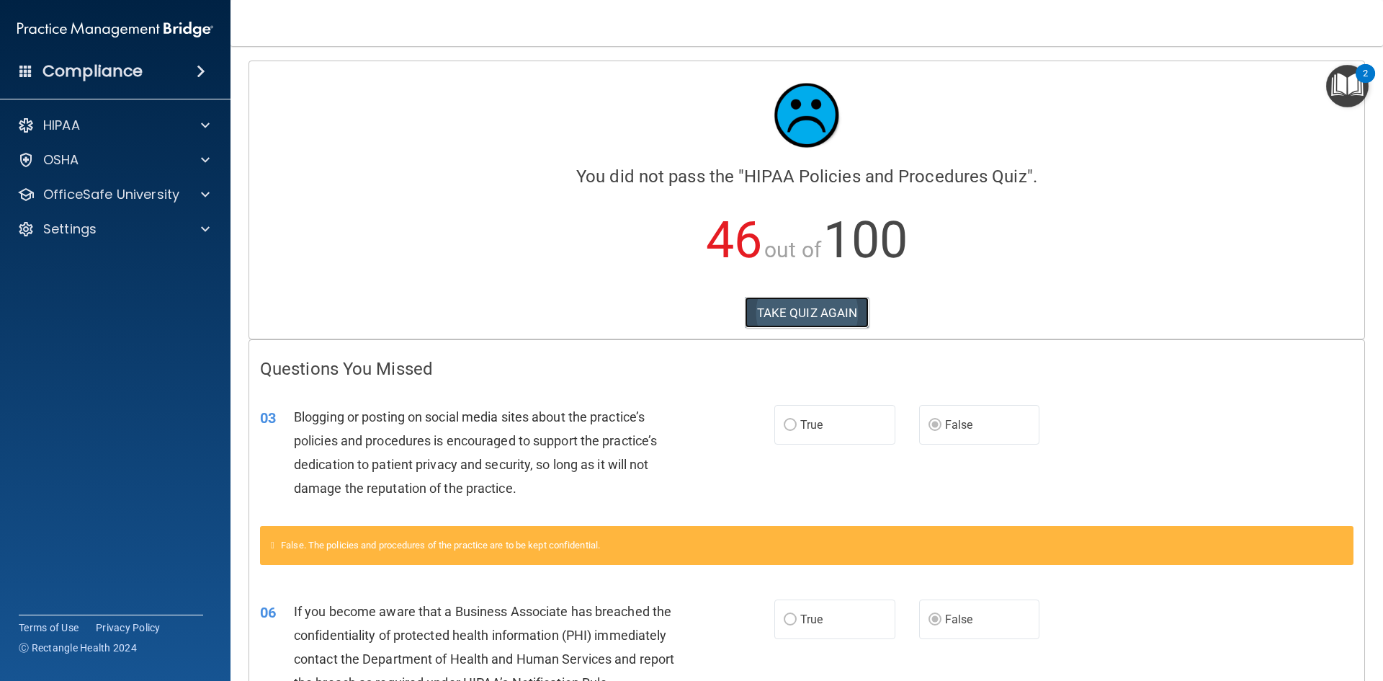
click at [799, 300] on button "TAKE QUIZ AGAIN" at bounding box center [807, 313] width 125 height 32
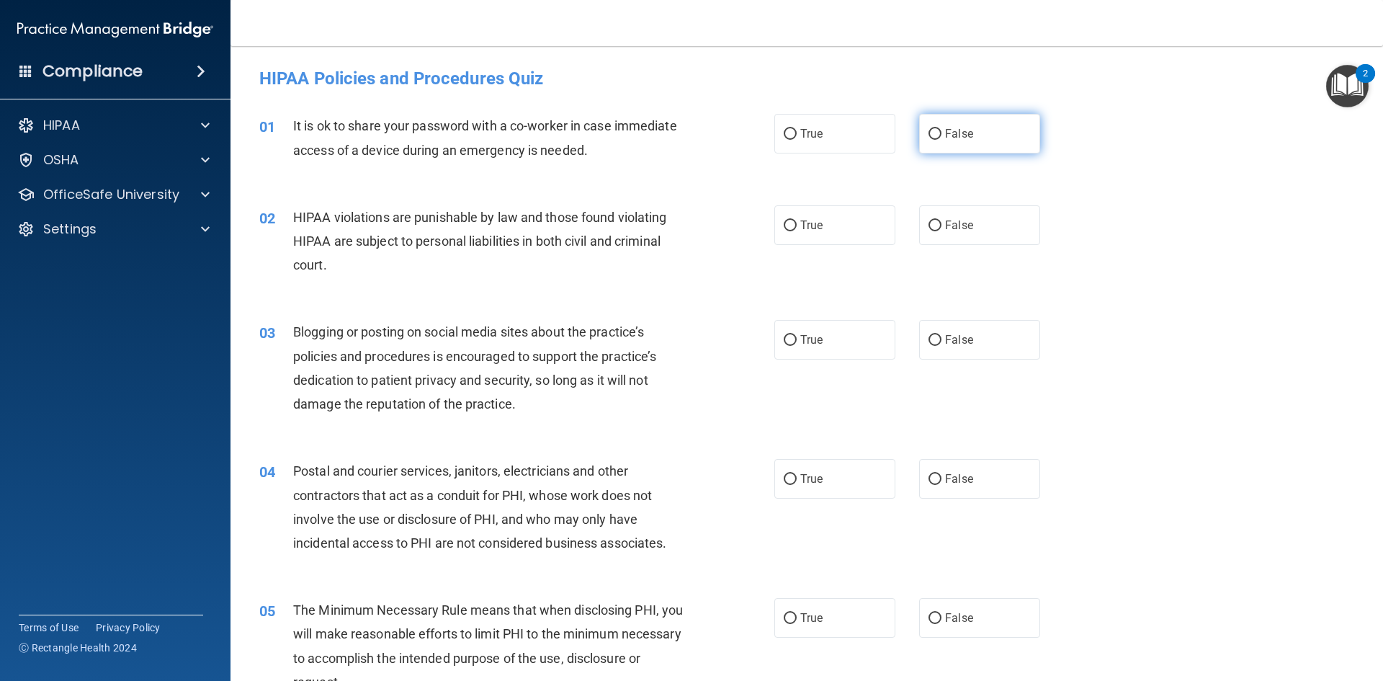
click at [934, 131] on input "False" at bounding box center [934, 134] width 13 height 11
radio input "true"
click at [842, 219] on label "True" at bounding box center [834, 225] width 121 height 40
click at [797, 220] on input "True" at bounding box center [790, 225] width 13 height 11
radio input "true"
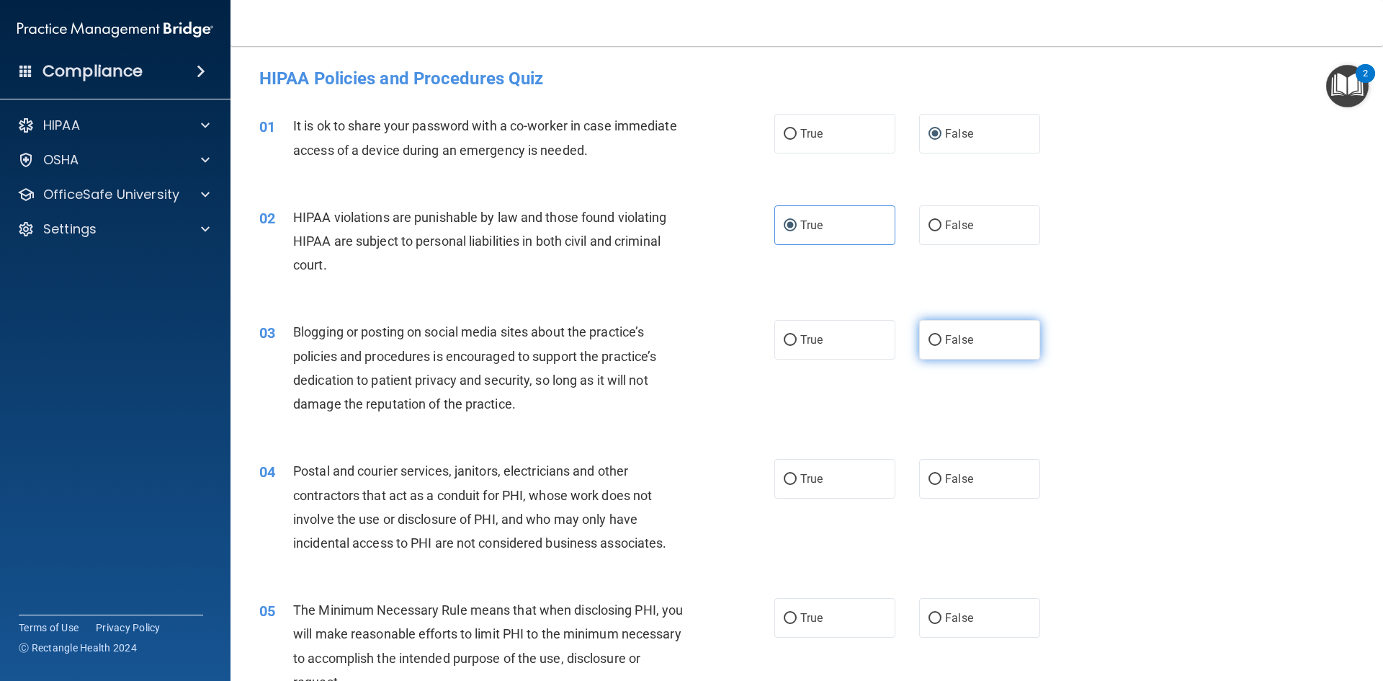
click at [960, 331] on label "False" at bounding box center [979, 340] width 121 height 40
click at [941, 335] on input "False" at bounding box center [934, 340] width 13 height 11
radio input "true"
click at [794, 470] on label "True" at bounding box center [834, 479] width 121 height 40
click at [794, 474] on input "True" at bounding box center [790, 479] width 13 height 11
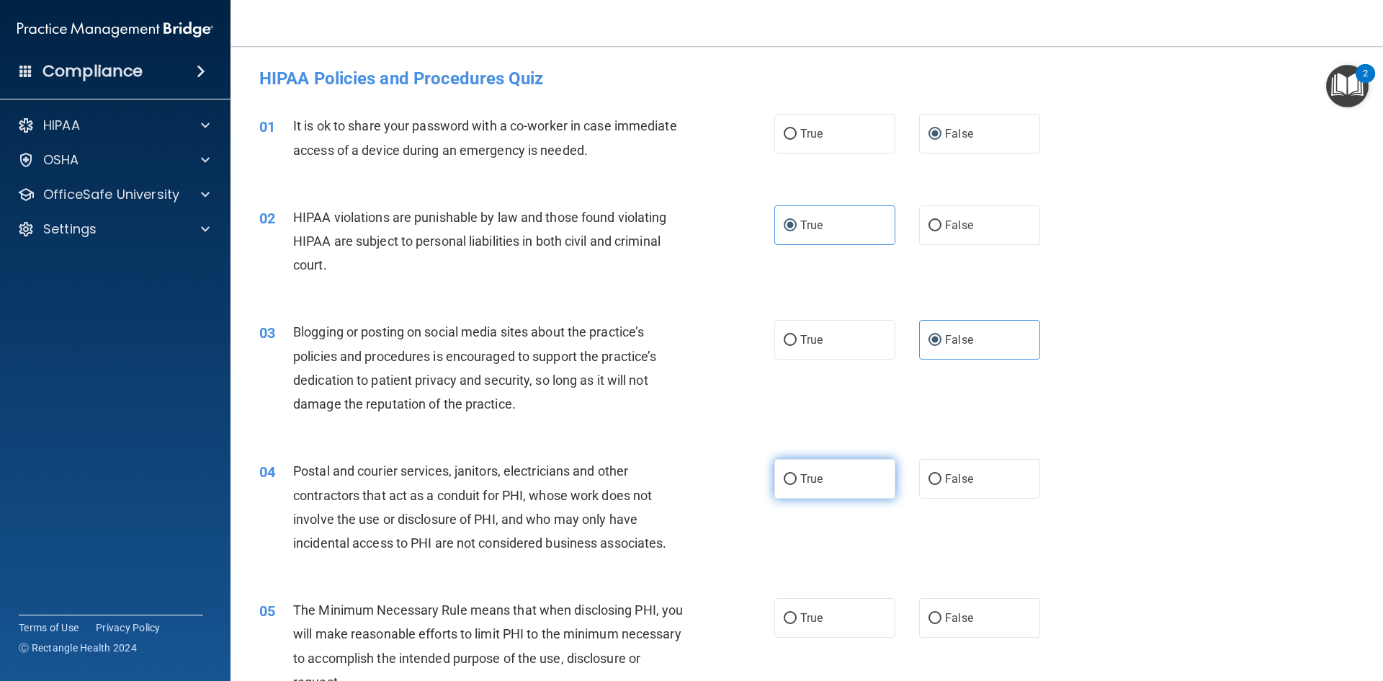
radio input "true"
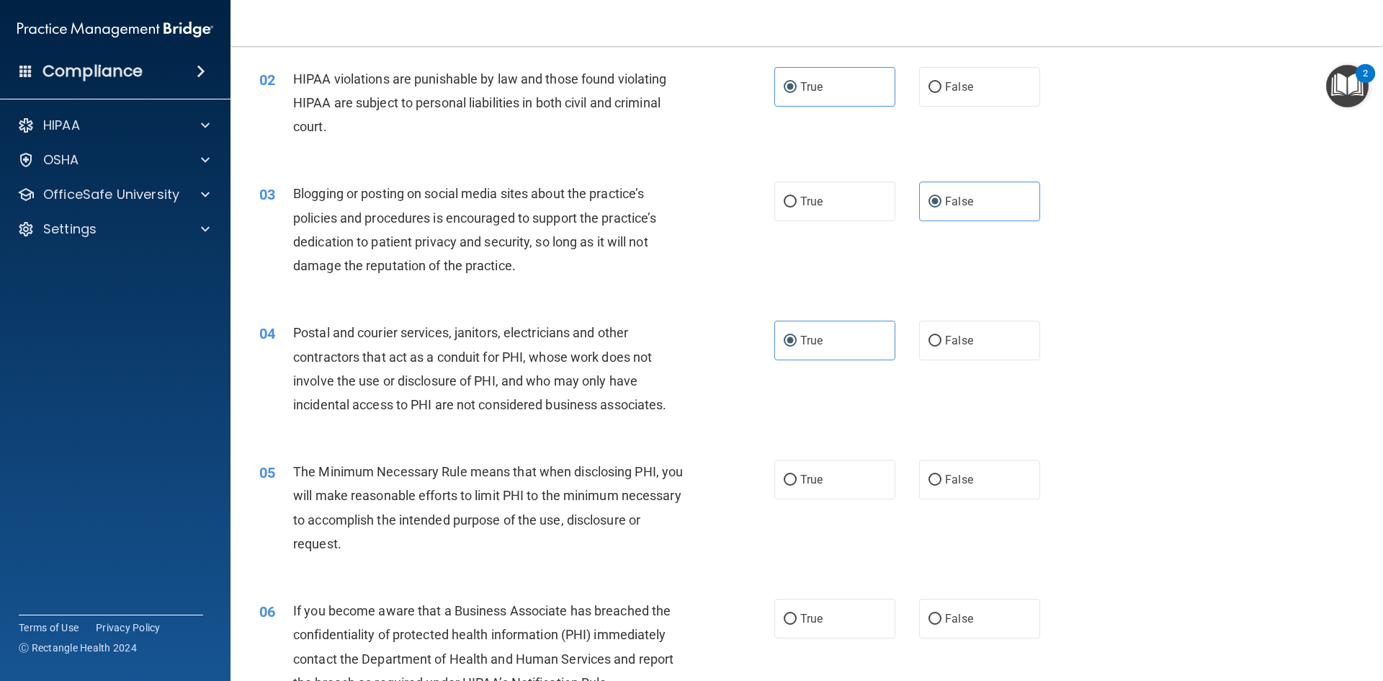
scroll to position [144, 0]
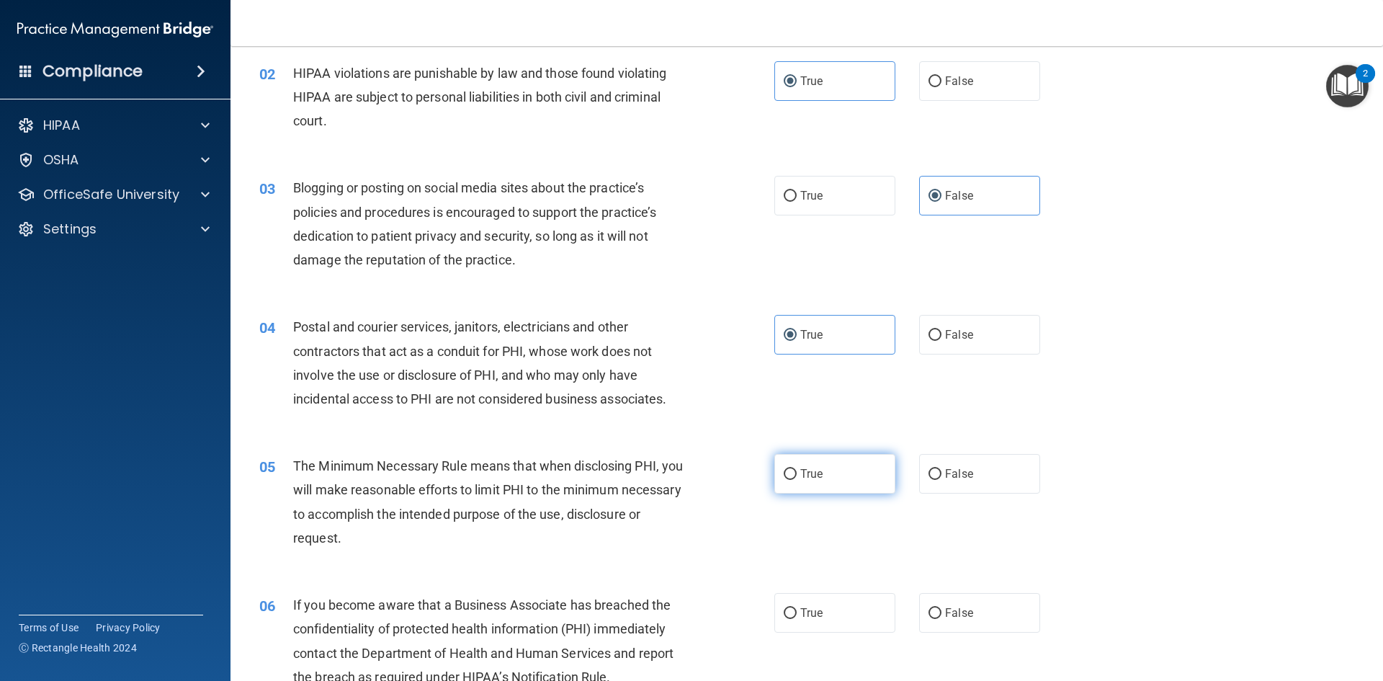
click at [822, 484] on label "True" at bounding box center [834, 474] width 121 height 40
click at [797, 480] on input "True" at bounding box center [790, 474] width 13 height 11
radio input "true"
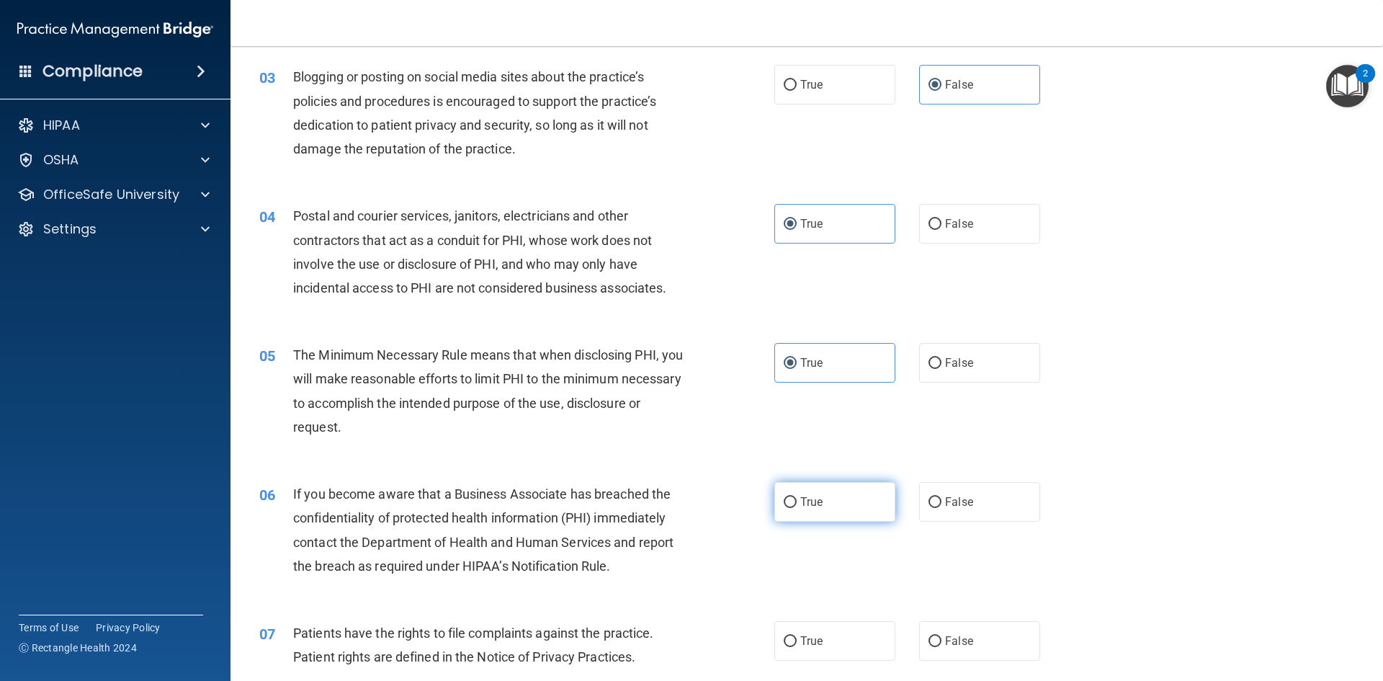
scroll to position [288, 0]
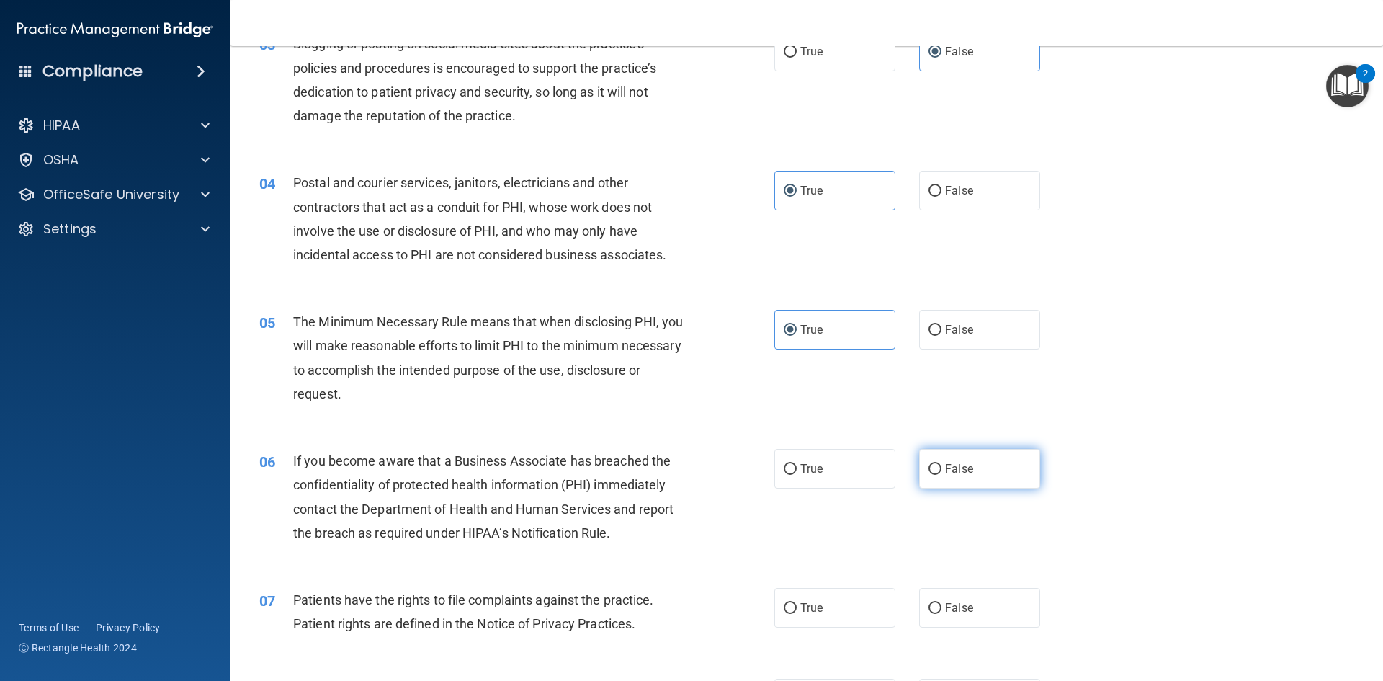
click at [928, 471] on input "False" at bounding box center [934, 469] width 13 height 11
radio input "true"
click at [840, 606] on label "True" at bounding box center [834, 608] width 121 height 40
click at [797, 606] on input "True" at bounding box center [790, 608] width 13 height 11
radio input "true"
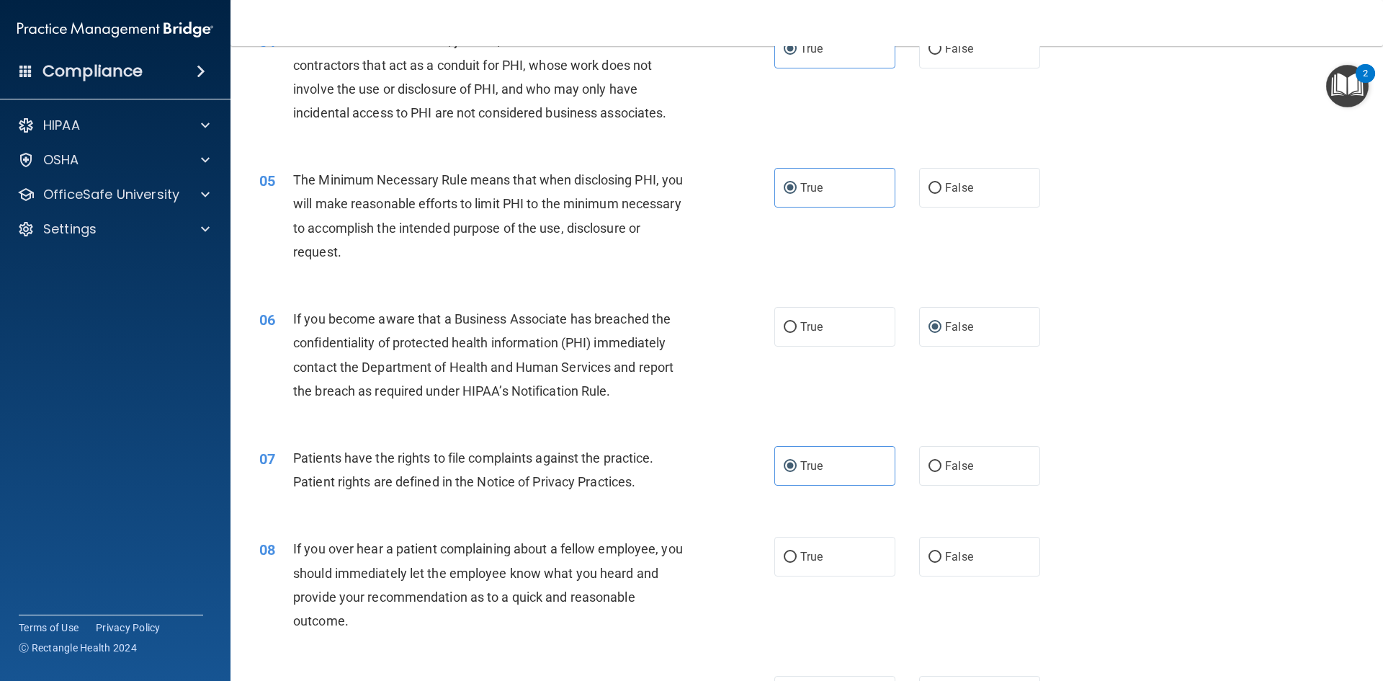
scroll to position [432, 0]
click at [937, 555] on label "False" at bounding box center [979, 554] width 121 height 40
click at [937, 555] on input "False" at bounding box center [934, 555] width 13 height 11
radio input "true"
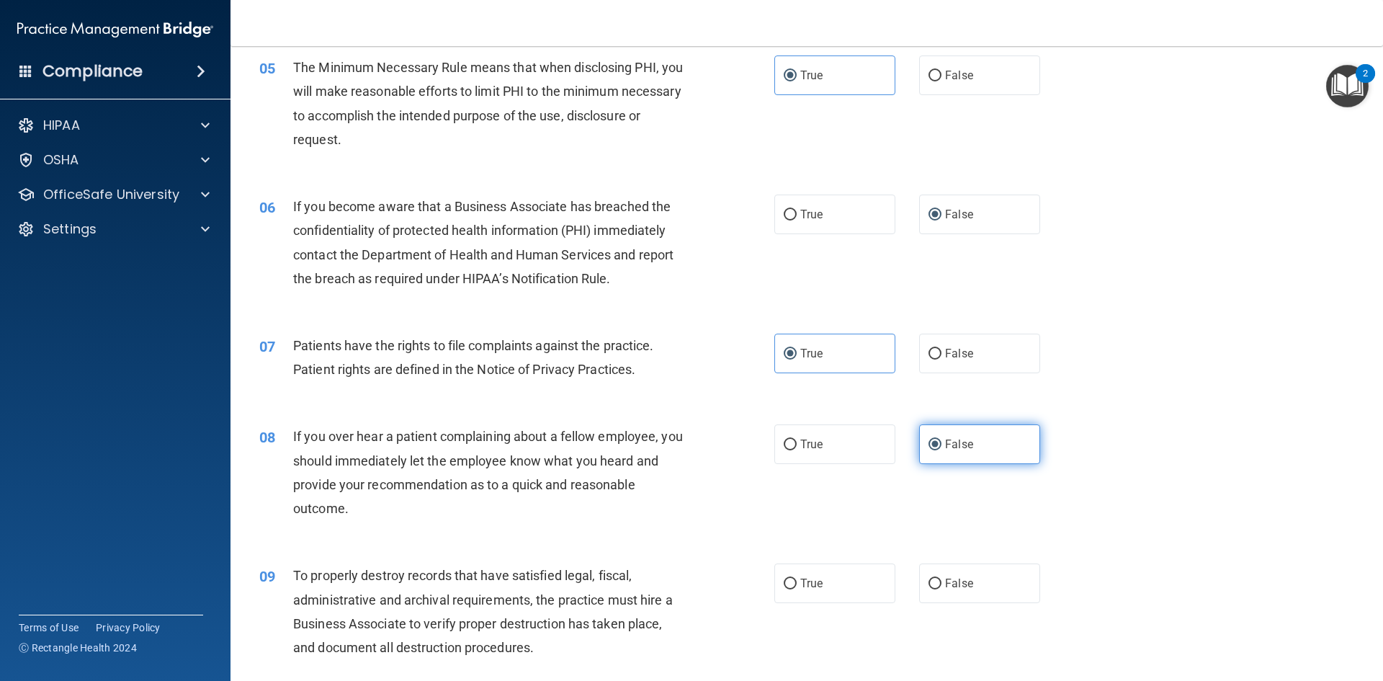
scroll to position [576, 0]
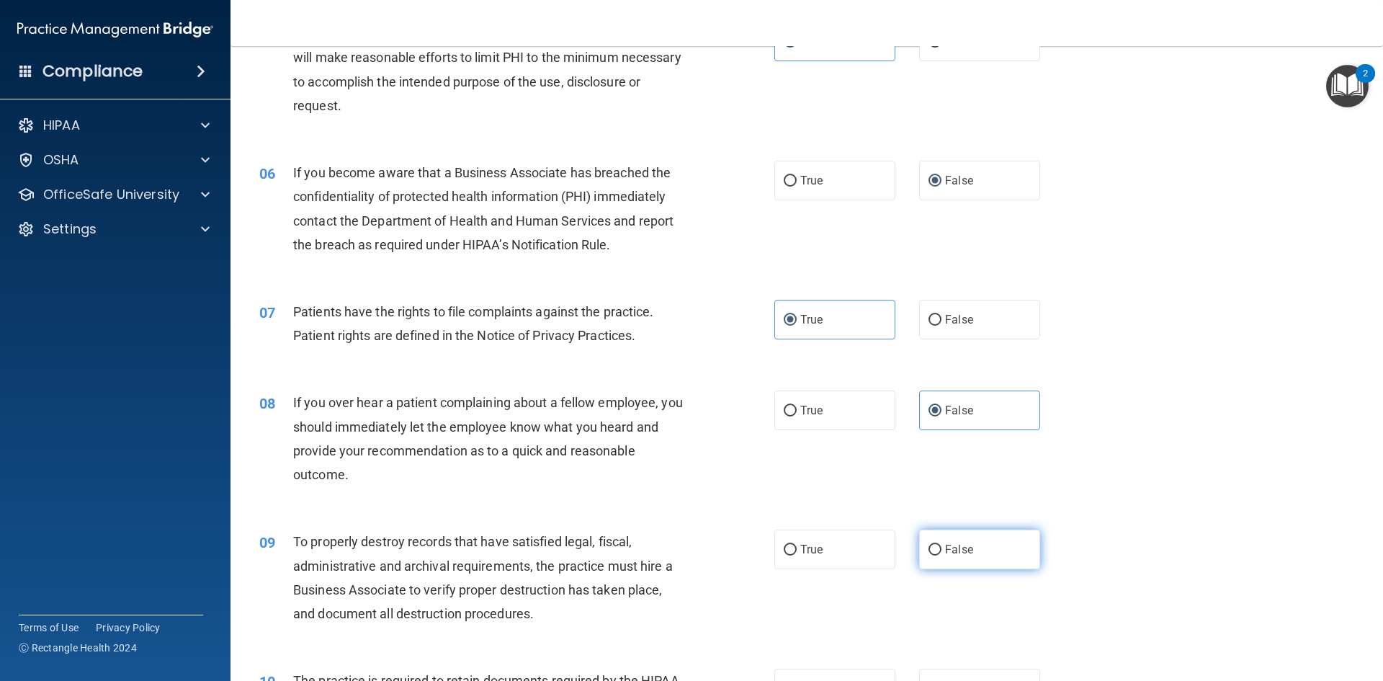
click at [928, 557] on label "False" at bounding box center [979, 549] width 121 height 40
click at [928, 555] on input "False" at bounding box center [934, 549] width 13 height 11
radio input "true"
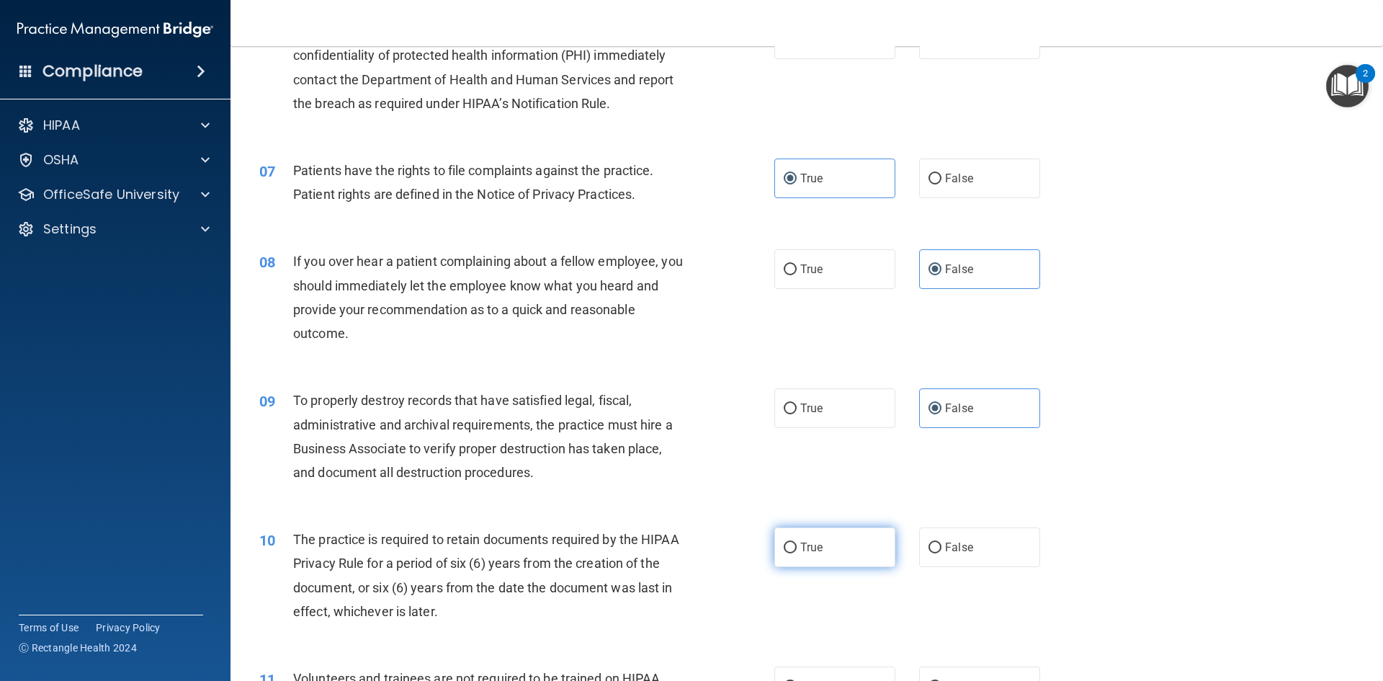
scroll to position [720, 0]
click at [817, 542] on span "True" at bounding box center [811, 544] width 22 height 14
click at [797, 542] on input "True" at bounding box center [790, 544] width 13 height 11
radio input "true"
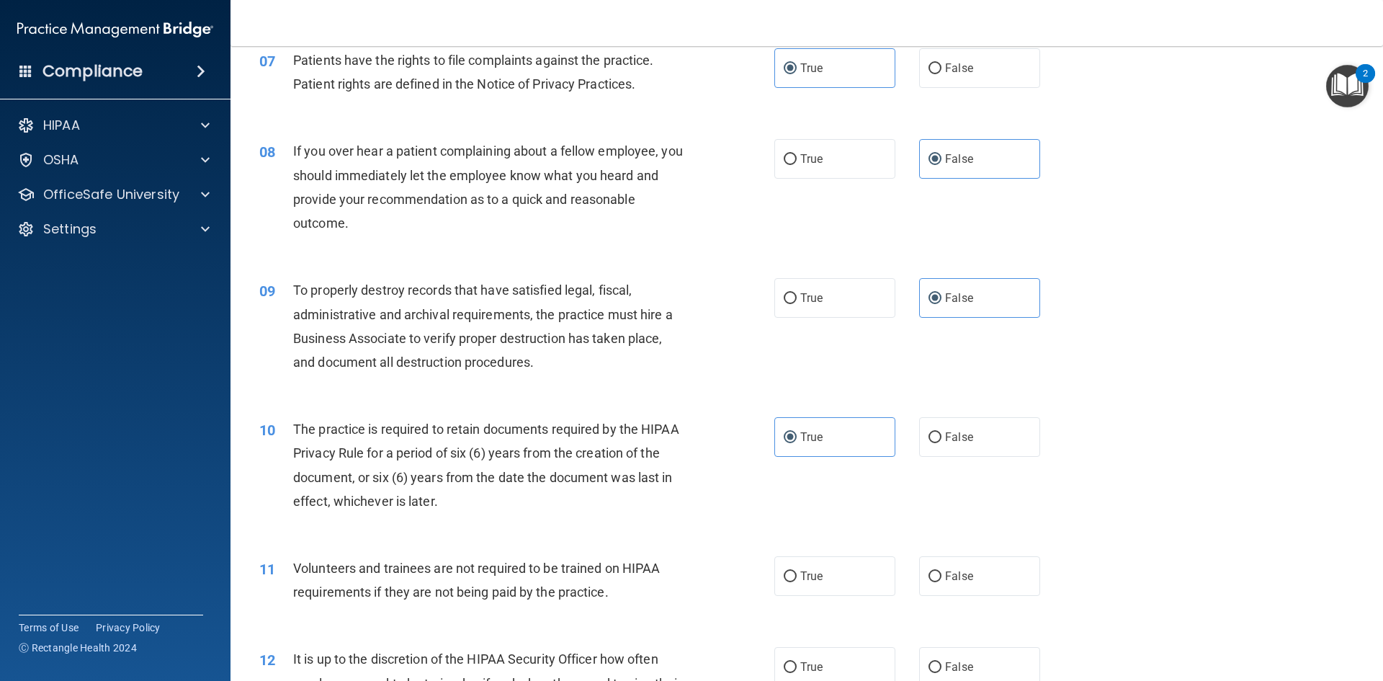
scroll to position [864, 0]
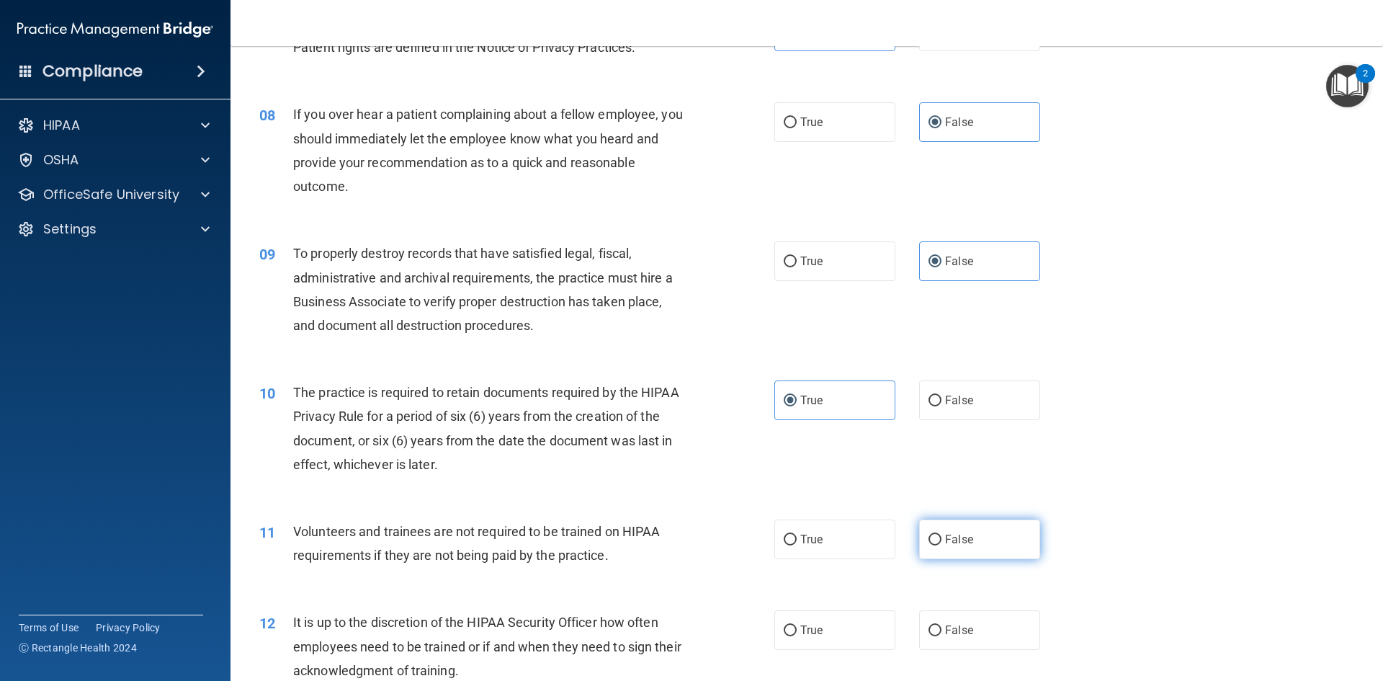
click at [946, 552] on label "False" at bounding box center [979, 539] width 121 height 40
click at [941, 545] on input "False" at bounding box center [934, 539] width 13 height 11
radio input "true"
click at [932, 631] on input "False" at bounding box center [934, 630] width 13 height 11
radio input "true"
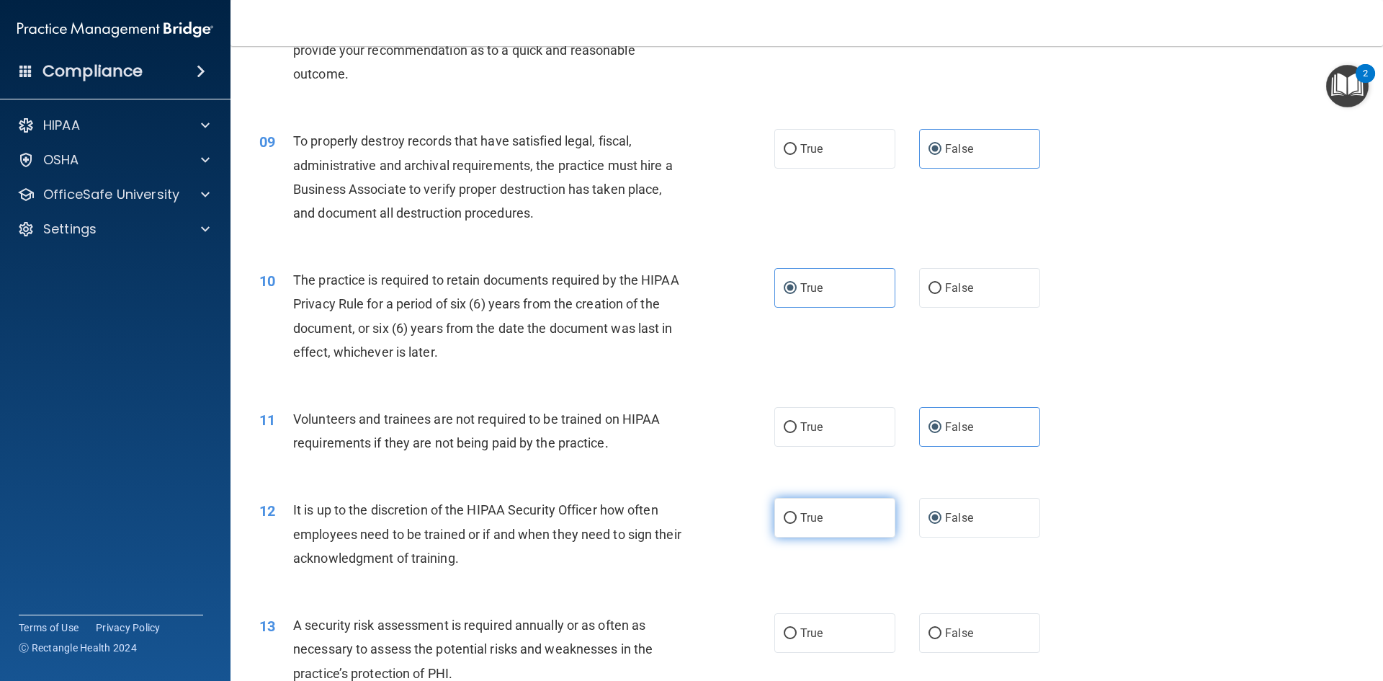
scroll to position [1008, 0]
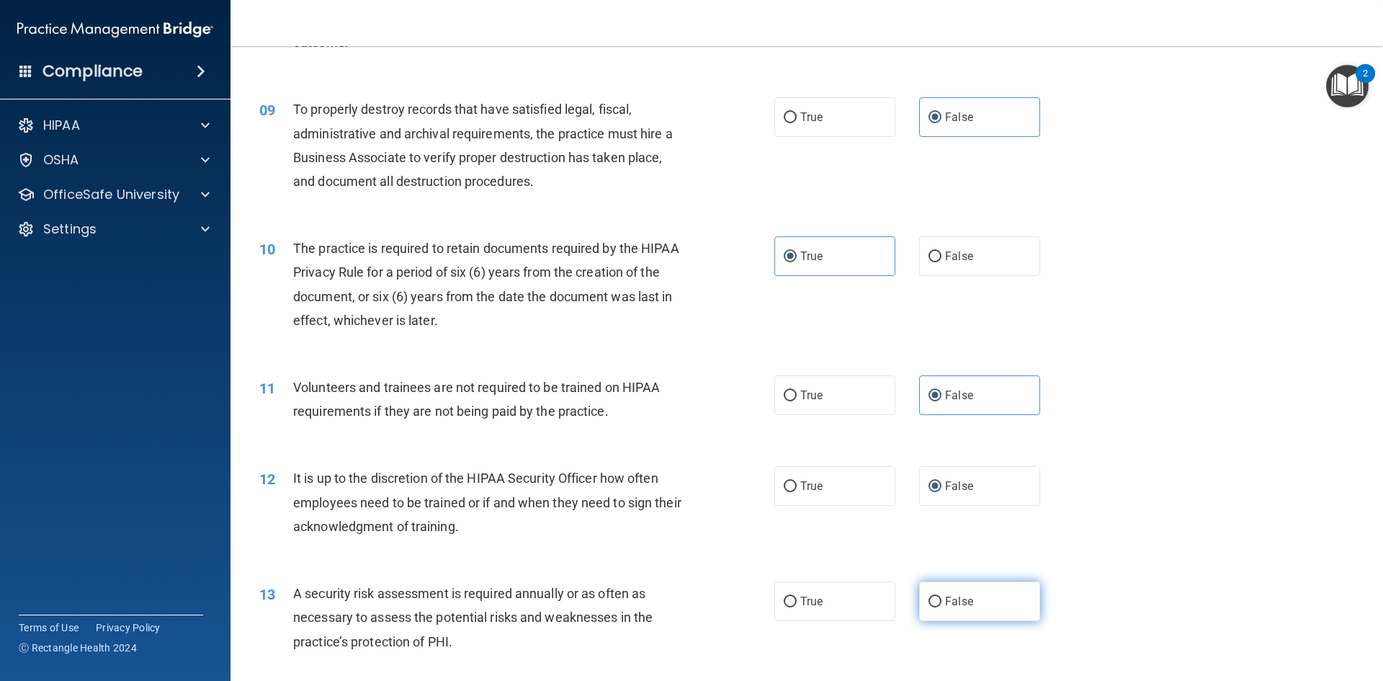
click at [936, 606] on label "False" at bounding box center [979, 601] width 121 height 40
click at [936, 606] on input "False" at bounding box center [934, 601] width 13 height 11
radio input "true"
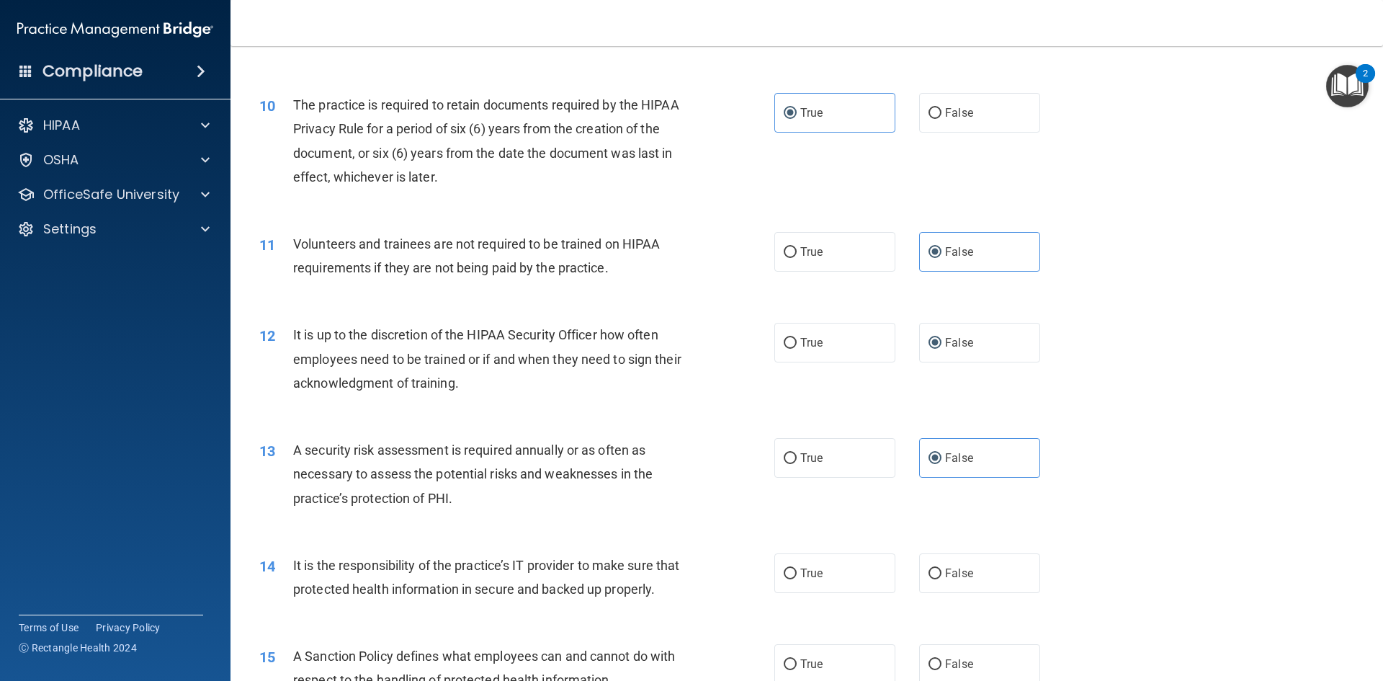
scroll to position [1152, 0]
click at [933, 566] on label "False" at bounding box center [979, 572] width 121 height 40
click at [933, 568] on input "False" at bounding box center [934, 573] width 13 height 11
radio input "true"
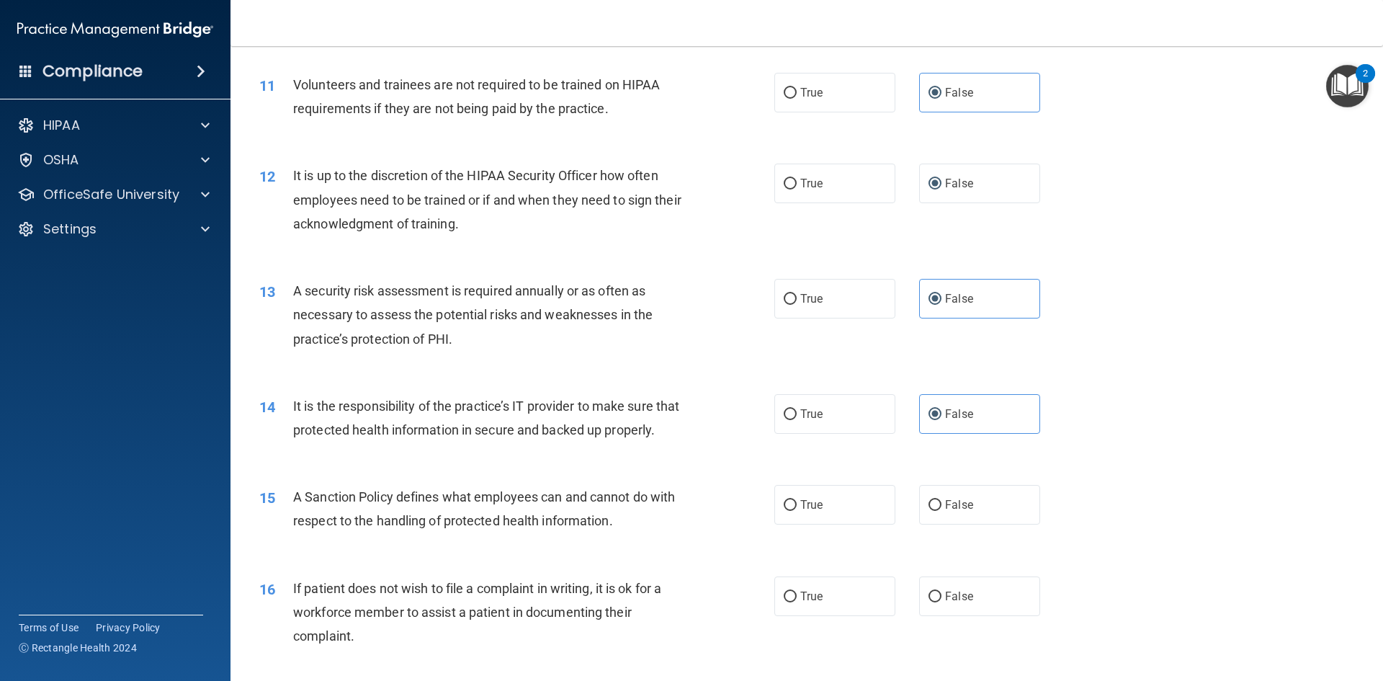
scroll to position [1368, 0]
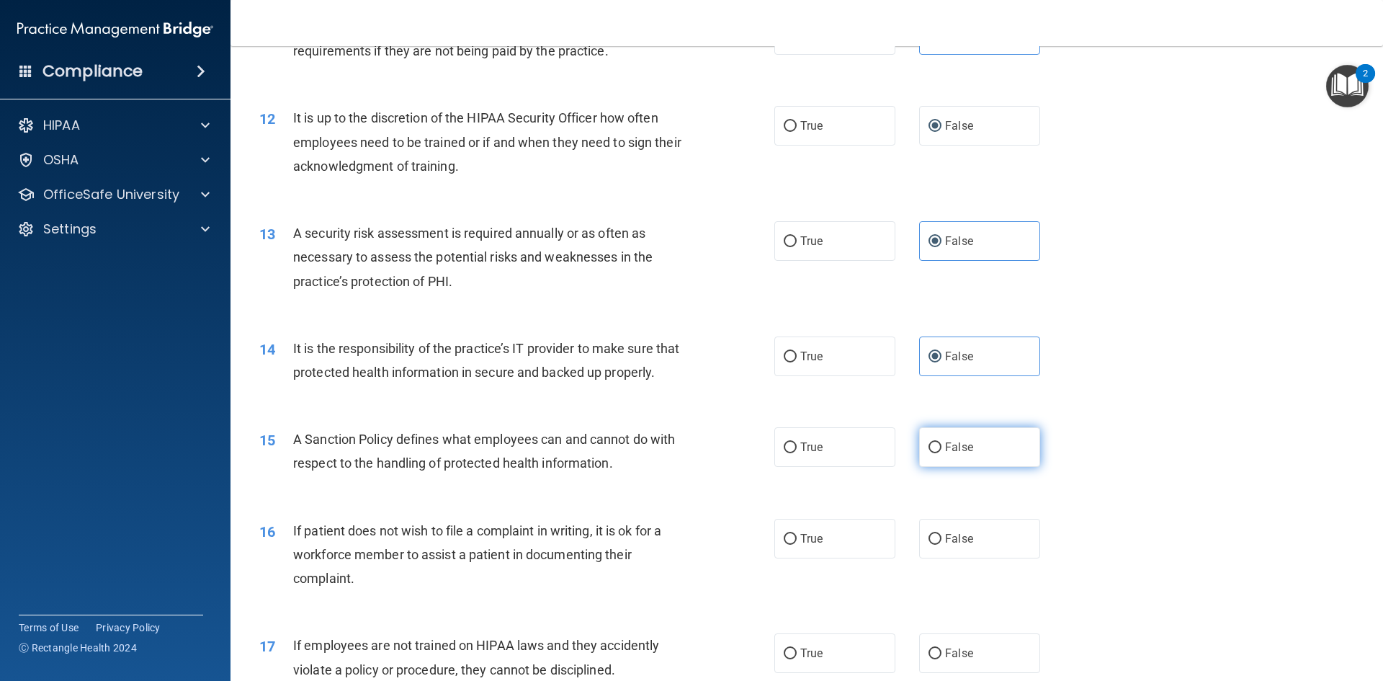
click at [963, 467] on label "False" at bounding box center [979, 447] width 121 height 40
click at [941, 453] on input "False" at bounding box center [934, 447] width 13 height 11
radio input "true"
click at [844, 558] on label "True" at bounding box center [834, 539] width 121 height 40
click at [797, 544] on input "True" at bounding box center [790, 539] width 13 height 11
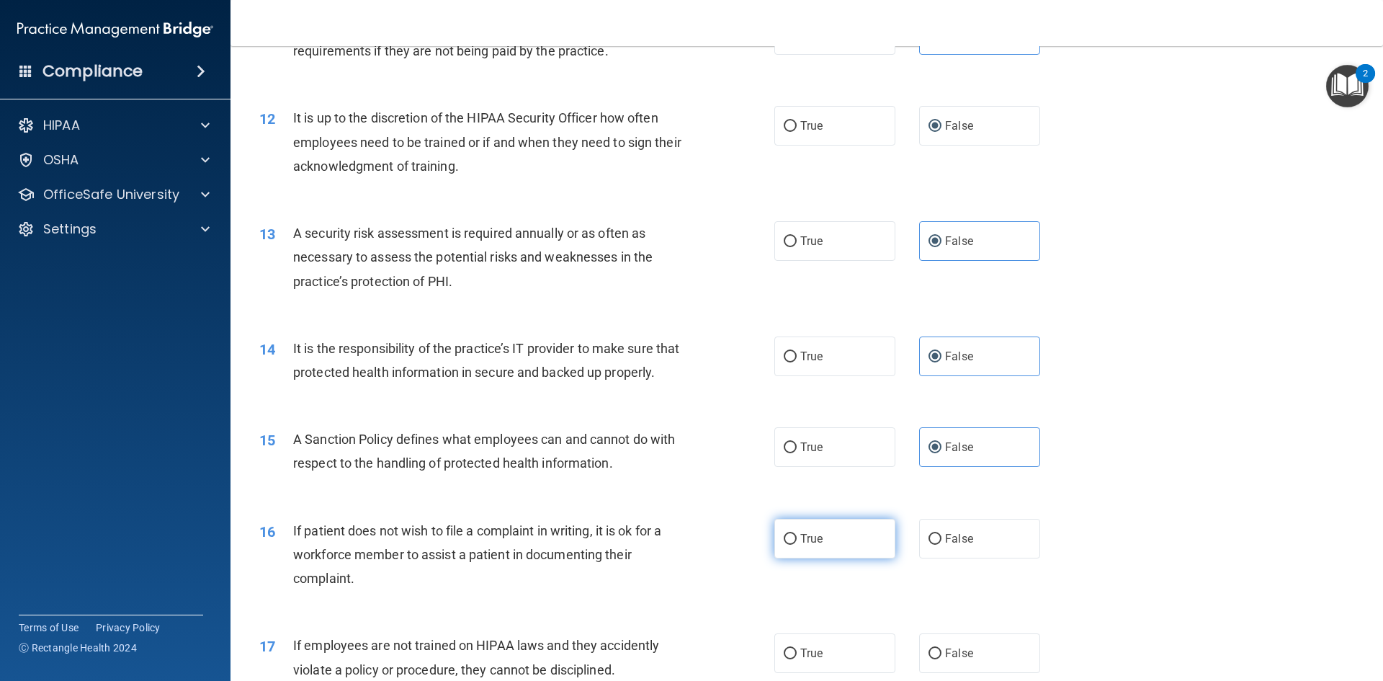
radio input "true"
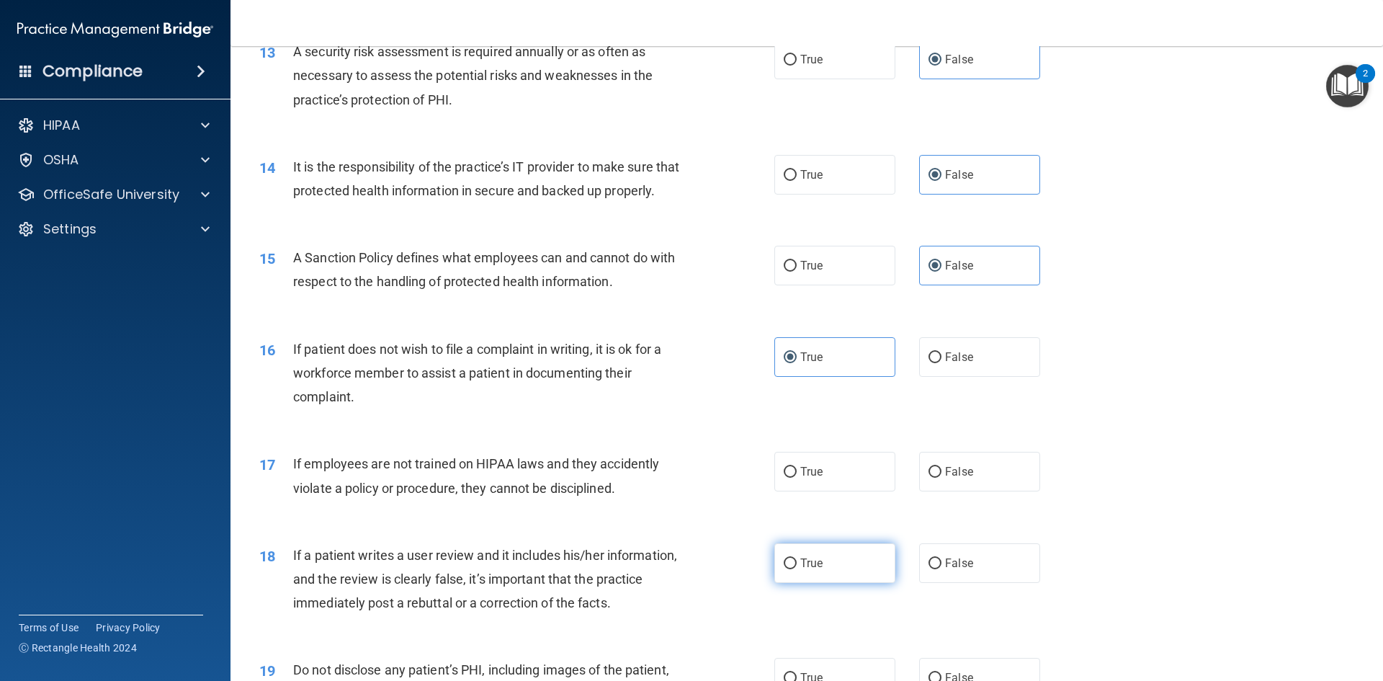
scroll to position [1584, 0]
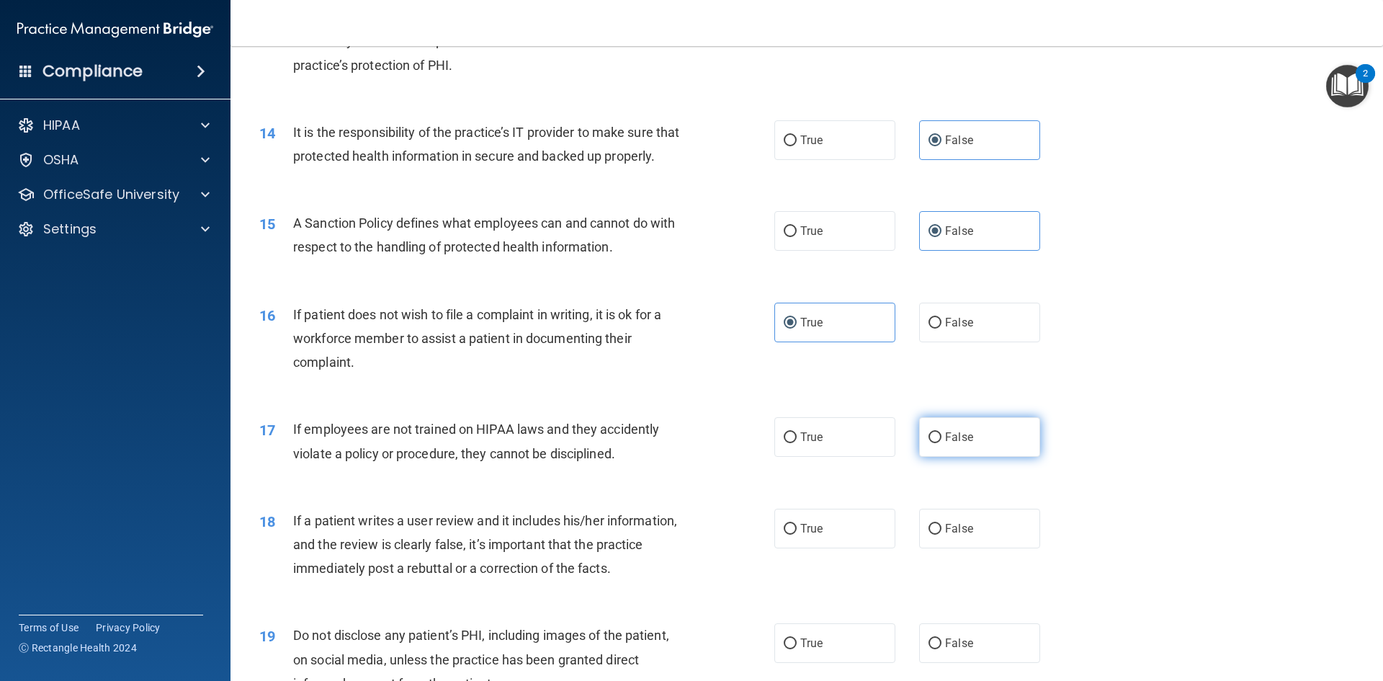
click at [933, 443] on input "False" at bounding box center [934, 437] width 13 height 11
radio input "true"
click at [945, 535] on span "False" at bounding box center [959, 528] width 28 height 14
click at [941, 534] on input "False" at bounding box center [934, 529] width 13 height 11
radio input "true"
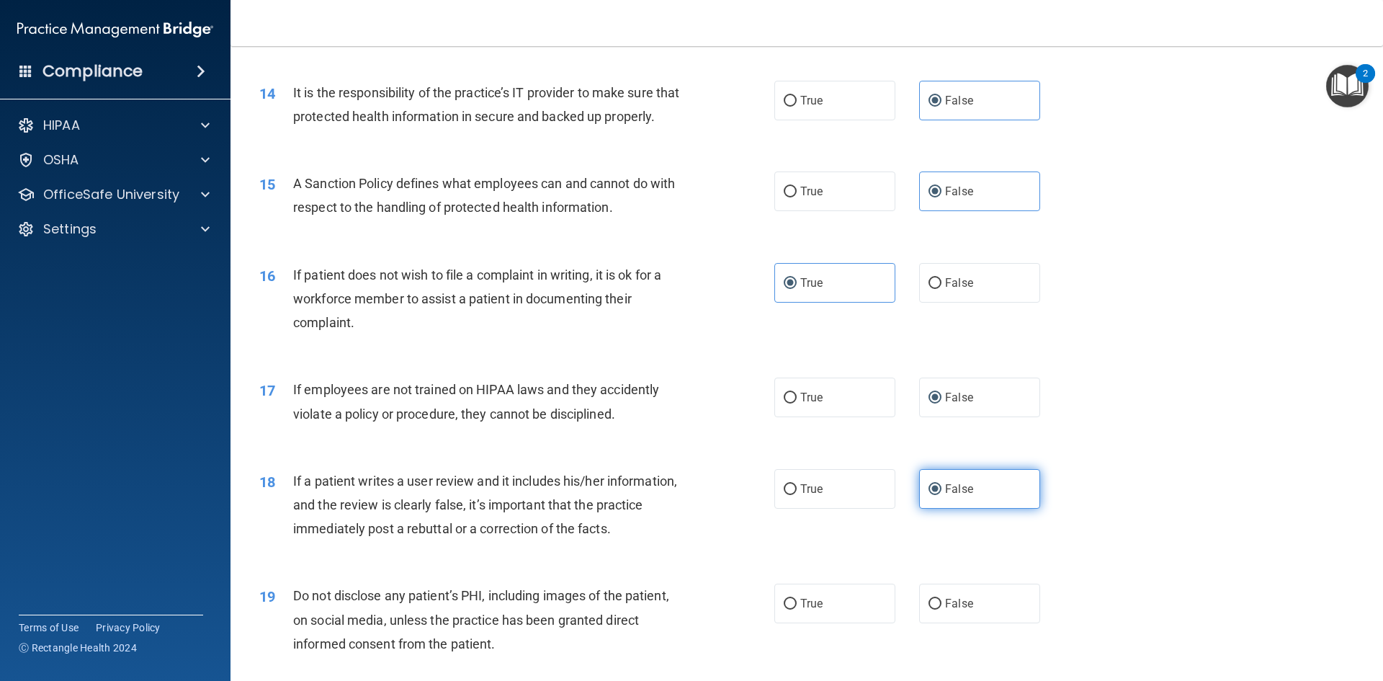
scroll to position [1657, 0]
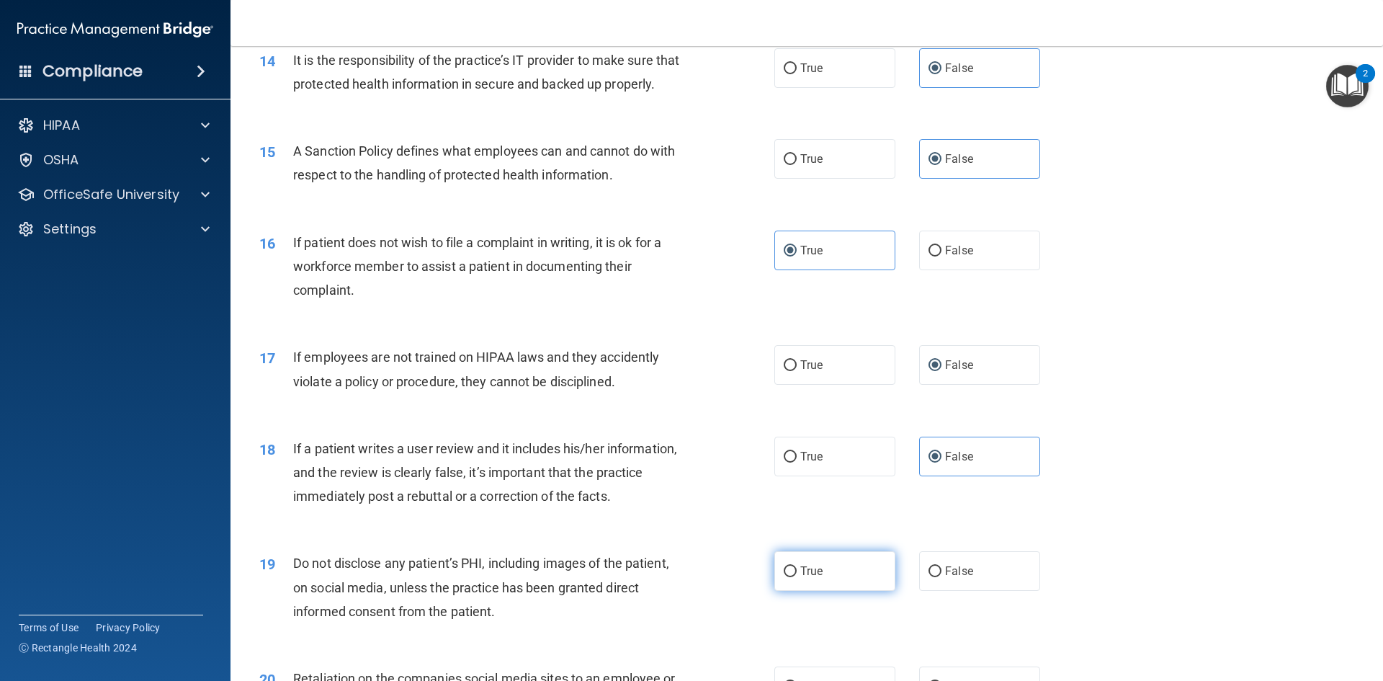
click at [808, 578] on span "True" at bounding box center [811, 571] width 22 height 14
click at [797, 577] on input "True" at bounding box center [790, 571] width 13 height 11
radio input "true"
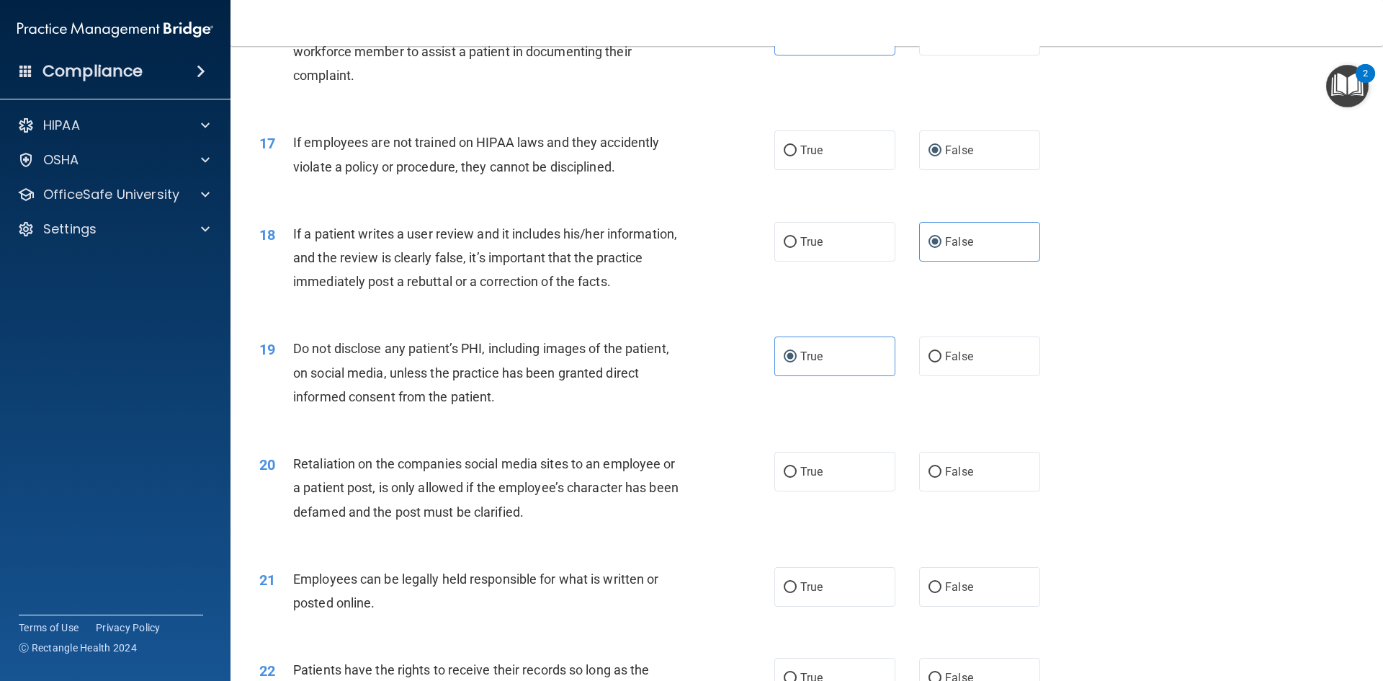
scroll to position [1873, 0]
click at [839, 490] on label "True" at bounding box center [834, 470] width 121 height 40
click at [797, 476] on input "True" at bounding box center [790, 470] width 13 height 11
radio input "true"
click at [971, 490] on label "False" at bounding box center [979, 470] width 121 height 40
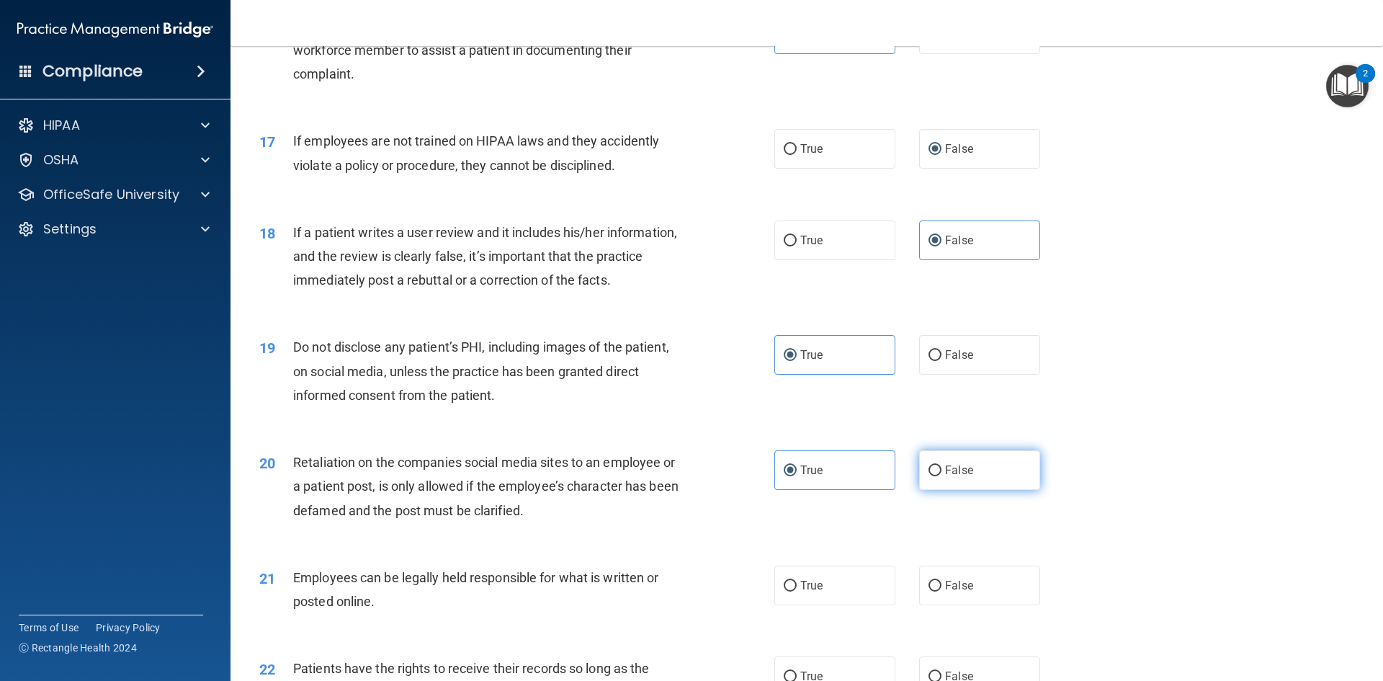
click at [941, 476] on input "False" at bounding box center [934, 470] width 13 height 11
radio input "true"
radio input "false"
click at [816, 596] on label "True" at bounding box center [834, 585] width 121 height 40
click at [797, 591] on input "True" at bounding box center [790, 585] width 13 height 11
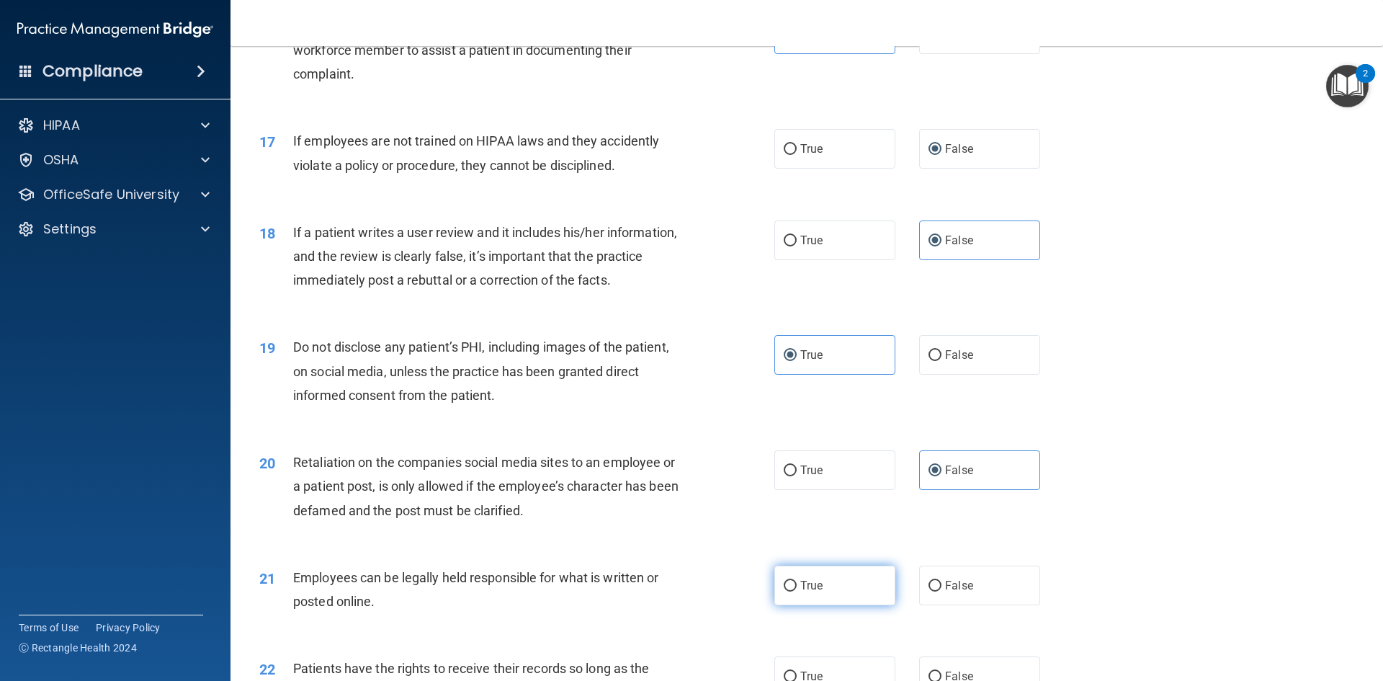
radio input "true"
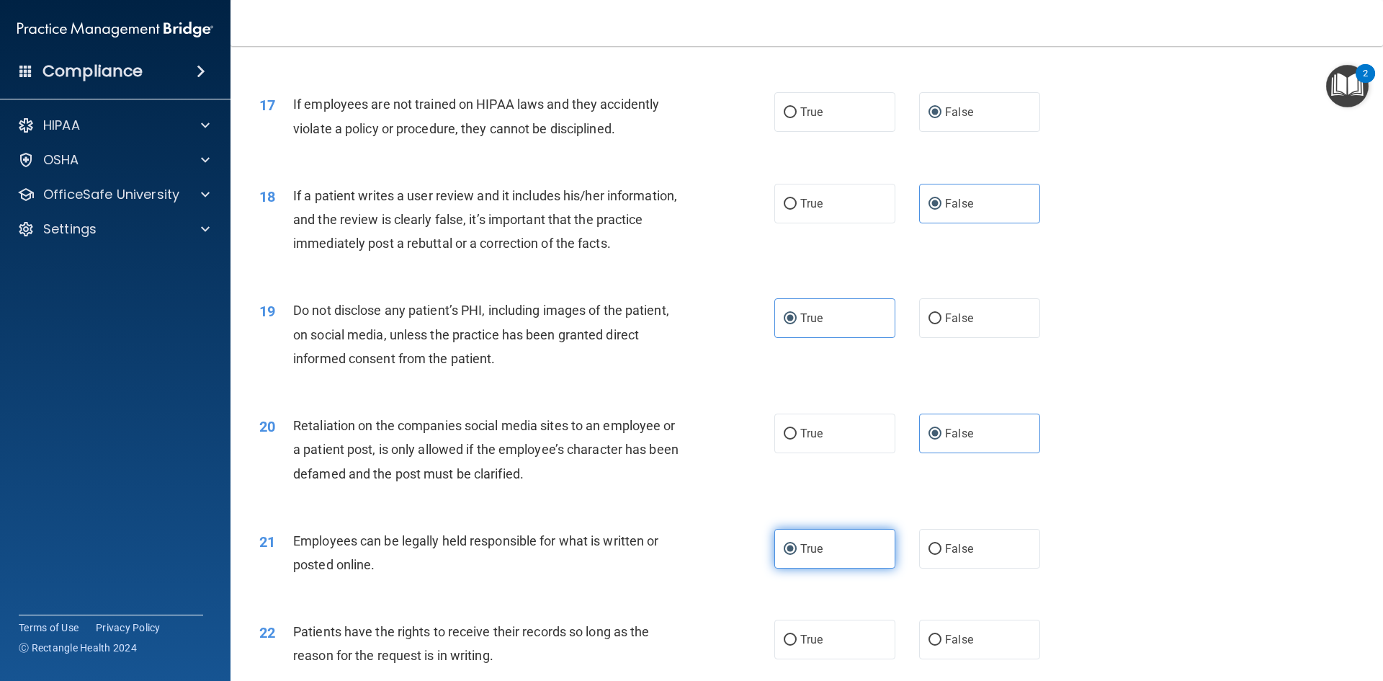
scroll to position [1945, 0]
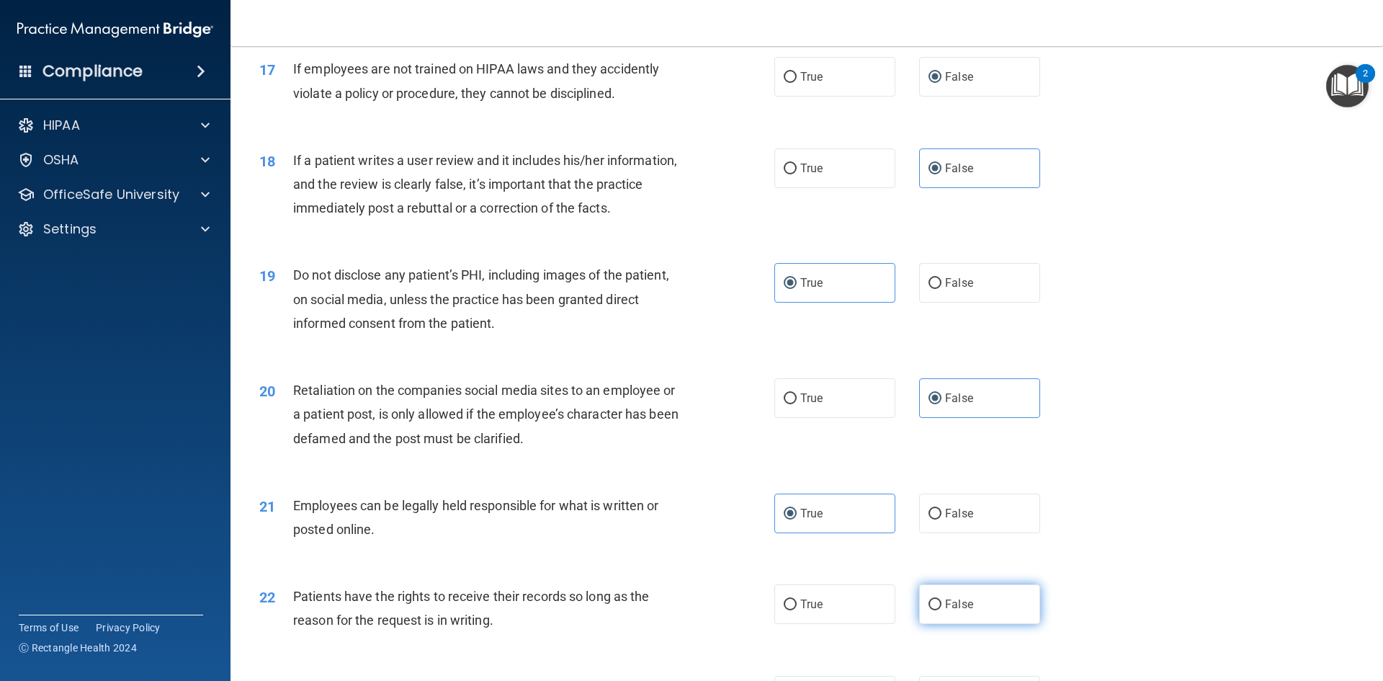
click at [923, 617] on label "False" at bounding box center [979, 604] width 121 height 40
click at [928, 610] on input "False" at bounding box center [934, 604] width 13 height 11
radio input "true"
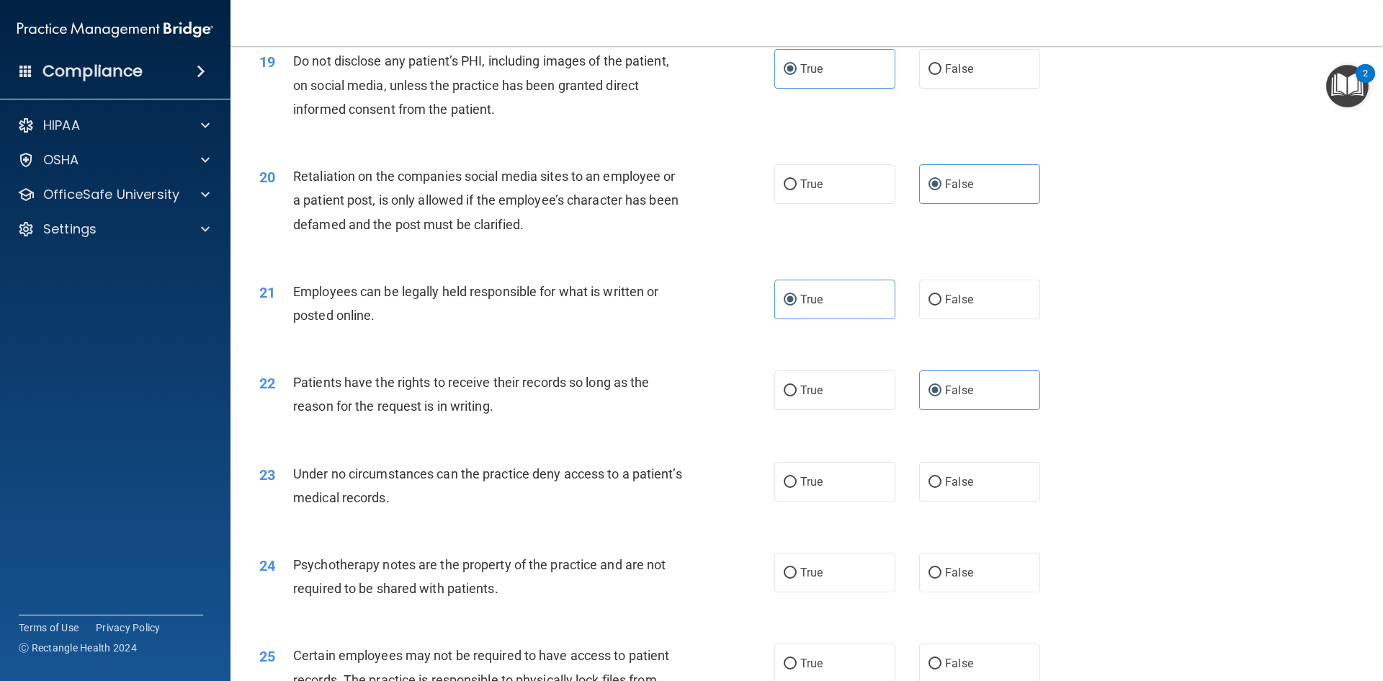
scroll to position [2161, 0]
click at [958, 499] on label "False" at bounding box center [979, 480] width 121 height 40
click at [941, 485] on input "False" at bounding box center [934, 480] width 13 height 11
radio input "true"
click at [789, 576] on input "True" at bounding box center [790, 570] width 13 height 11
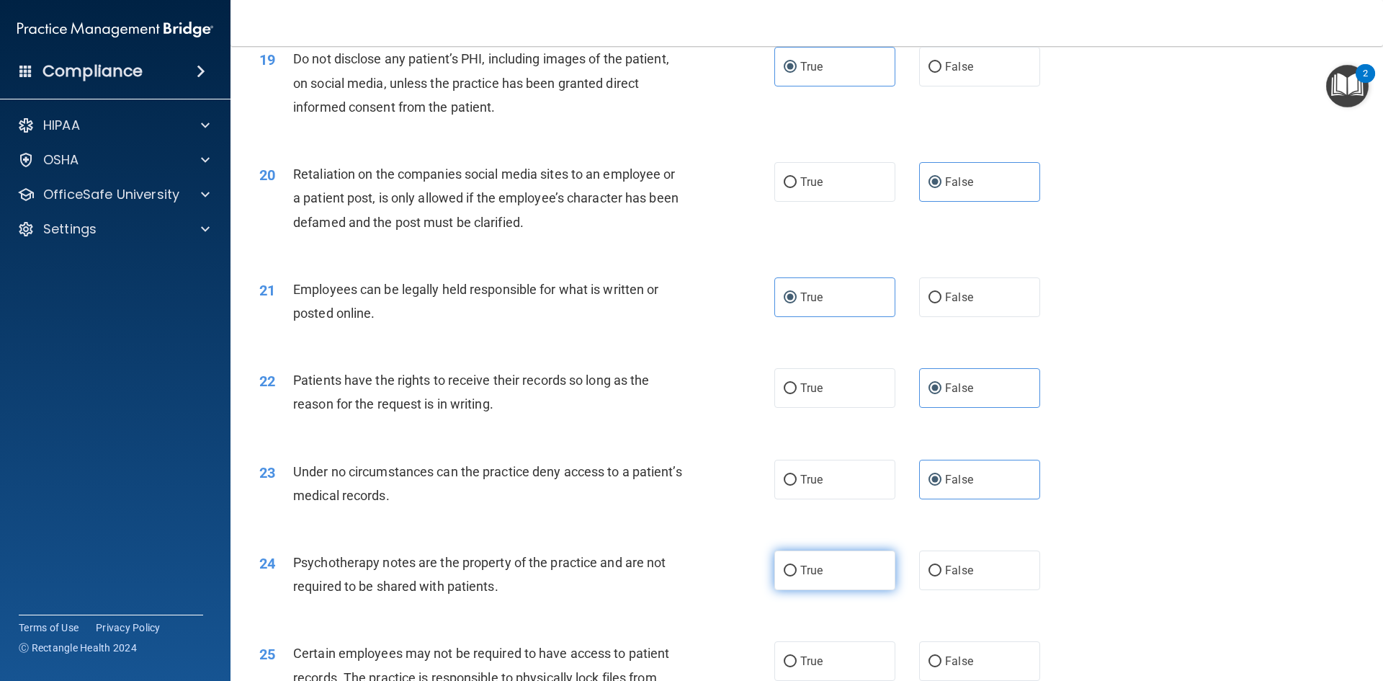
radio input "true"
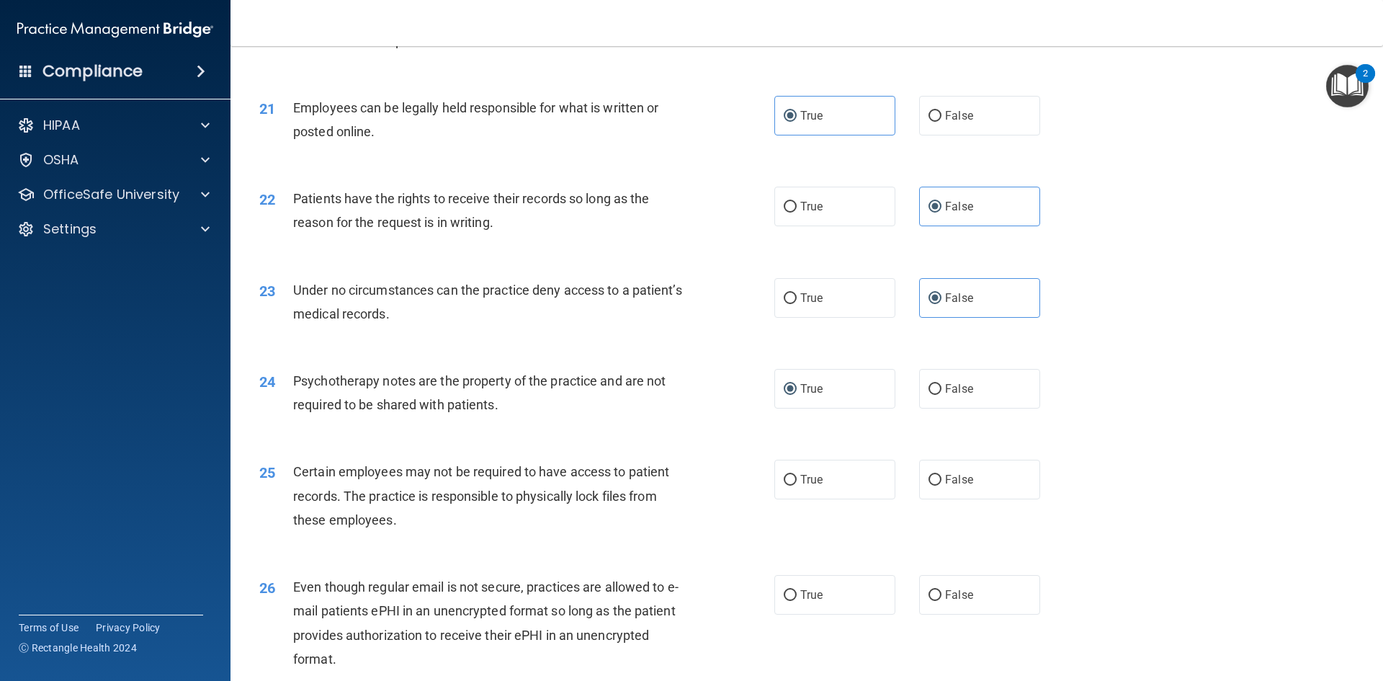
scroll to position [2377, 0]
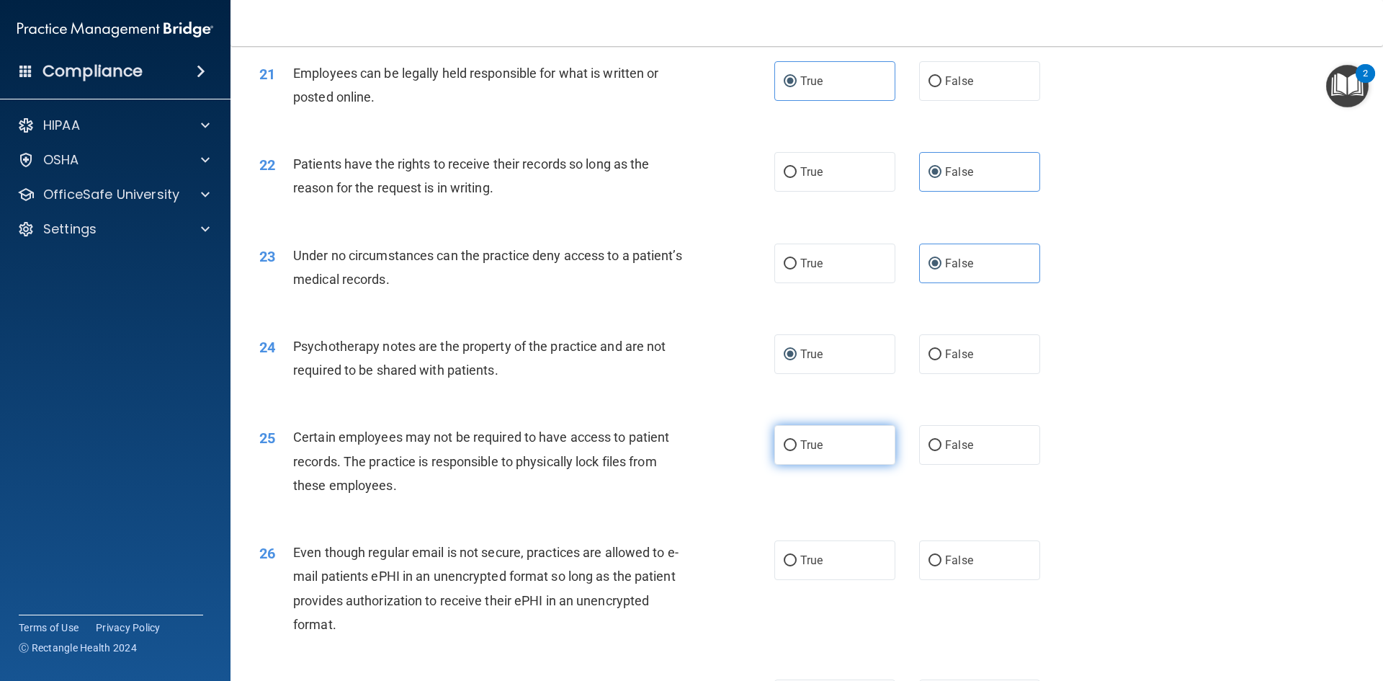
click at [810, 465] on label "True" at bounding box center [834, 445] width 121 height 40
click at [797, 451] on input "True" at bounding box center [790, 445] width 13 height 11
radio input "true"
drag, startPoint x: 823, startPoint y: 590, endPoint x: 824, endPoint y: 571, distance: 18.7
click at [823, 580] on label "True" at bounding box center [834, 560] width 121 height 40
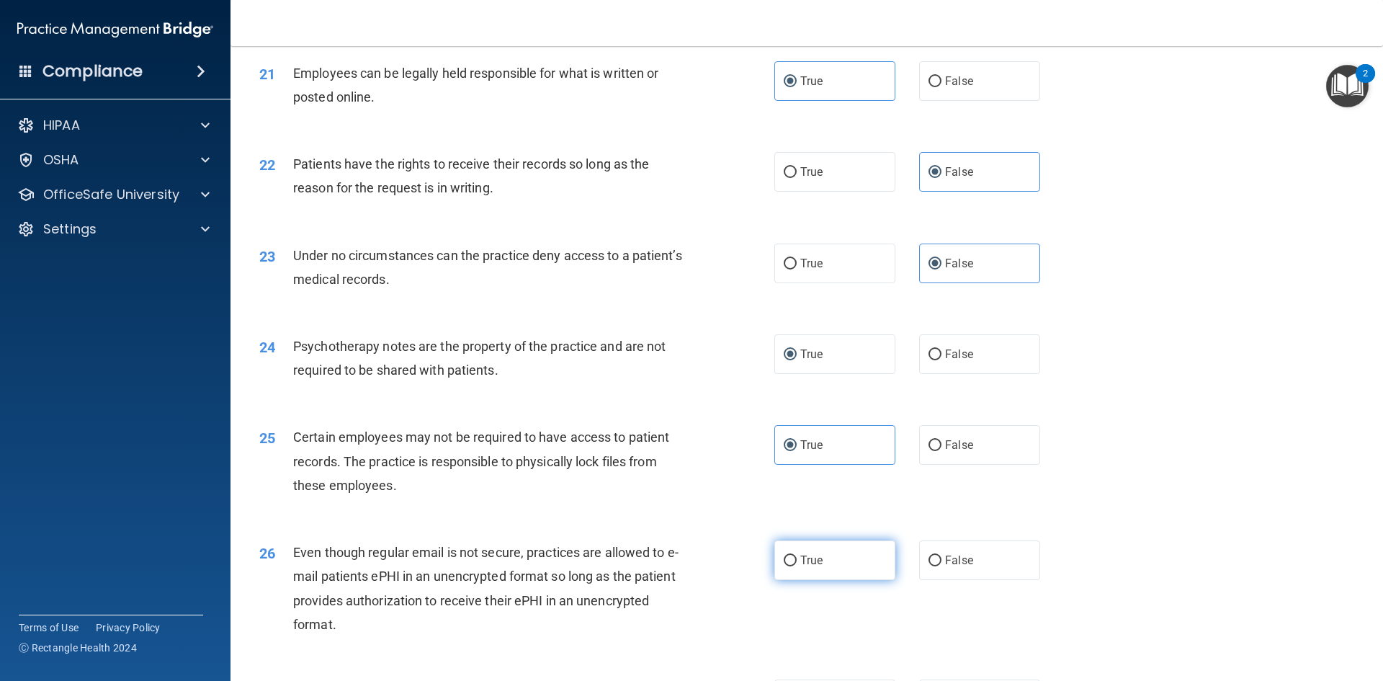
click at [797, 566] on input "True" at bounding box center [790, 560] width 13 height 11
radio input "true"
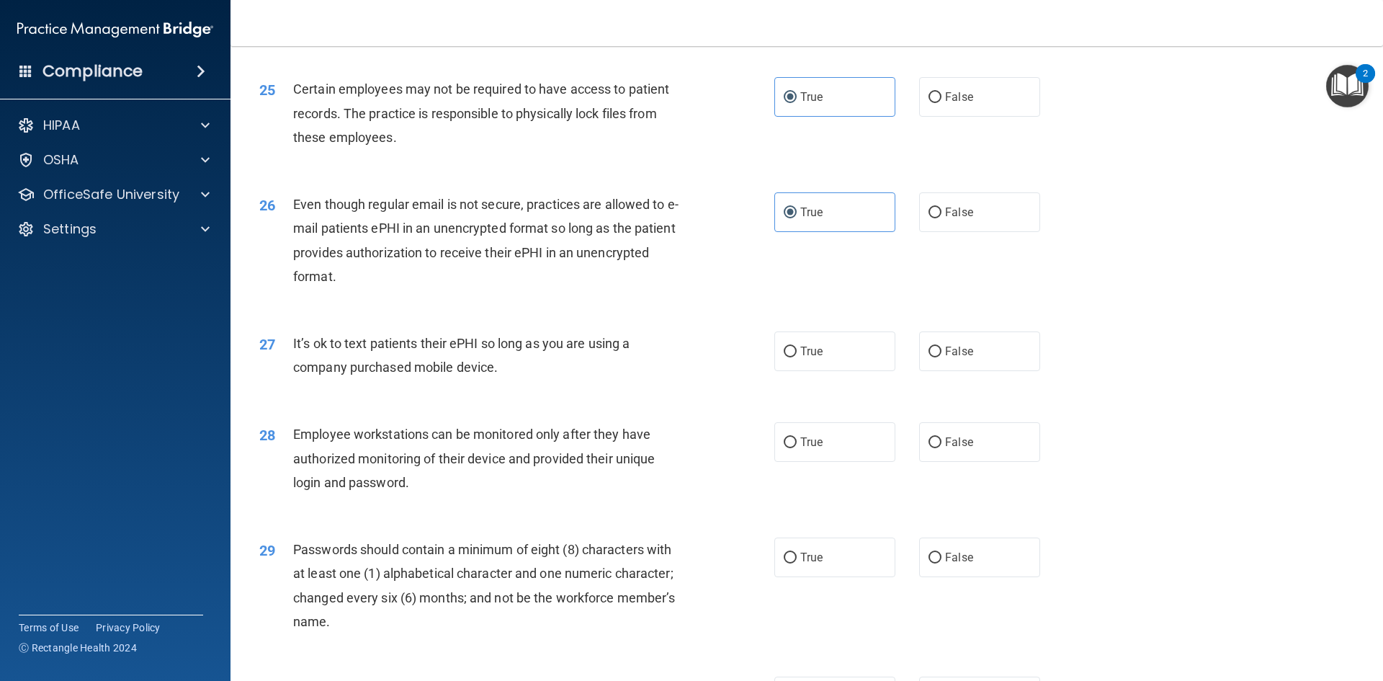
scroll to position [2737, 0]
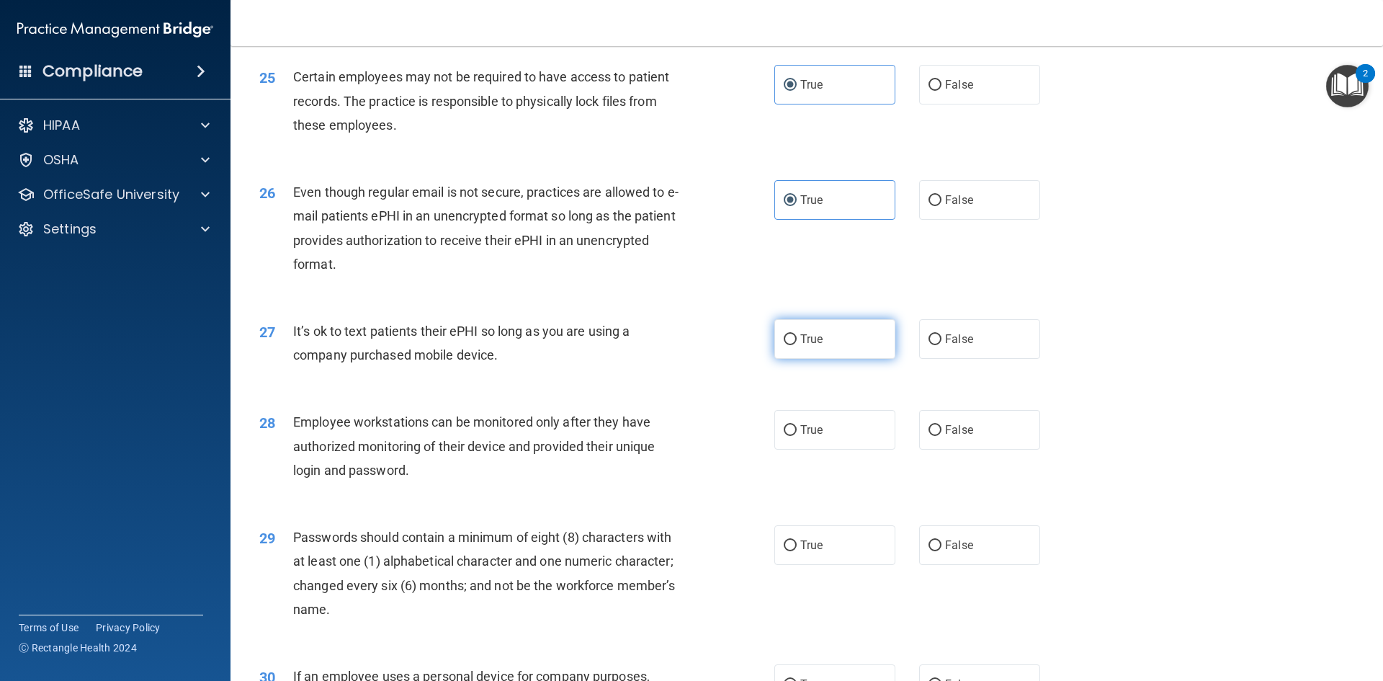
click at [809, 359] on label "True" at bounding box center [834, 339] width 121 height 40
click at [797, 345] on input "True" at bounding box center [790, 339] width 13 height 11
radio input "true"
drag, startPoint x: 964, startPoint y: 459, endPoint x: 954, endPoint y: 466, distance: 12.4
click at [965, 436] on span "False" at bounding box center [959, 430] width 28 height 14
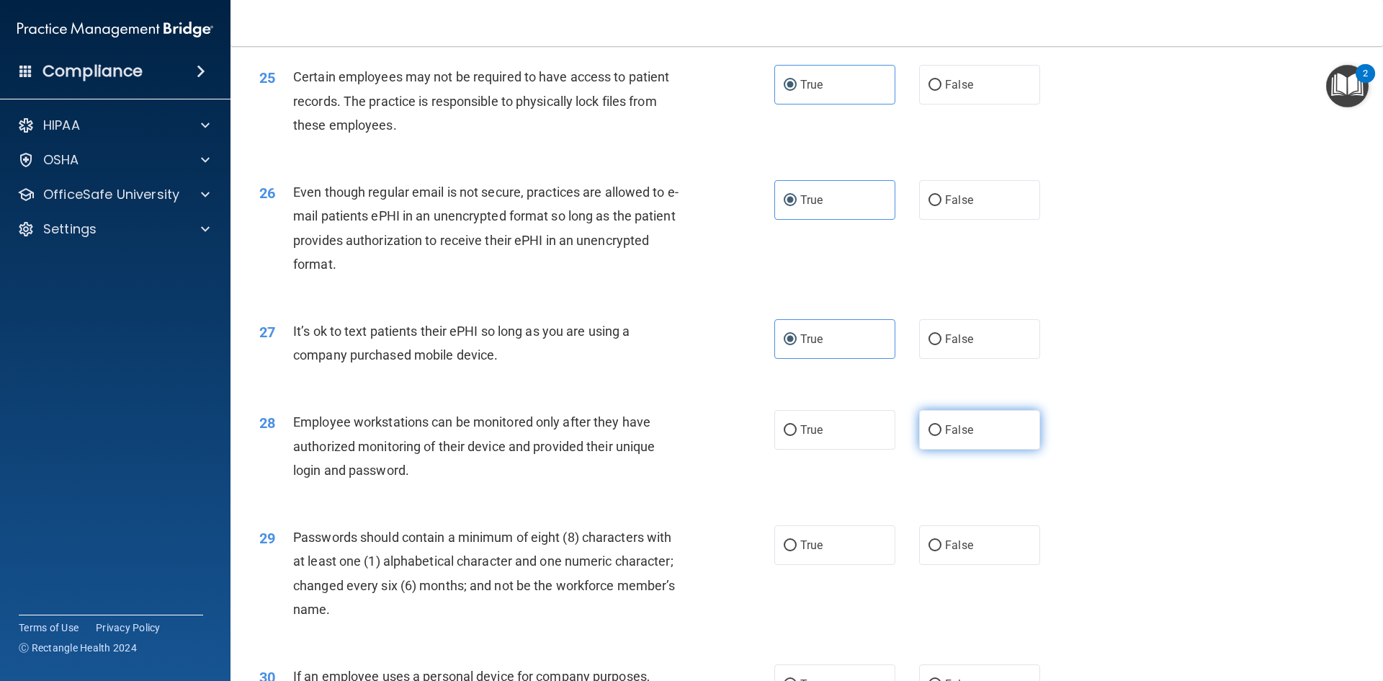
click at [941, 436] on input "False" at bounding box center [934, 430] width 13 height 11
radio input "true"
click at [961, 552] on span "False" at bounding box center [959, 545] width 28 height 14
click at [941, 551] on input "False" at bounding box center [934, 545] width 13 height 11
radio input "true"
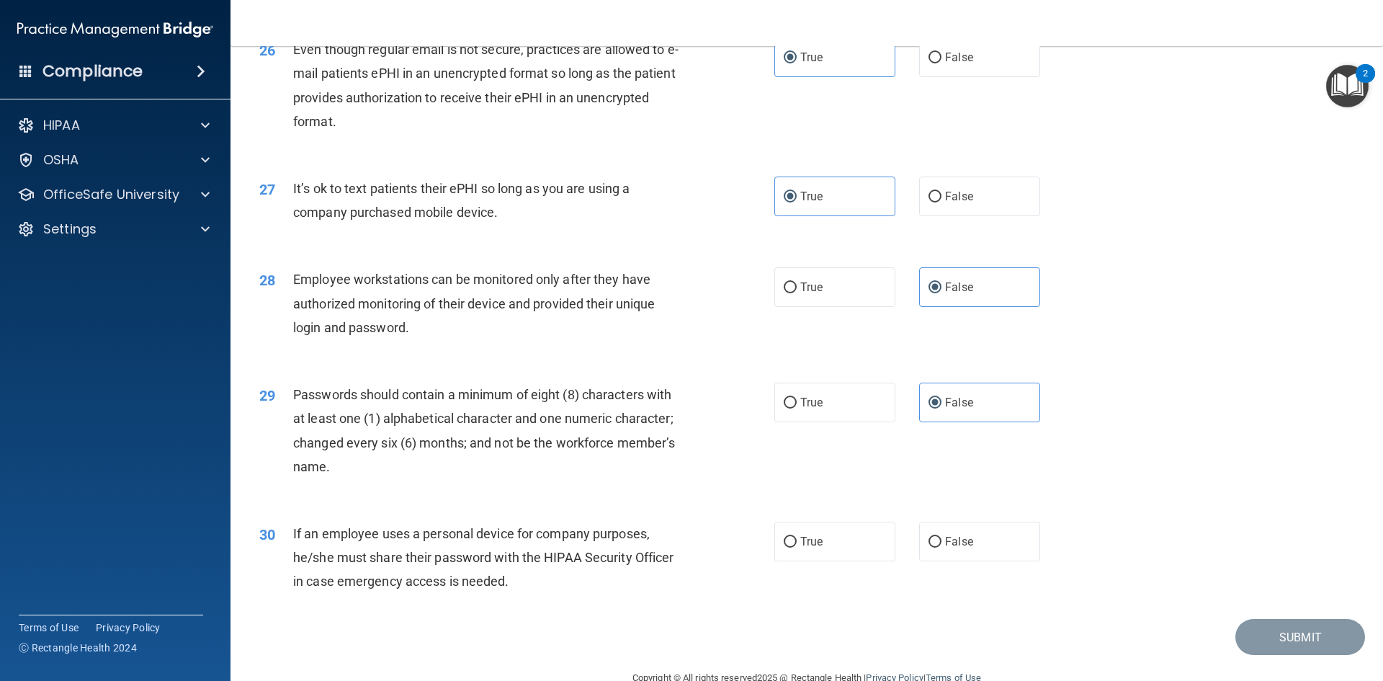
scroll to position [2881, 0]
click at [956, 215] on label "False" at bounding box center [979, 195] width 121 height 40
click at [941, 201] on input "False" at bounding box center [934, 195] width 13 height 11
radio input "true"
radio input "false"
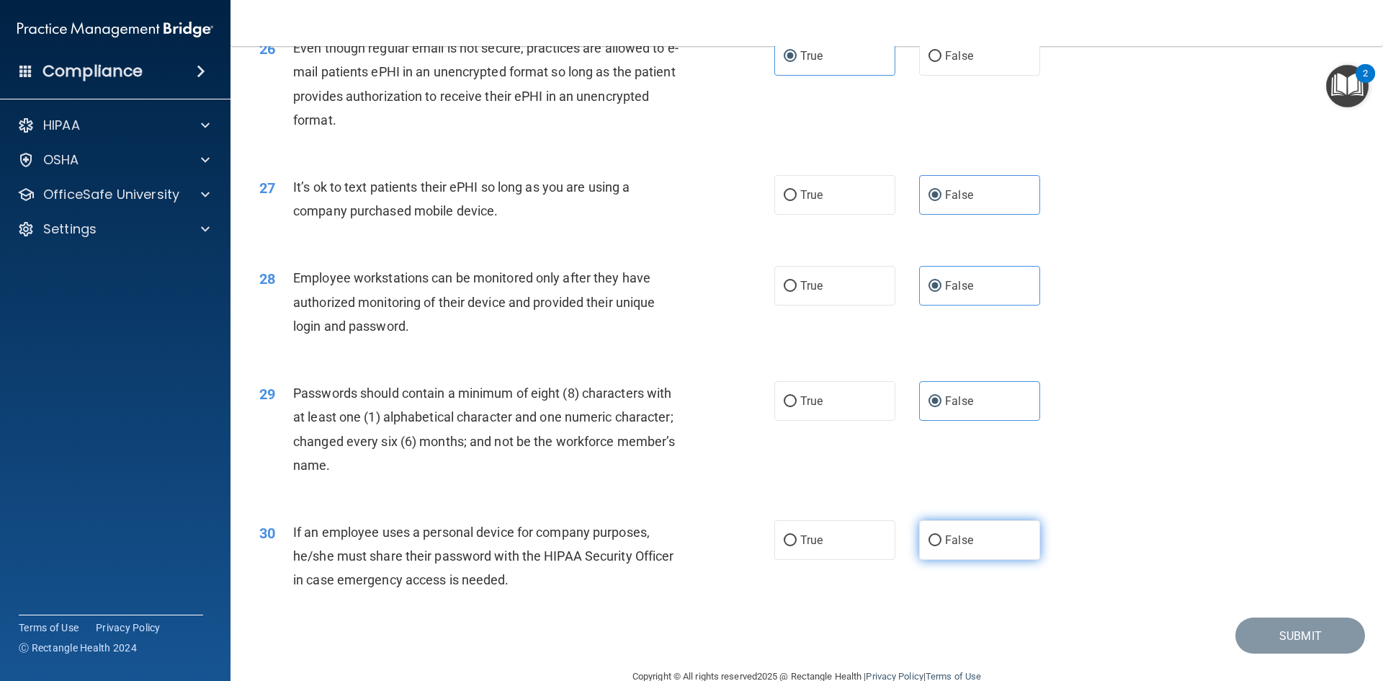
drag, startPoint x: 965, startPoint y: 542, endPoint x: 972, endPoint y: 548, distance: 9.2
click at [968, 544] on div "30 If an employee uses a personal device for company purposes, he/she must shar…" at bounding box center [806, 559] width 1116 height 115
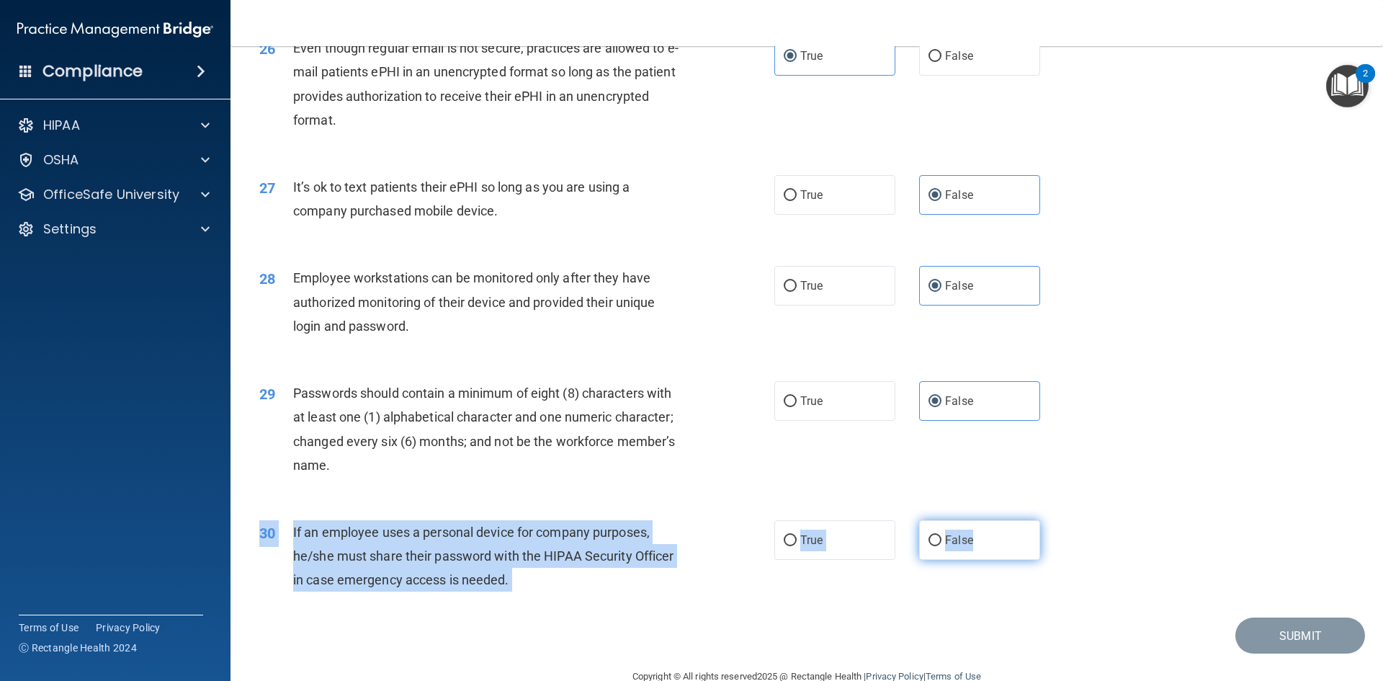
click at [981, 551] on label "False" at bounding box center [979, 540] width 121 height 40
click at [941, 546] on input "False" at bounding box center [934, 540] width 13 height 11
radio input "true"
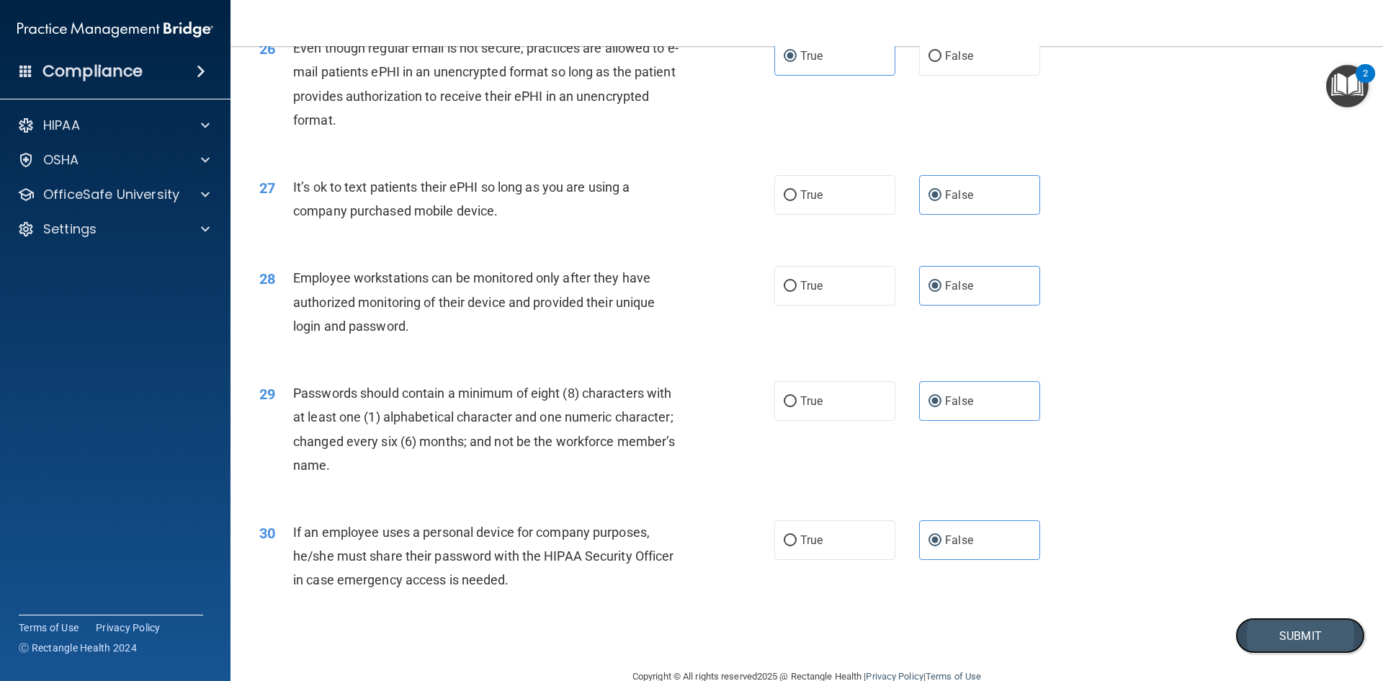
click at [1258, 654] on button "Submit" at bounding box center [1300, 635] width 130 height 37
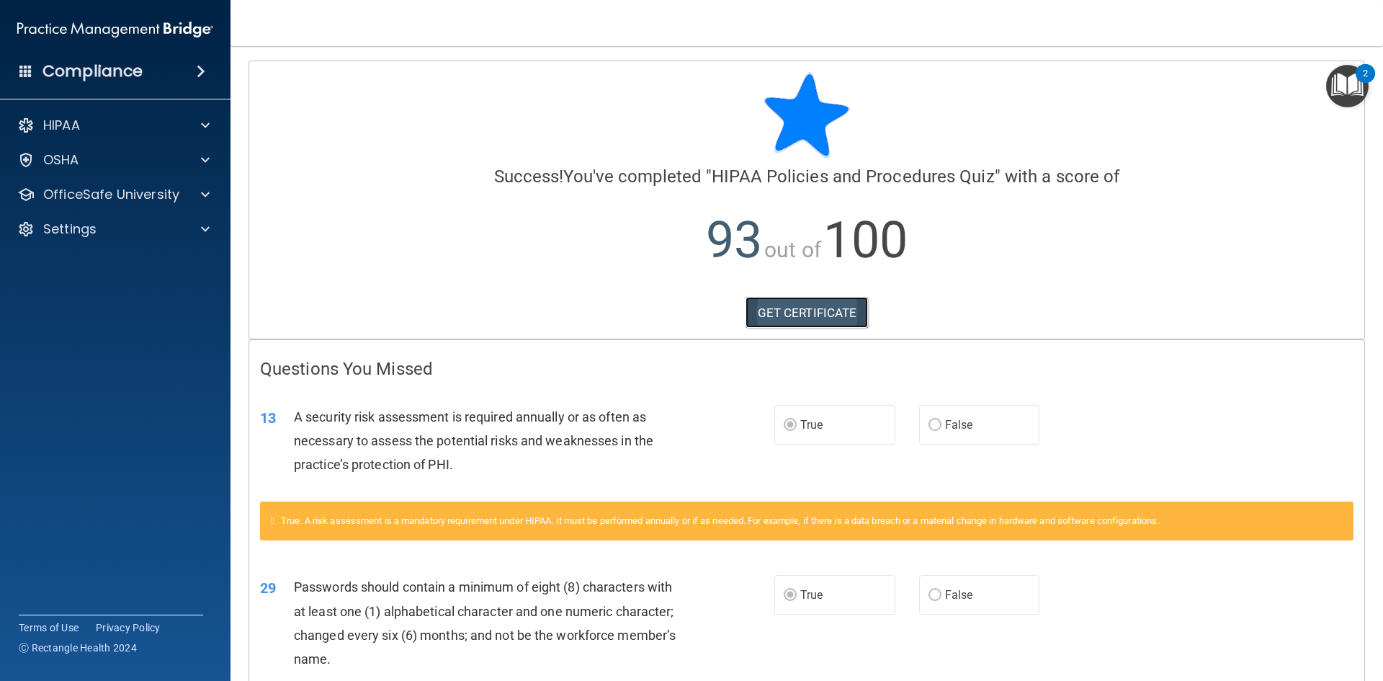
click at [811, 310] on link "GET CERTIFICATE" at bounding box center [806, 313] width 123 height 32
click at [110, 192] on p "OfficeSafe University" at bounding box center [111, 194] width 136 height 17
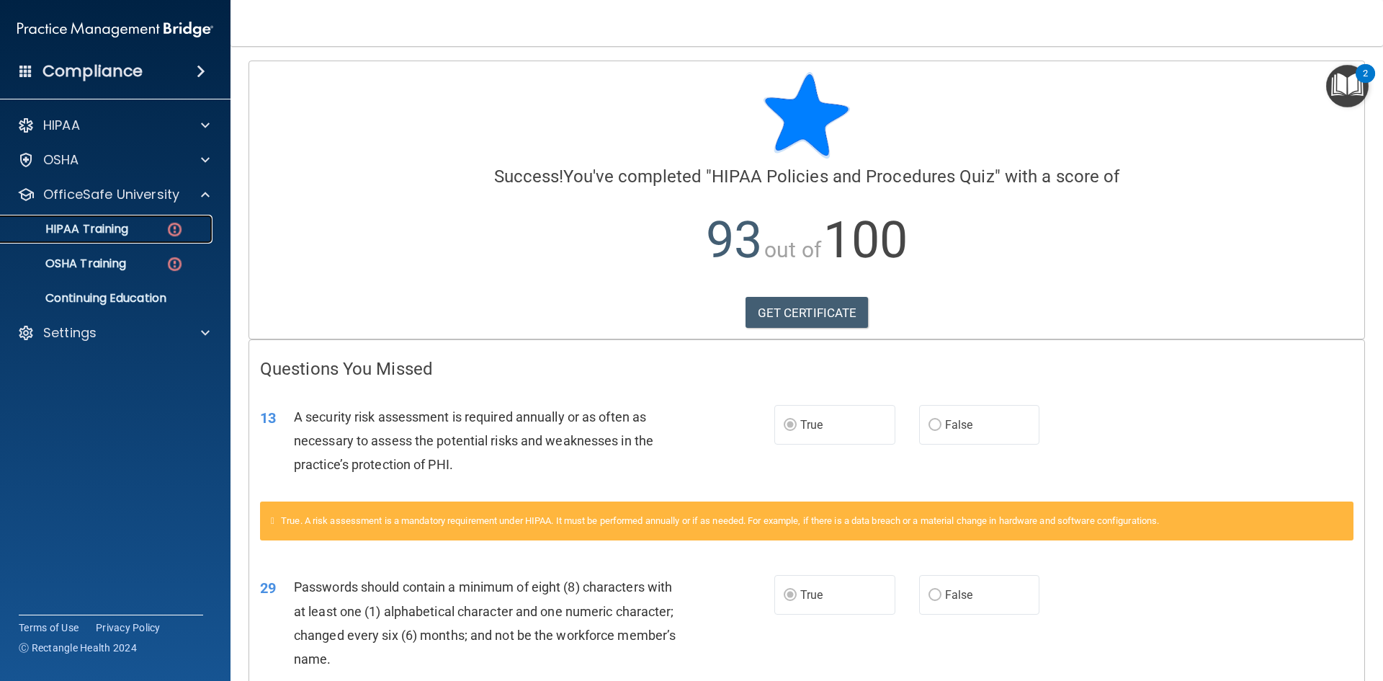
click at [125, 230] on p "HIPAA Training" at bounding box center [68, 229] width 119 height 14
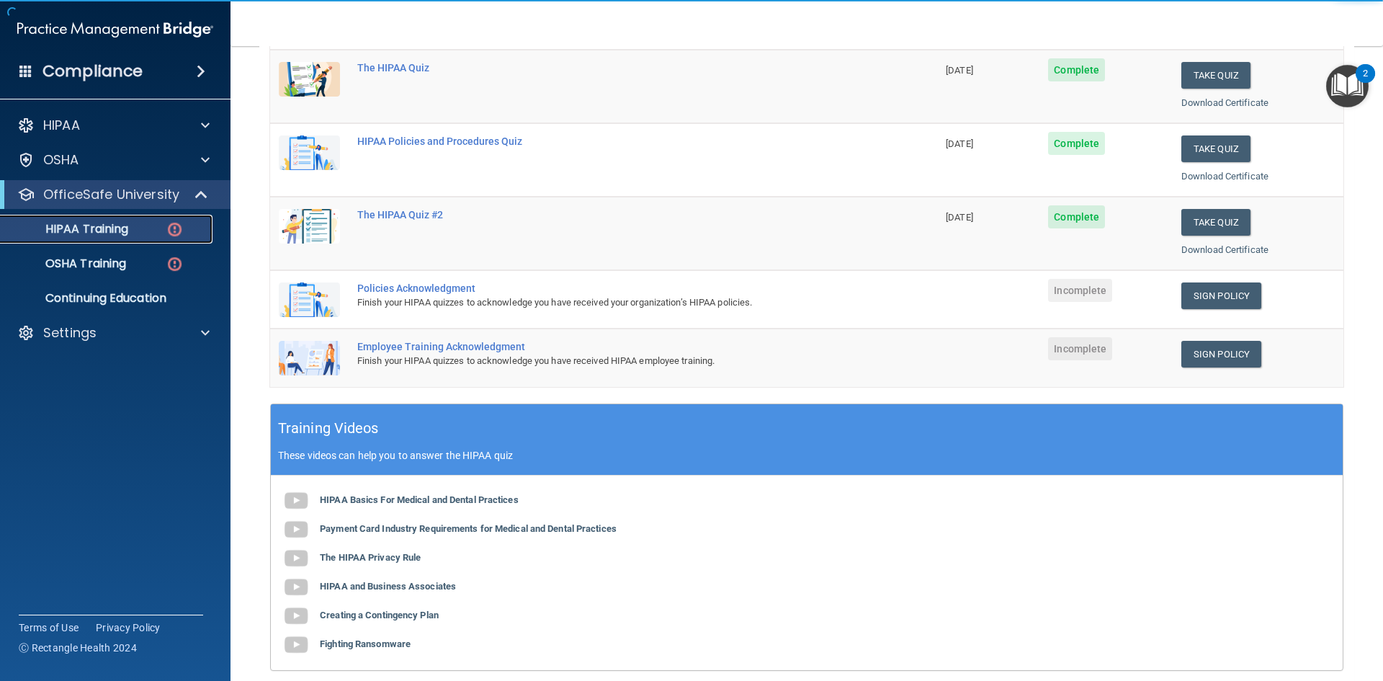
scroll to position [216, 0]
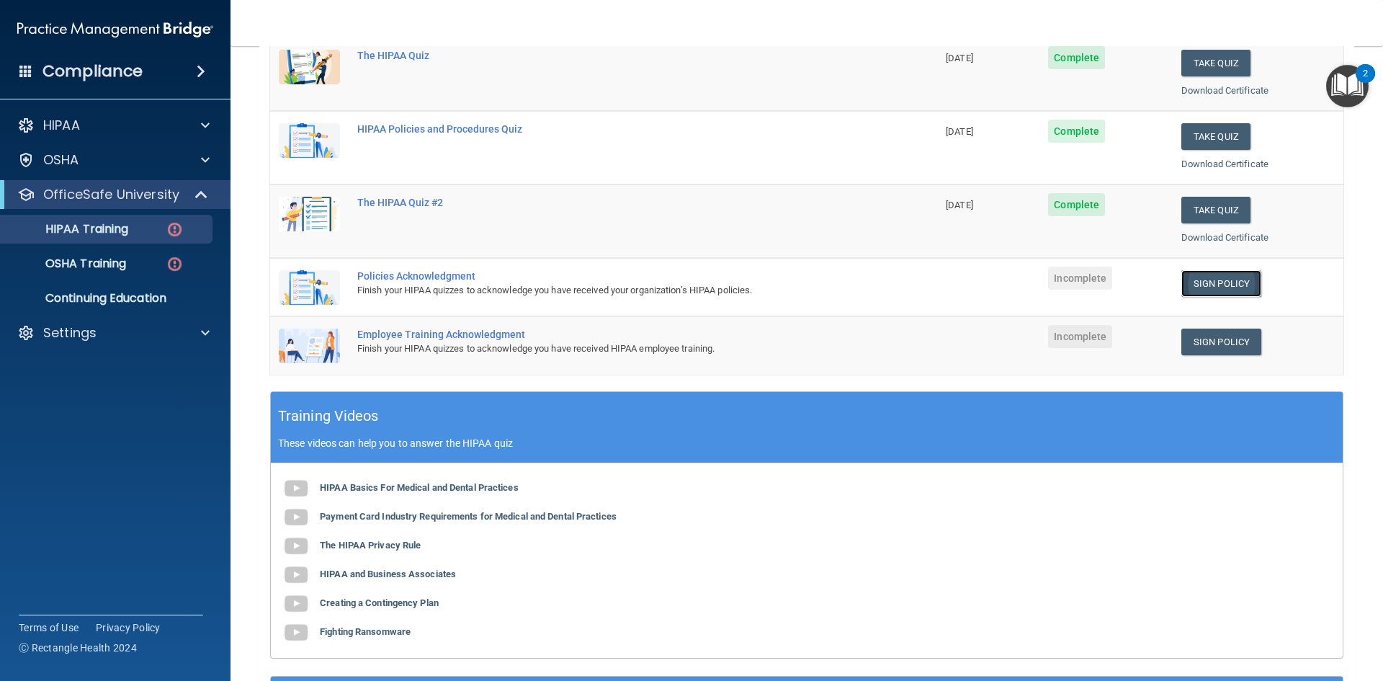
click at [1198, 286] on link "Sign Policy" at bounding box center [1221, 283] width 80 height 27
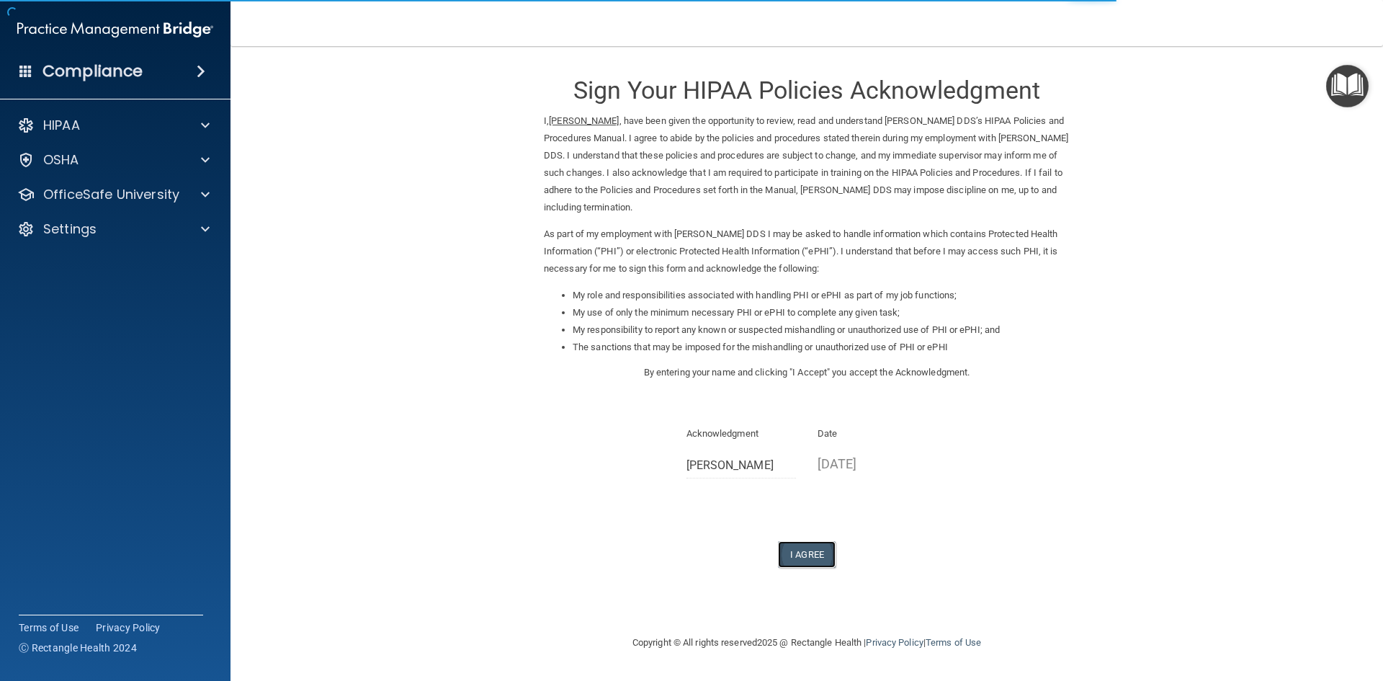
click at [822, 553] on button "I Agree" at bounding box center [807, 554] width 58 height 27
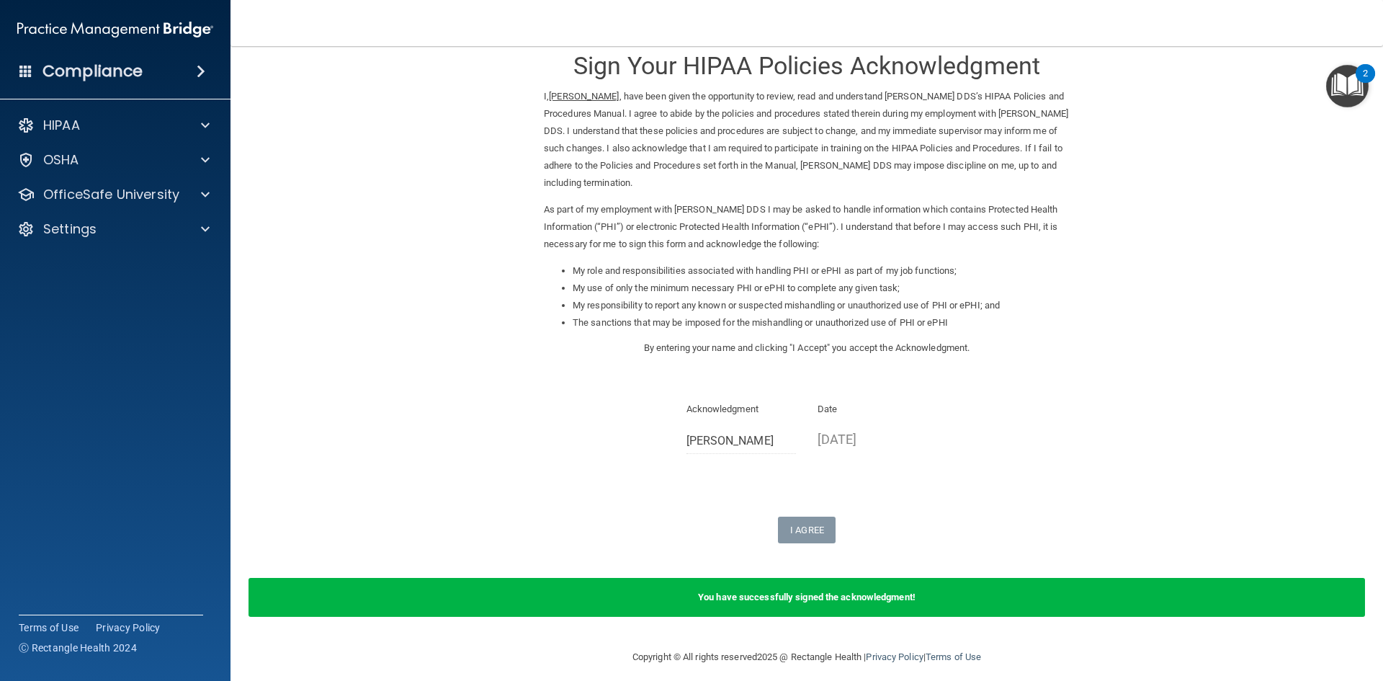
scroll to position [35, 0]
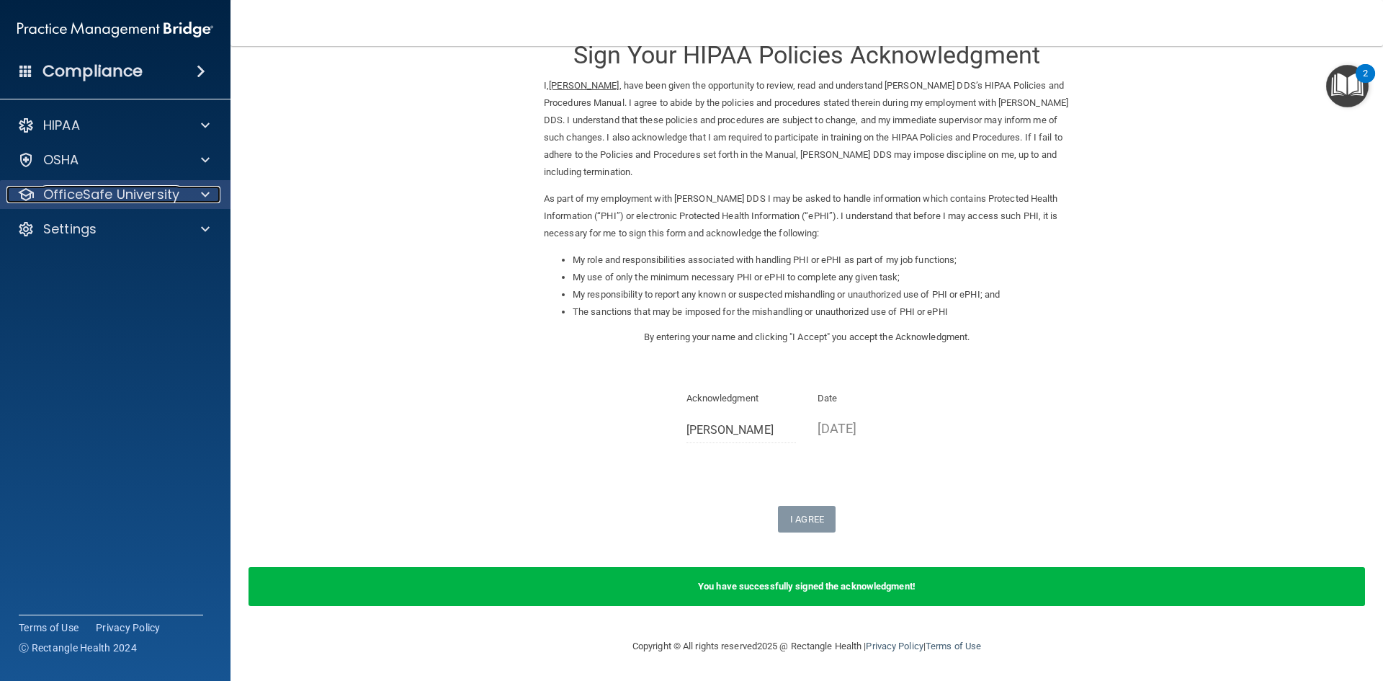
click at [101, 197] on p "OfficeSafe University" at bounding box center [111, 194] width 136 height 17
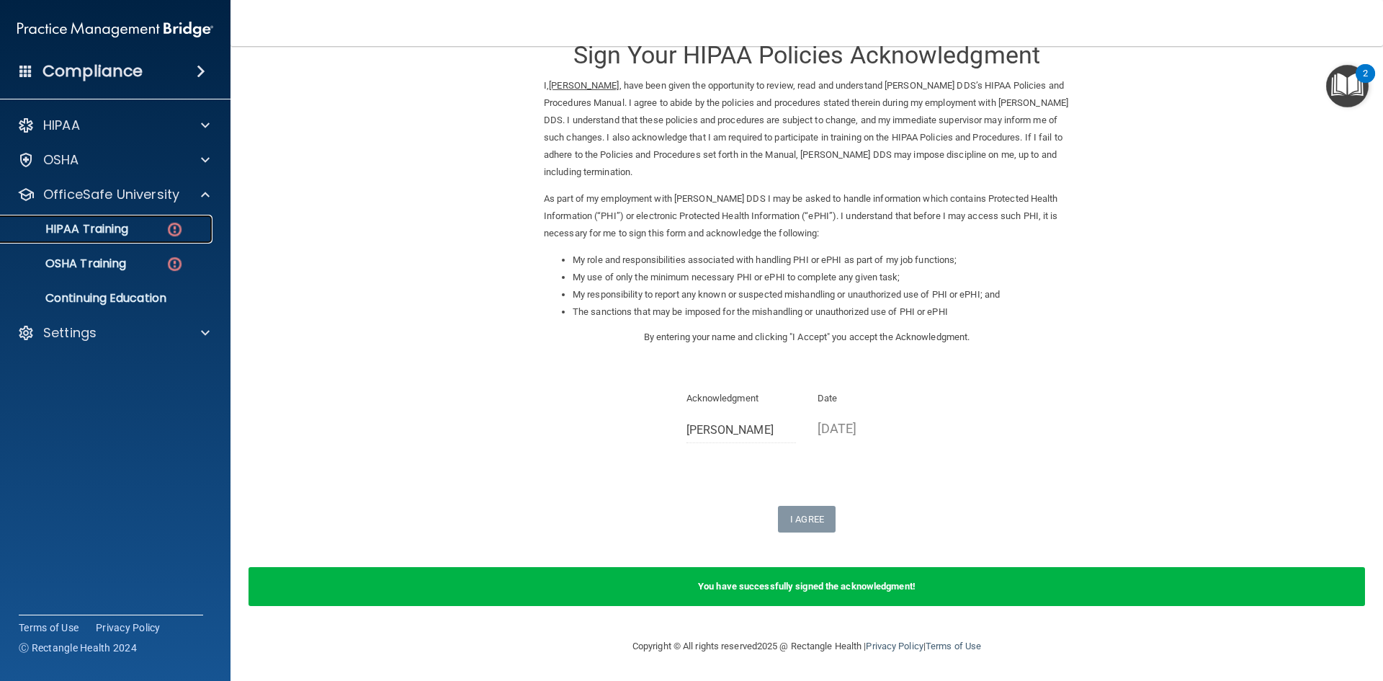
click at [107, 216] on link "HIPAA Training" at bounding box center [99, 229] width 227 height 29
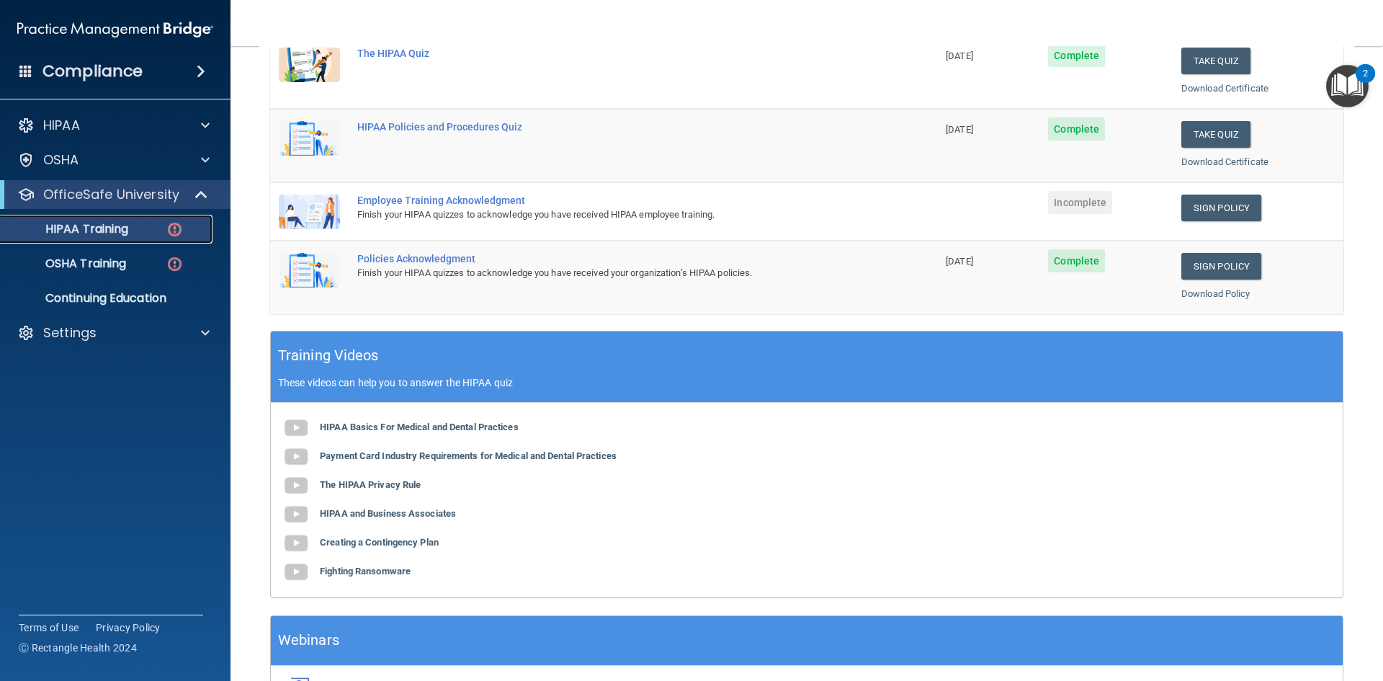
scroll to position [317, 0]
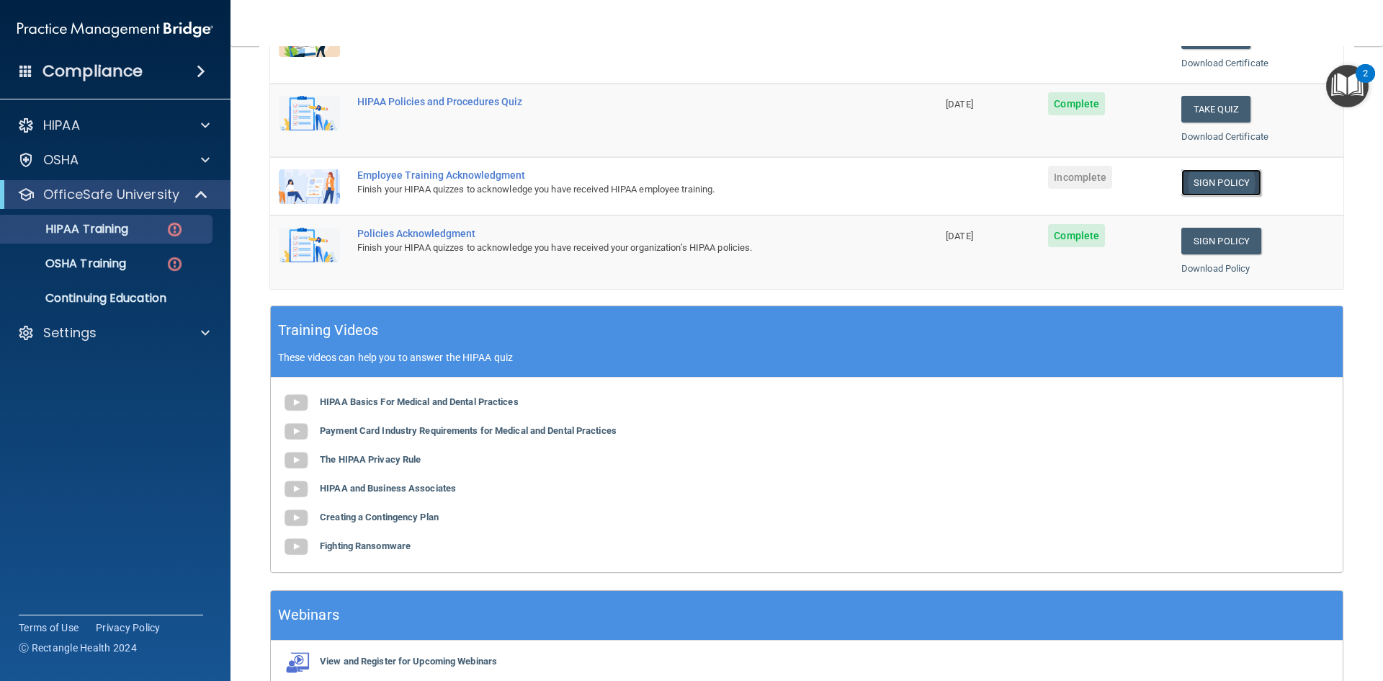
click at [1199, 174] on link "Sign Policy" at bounding box center [1221, 182] width 80 height 27
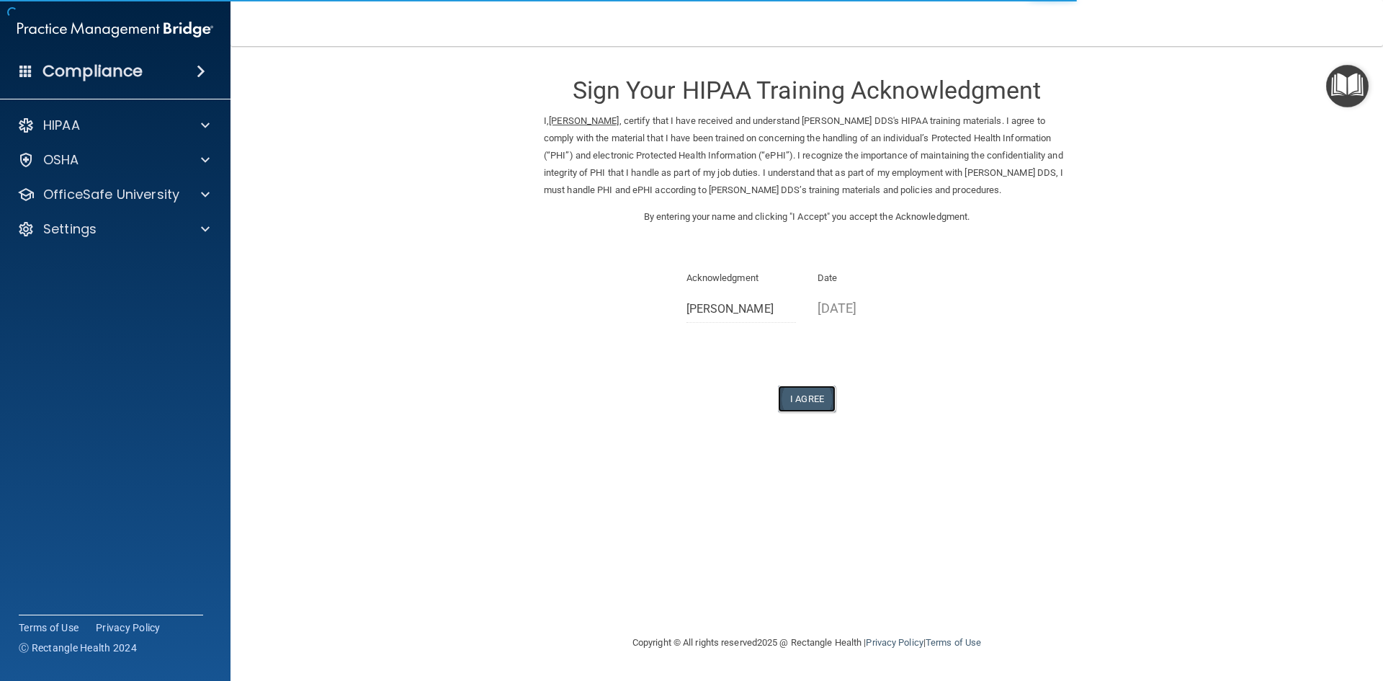
click at [822, 405] on button "I Agree" at bounding box center [807, 398] width 58 height 27
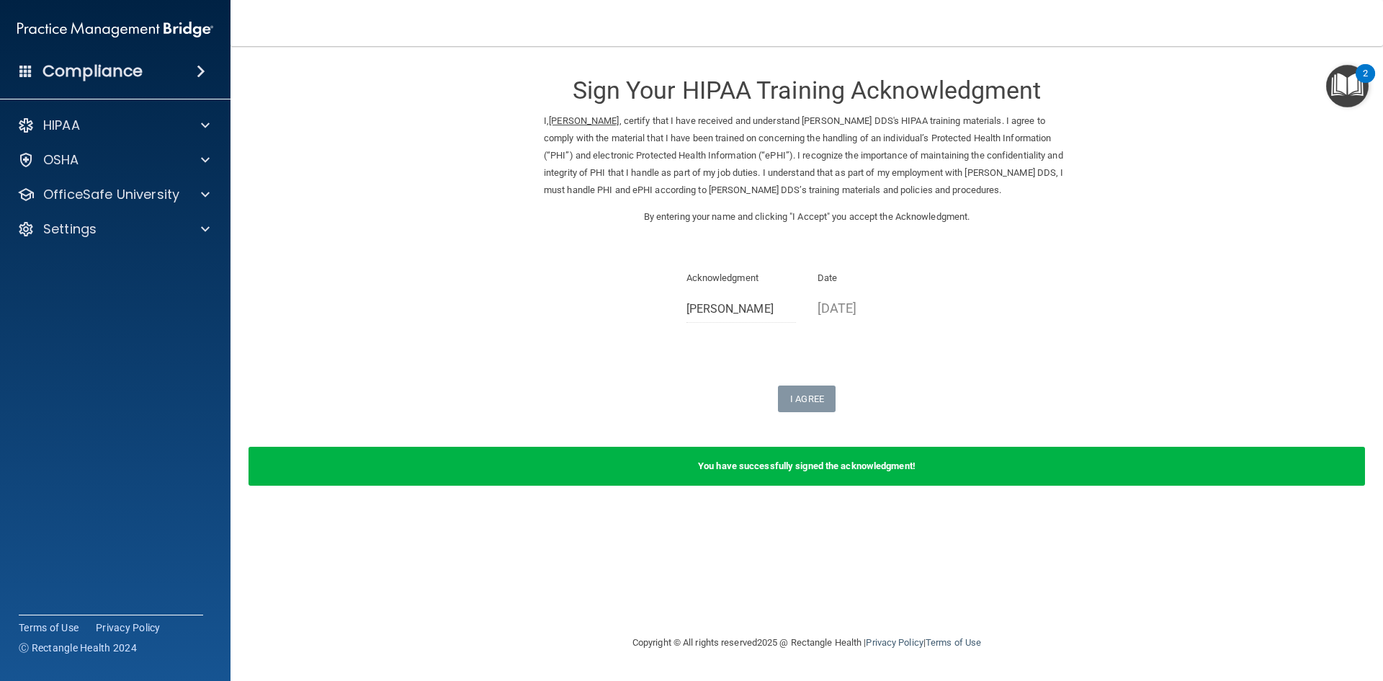
click at [1363, 75] on div "2" at bounding box center [1365, 82] width 5 height 19
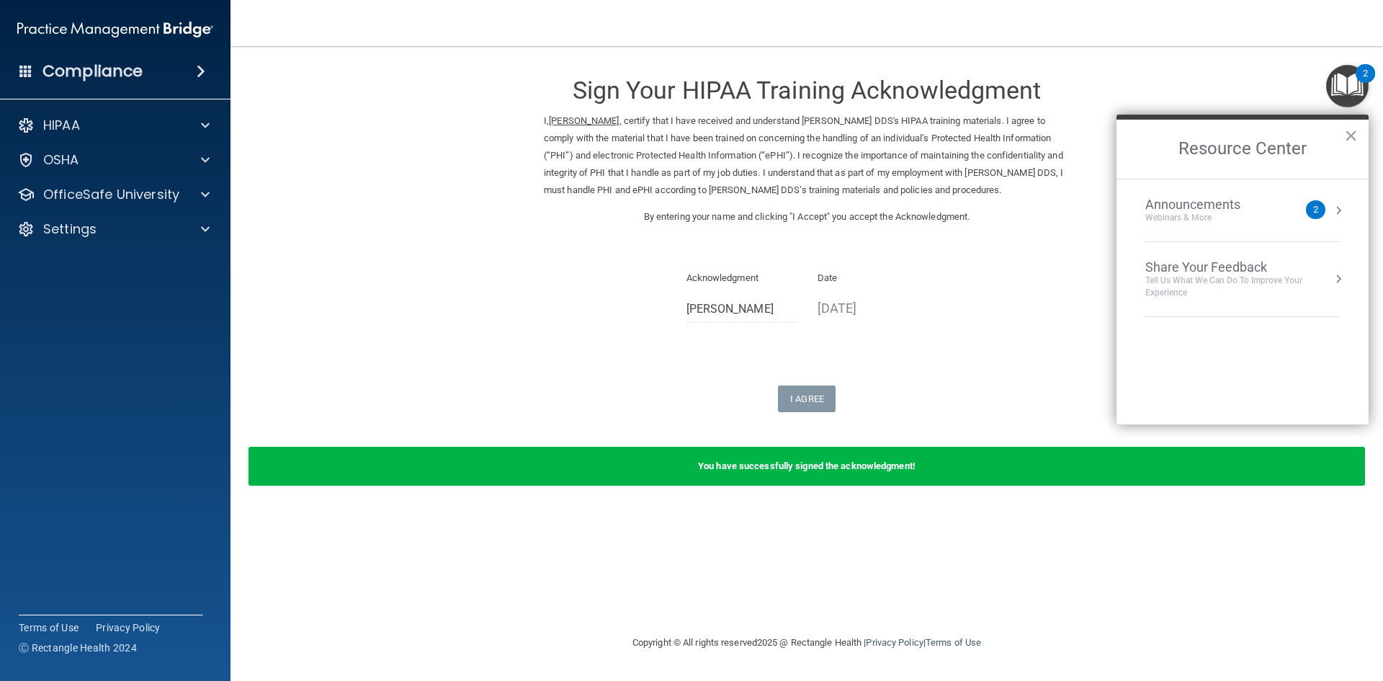
click at [1296, 219] on div "Announcements Webinars & More" at bounding box center [1221, 210] width 153 height 27
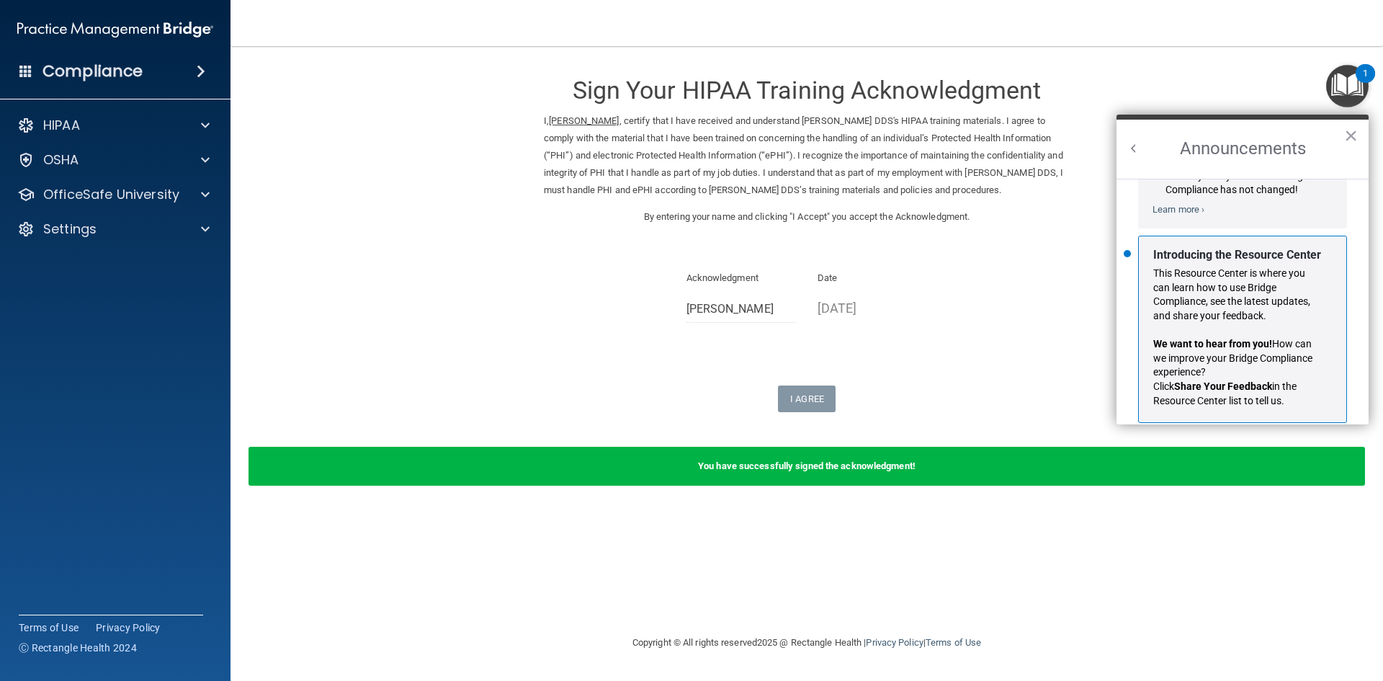
scroll to position [253, 0]
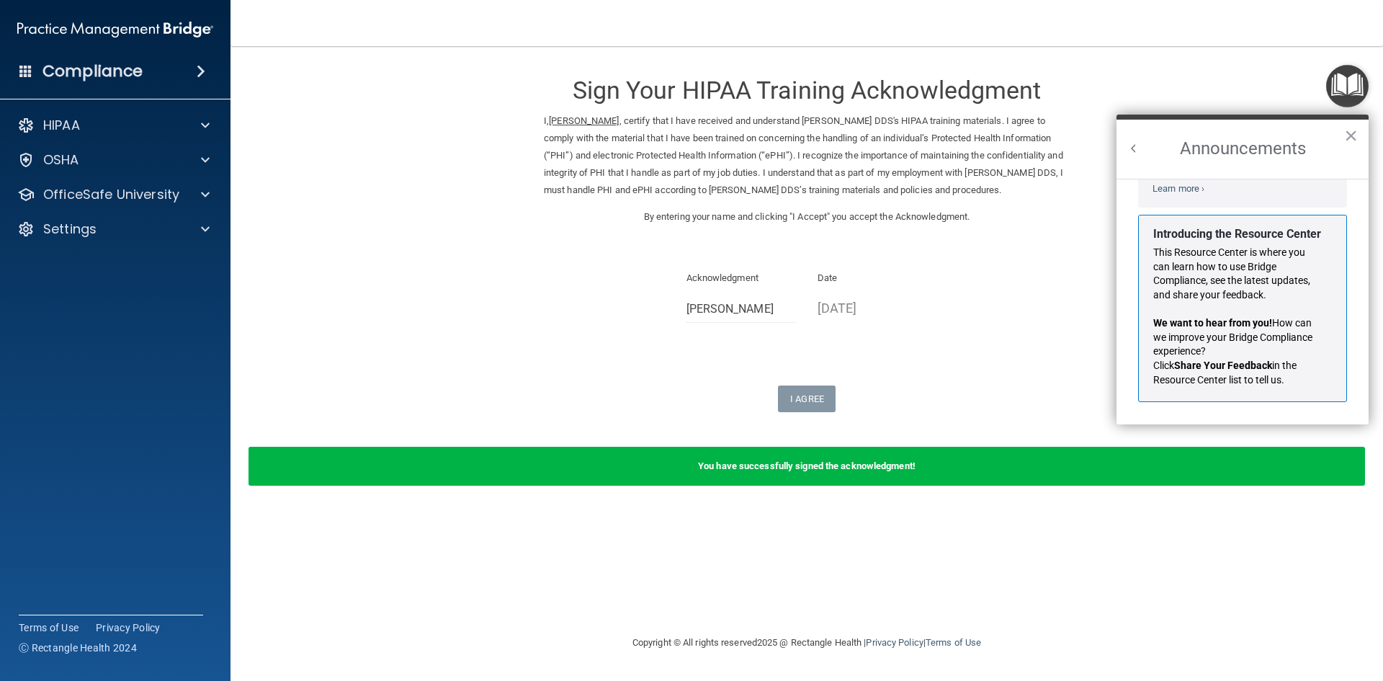
click at [1349, 84] on img "Open Resource Center" at bounding box center [1347, 86] width 42 height 42
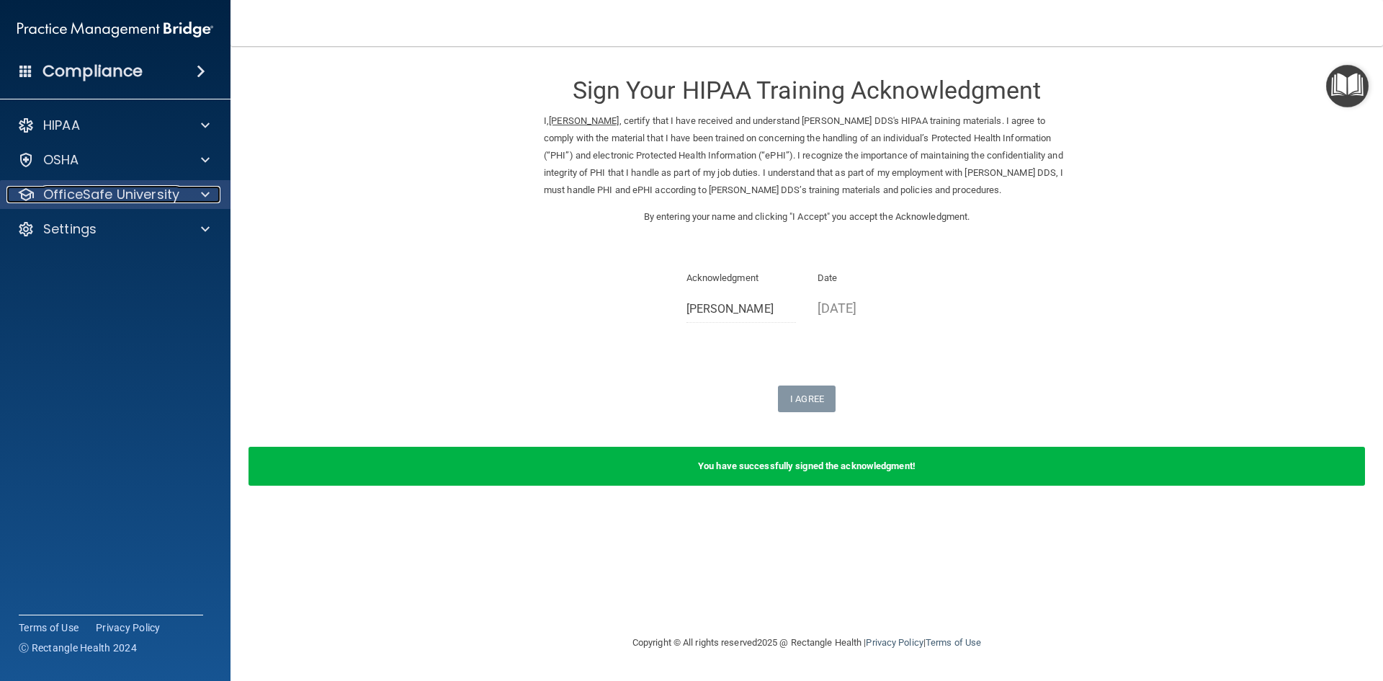
click at [105, 197] on p "OfficeSafe University" at bounding box center [111, 194] width 136 height 17
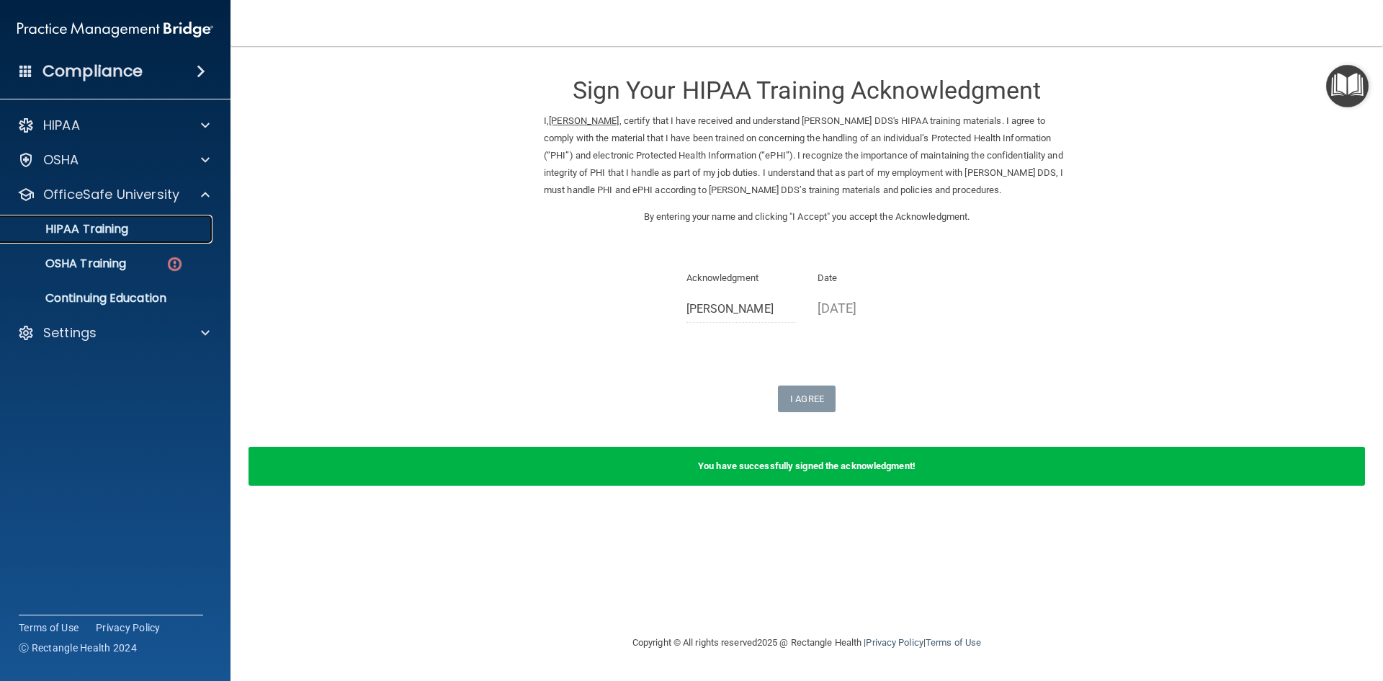
click at [120, 219] on link "HIPAA Training" at bounding box center [99, 229] width 227 height 29
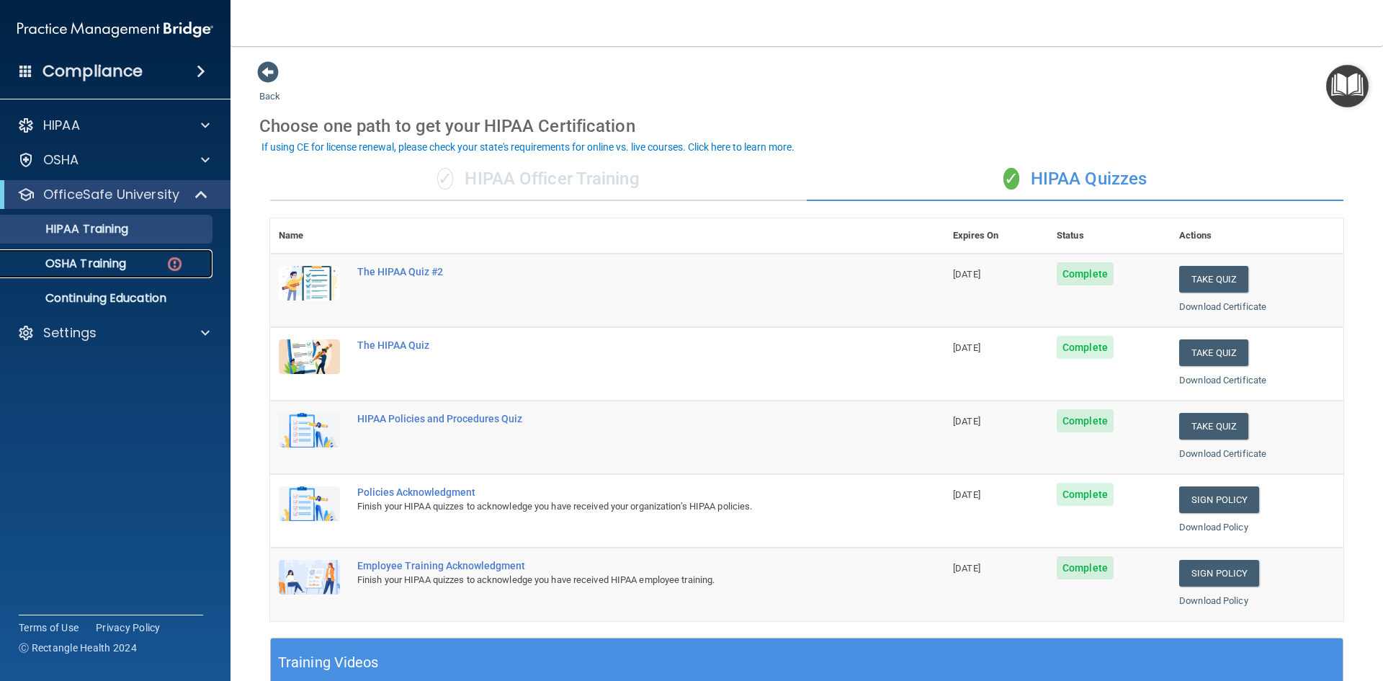
click at [120, 257] on p "OSHA Training" at bounding box center [67, 263] width 117 height 14
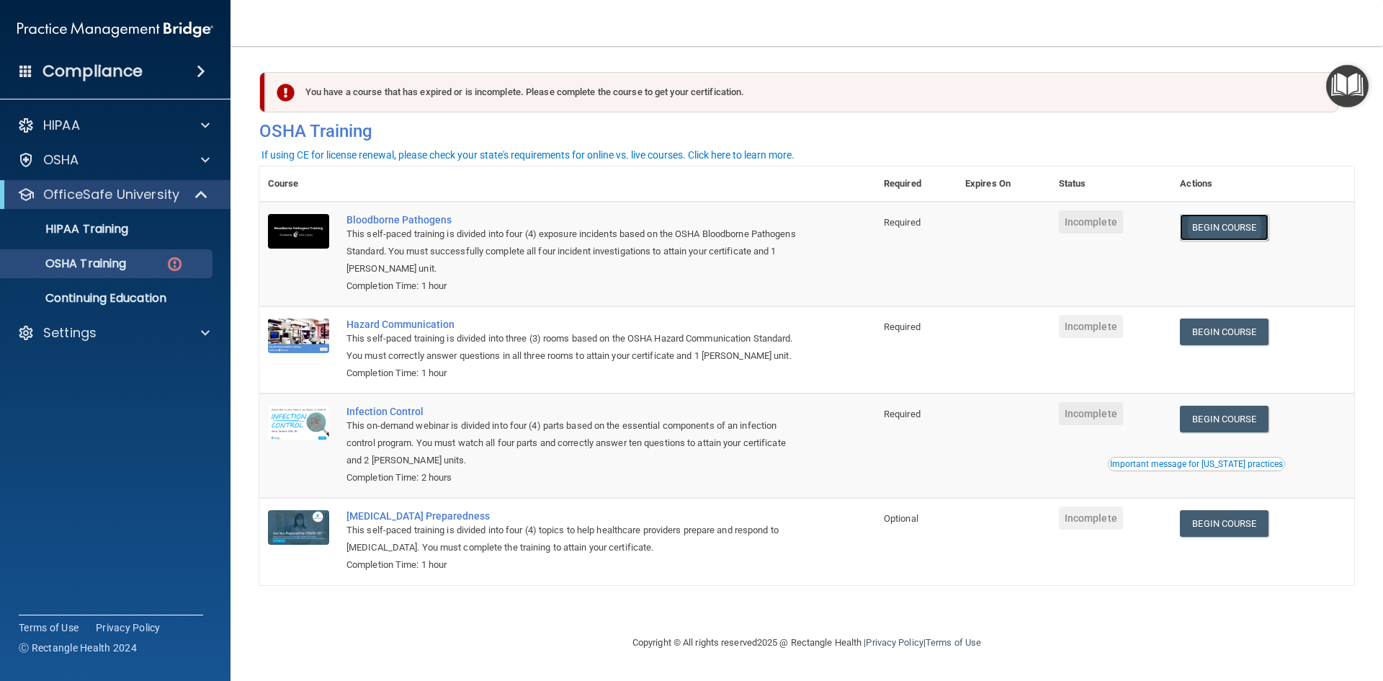
click at [1246, 223] on link "Begin Course" at bounding box center [1224, 227] width 88 height 27
